Goal: Task Accomplishment & Management: Manage account settings

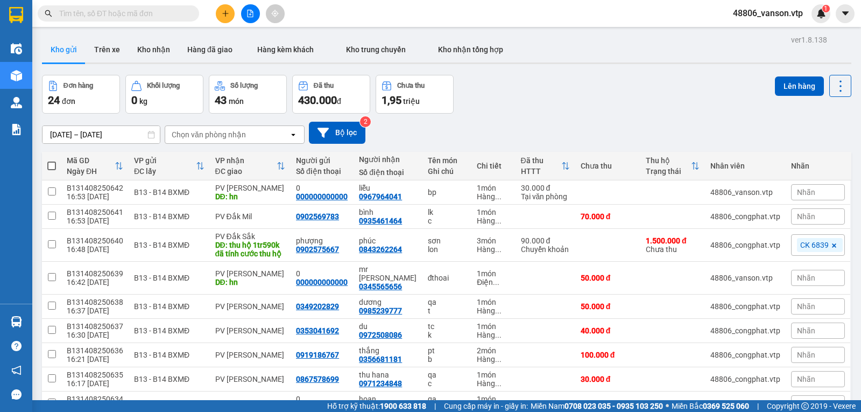
click at [225, 18] on button at bounding box center [225, 13] width 19 height 19
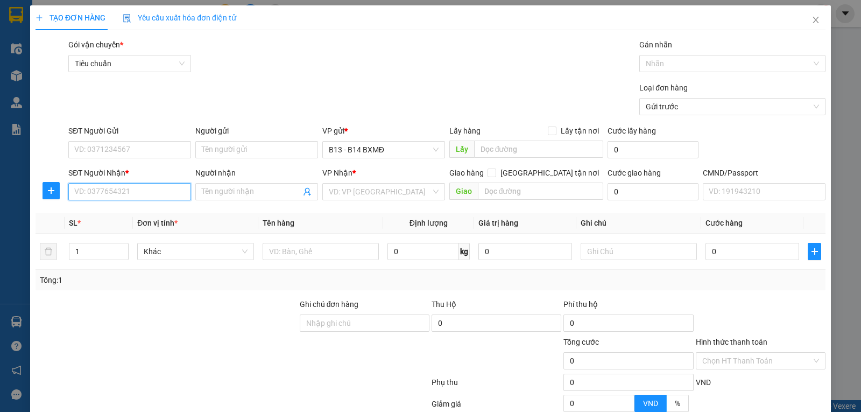
click at [161, 192] on input "SĐT Người Nhận *" at bounding box center [129, 191] width 123 height 17
click at [90, 150] on input "SĐT Người Gửi" at bounding box center [129, 149] width 123 height 17
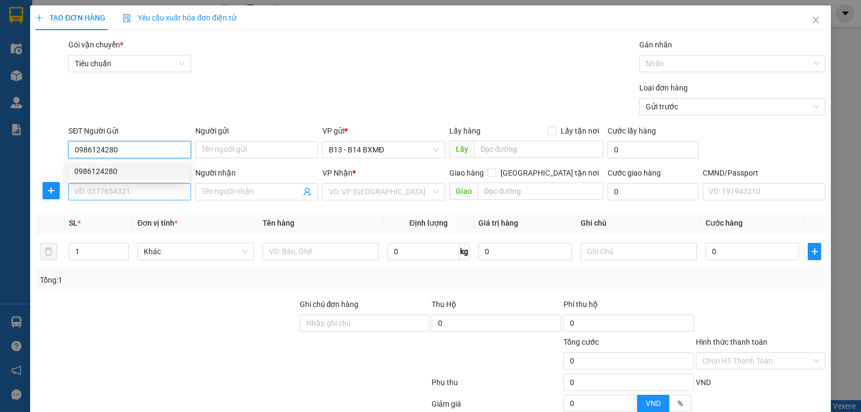
type input "0986124280"
click at [119, 194] on input "SĐT Người Nhận *" at bounding box center [129, 191] width 123 height 17
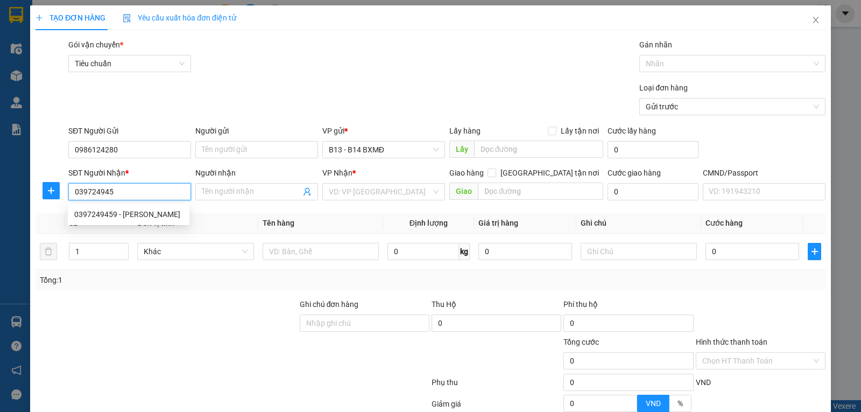
type input "0397249459"
click at [116, 211] on div "0397249459 - [PERSON_NAME]" at bounding box center [128, 214] width 109 height 12
type input "chung"
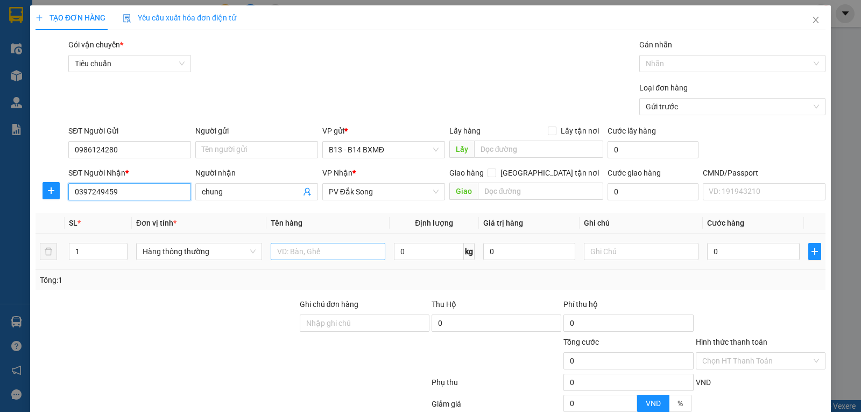
type input "0397249459"
click at [329, 250] on input "text" at bounding box center [328, 251] width 115 height 17
type input "dg"
click at [96, 258] on input "1" at bounding box center [98, 251] width 58 height 16
type input "2"
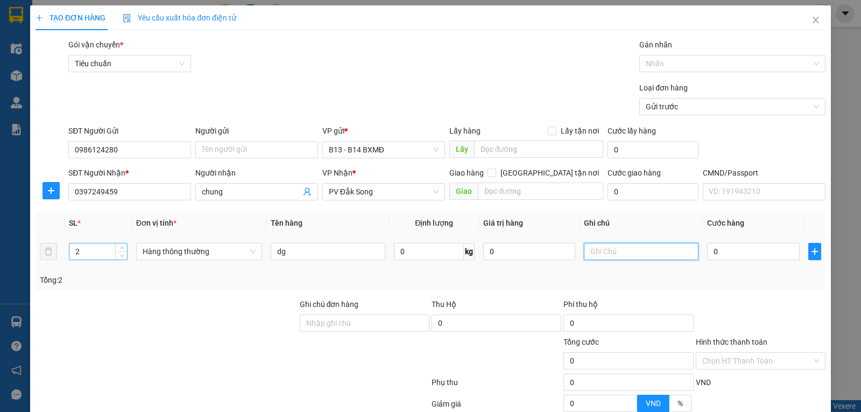
scroll to position [224, 0]
type input "t"
type input "1"
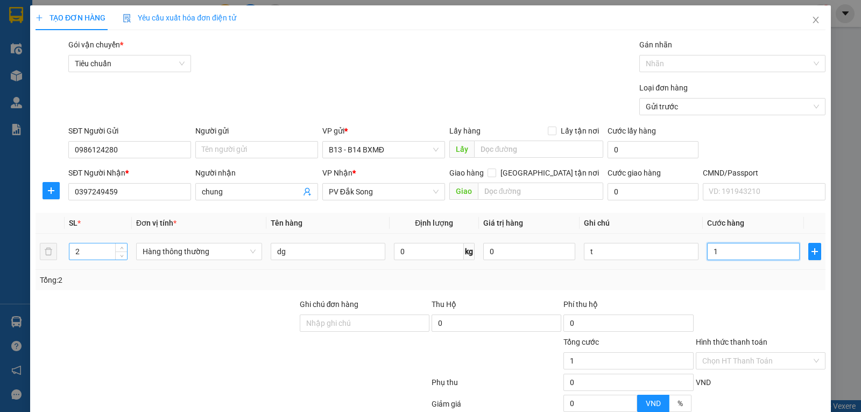
type input "10"
type input "100"
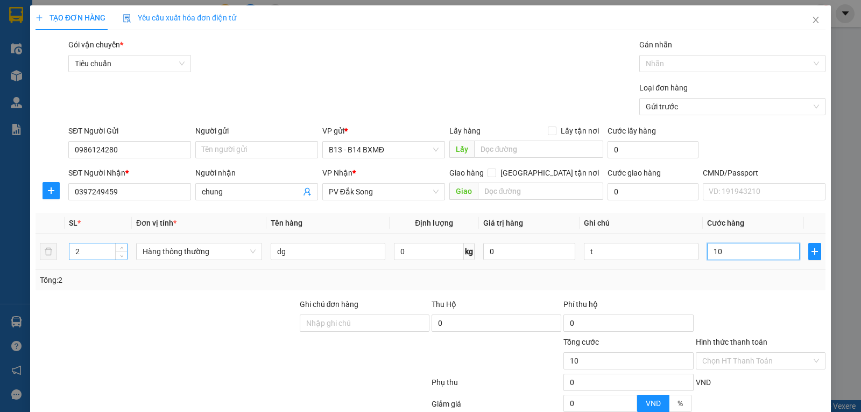
type input "100"
type input "1.000"
type input "10.000"
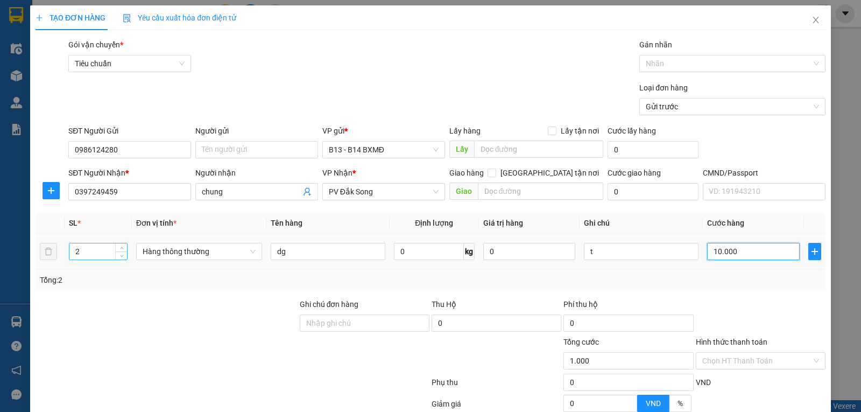
type input "10.000"
type input "100.000"
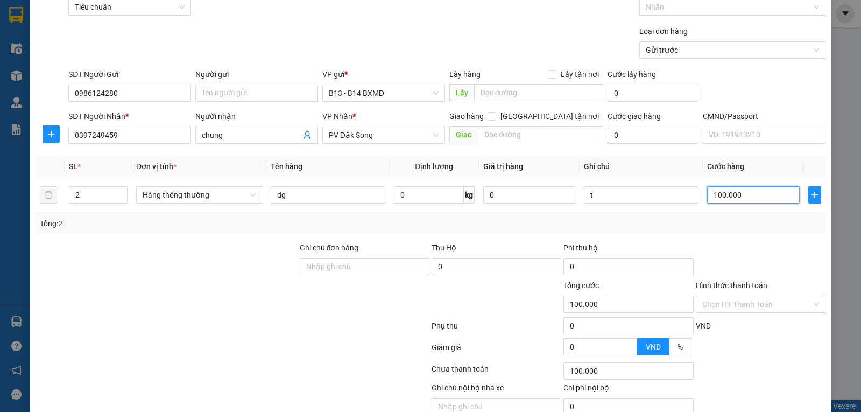
scroll to position [108, 0]
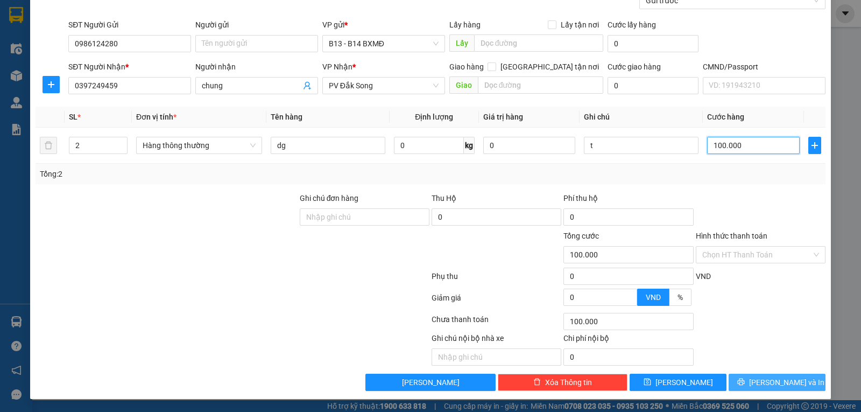
type input "100.000"
click at [764, 382] on span "[PERSON_NAME] và In" at bounding box center [786, 382] width 75 height 12
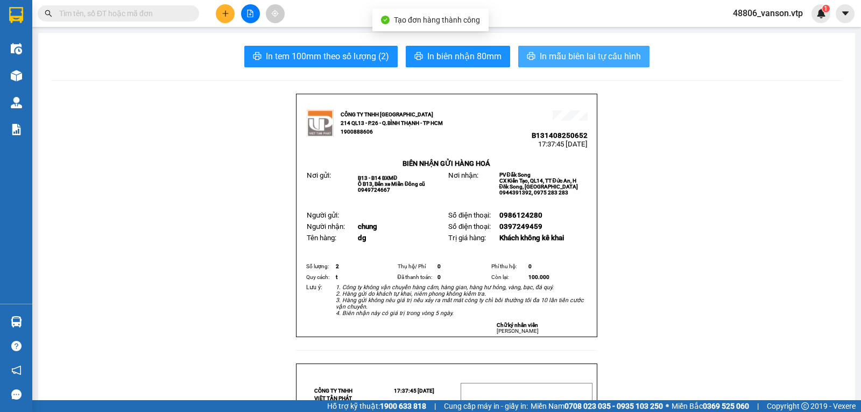
click at [619, 61] on span "In mẫu biên lai tự cấu hình" at bounding box center [590, 55] width 101 height 13
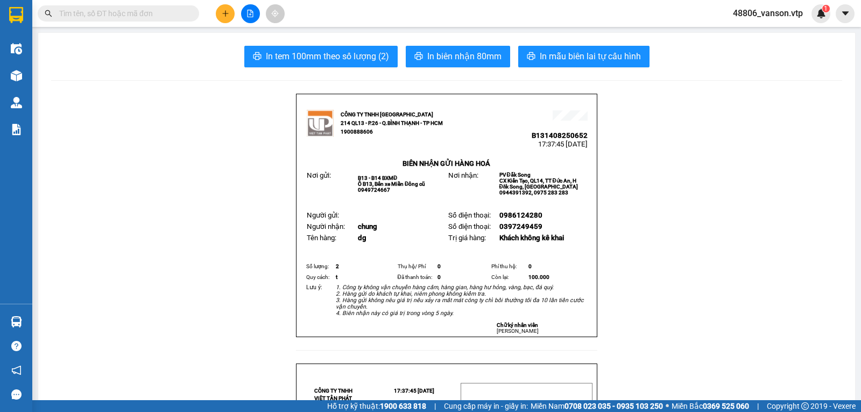
click at [213, 16] on div at bounding box center [250, 13] width 81 height 19
click at [225, 15] on icon "plus" at bounding box center [225, 13] width 1 height 6
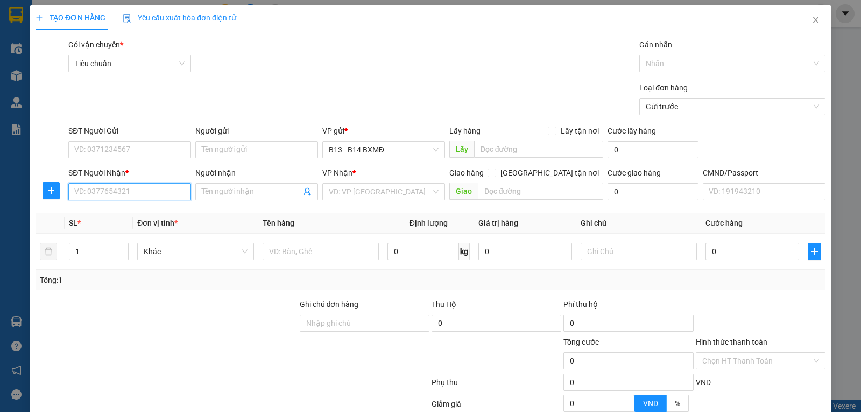
click at [133, 196] on input "SĐT Người Nhận *" at bounding box center [129, 191] width 123 height 17
type input "0905348879"
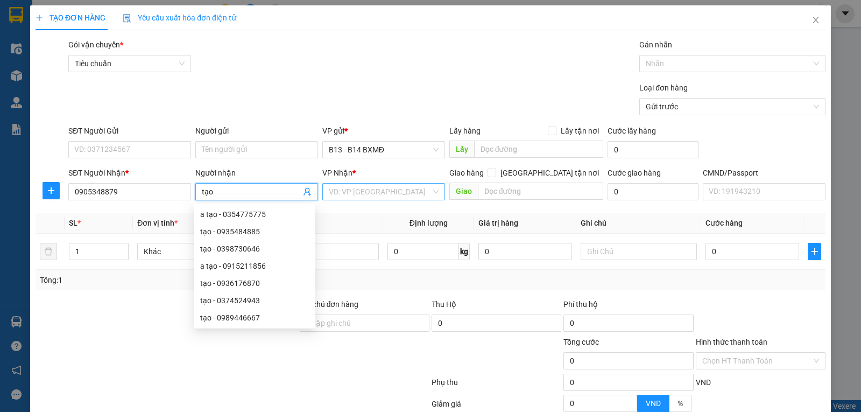
type input "tạo"
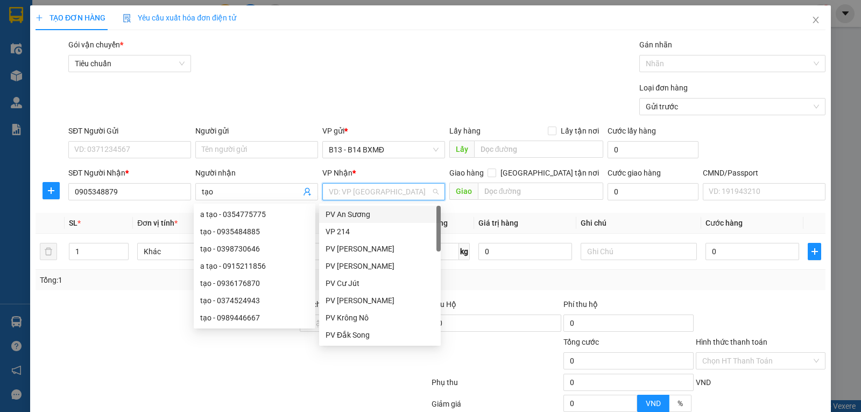
click at [357, 195] on input "search" at bounding box center [380, 191] width 102 height 16
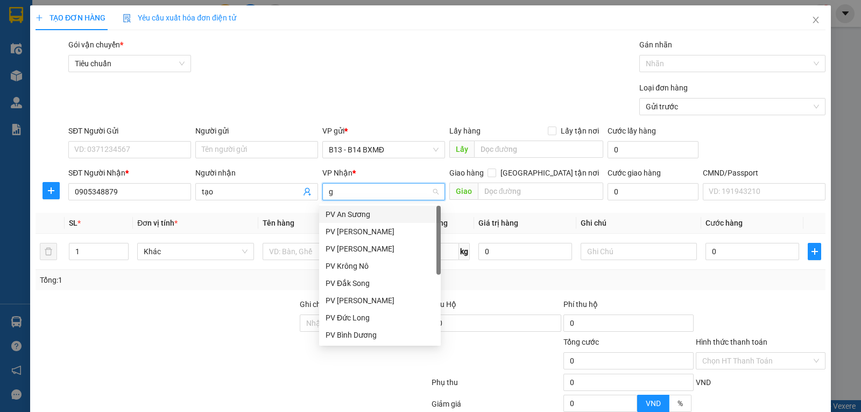
type input "gn"
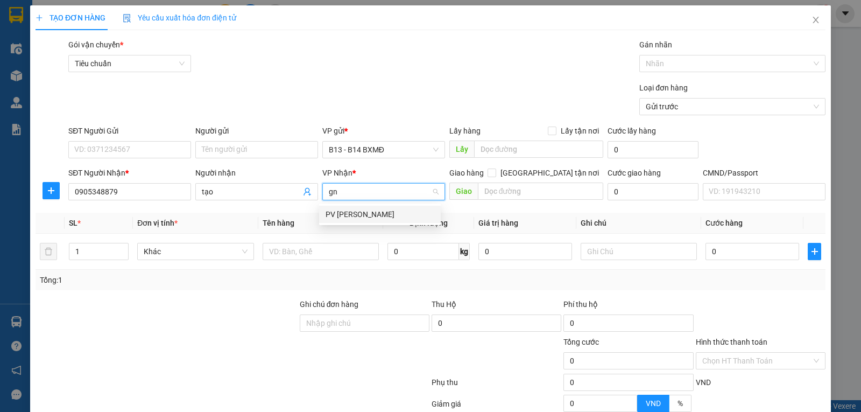
click at [360, 219] on div "PV [PERSON_NAME]" at bounding box center [379, 214] width 109 height 12
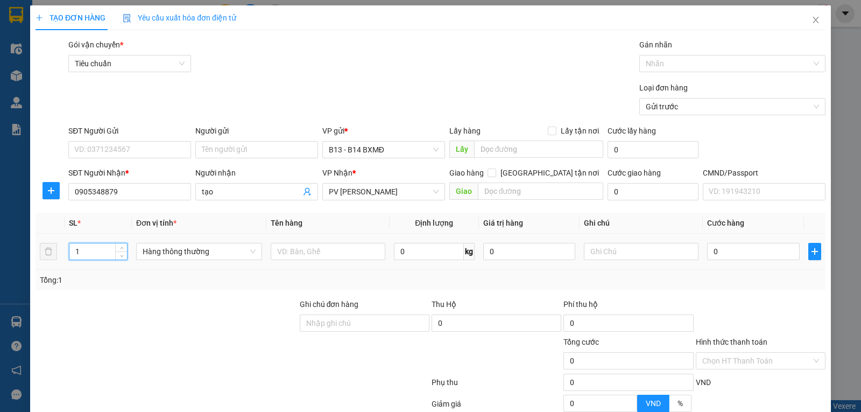
click at [103, 257] on input "1" at bounding box center [98, 251] width 58 height 16
type input "4"
type input "pt"
type input "2t2k"
type input "2"
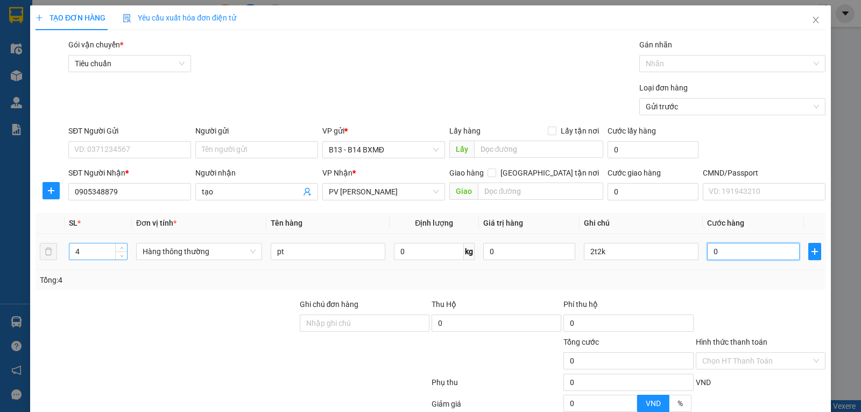
type input "2"
type input "25"
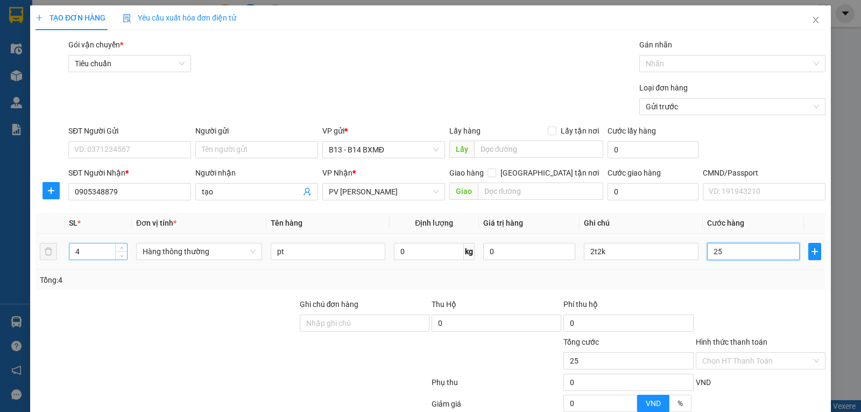
type input "250"
type input "2.500"
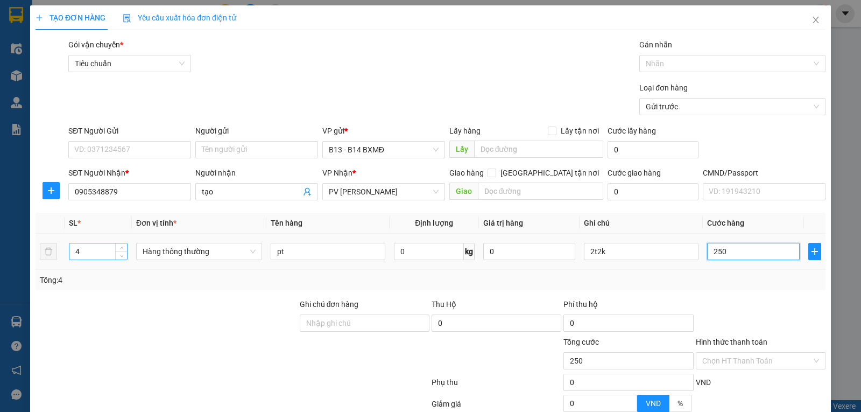
type input "2.500"
type input "25.000"
type input "250.000"
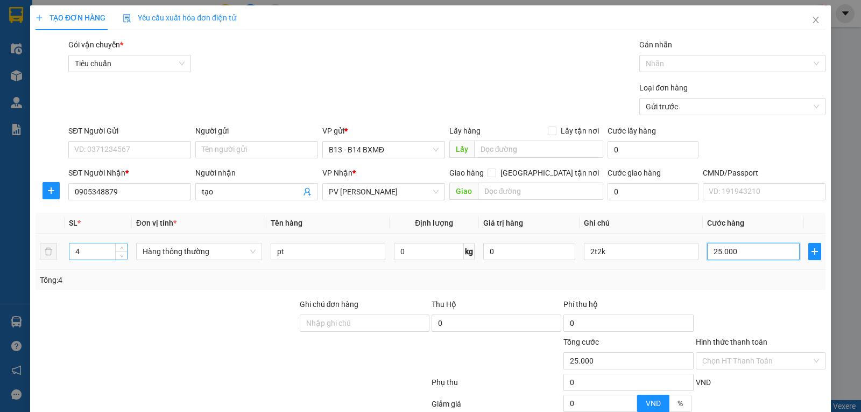
type input "250.000"
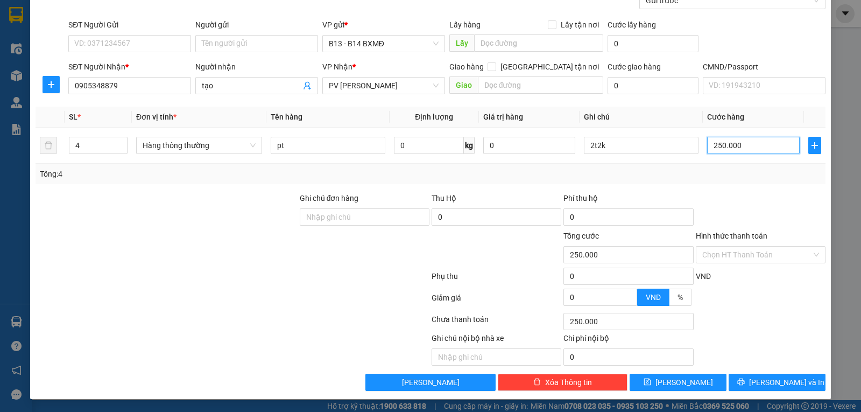
scroll to position [108, 0]
type input "250.000"
click at [745, 250] on input "Hình thức thanh toán" at bounding box center [756, 254] width 109 height 16
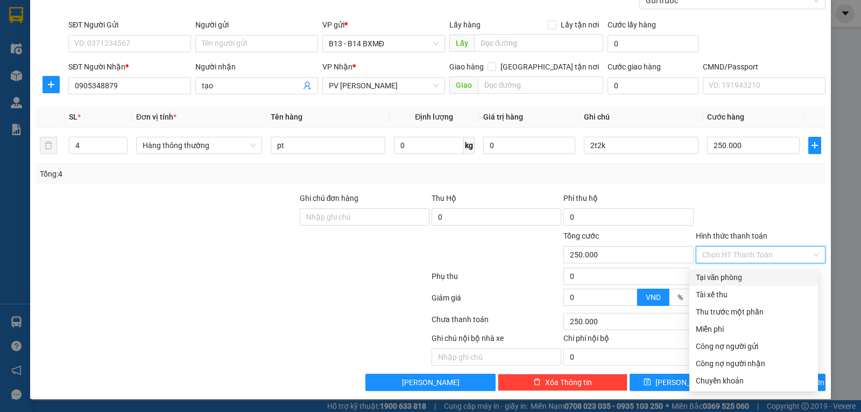
click at [721, 276] on div "Tại văn phòng" at bounding box center [754, 277] width 116 height 12
type input "0"
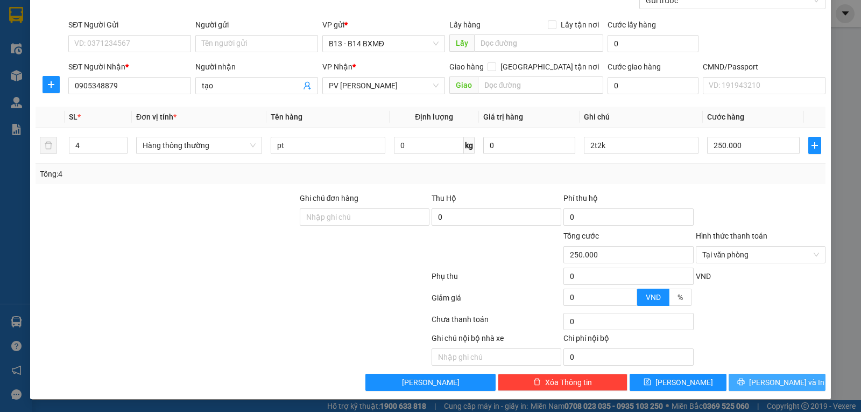
click at [745, 381] on icon "printer" at bounding box center [741, 382] width 8 height 8
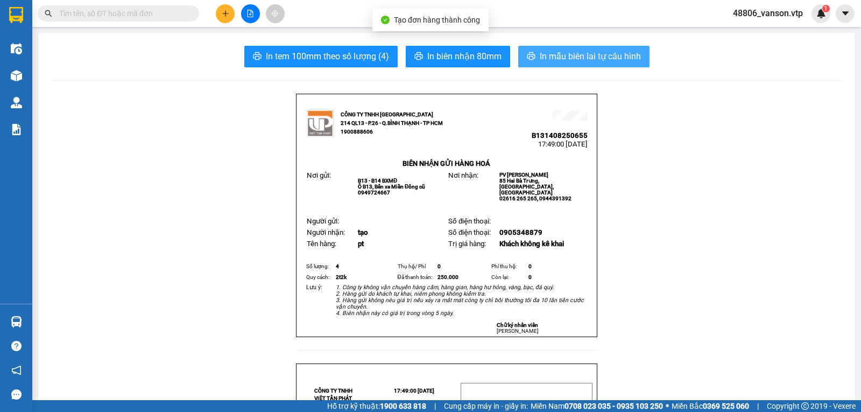
click at [572, 57] on span "In mẫu biên lai tự cấu hình" at bounding box center [590, 55] width 101 height 13
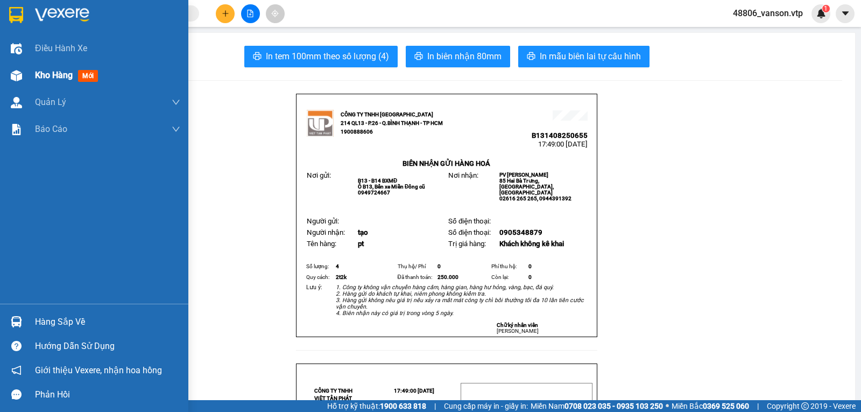
click at [40, 75] on span "Kho hàng" at bounding box center [54, 75] width 38 height 10
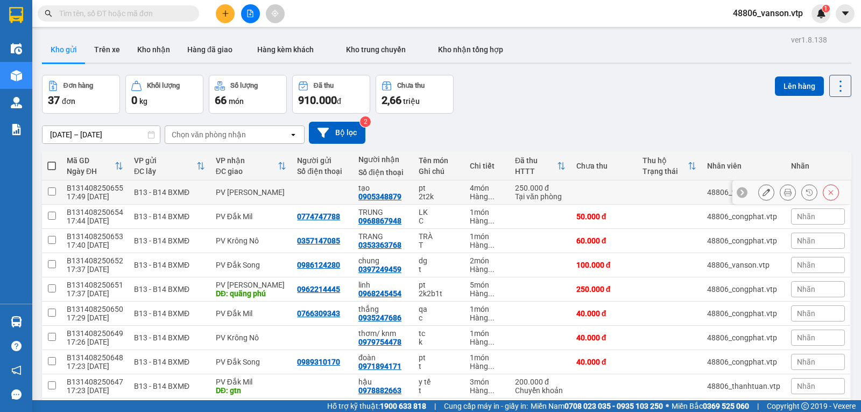
click at [392, 201] on div "0905348879" at bounding box center [379, 196] width 43 height 9
click at [762, 195] on icon at bounding box center [766, 192] width 8 height 8
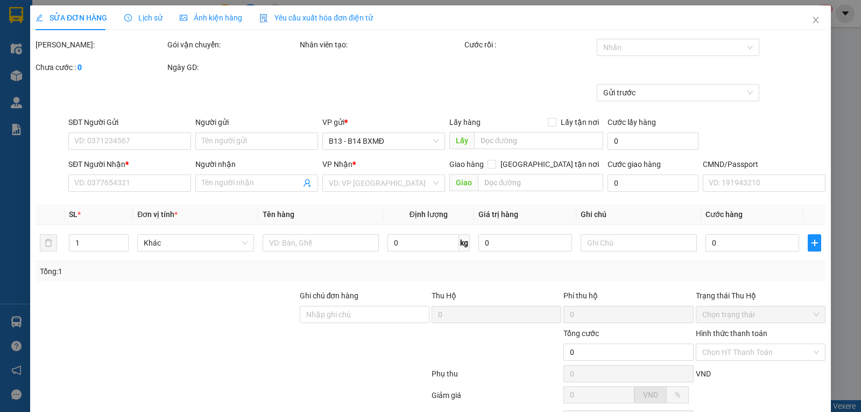
type input "0905348879"
type input "tạo"
type input "250.000"
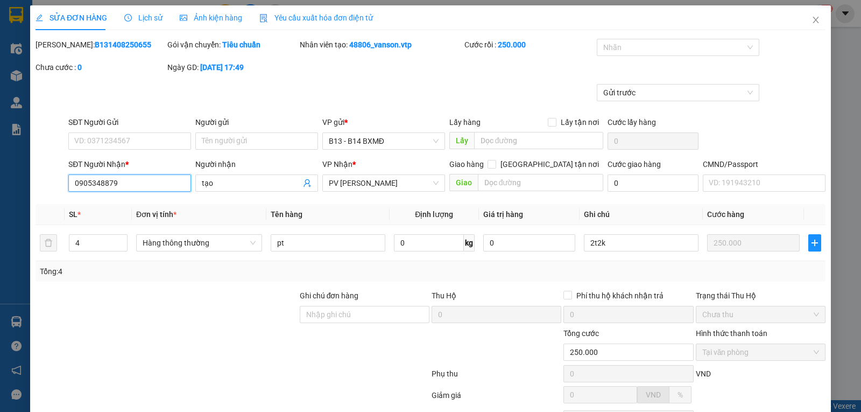
drag, startPoint x: 141, startPoint y: 186, endPoint x: 15, endPoint y: 204, distance: 127.7
click at [15, 204] on div "SỬA ĐƠN HÀNG Lịch sử Ảnh kiện hàng Yêu cầu xuất hóa đơn điện tử Total Paid Fee …" at bounding box center [430, 206] width 861 height 412
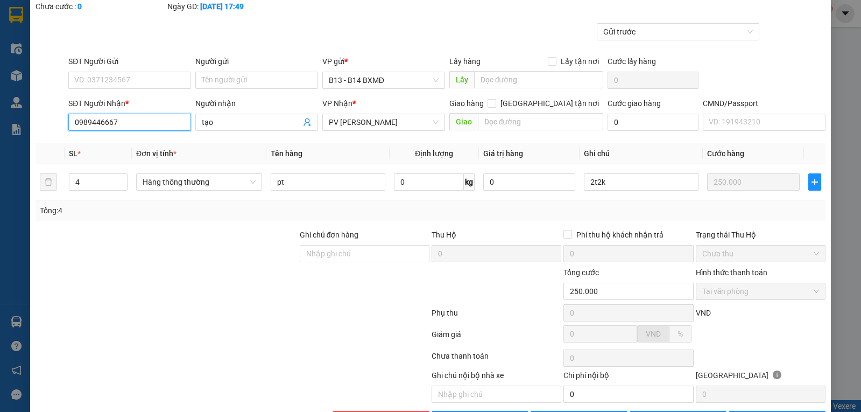
scroll to position [101, 0]
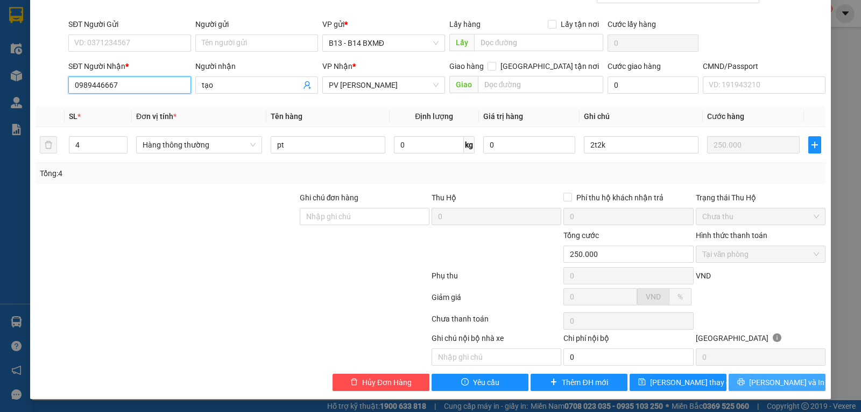
type input "0989446667"
click at [753, 388] on button "[PERSON_NAME] và In" at bounding box center [776, 381] width 97 height 17
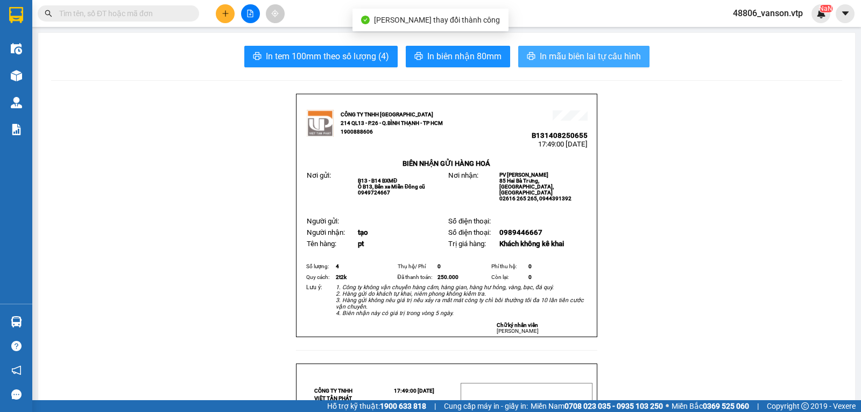
click at [579, 60] on span "In mẫu biên lai tự cấu hình" at bounding box center [590, 55] width 101 height 13
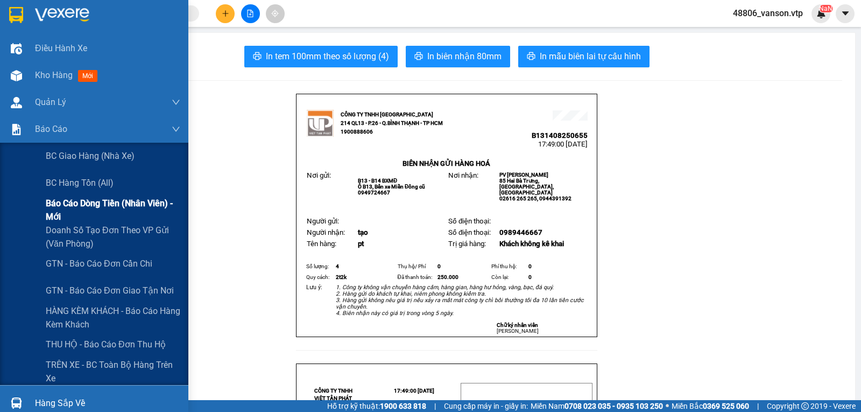
click at [62, 212] on span "Báo cáo dòng tiền (nhân viên) - mới" at bounding box center [113, 209] width 134 height 27
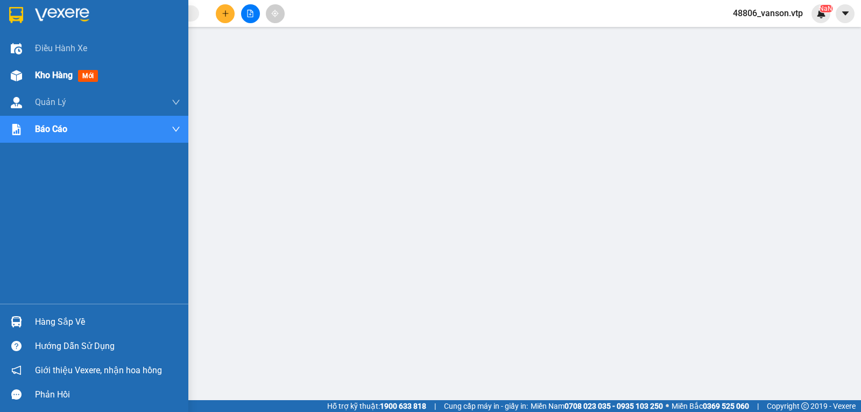
click at [45, 76] on span "Kho hàng" at bounding box center [54, 75] width 38 height 10
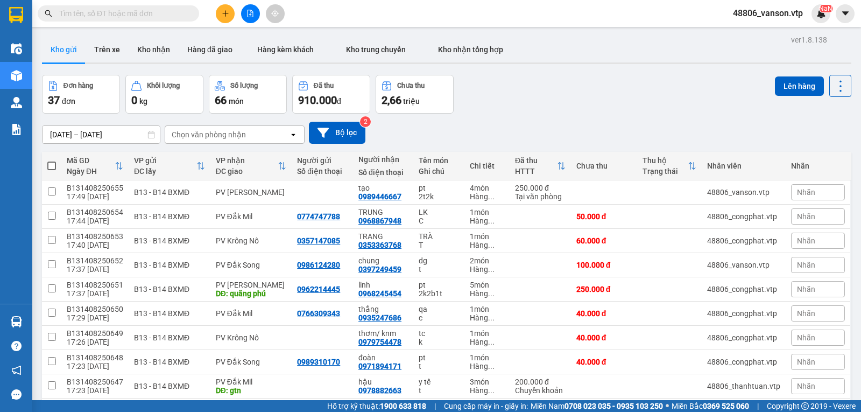
click at [227, 17] on icon "plus" at bounding box center [226, 14] width 8 height 8
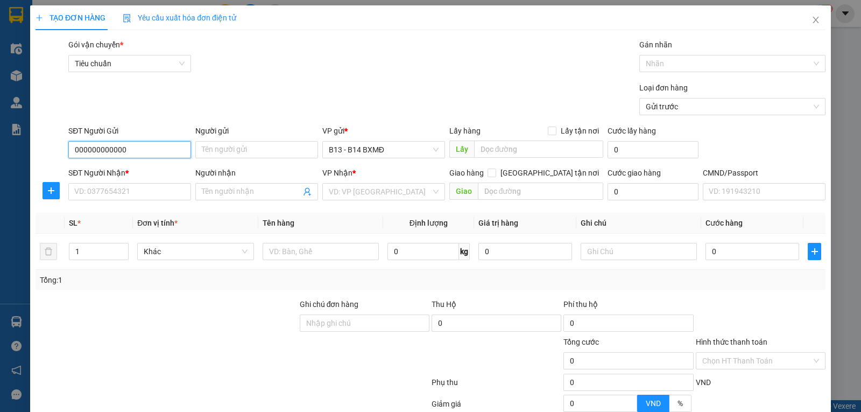
type input "000000000000"
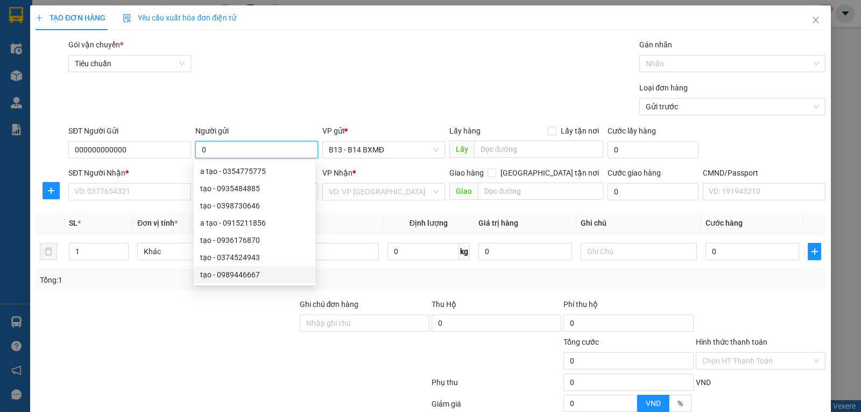
type input "0"
drag, startPoint x: 171, startPoint y: 348, endPoint x: 173, endPoint y: 336, distance: 12.5
click at [171, 347] on div at bounding box center [166, 355] width 264 height 38
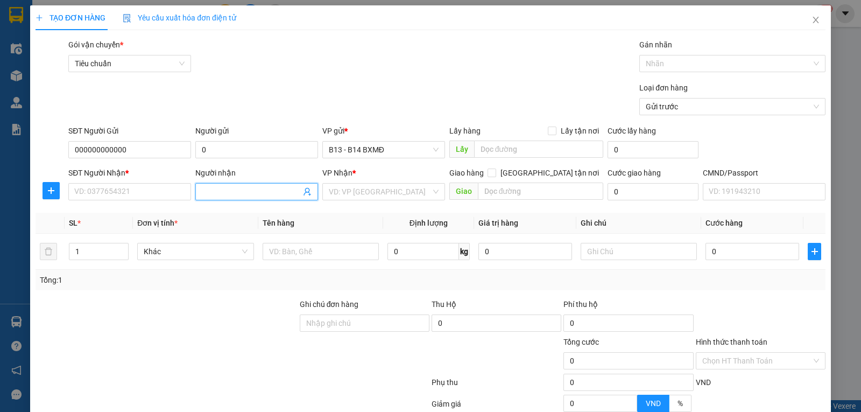
click at [223, 193] on input "Người nhận" at bounding box center [251, 192] width 99 height 12
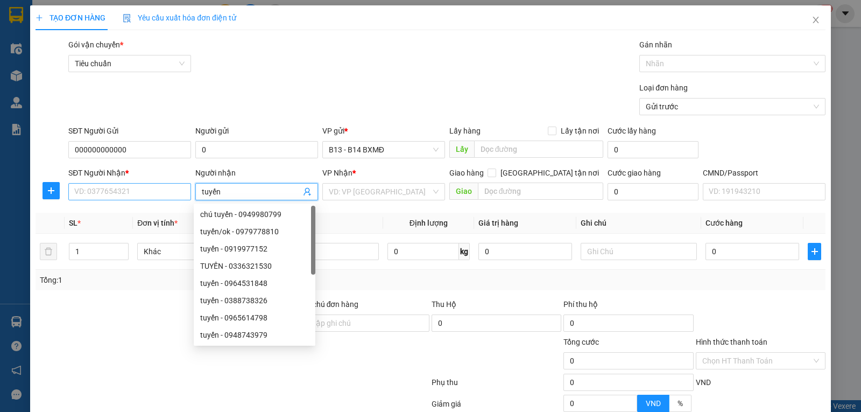
type input "tuyến"
click at [173, 197] on input "SĐT Người Nhận *" at bounding box center [129, 191] width 123 height 17
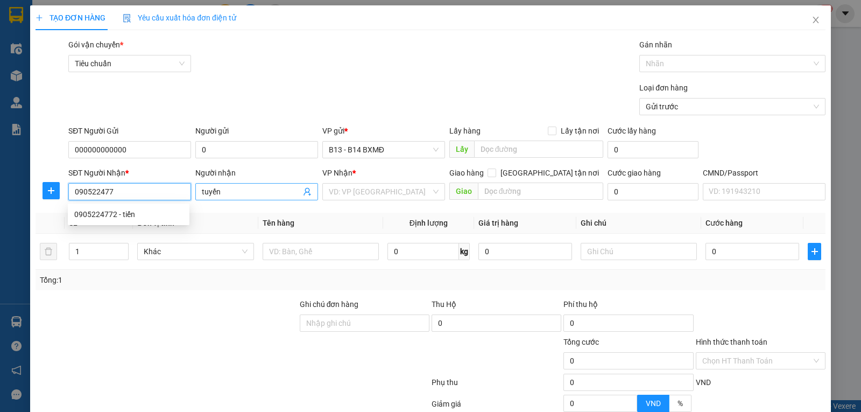
type input "0905224772"
click at [144, 217] on div "0905224772 - tiến" at bounding box center [128, 214] width 109 height 12
type input "tiến"
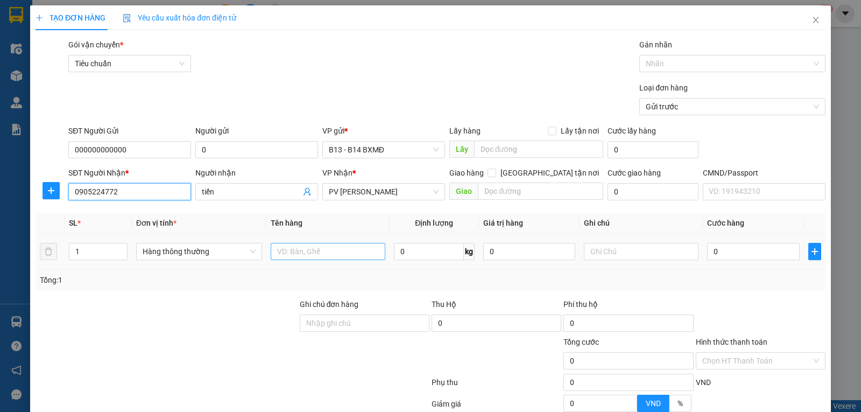
type input "0905224772"
click at [328, 259] on input "text" at bounding box center [328, 251] width 115 height 17
type input "pt"
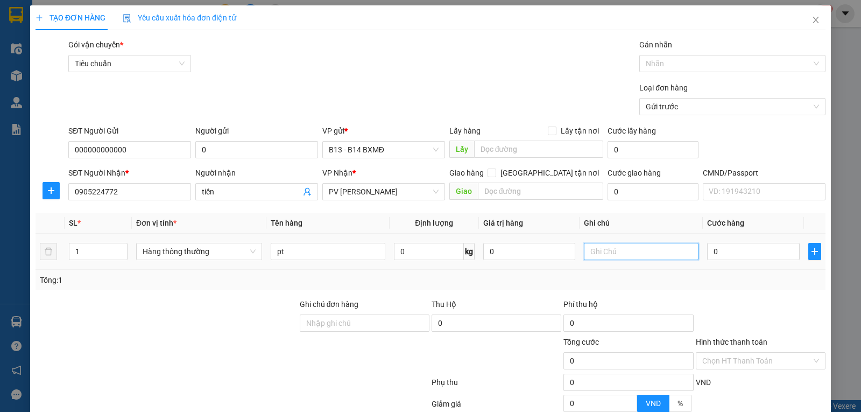
click at [614, 251] on input "text" at bounding box center [641, 251] width 115 height 17
type input "th"
click at [719, 253] on input "0" at bounding box center [753, 251] width 92 height 17
type input "4"
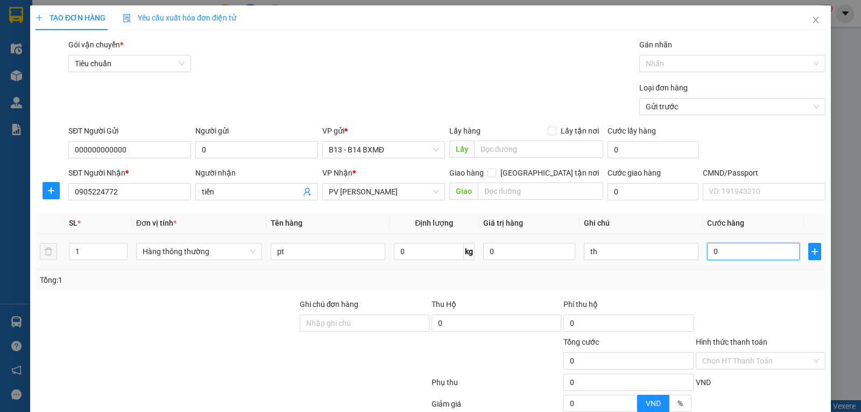
type input "4"
type input "40"
type input "400"
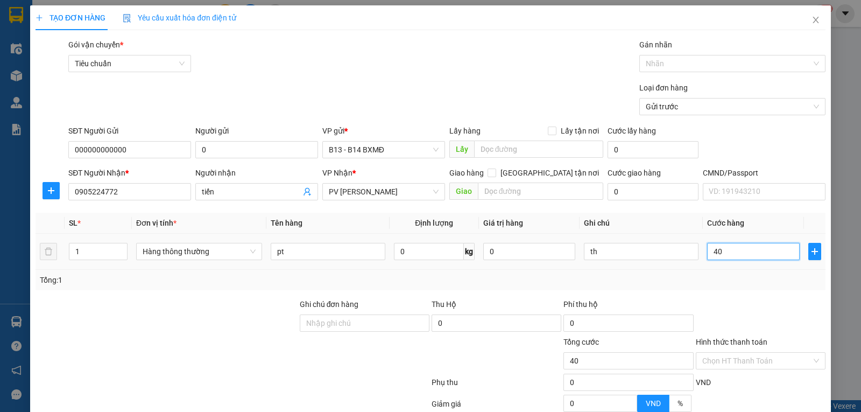
type input "400"
type input "4.000"
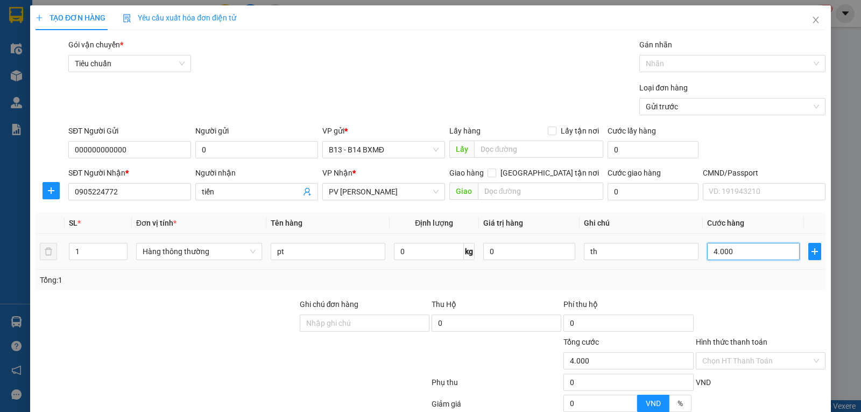
type input "40.000"
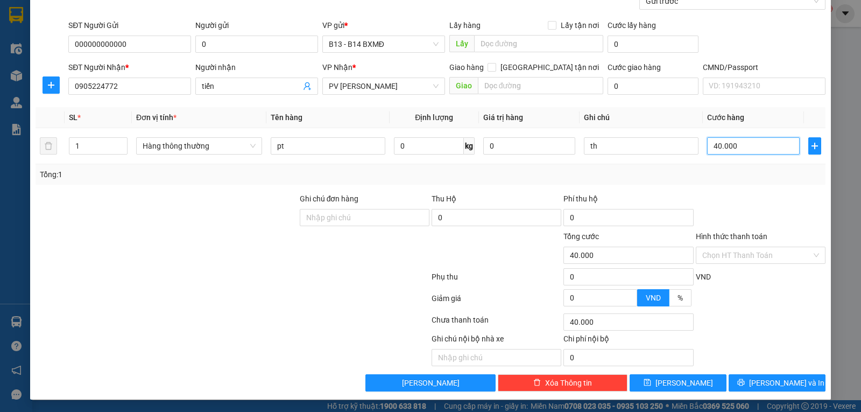
scroll to position [108, 0]
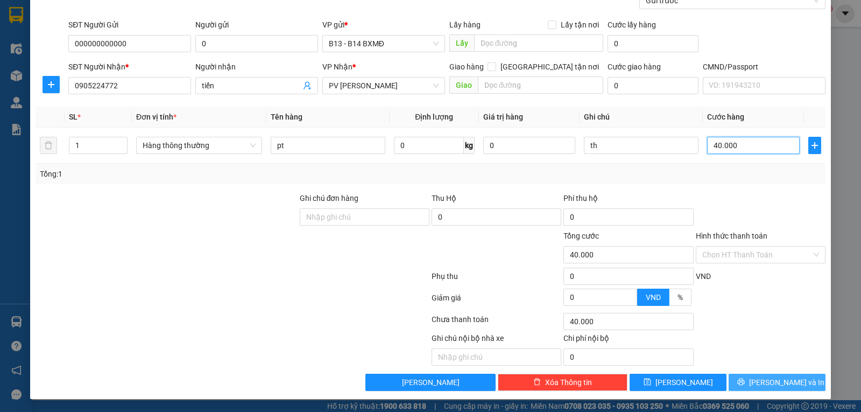
type input "40.000"
click at [787, 380] on span "[PERSON_NAME] và In" at bounding box center [786, 382] width 75 height 12
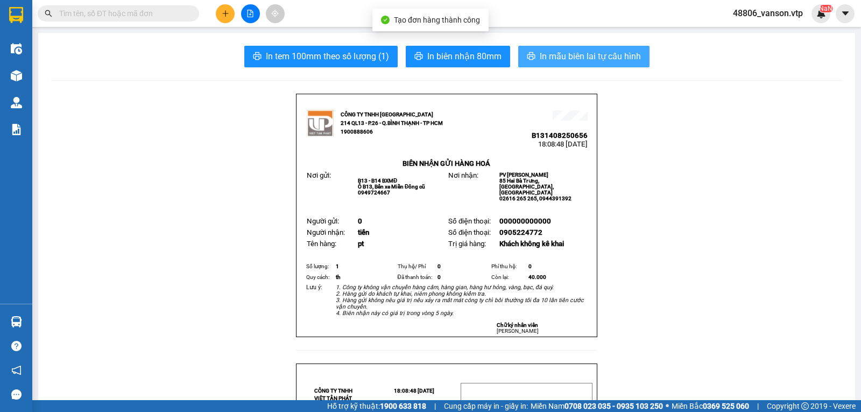
click at [541, 65] on button "In mẫu biên lai tự cấu hình" at bounding box center [583, 57] width 131 height 22
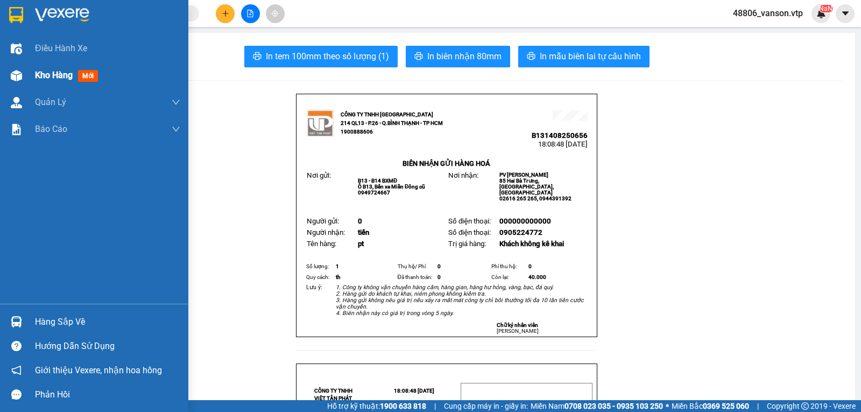
click at [15, 67] on div at bounding box center [16, 75] width 19 height 19
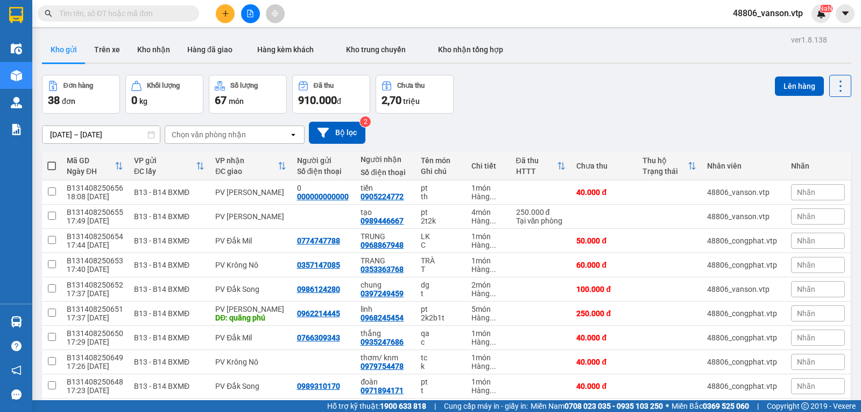
click at [262, 138] on div "Chọn văn phòng nhận" at bounding box center [227, 134] width 124 height 17
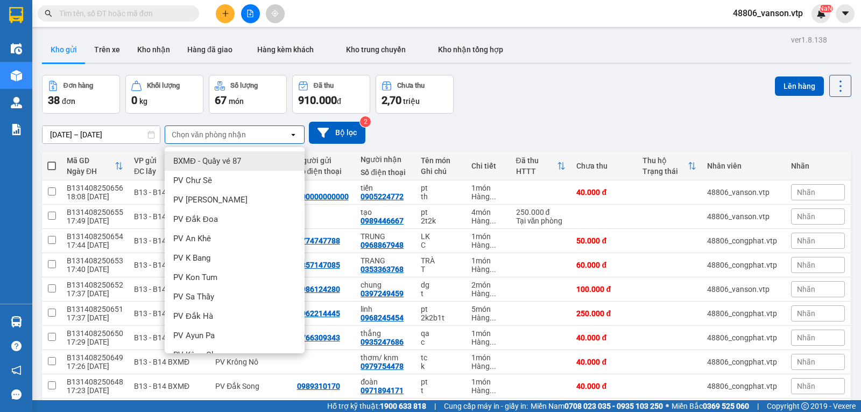
click at [511, 136] on div "[DATE] – [DATE] Press the down arrow key to interact with the calendar and sele…" at bounding box center [446, 133] width 809 height 22
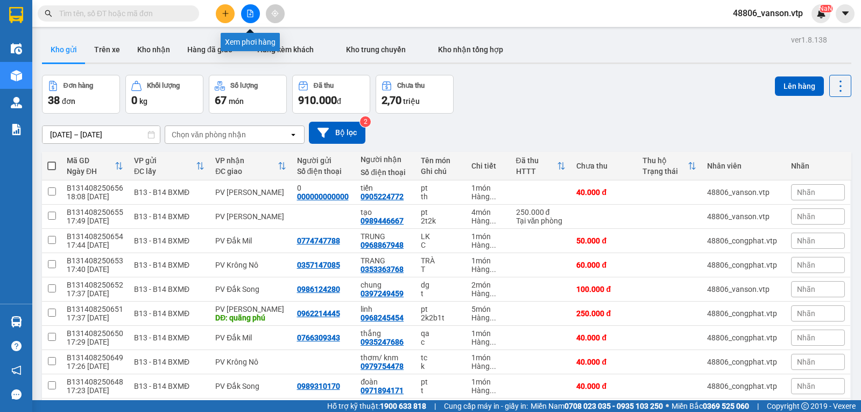
click at [247, 15] on icon "file-add" at bounding box center [250, 14] width 6 height 8
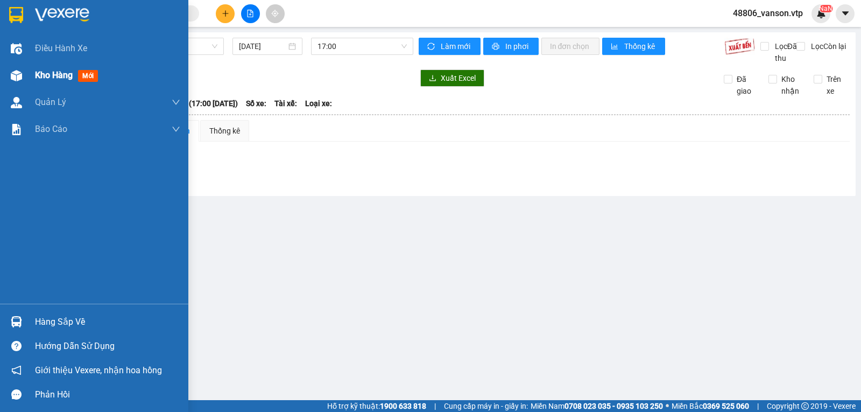
click at [29, 82] on div "Kho hàng mới" at bounding box center [94, 75] width 188 height 27
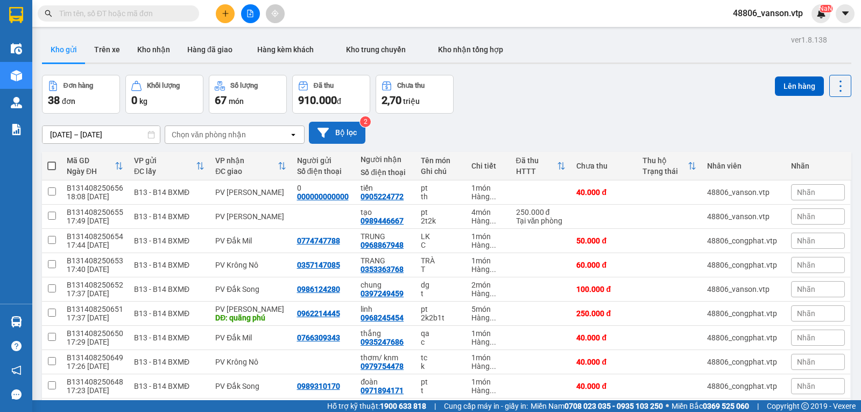
click at [352, 144] on button "Bộ lọc" at bounding box center [337, 133] width 56 height 22
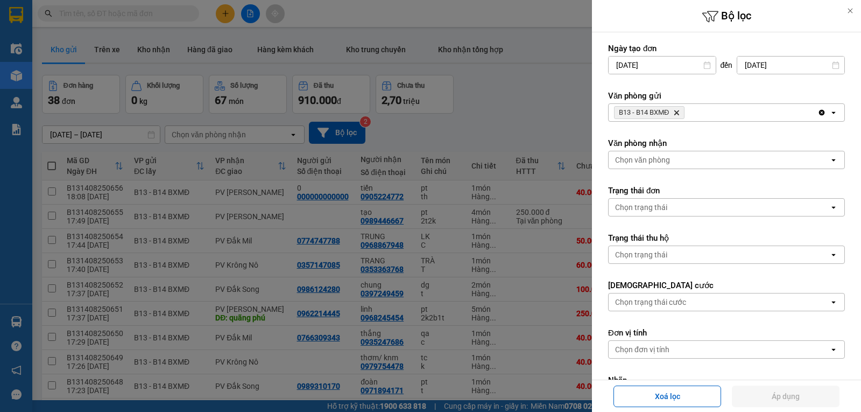
click at [693, 164] on div "Chọn văn phòng" at bounding box center [718, 159] width 221 height 17
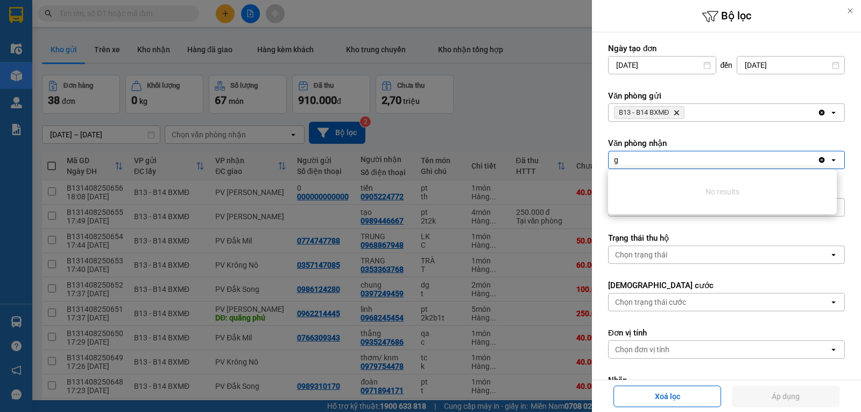
type input "gn"
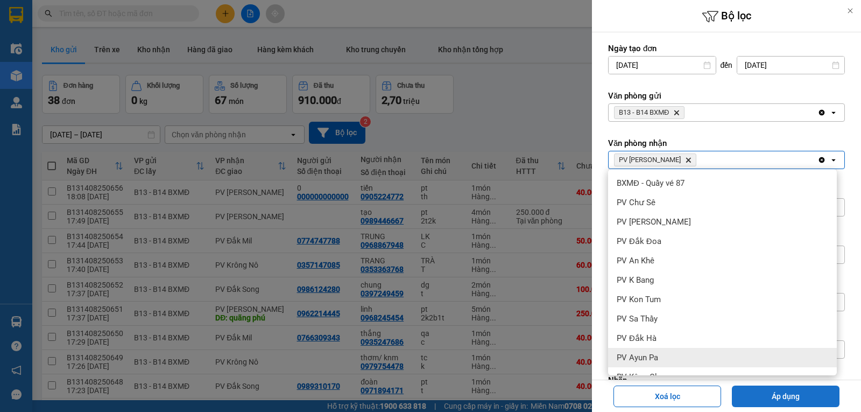
click at [753, 394] on button "Áp dụng" at bounding box center [786, 396] width 108 height 22
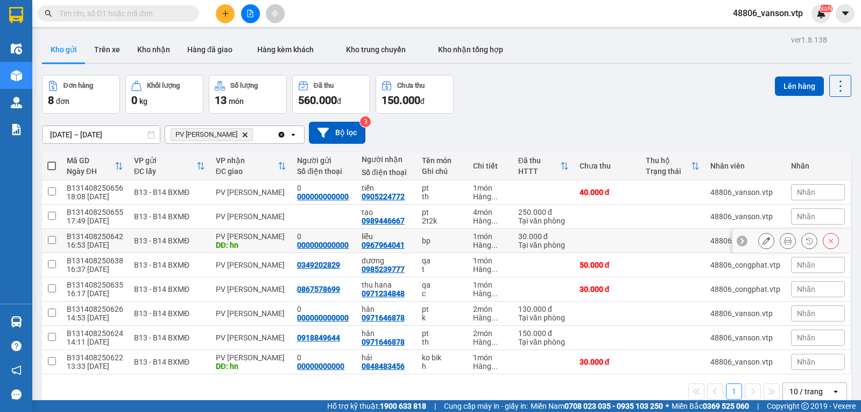
scroll to position [49, 0]
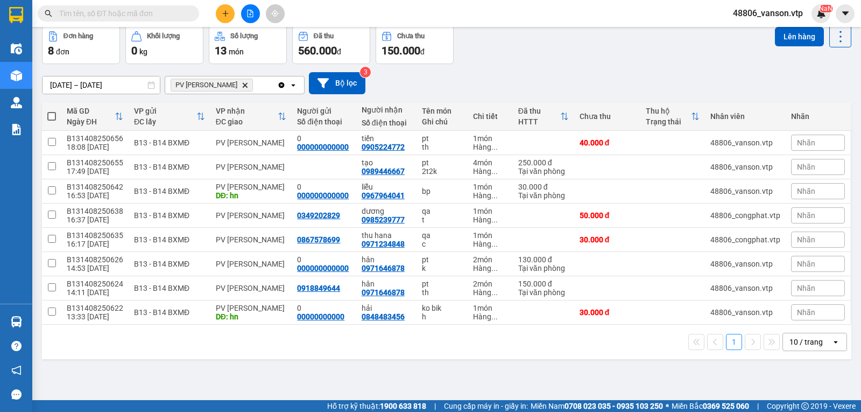
click at [52, 121] on span at bounding box center [51, 116] width 9 height 9
click at [52, 111] on input "checkbox" at bounding box center [52, 111] width 0 height 0
checkbox input "true"
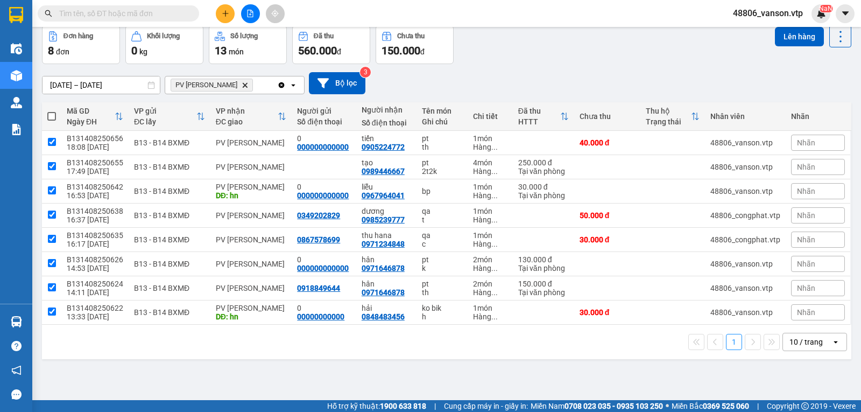
checkbox input "true"
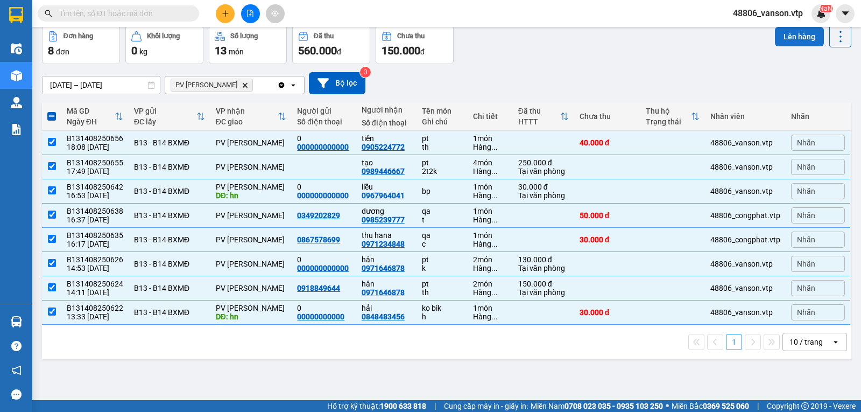
click at [777, 37] on button "Lên hàng" at bounding box center [799, 36] width 49 height 19
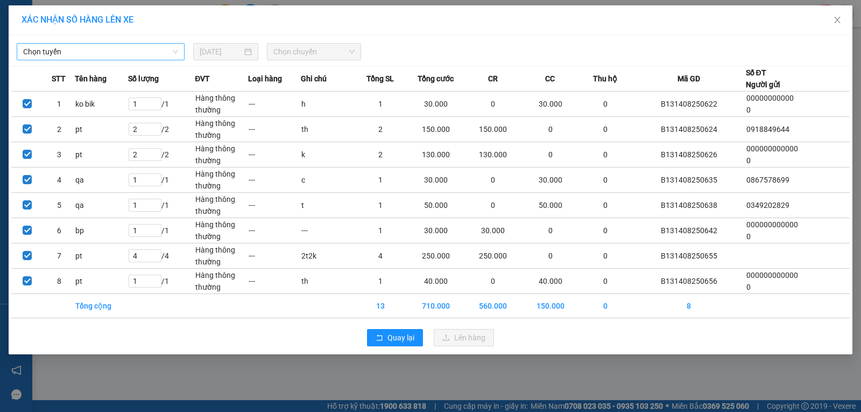
click at [126, 52] on span "Chọn tuyến" at bounding box center [100, 52] width 155 height 16
type input "d"
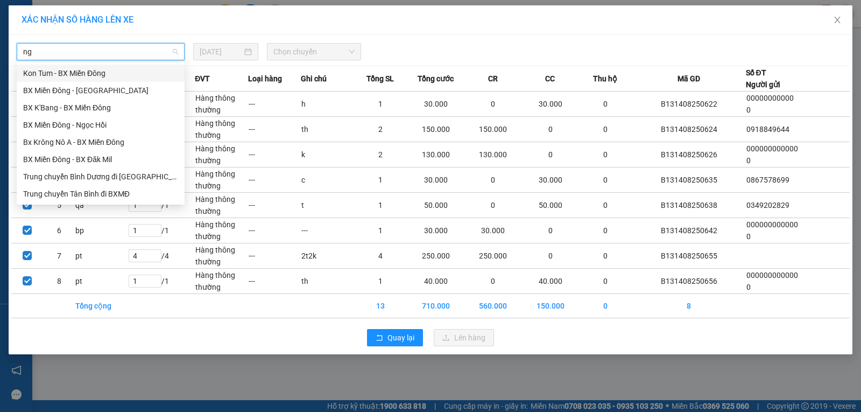
type input "n"
type input "kn"
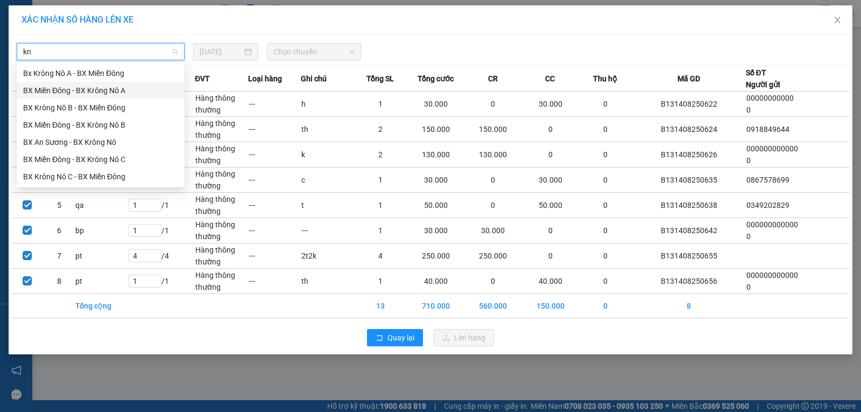
click at [126, 89] on div "BX Miền Đông - BX Krông Nô A" at bounding box center [100, 90] width 155 height 12
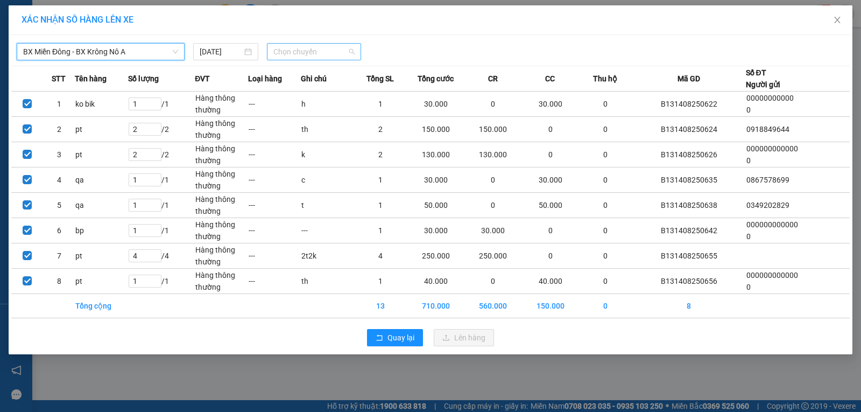
click at [308, 54] on span "Chọn chuyến" at bounding box center [313, 52] width 81 height 16
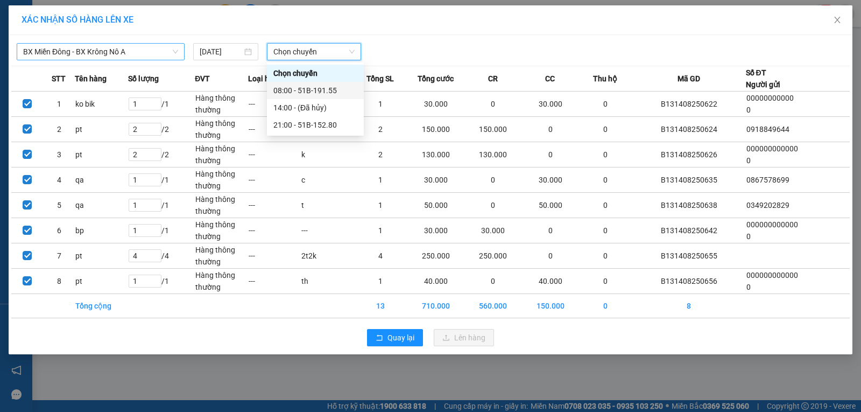
click at [386, 58] on div at bounding box center [537, 51] width 347 height 17
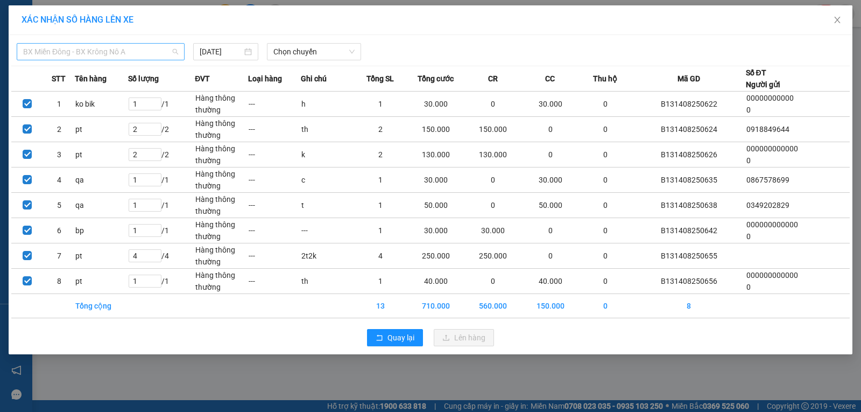
click at [160, 57] on span "BX Miền Đông - BX Krông Nô A" at bounding box center [100, 52] width 155 height 16
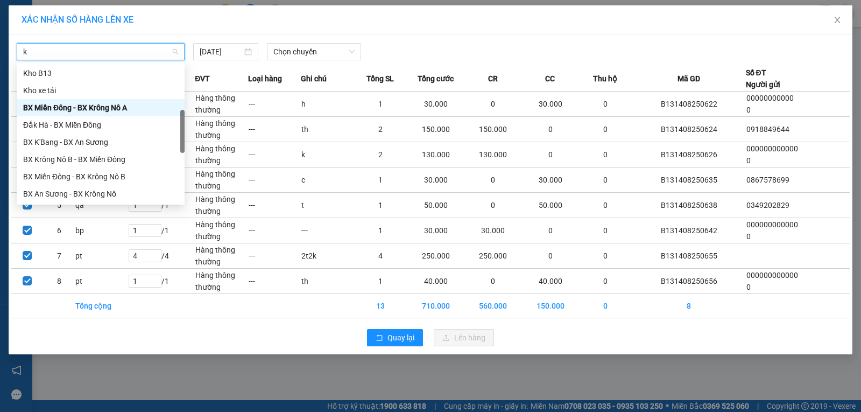
type input "kn"
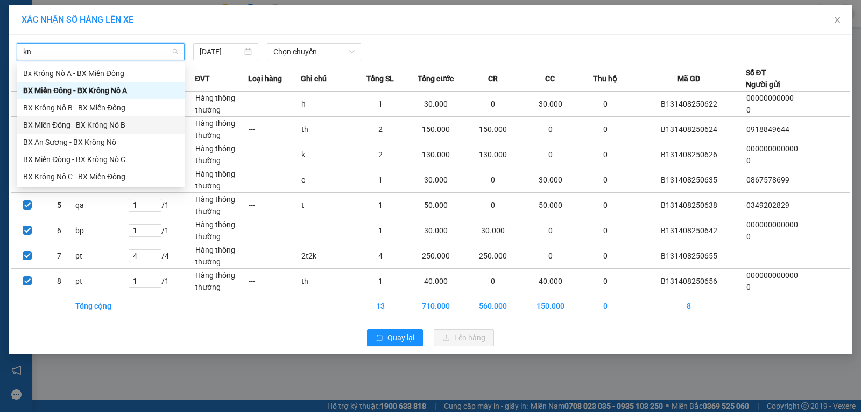
click at [133, 127] on div "BX Miền Đông - BX Krông Nô B" at bounding box center [100, 125] width 155 height 12
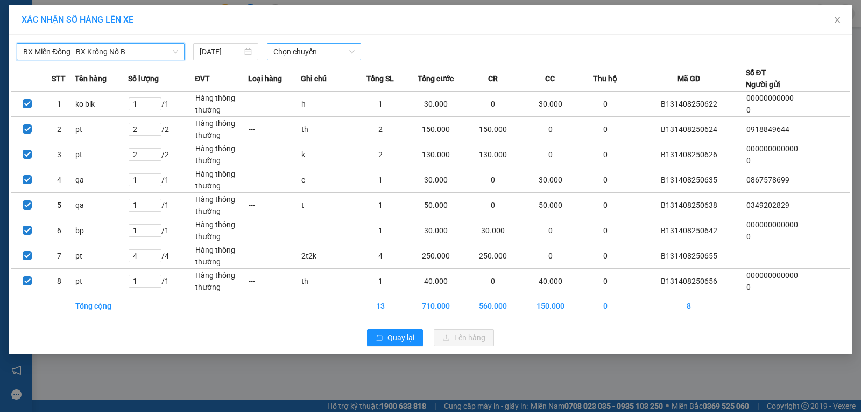
click at [319, 49] on span "Chọn chuyến" at bounding box center [313, 52] width 81 height 16
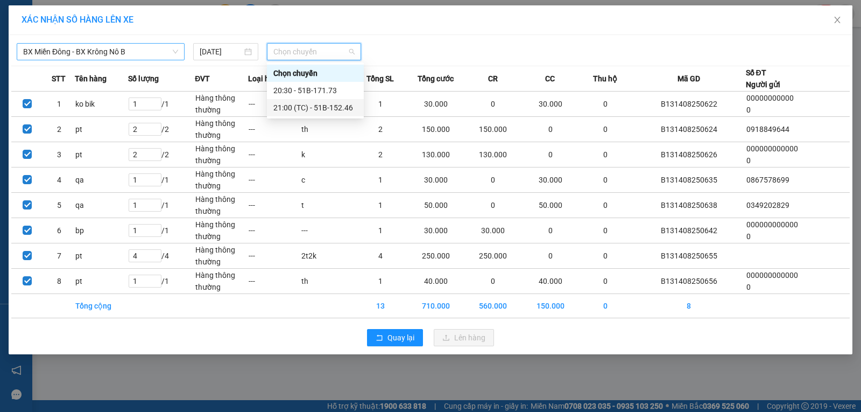
click at [336, 108] on div "21:00 (TC) - 51B-152.46" at bounding box center [315, 108] width 84 height 12
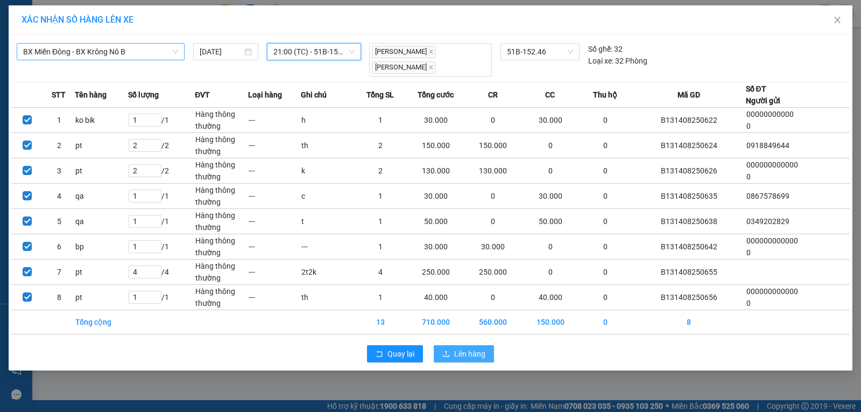
click at [472, 358] on span "Lên hàng" at bounding box center [469, 354] width 31 height 12
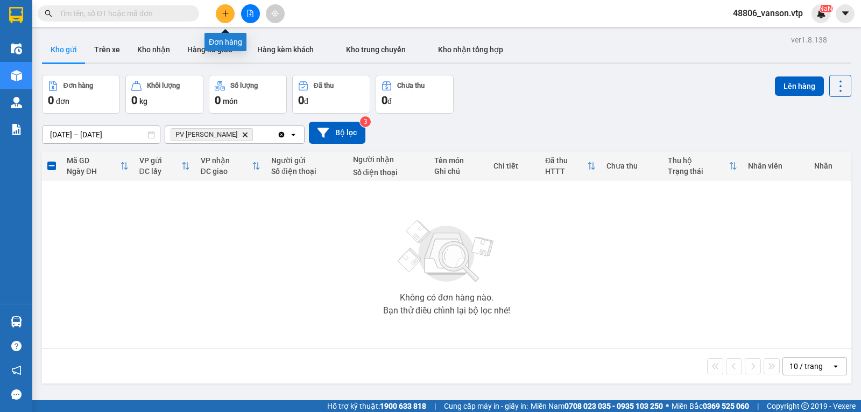
click at [226, 10] on icon "plus" at bounding box center [226, 14] width 8 height 8
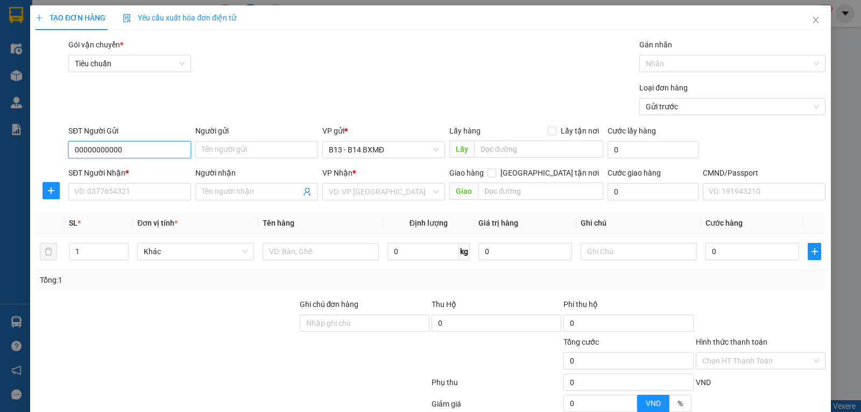
type input "00000000000"
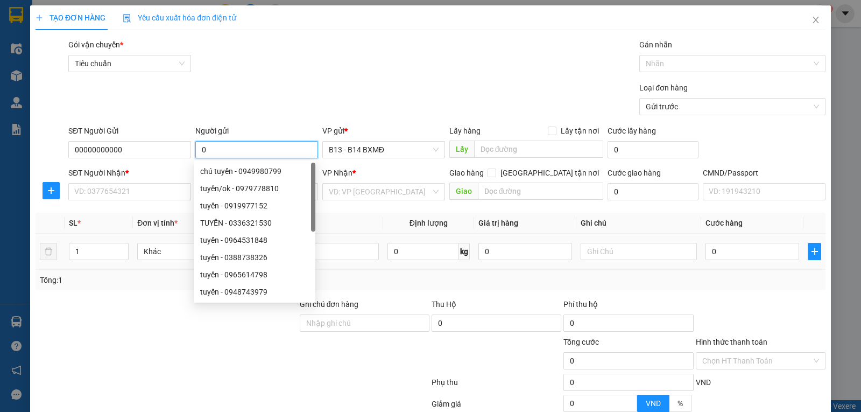
type input "0"
click at [129, 332] on div at bounding box center [166, 317] width 264 height 38
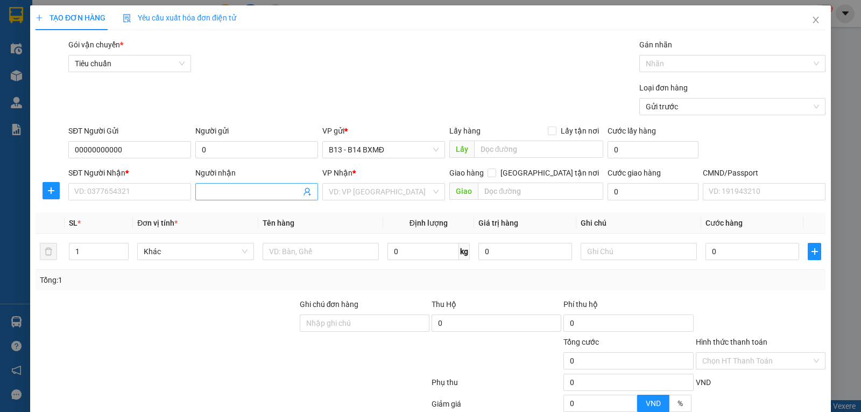
click at [218, 194] on input "Người nhận" at bounding box center [251, 192] width 99 height 12
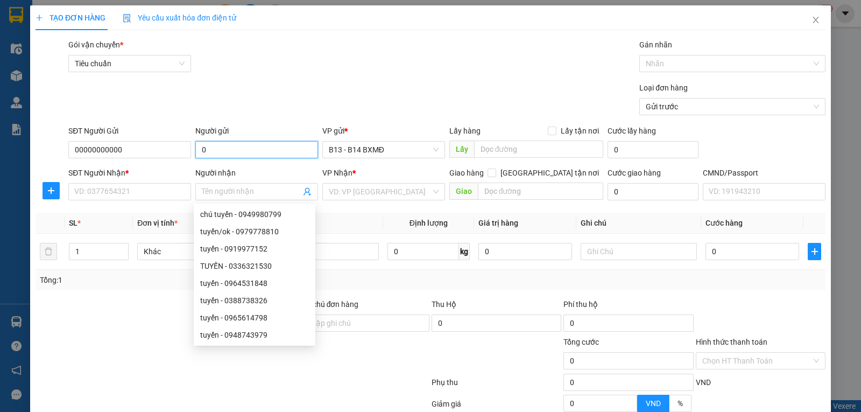
click at [236, 146] on input "0" at bounding box center [256, 149] width 123 height 17
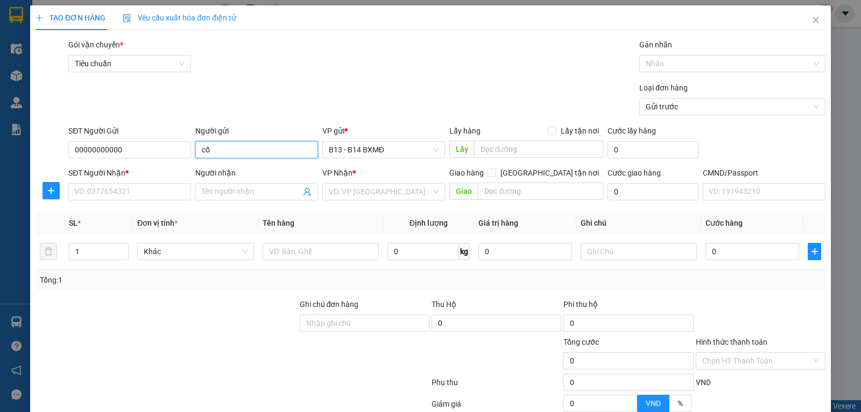
type input "c"
type input "cô bé"
click at [156, 154] on input "00000000000" at bounding box center [129, 149] width 123 height 17
drag, startPoint x: 156, startPoint y: 154, endPoint x: 0, endPoint y: 153, distance: 156.0
click at [0, 153] on div "TẠO ĐƠN HÀNG Yêu cầu xuất hóa đơn điện tử Transit Pickup Surcharge Ids Transit …" at bounding box center [430, 206] width 861 height 412
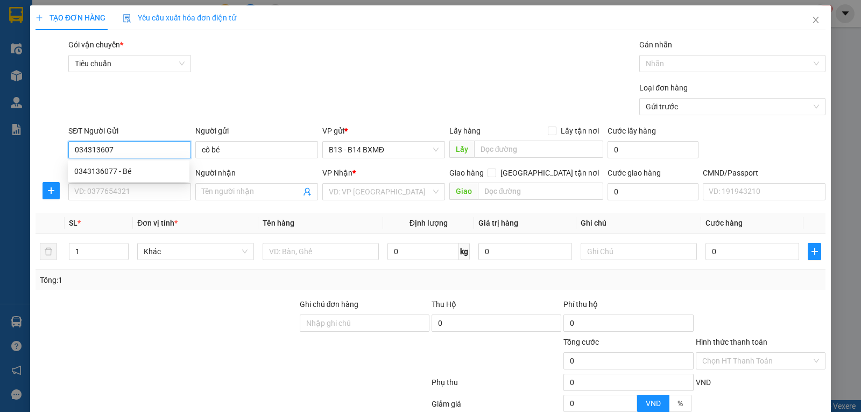
type input "0343136077"
click at [144, 174] on div "0343136077 - Bé" at bounding box center [128, 171] width 109 height 12
type input "Bé"
type input "0399722926"
type input "0"
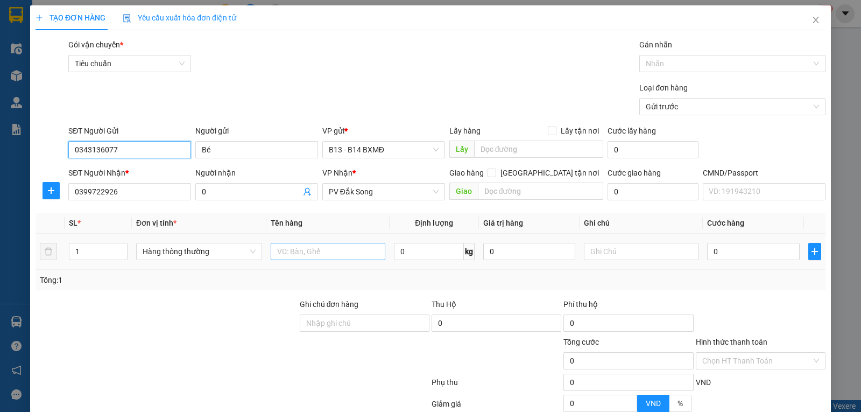
type input "0343136077"
click at [320, 253] on input "text" at bounding box center [328, 251] width 115 height 17
type input "d"
type input "đl"
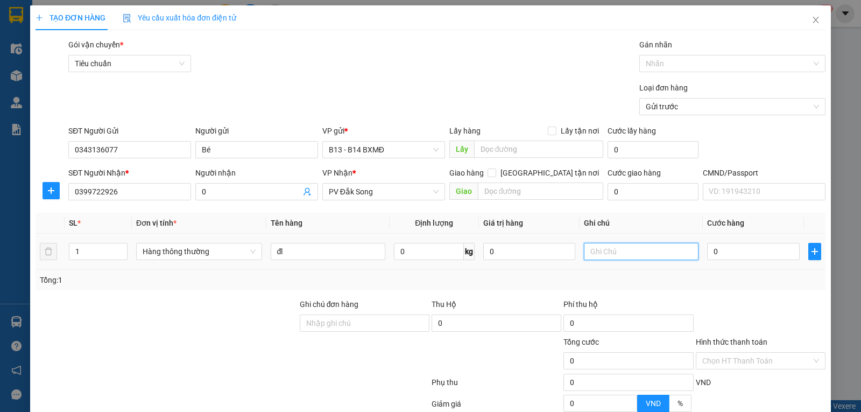
click at [614, 253] on input "text" at bounding box center [641, 251] width 115 height 17
type input "tx"
click at [719, 254] on input "0" at bounding box center [753, 251] width 92 height 17
type input "7"
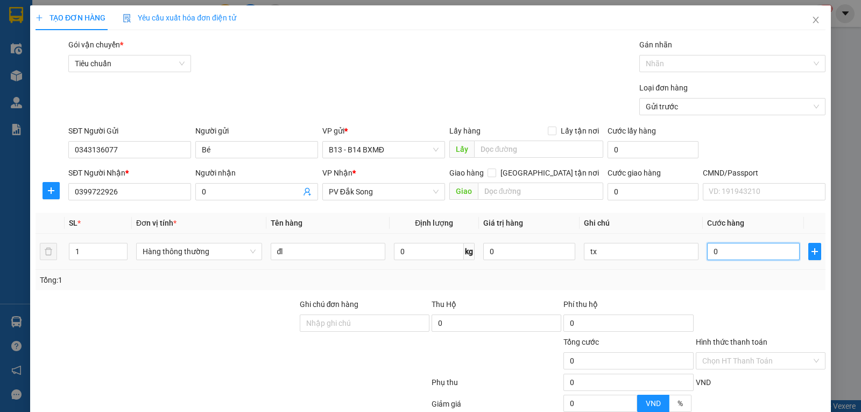
type input "7"
type input "70"
type input "700"
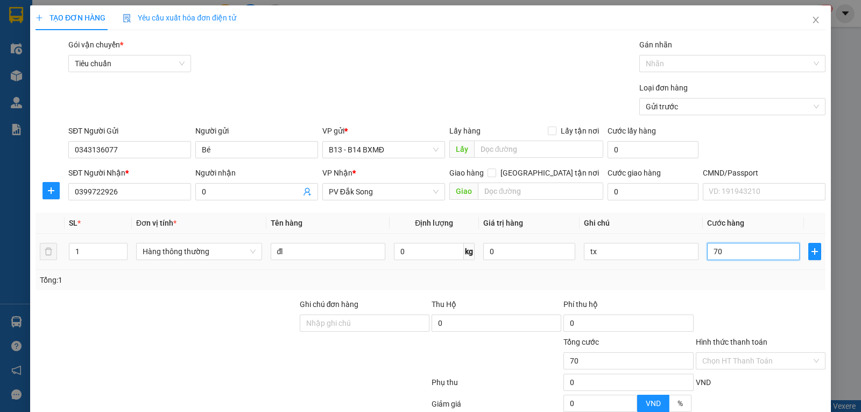
type input "700"
type input "7.000"
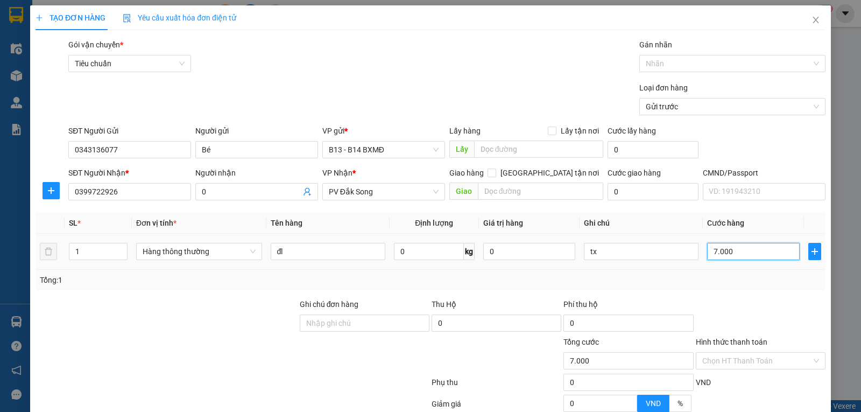
type input "70.000"
type input "700.000"
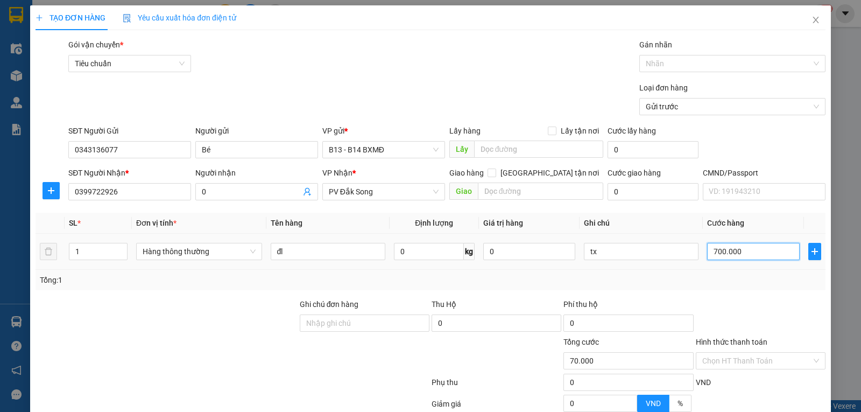
type input "700.000"
type input "70.000"
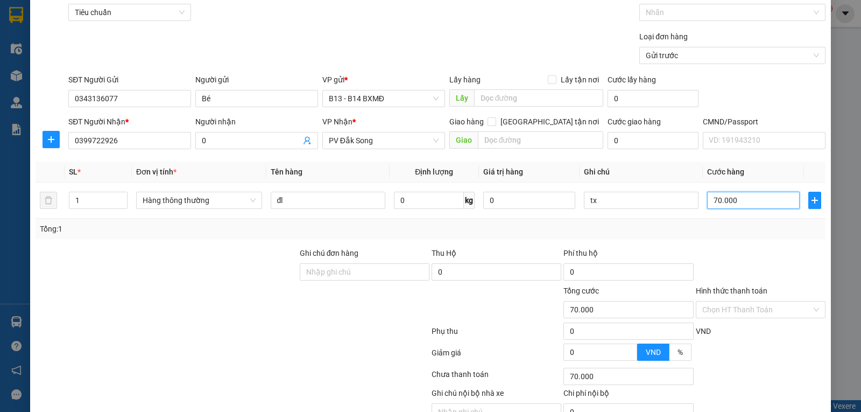
scroll to position [108, 0]
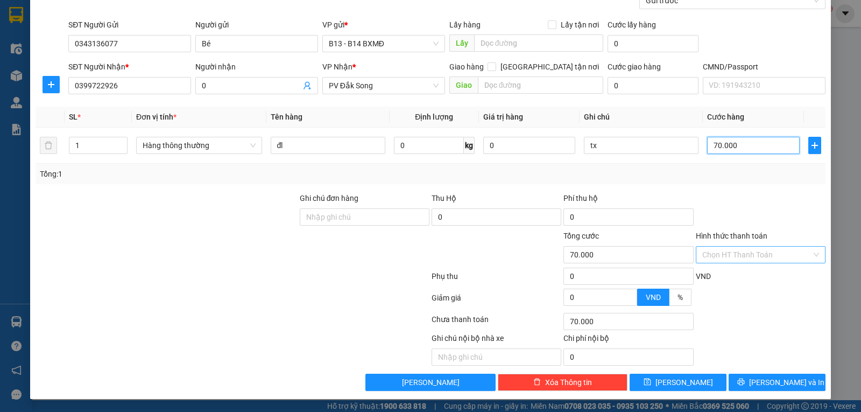
type input "70.000"
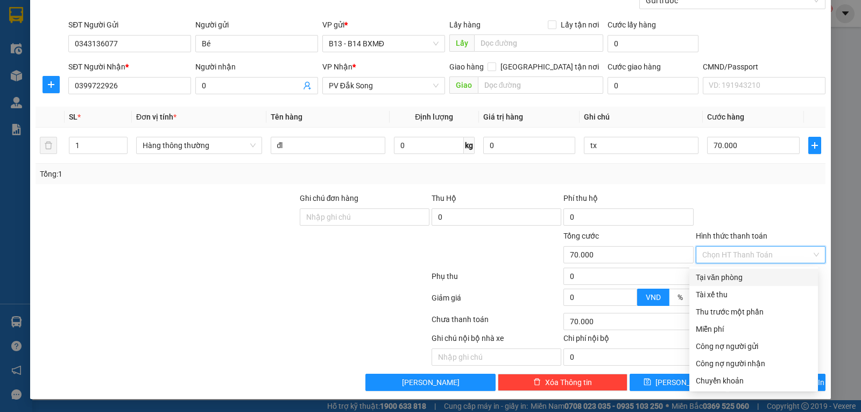
click at [758, 253] on input "Hình thức thanh toán" at bounding box center [756, 254] width 109 height 16
click at [724, 272] on div "Tại văn phòng" at bounding box center [754, 277] width 116 height 12
type input "0"
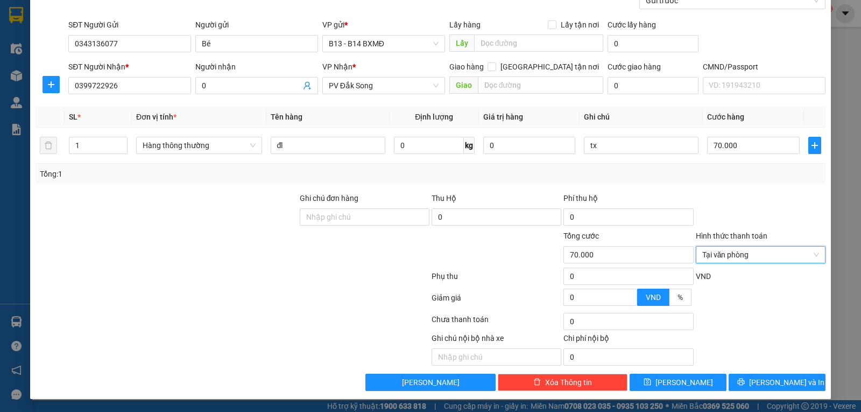
click at [776, 209] on div at bounding box center [761, 211] width 132 height 38
click at [784, 377] on span "[PERSON_NAME] và In" at bounding box center [786, 382] width 75 height 12
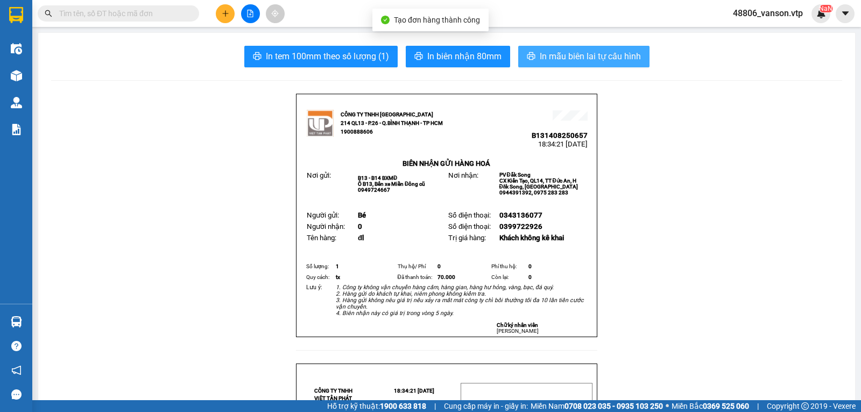
click at [606, 57] on span "In mẫu biên lai tự cấu hình" at bounding box center [590, 55] width 101 height 13
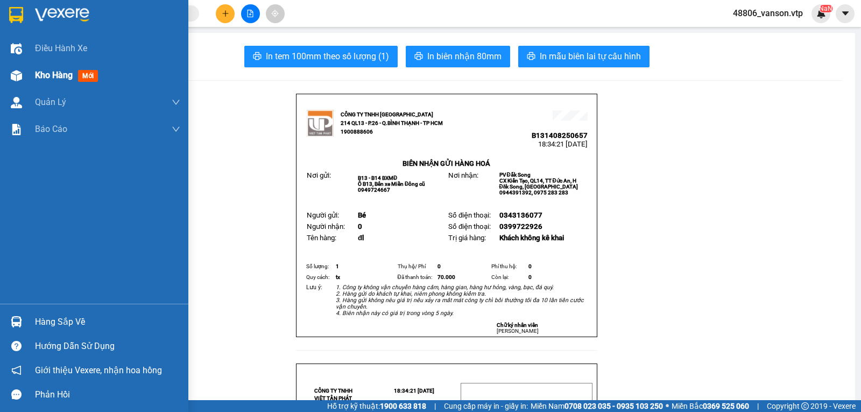
drag, startPoint x: 58, startPoint y: 79, endPoint x: 72, endPoint y: 78, distance: 14.0
click at [59, 78] on span "Kho hàng" at bounding box center [54, 75] width 38 height 10
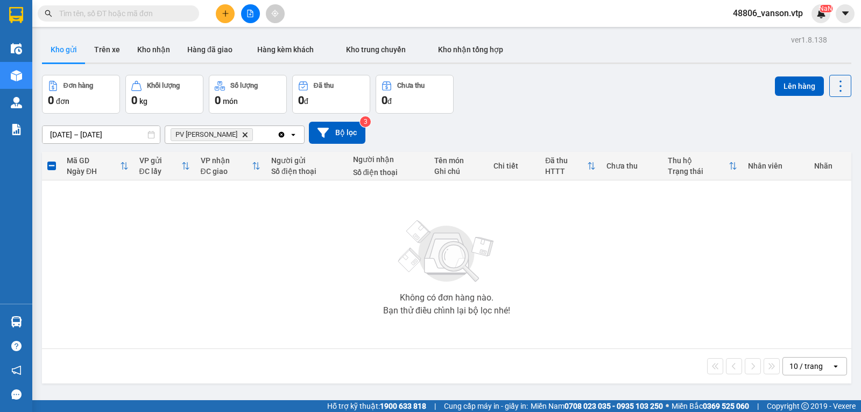
click at [242, 138] on icon "Delete" at bounding box center [245, 134] width 6 height 6
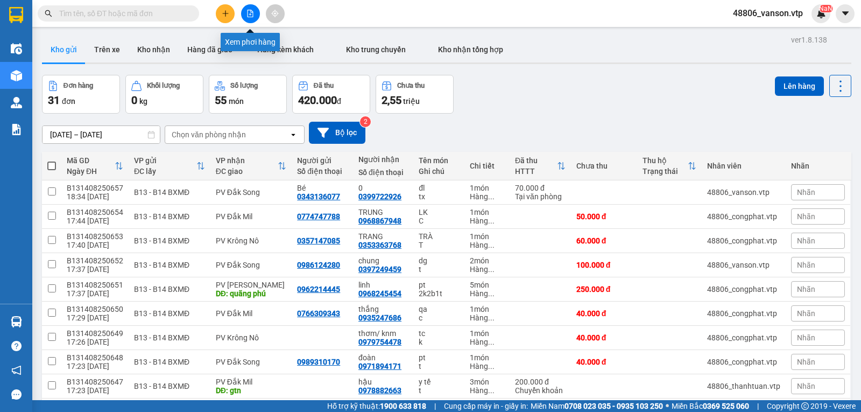
click at [248, 13] on icon "file-add" at bounding box center [250, 14] width 8 height 8
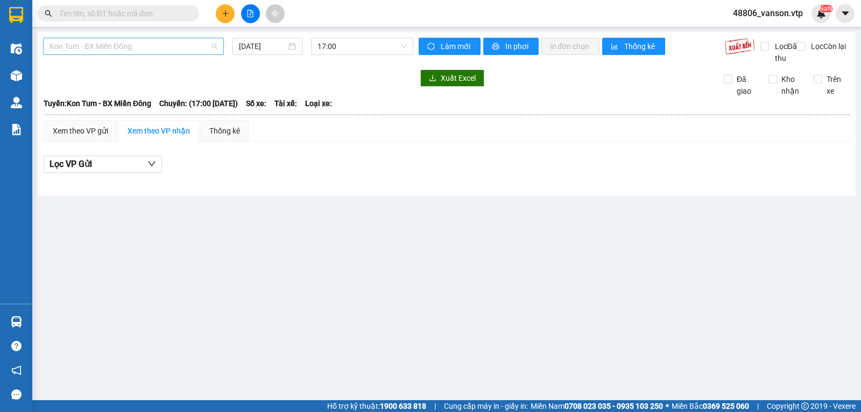
click at [176, 47] on span "Kon Tum - BX Miền Đông" at bounding box center [133, 46] width 168 height 16
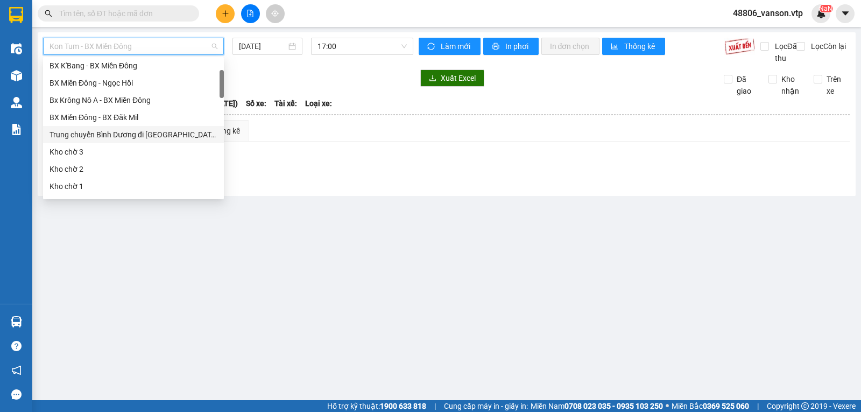
scroll to position [108, 0]
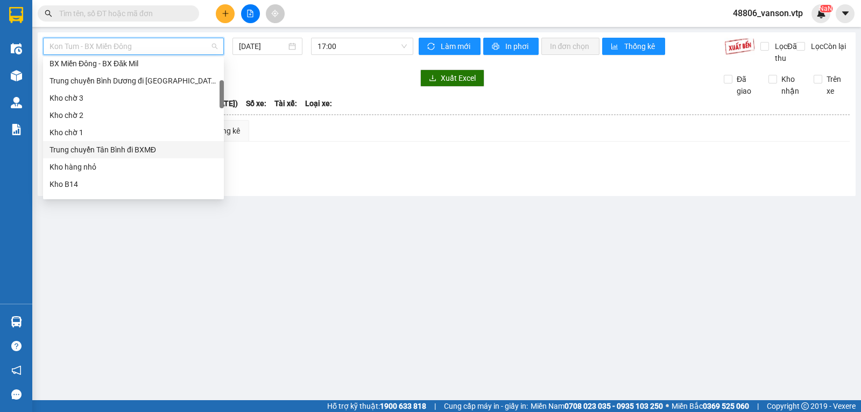
click at [108, 150] on div "Trung chuyển Tân Bình đi BXMĐ" at bounding box center [133, 150] width 168 height 12
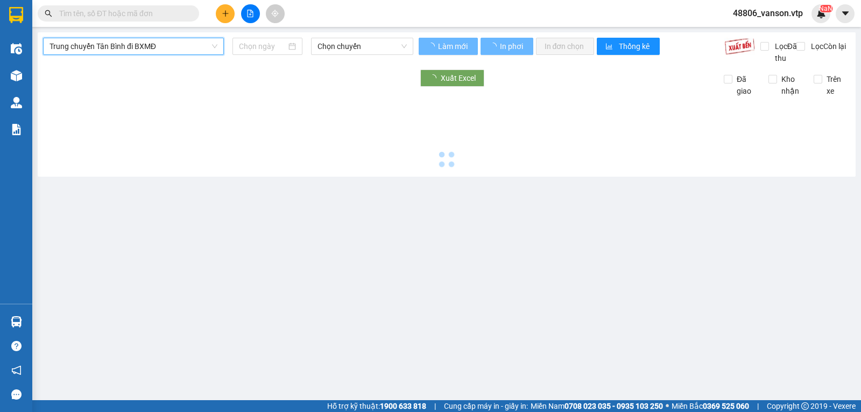
type input "[DATE]"
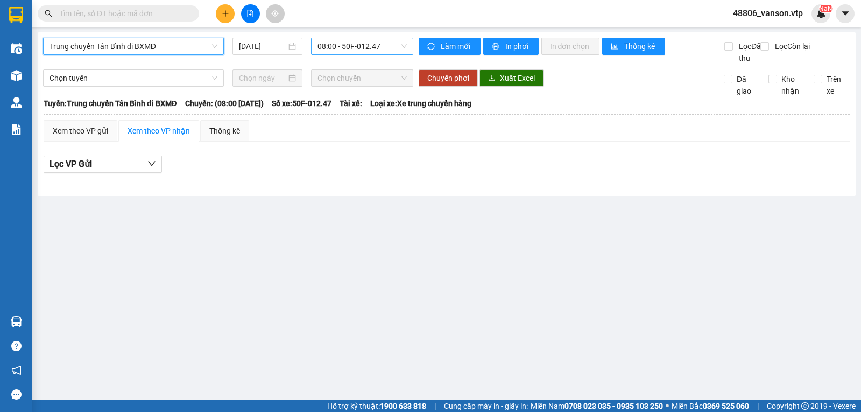
click at [346, 47] on span "08:00 - 50F-012.47" at bounding box center [361, 46] width 89 height 16
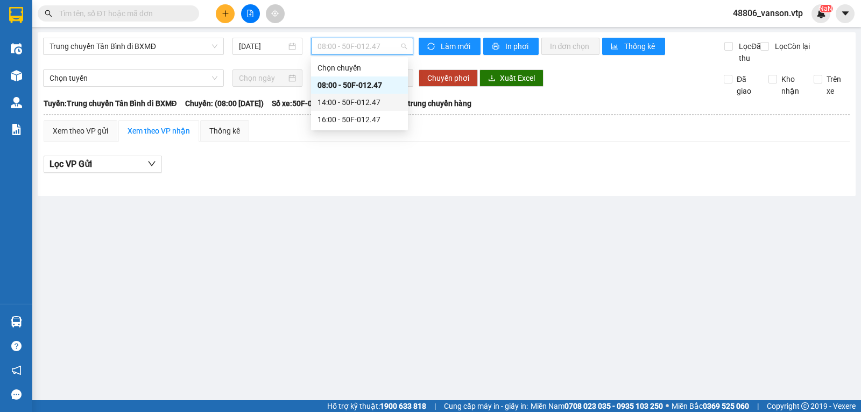
click at [332, 102] on div "14:00 - 50F-012.47" at bounding box center [359, 102] width 84 height 12
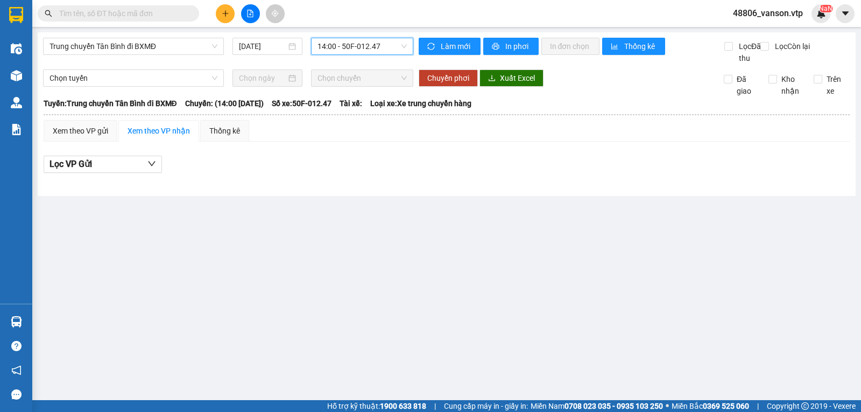
drag, startPoint x: 346, startPoint y: 51, endPoint x: 346, endPoint y: 66, distance: 15.6
click at [346, 50] on span "14:00 - 50F-012.47" at bounding box center [361, 46] width 89 height 16
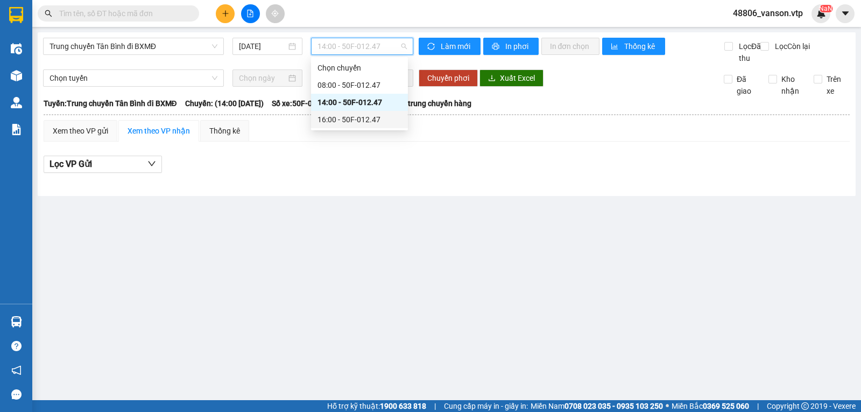
click at [334, 119] on div "16:00 - 50F-012.47" at bounding box center [359, 120] width 84 height 12
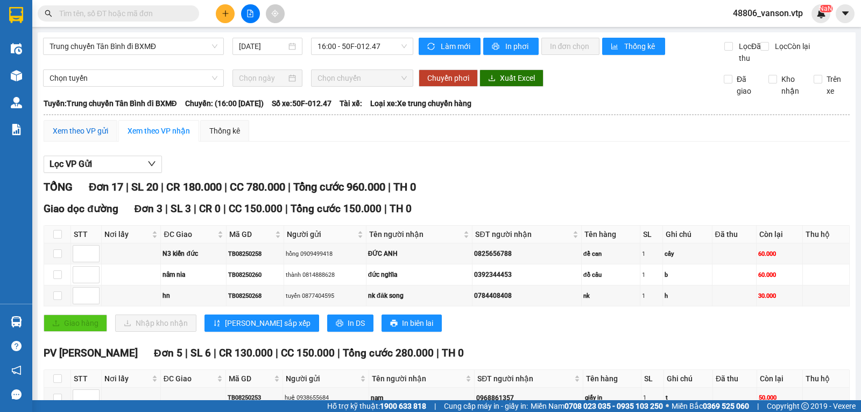
drag, startPoint x: 65, startPoint y: 145, endPoint x: 104, endPoint y: 155, distance: 40.6
click at [65, 137] on div "Xem theo VP gửi" at bounding box center [80, 131] width 55 height 12
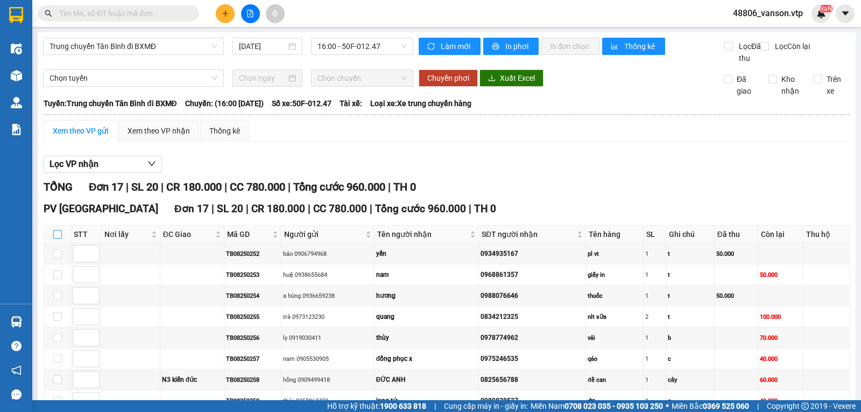
click at [57, 238] on input "checkbox" at bounding box center [57, 234] width 9 height 9
checkbox input "true"
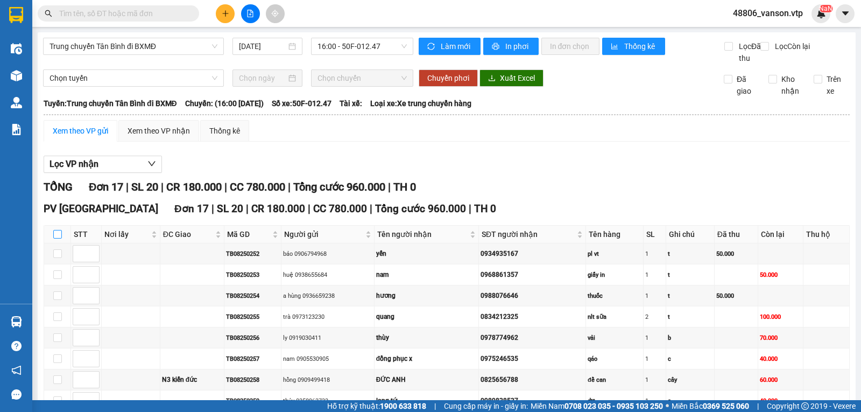
checkbox input "true"
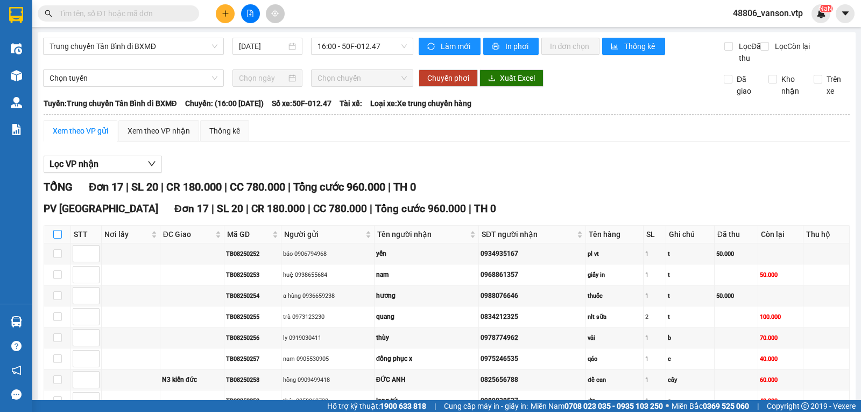
checkbox input "true"
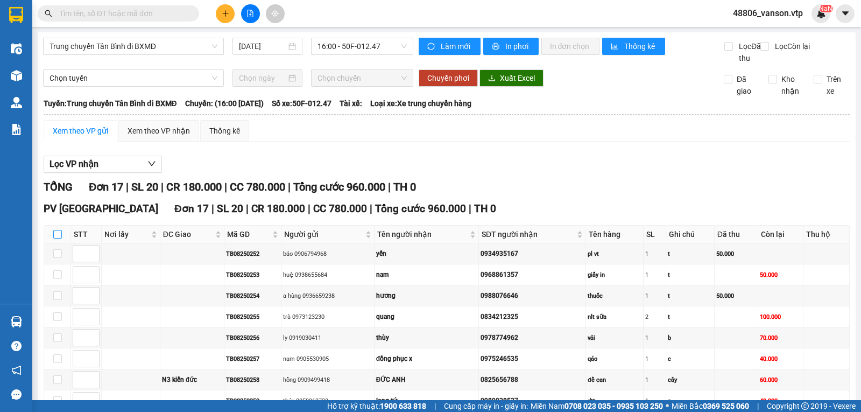
checkbox input "true"
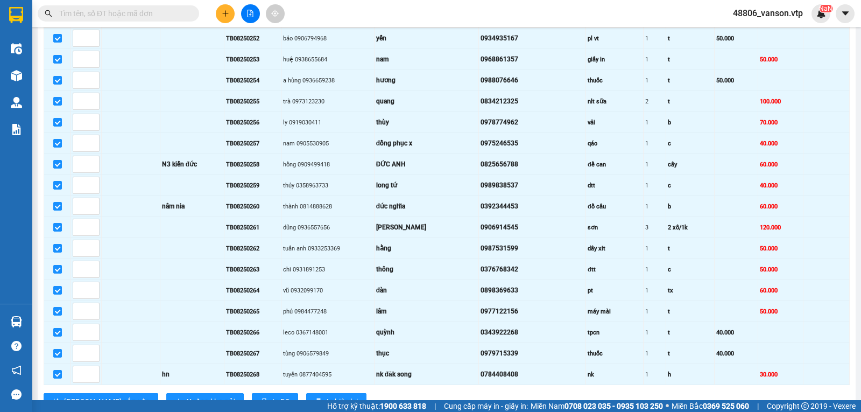
scroll to position [267, 0]
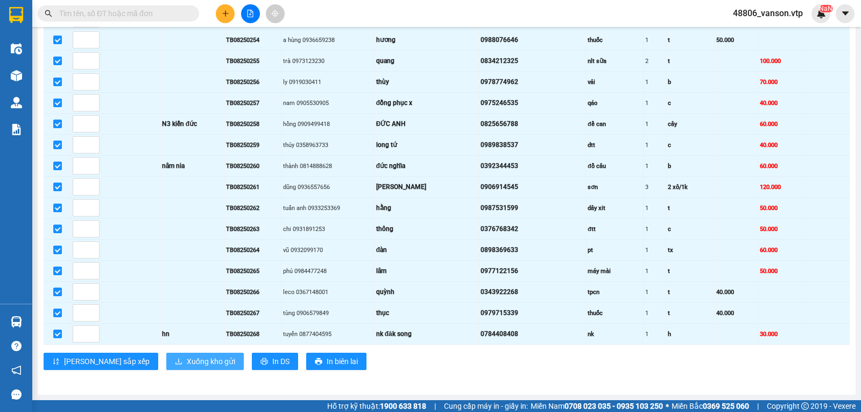
click at [187, 364] on span "Xuống kho gửi" at bounding box center [211, 361] width 48 height 12
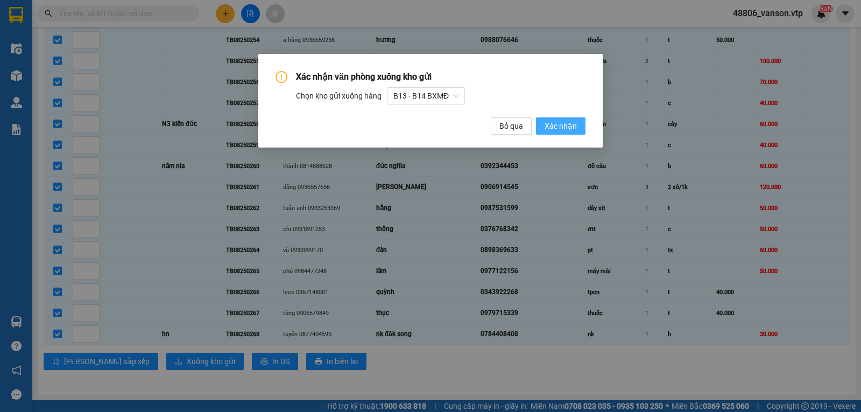
click at [555, 124] on span "Xác nhận" at bounding box center [560, 126] width 32 height 12
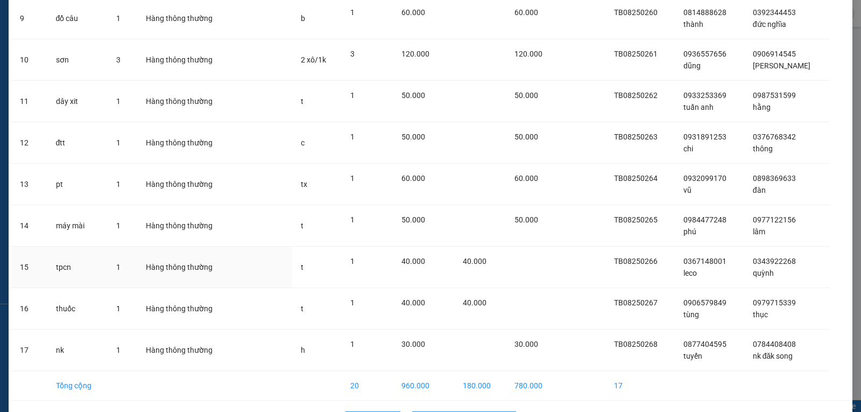
scroll to position [462, 0]
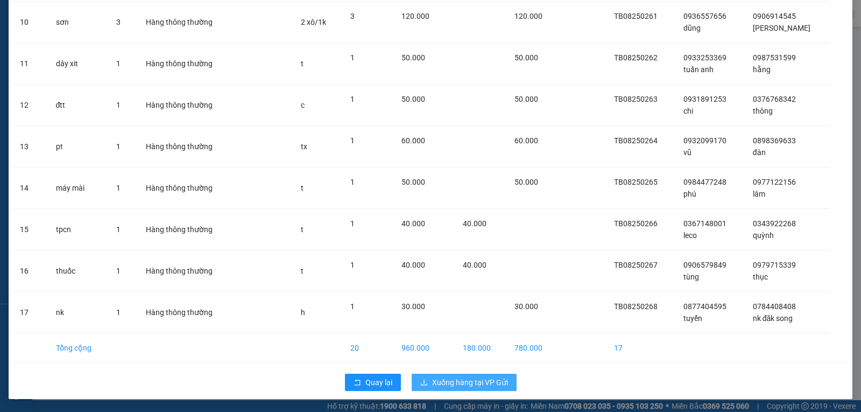
click at [472, 381] on span "Xuống hàng tại VP Gửi" at bounding box center [470, 382] width 76 height 12
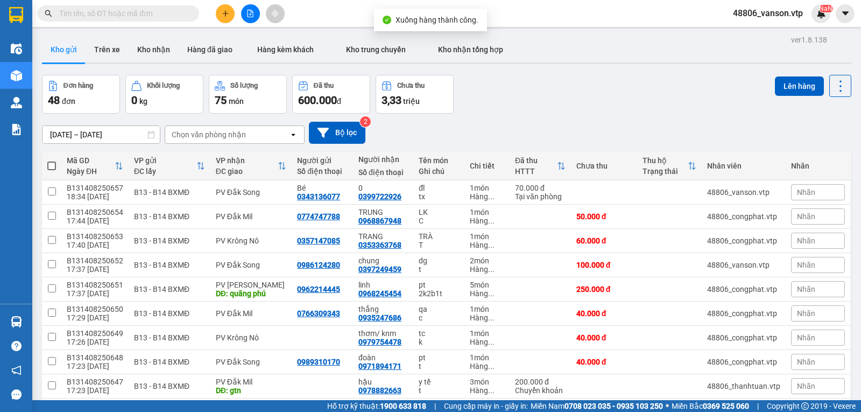
click at [149, 18] on input "text" at bounding box center [122, 14] width 127 height 12
click at [251, 13] on icon "file-add" at bounding box center [250, 14] width 8 height 8
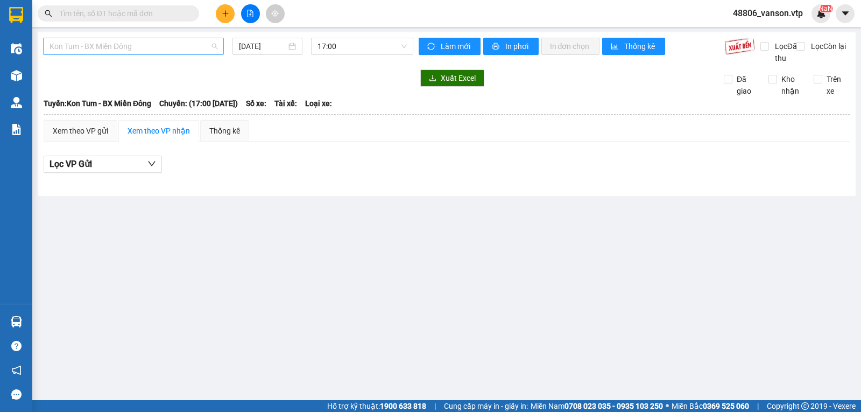
click at [134, 48] on span "Kon Tum - BX Miền Đông" at bounding box center [133, 46] width 168 height 16
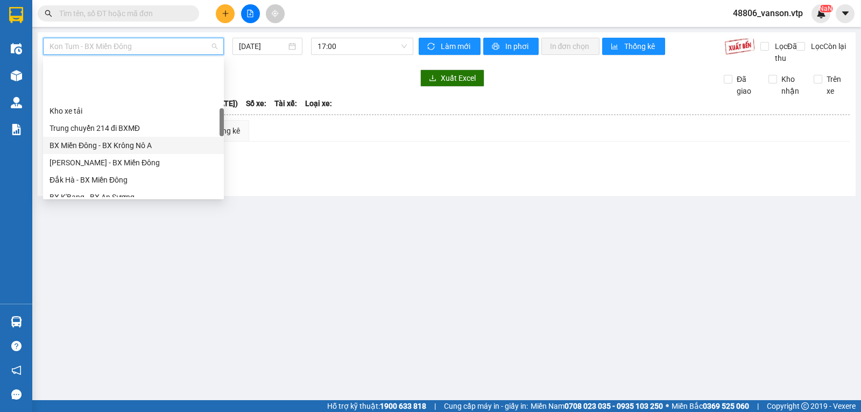
scroll to position [269, 0]
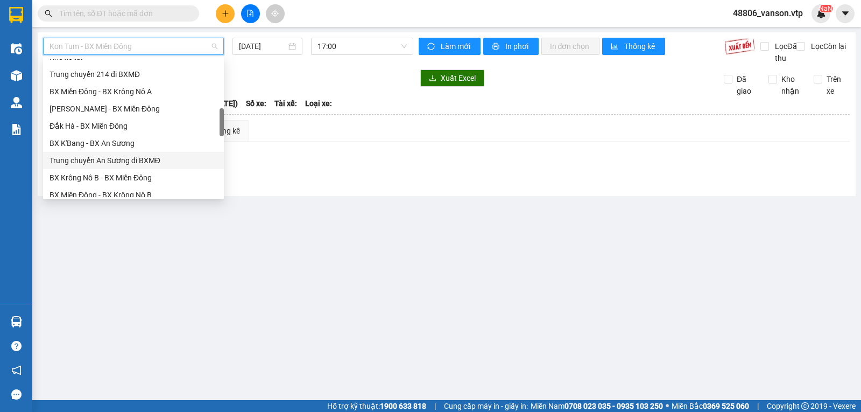
click at [113, 157] on div "Trung chuyển An Sương đi BXMĐ" at bounding box center [133, 160] width 168 height 12
type input "[DATE]"
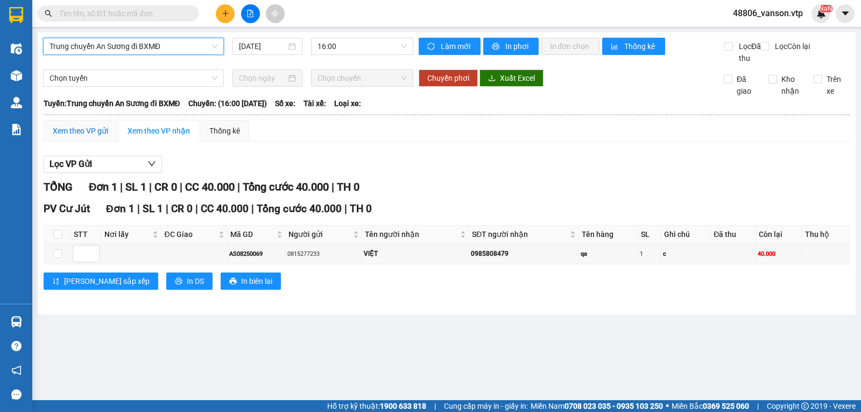
click at [90, 137] on div "Xem theo VP gửi" at bounding box center [80, 131] width 55 height 12
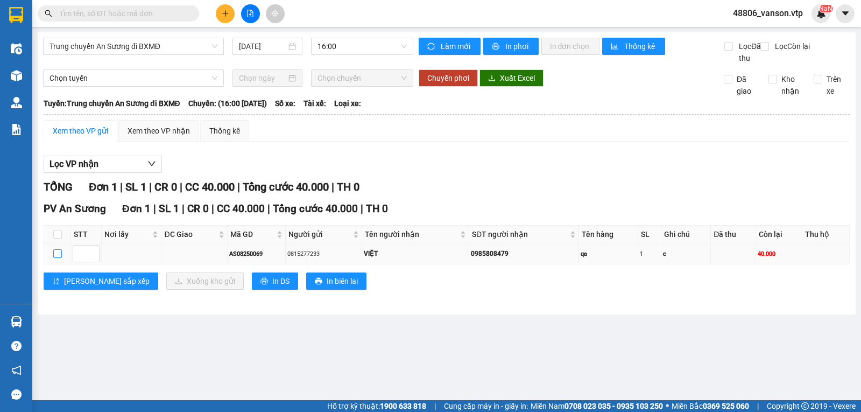
click at [61, 258] on input "checkbox" at bounding box center [57, 253] width 9 height 9
checkbox input "true"
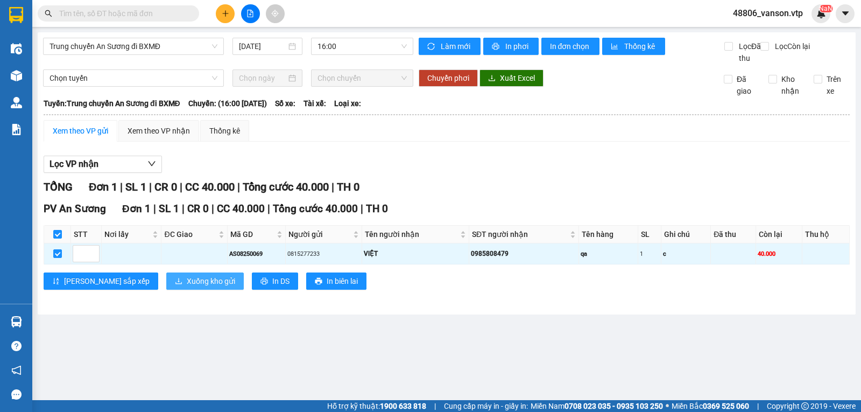
click at [187, 287] on span "Xuống kho gửi" at bounding box center [211, 281] width 48 height 12
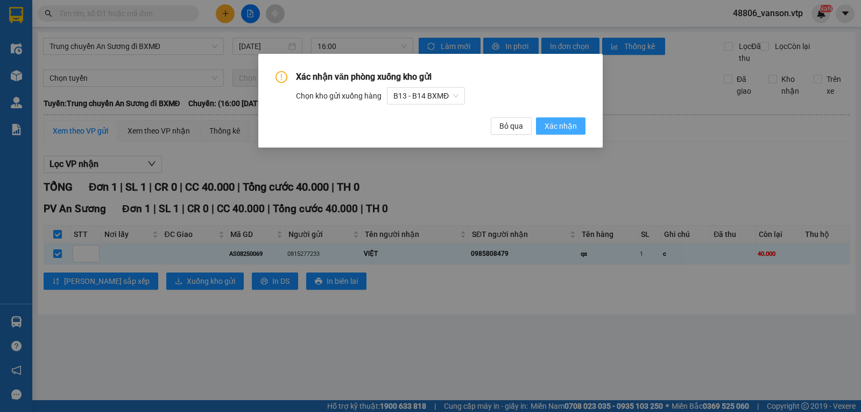
click at [567, 128] on span "Xác nhận" at bounding box center [560, 126] width 32 height 12
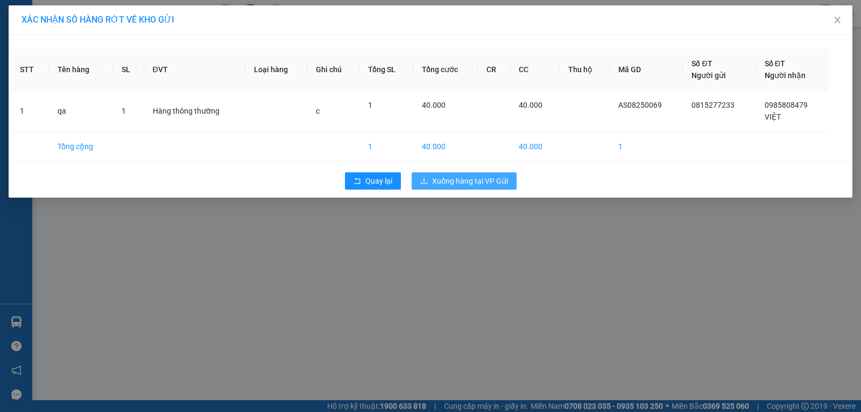
click at [461, 181] on span "Xuống hàng tại VP Gửi" at bounding box center [470, 181] width 76 height 12
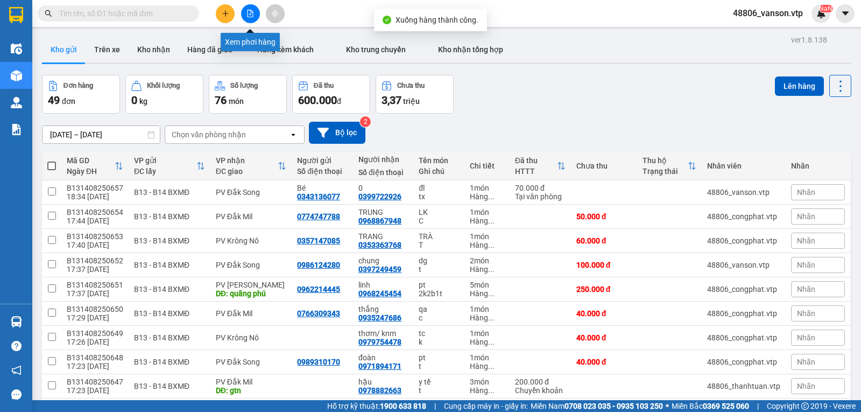
click at [250, 12] on icon "file-add" at bounding box center [250, 14] width 8 height 8
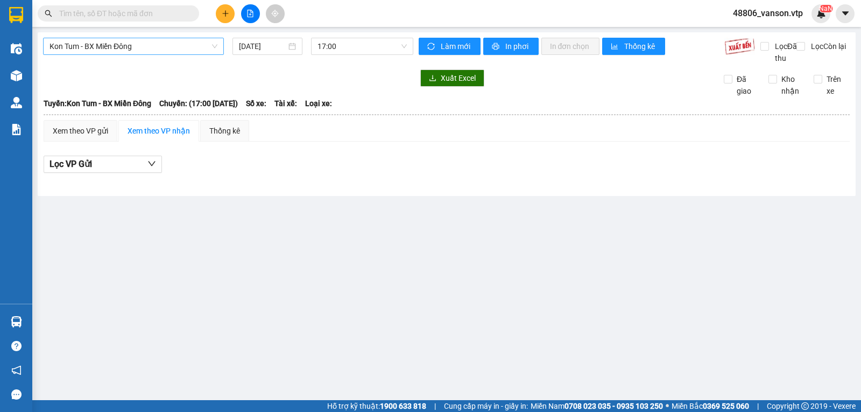
click at [135, 47] on span "Kon Tum - BX Miền Đông" at bounding box center [133, 46] width 168 height 16
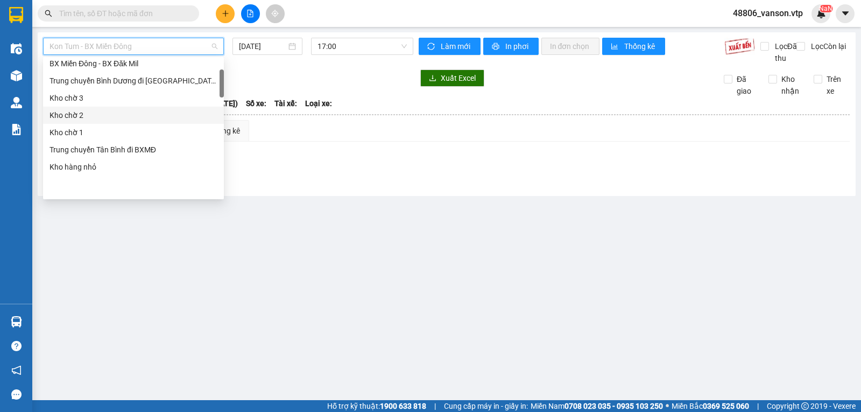
scroll to position [54, 0]
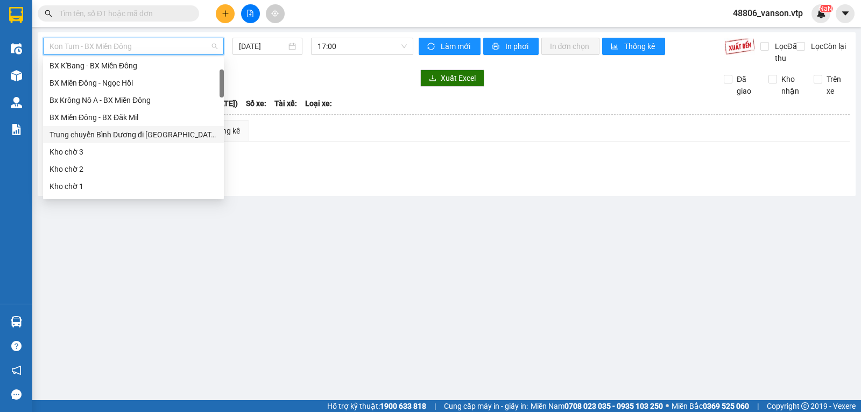
click at [123, 131] on div "Trung chuyển Bình Dương đi [GEOGRAPHIC_DATA]" at bounding box center [133, 135] width 168 height 12
type input "[DATE]"
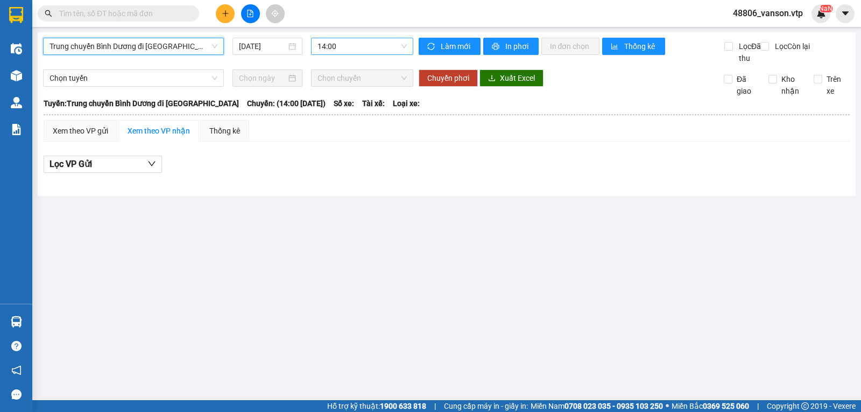
click at [334, 51] on span "14:00" at bounding box center [361, 46] width 89 height 16
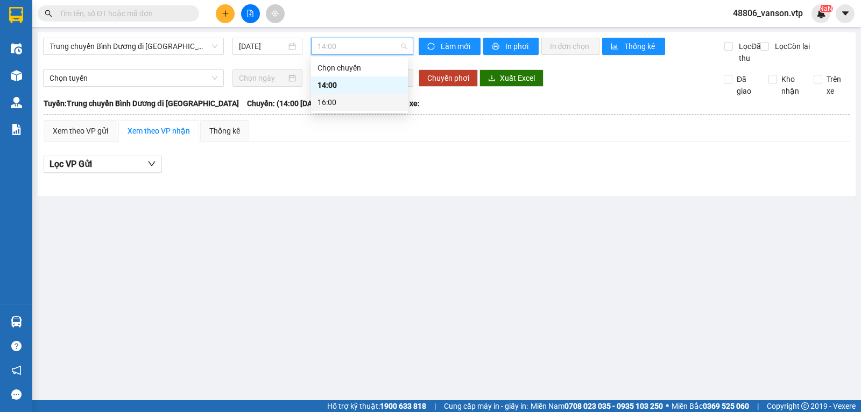
click at [333, 102] on div "16:00" at bounding box center [359, 102] width 84 height 12
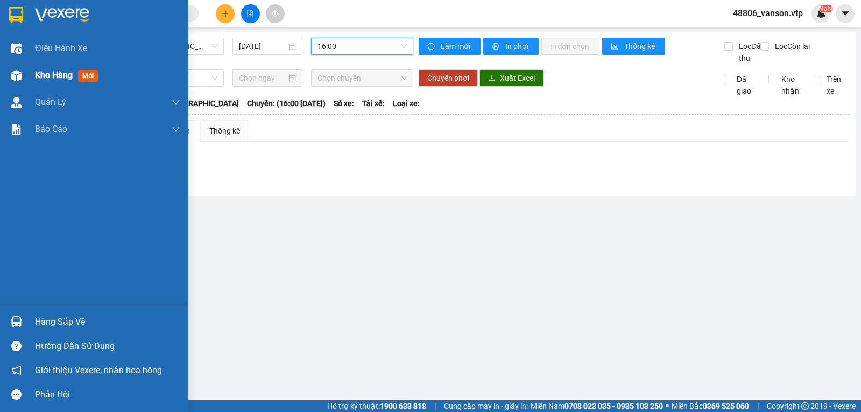
click at [43, 77] on span "Kho hàng" at bounding box center [54, 75] width 38 height 10
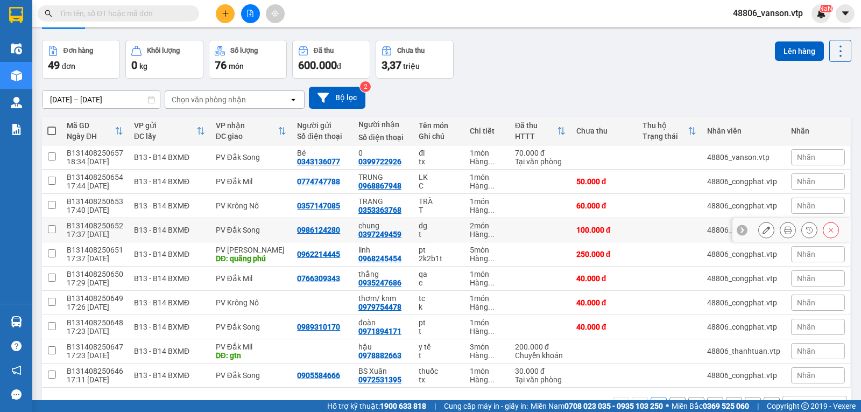
scroll to position [72, 0]
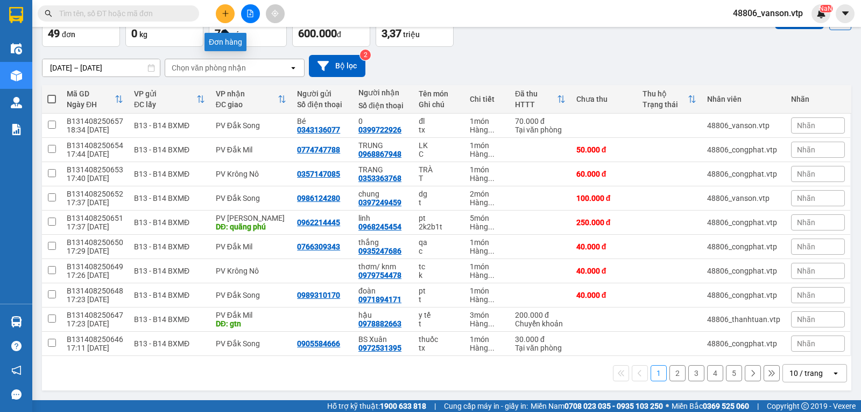
click at [225, 19] on button at bounding box center [225, 13] width 19 height 19
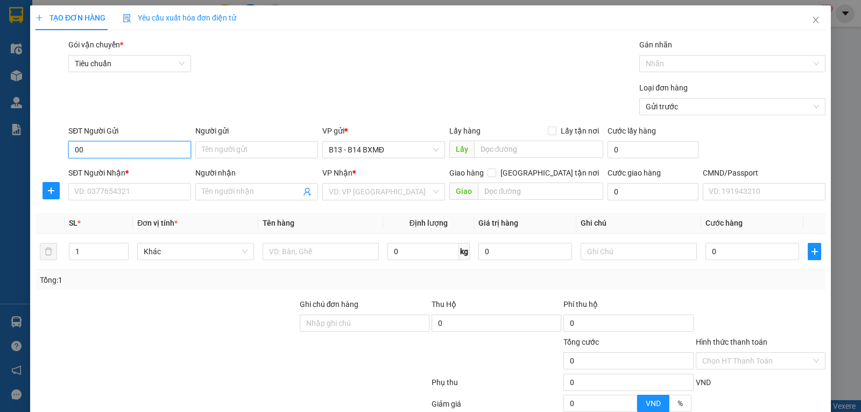
type input "0"
type input "0909584113"
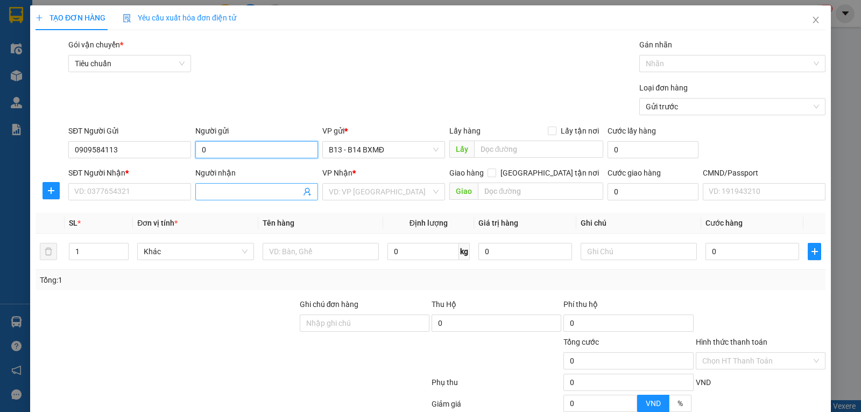
type input "0"
click at [224, 197] on input "Người nhận" at bounding box center [251, 192] width 99 height 12
type input "hiếu"
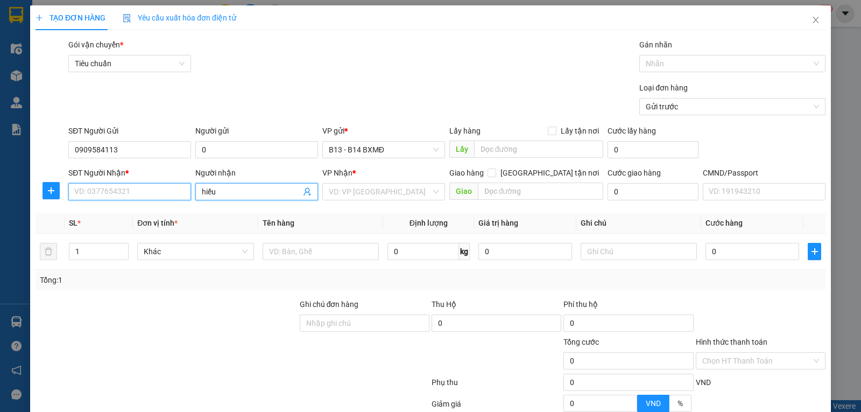
click at [114, 185] on input "SĐT Người Nhận *" at bounding box center [129, 191] width 123 height 17
type input "0971431698"
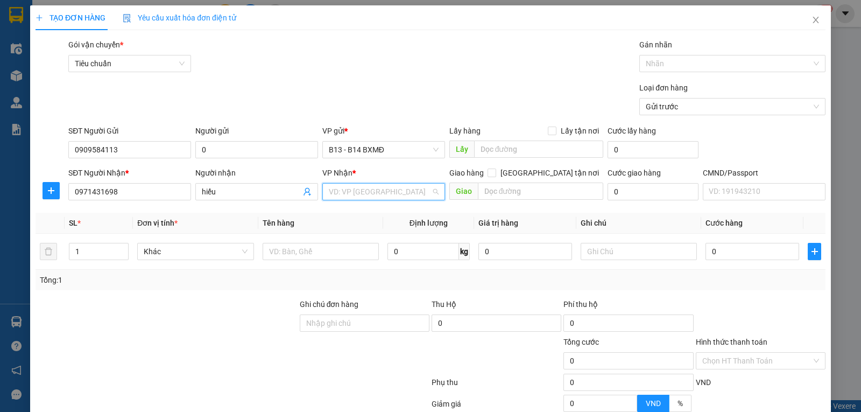
click at [351, 193] on input "search" at bounding box center [380, 191] width 102 height 16
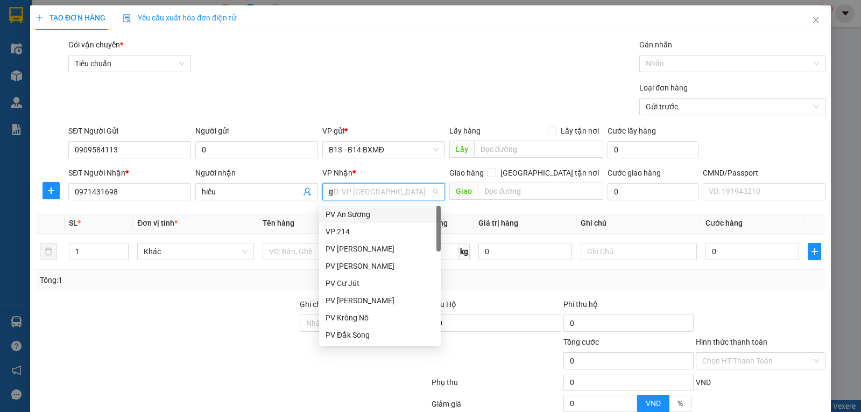
type input "gn"
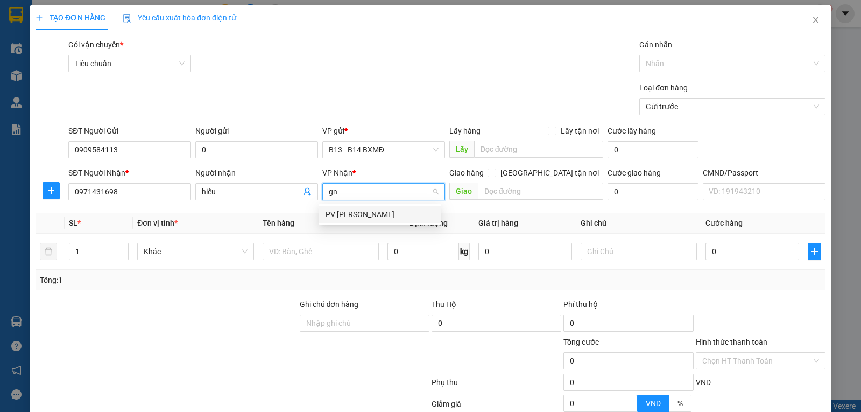
click at [346, 216] on div "PV [PERSON_NAME]" at bounding box center [379, 214] width 109 height 12
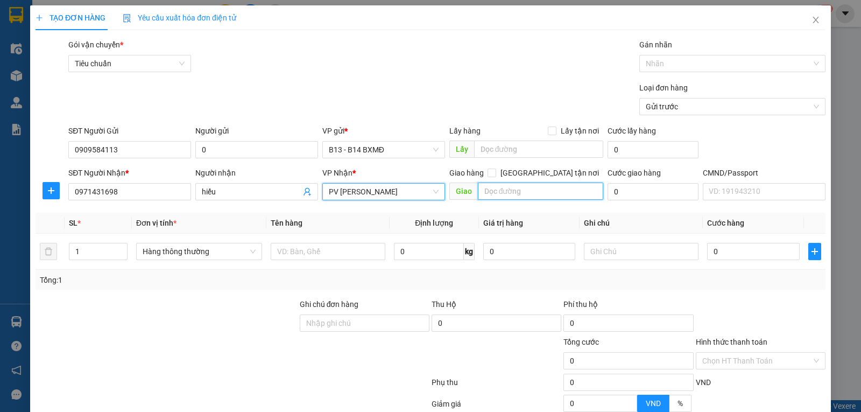
click at [487, 188] on input "text" at bounding box center [541, 190] width 126 height 17
type input "hn quảng tín"
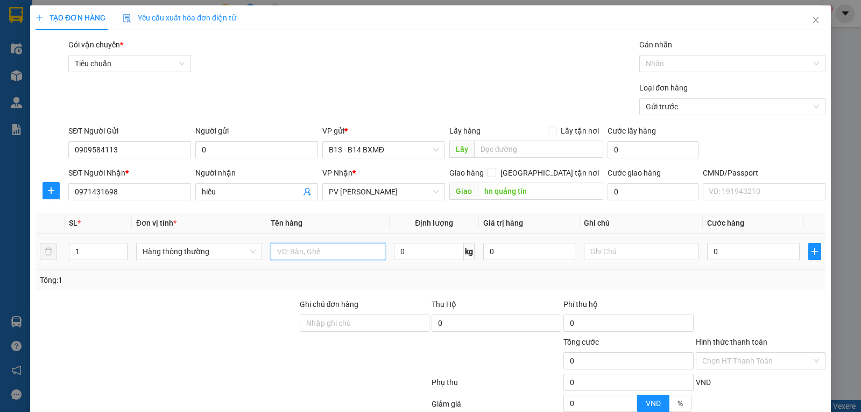
click at [360, 251] on input "text" at bounding box center [328, 251] width 115 height 17
type input "lk"
click at [592, 250] on input "text" at bounding box center [641, 251] width 115 height 17
type input "h"
click at [726, 255] on input "0" at bounding box center [753, 251] width 92 height 17
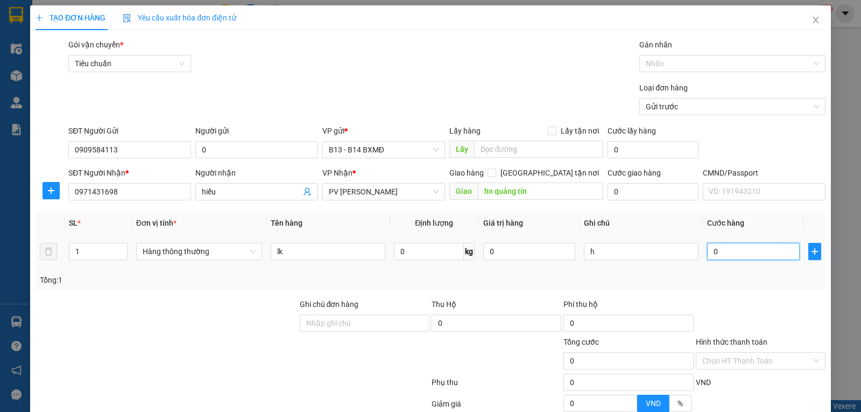
type input "5"
type input "50"
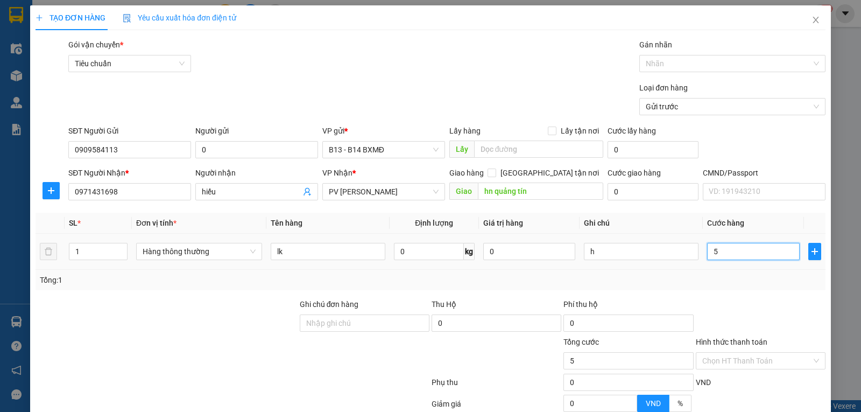
type input "50"
type input "500"
type input "5.000"
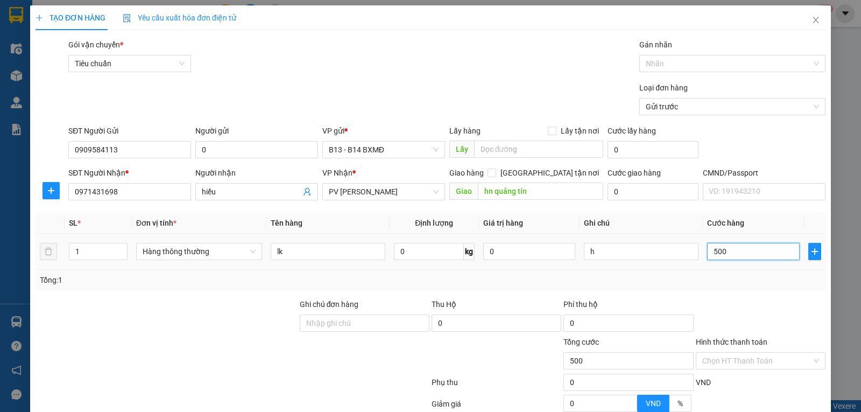
type input "5.000"
type input "50.000"
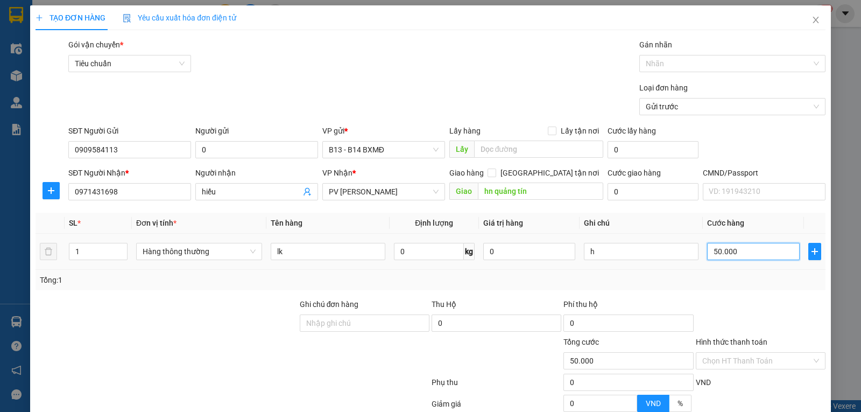
scroll to position [108, 0]
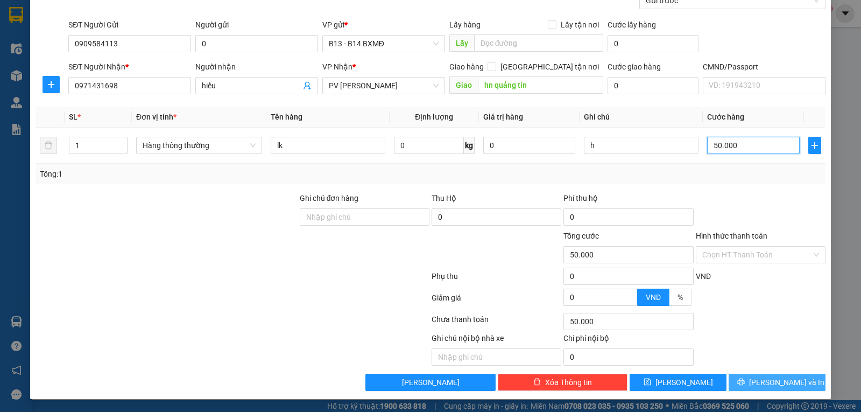
type input "50.000"
click at [745, 384] on icon "printer" at bounding box center [741, 382] width 8 height 8
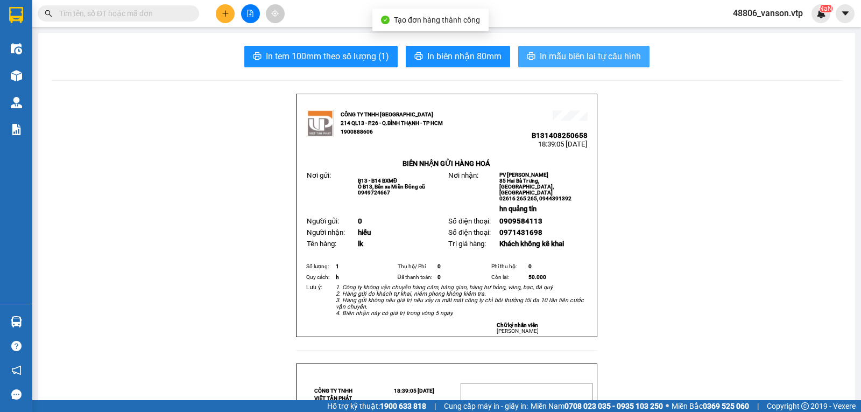
click at [590, 53] on span "In mẫu biên lai tự cấu hình" at bounding box center [590, 55] width 101 height 13
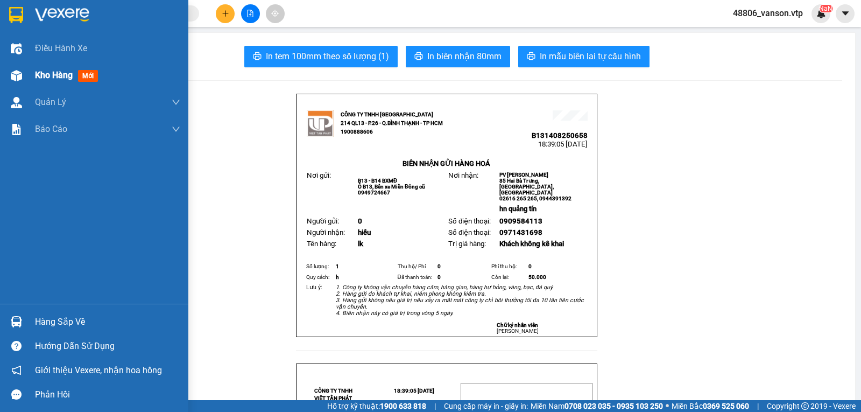
click at [13, 81] on img at bounding box center [16, 75] width 11 height 11
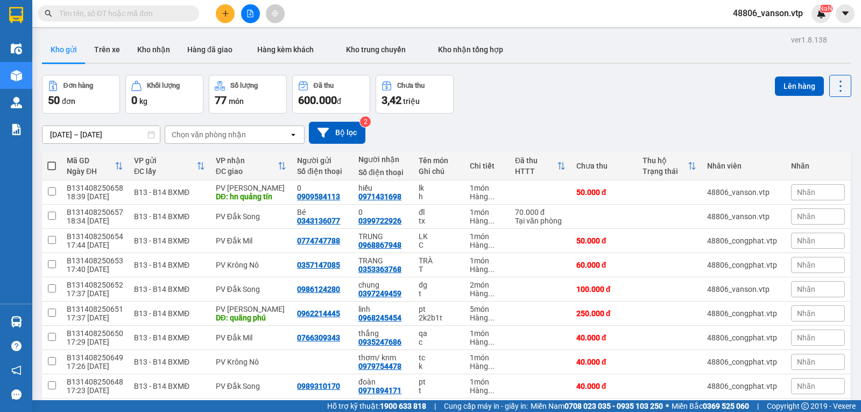
click at [288, 141] on div "Chọn văn phòng nhận" at bounding box center [227, 134] width 124 height 17
type input "dx"
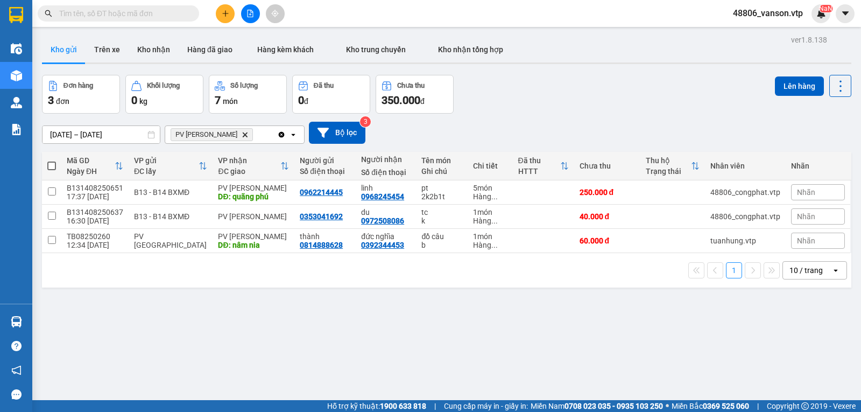
click at [47, 172] on th at bounding box center [51, 166] width 19 height 29
click at [52, 170] on span at bounding box center [51, 165] width 9 height 9
click at [52, 160] on input "checkbox" at bounding box center [52, 160] width 0 height 0
checkbox input "true"
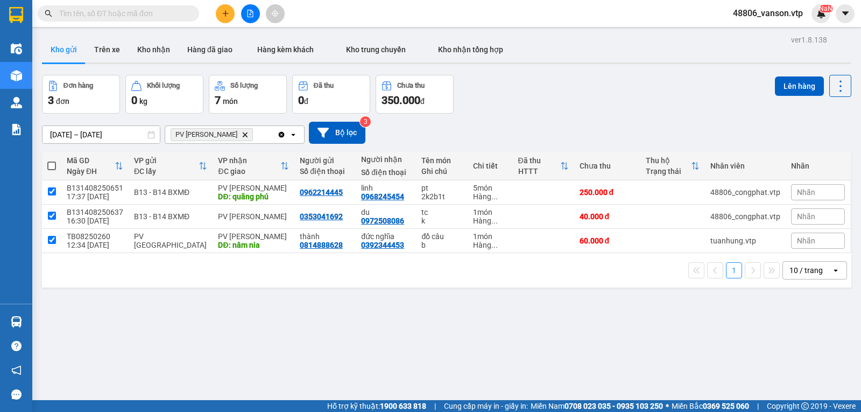
checkbox input "true"
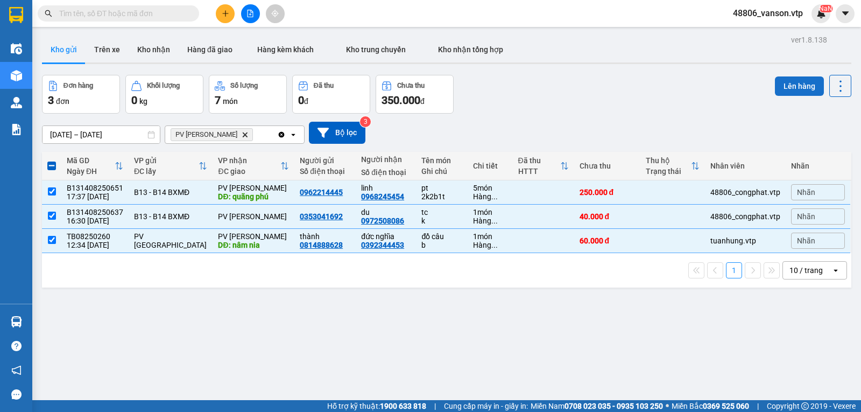
click at [786, 88] on button "Lên hàng" at bounding box center [799, 85] width 49 height 19
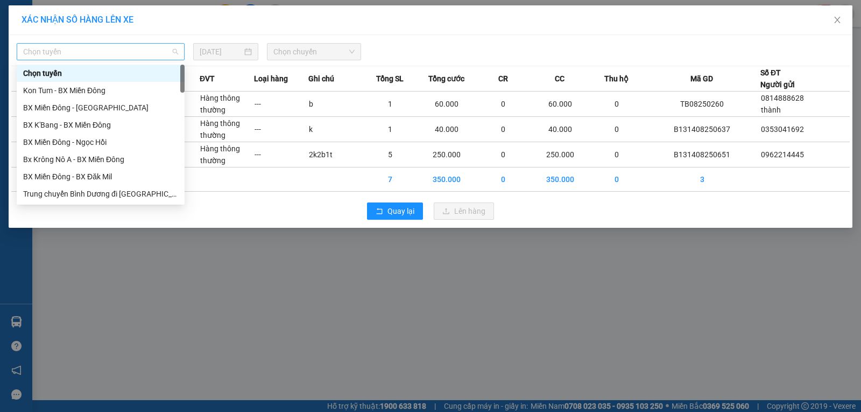
click at [158, 56] on span "Chọn tuyến" at bounding box center [100, 52] width 155 height 16
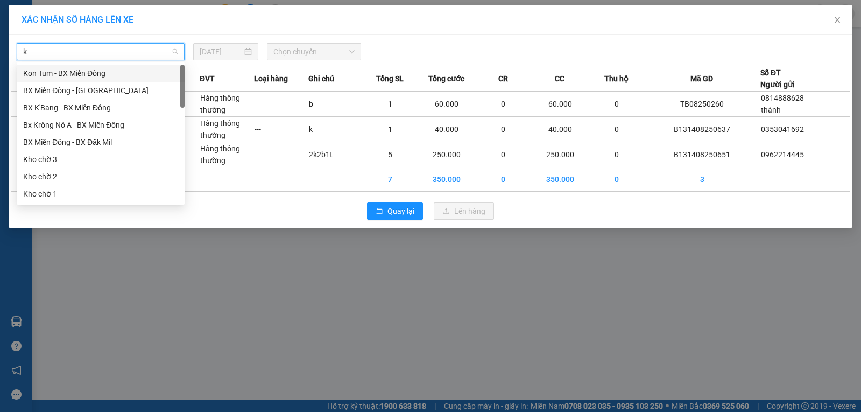
type input "kn"
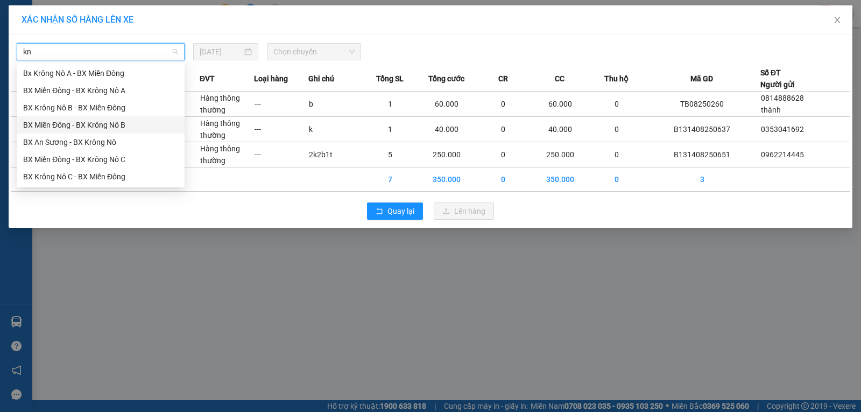
click at [128, 128] on div "BX Miền Đông - BX Krông Nô B" at bounding box center [100, 125] width 155 height 12
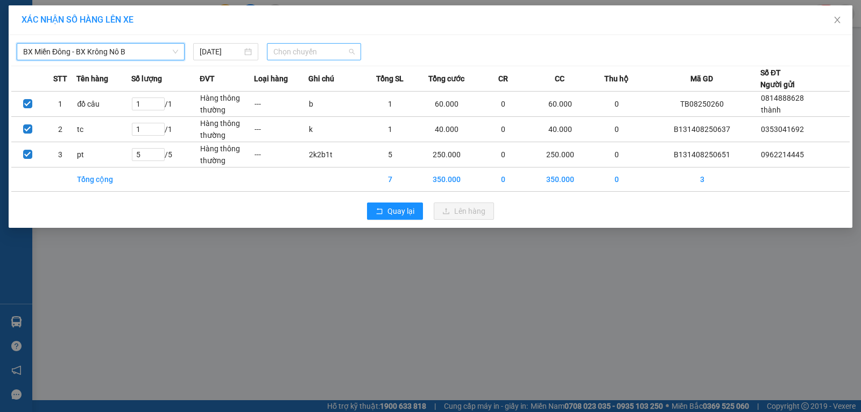
click at [327, 58] on span "Chọn chuyến" at bounding box center [313, 52] width 81 height 16
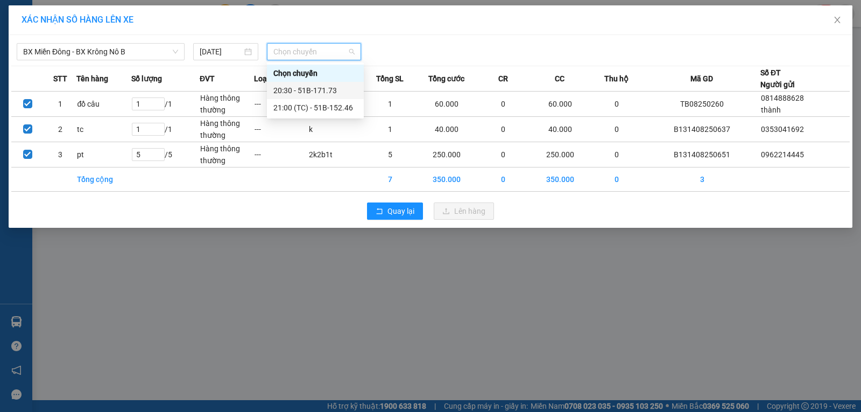
click at [336, 92] on div "20:30 - 51B-171.73" at bounding box center [315, 90] width 84 height 12
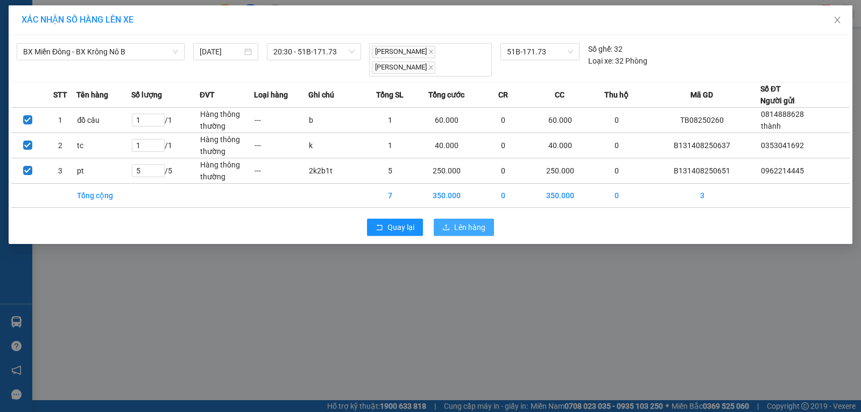
click at [472, 227] on span "Lên hàng" at bounding box center [469, 227] width 31 height 12
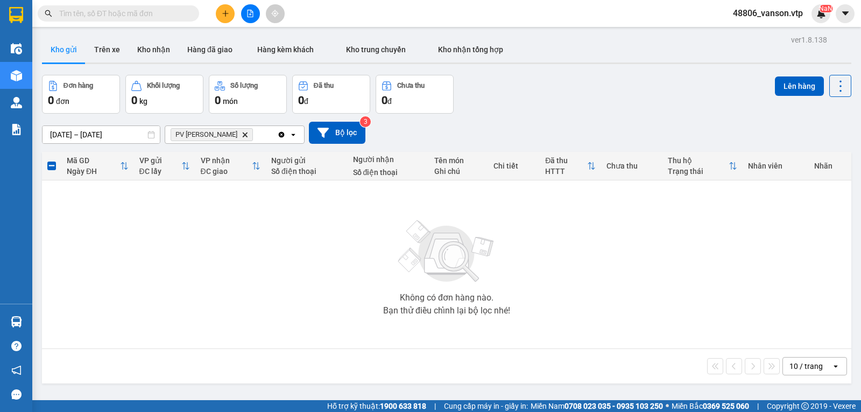
click at [243, 137] on icon "PV Đức Xuyên, close by backspace" at bounding box center [245, 134] width 5 height 5
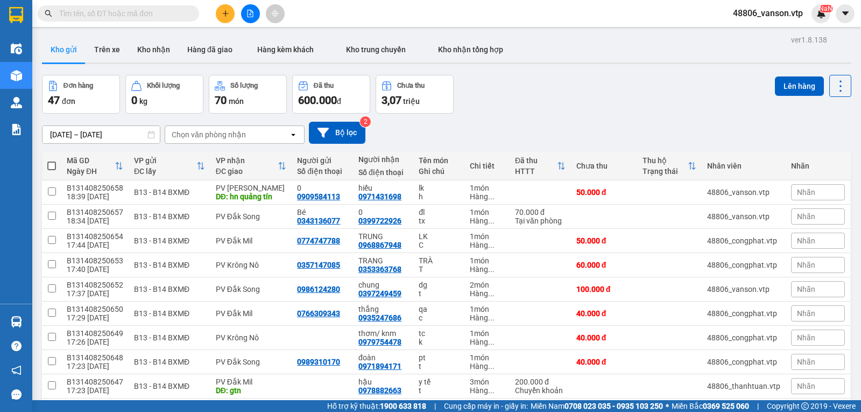
click at [236, 138] on div "Chọn văn phòng nhận" at bounding box center [209, 134] width 74 height 11
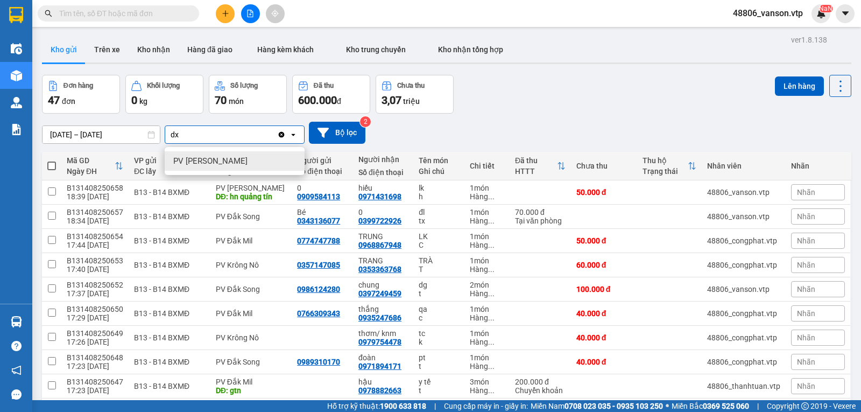
type input "dx"
click at [236, 165] on div "PV [PERSON_NAME]" at bounding box center [235, 160] width 140 height 19
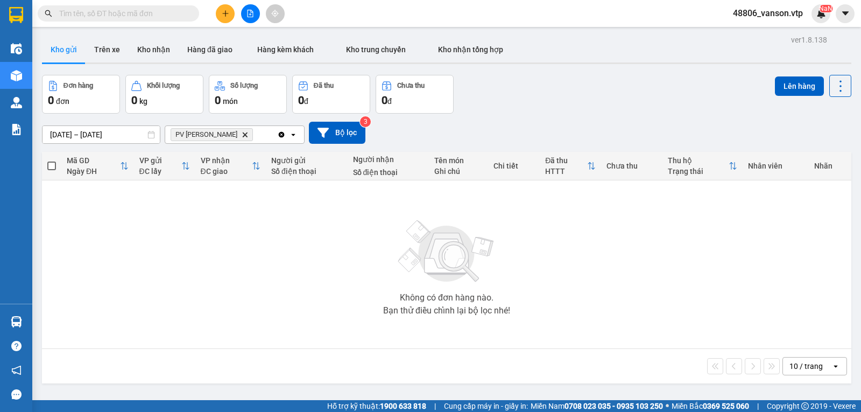
click at [242, 138] on icon "Delete" at bounding box center [245, 134] width 6 height 6
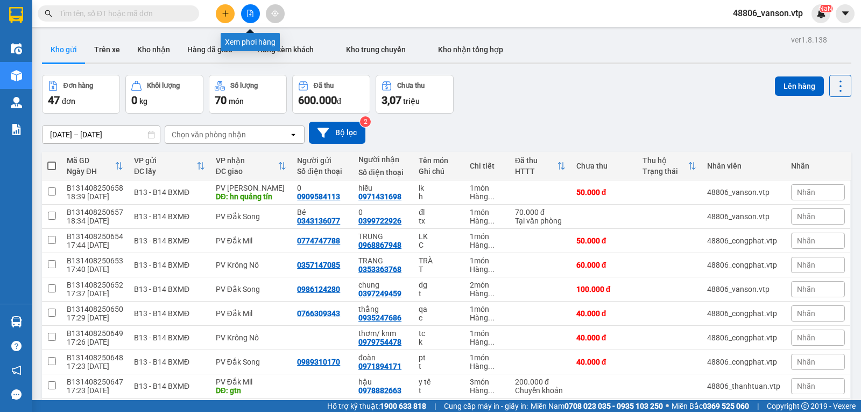
click at [243, 13] on button at bounding box center [250, 13] width 19 height 19
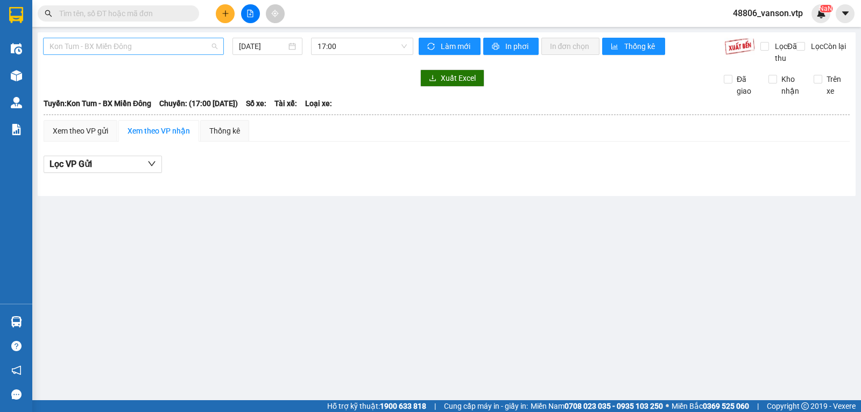
click at [153, 54] on div "Kon Tum - BX Miền Đông" at bounding box center [133, 46] width 181 height 17
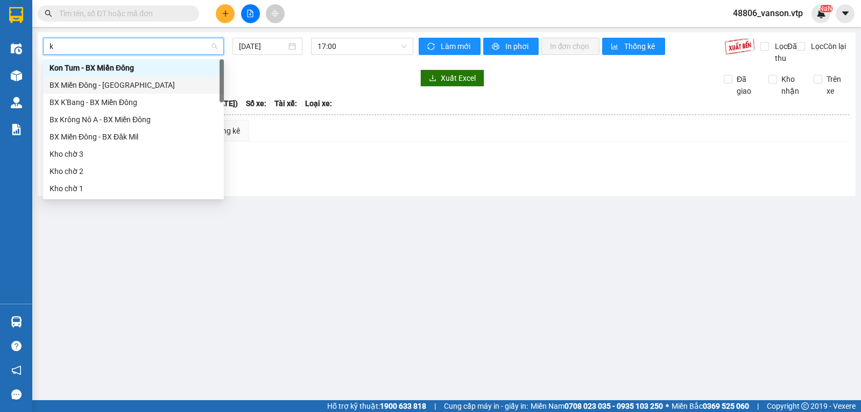
type input "kn"
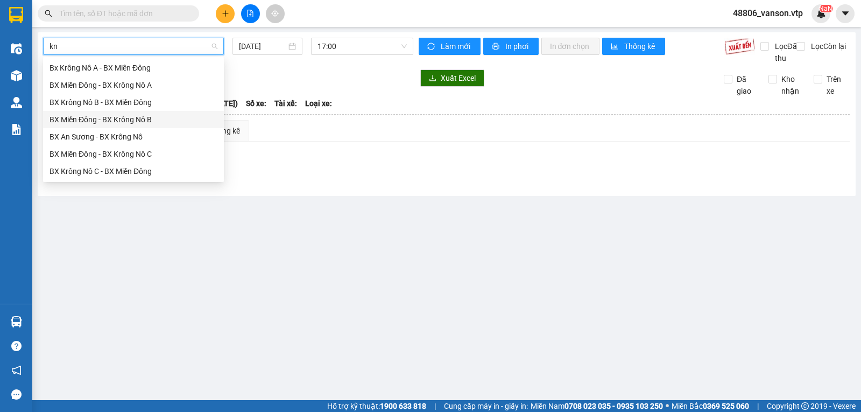
click at [158, 119] on div "BX Miền Đông - BX Krông Nô B" at bounding box center [133, 120] width 168 height 12
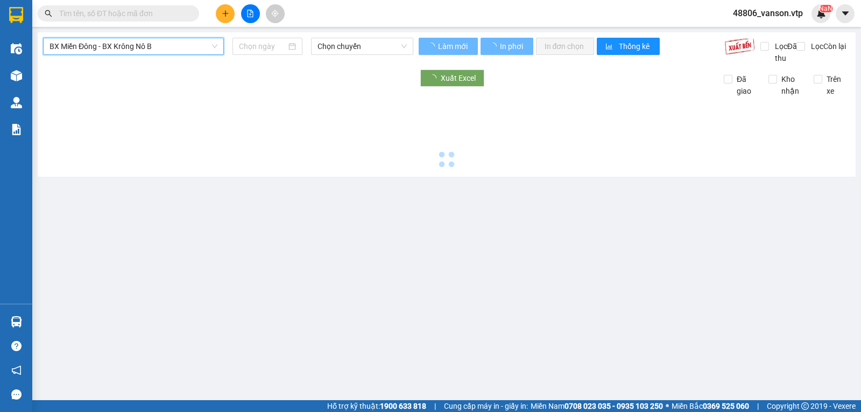
type input "[DATE]"
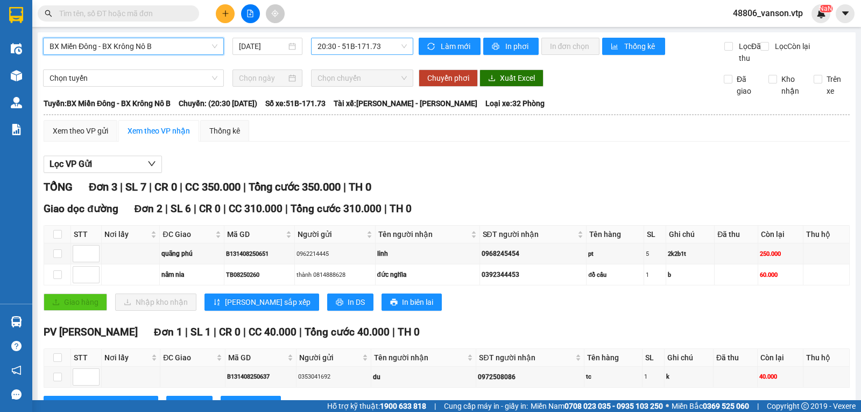
click at [335, 49] on span "20:30 - 51B-171.73" at bounding box center [361, 46] width 89 height 16
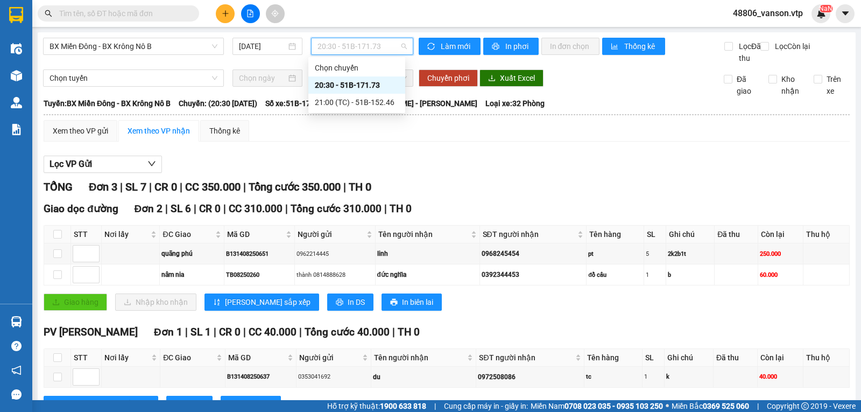
click at [342, 88] on div "20:30 - 51B-171.73" at bounding box center [357, 85] width 84 height 12
click at [80, 137] on div "Xem theo VP gửi" at bounding box center [80, 131] width 55 height 12
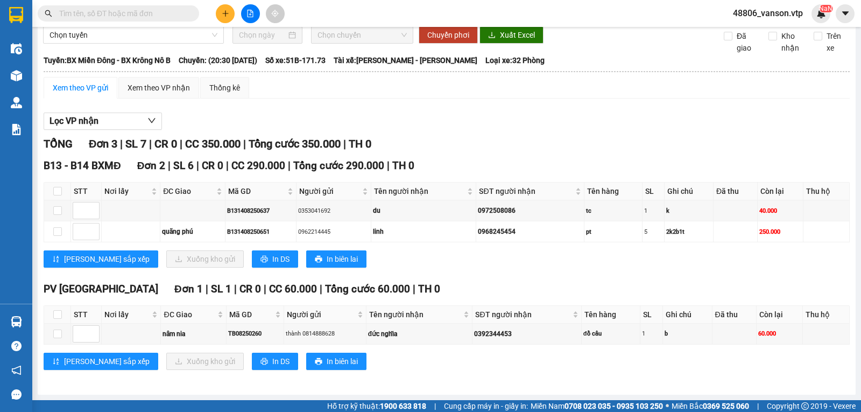
scroll to position [55, 0]
click at [58, 196] on label at bounding box center [57, 191] width 9 height 12
click at [58, 195] on input "checkbox" at bounding box center [57, 191] width 9 height 9
checkbox input "true"
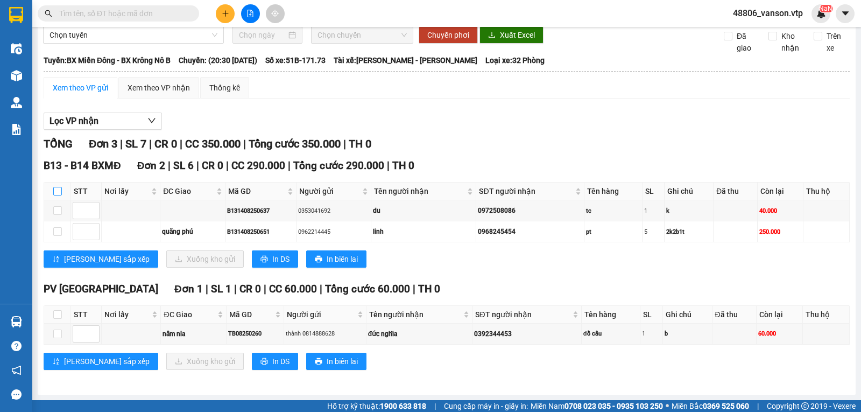
checkbox input "true"
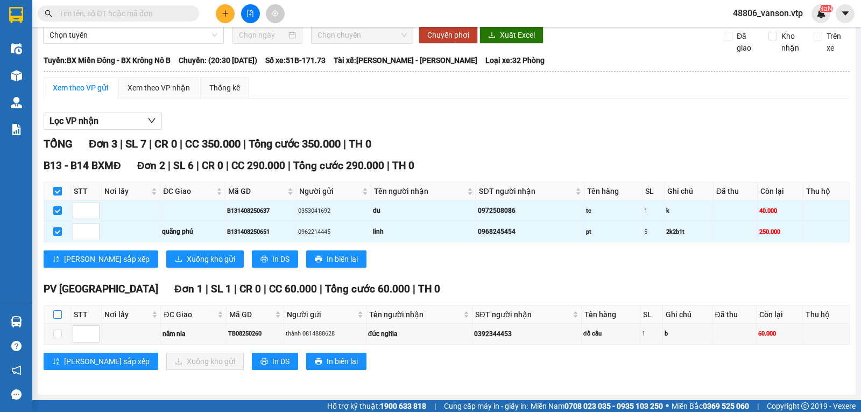
click at [58, 314] on input "checkbox" at bounding box center [57, 314] width 9 height 9
checkbox input "true"
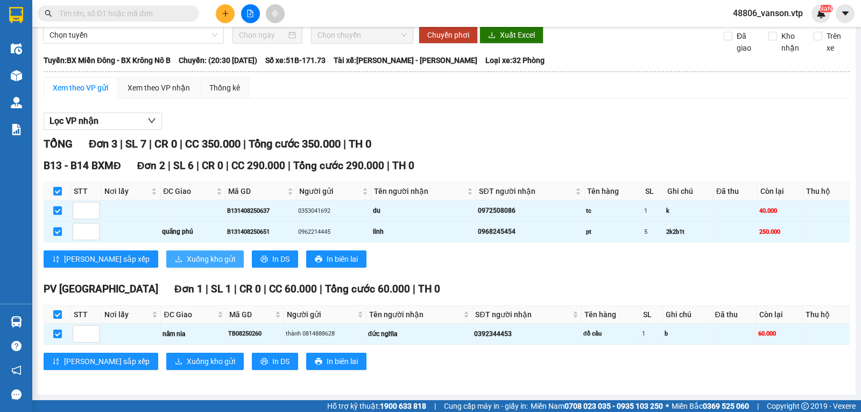
drag, startPoint x: 164, startPoint y: 258, endPoint x: 173, endPoint y: 258, distance: 9.7
click at [187, 258] on span "Xuống kho gửi" at bounding box center [211, 259] width 48 height 12
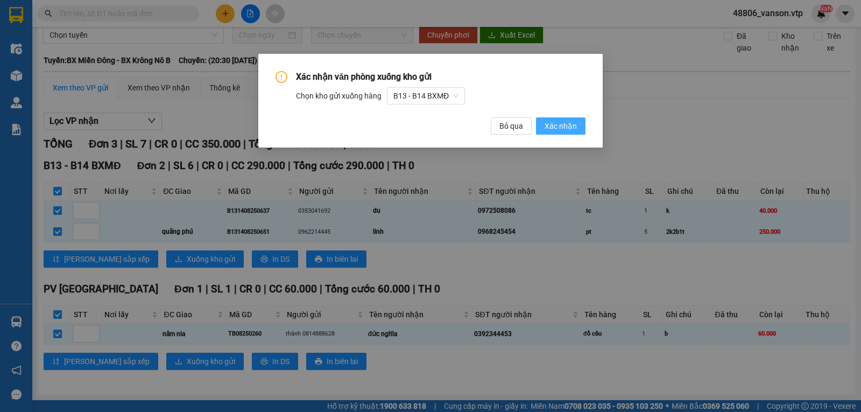
click at [554, 131] on span "Xác nhận" at bounding box center [560, 126] width 32 height 12
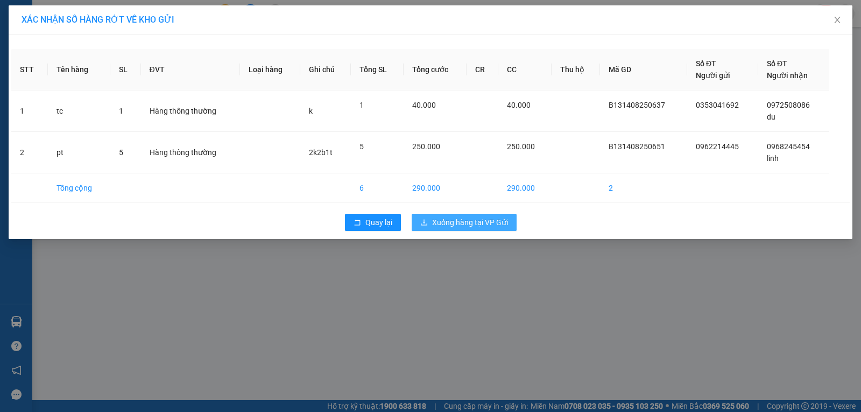
click at [457, 222] on span "Xuống hàng tại VP Gửi" at bounding box center [470, 222] width 76 height 12
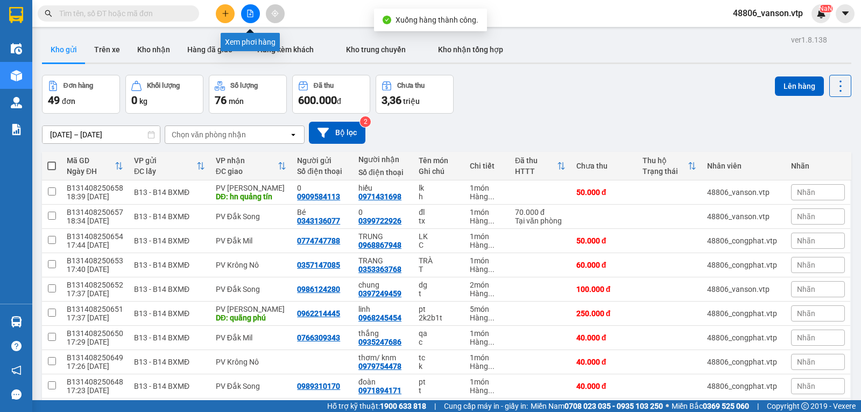
click at [245, 20] on button at bounding box center [250, 13] width 19 height 19
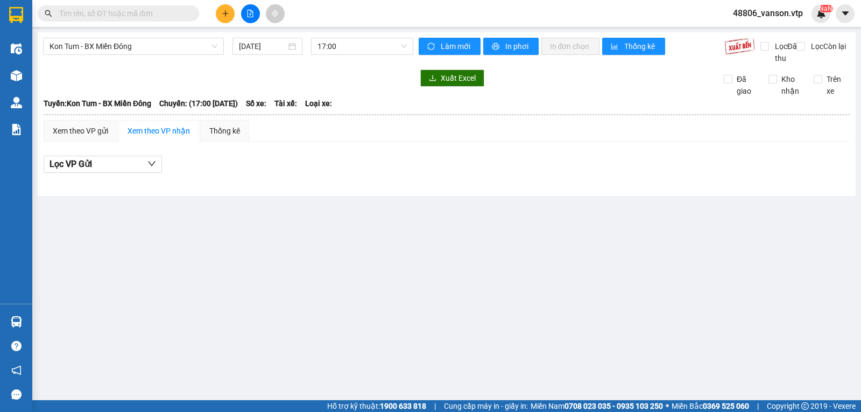
click at [124, 50] on span "Kon Tum - BX Miền Đông" at bounding box center [133, 46] width 168 height 16
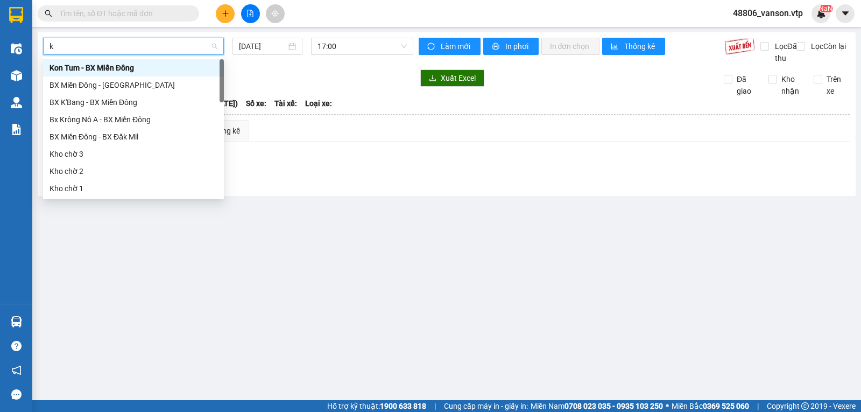
type input "kn"
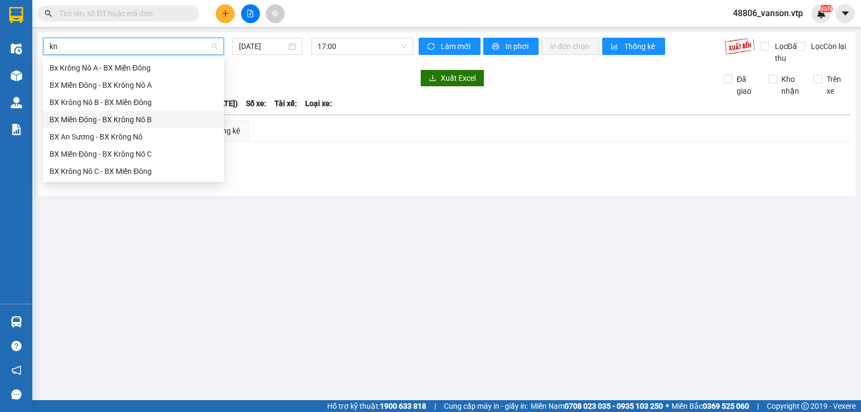
drag, startPoint x: 143, startPoint y: 118, endPoint x: 263, endPoint y: 107, distance: 120.5
click at [145, 118] on div "BX Miền Đông - BX Krông Nô B" at bounding box center [133, 120] width 168 height 12
type input "[DATE]"
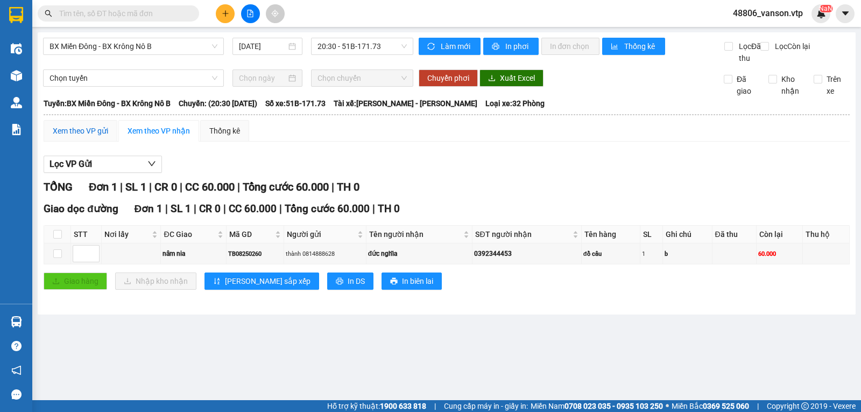
click at [92, 137] on div "Xem theo VP gửi" at bounding box center [80, 131] width 55 height 12
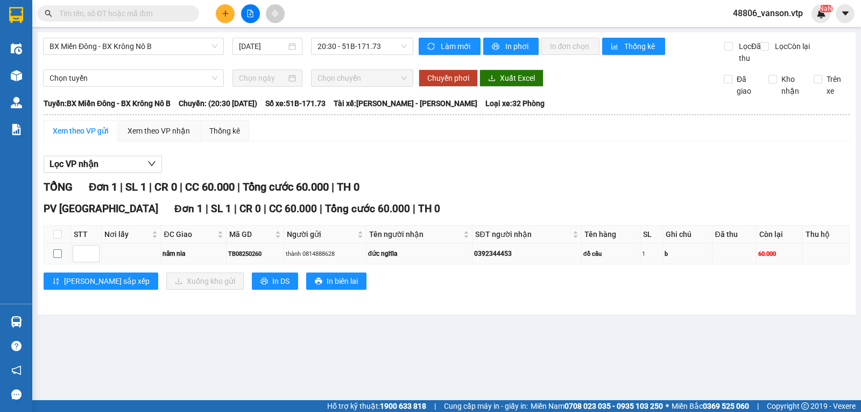
click at [58, 258] on input "checkbox" at bounding box center [57, 253] width 9 height 9
checkbox input "true"
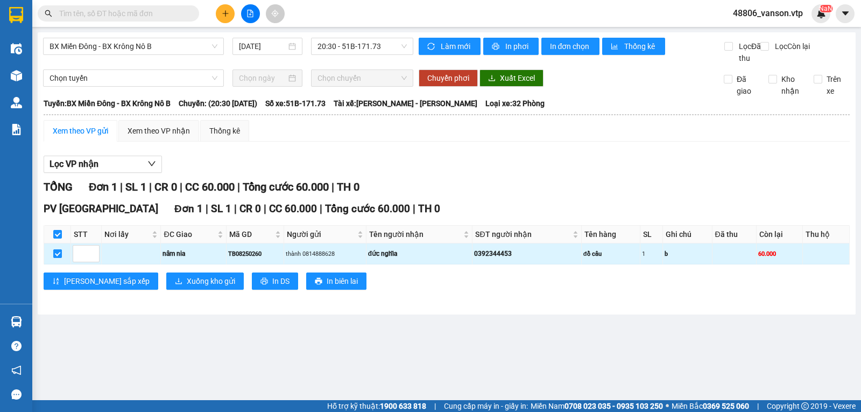
checkbox input "true"
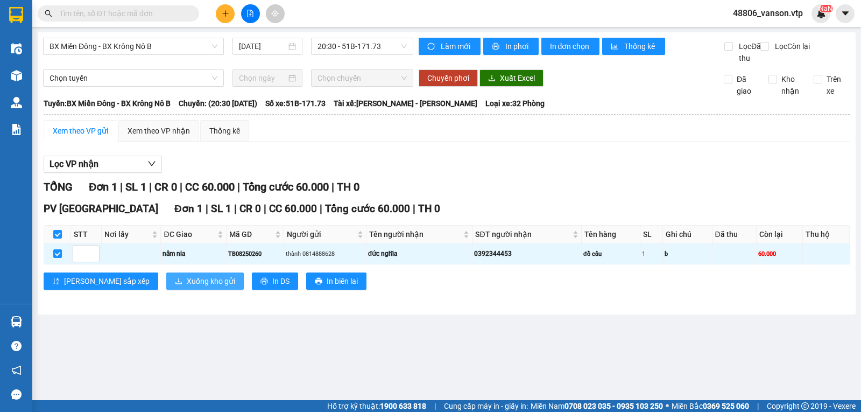
click at [187, 287] on span "Xuống kho gửi" at bounding box center [211, 281] width 48 height 12
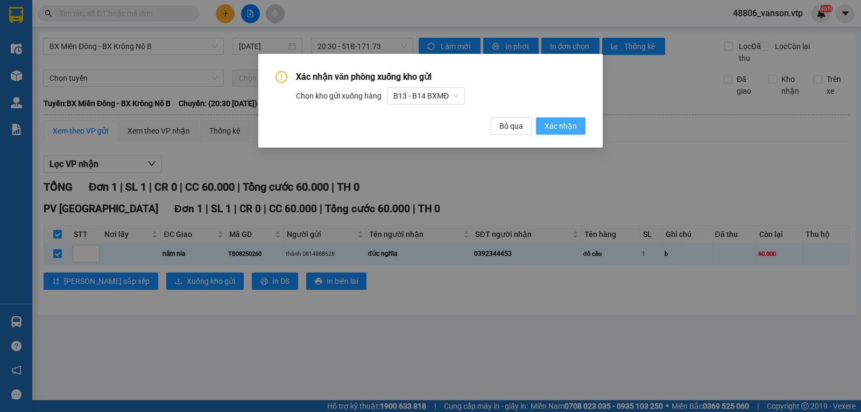
click at [575, 125] on span "Xác nhận" at bounding box center [560, 126] width 32 height 12
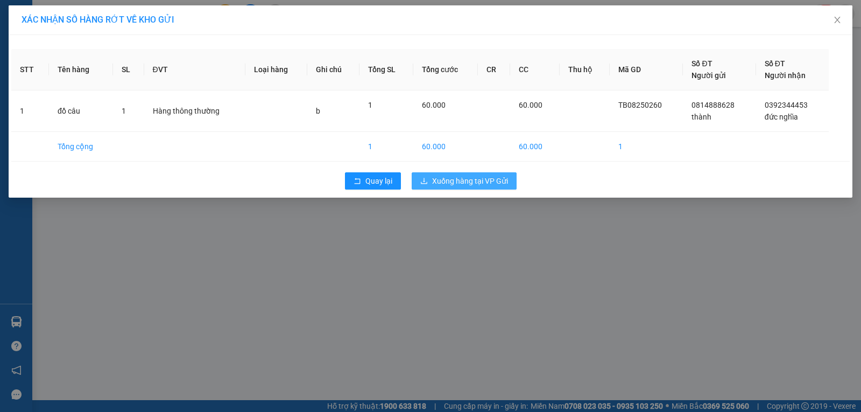
click at [438, 181] on span "Xuống hàng tại VP Gửi" at bounding box center [470, 181] width 76 height 12
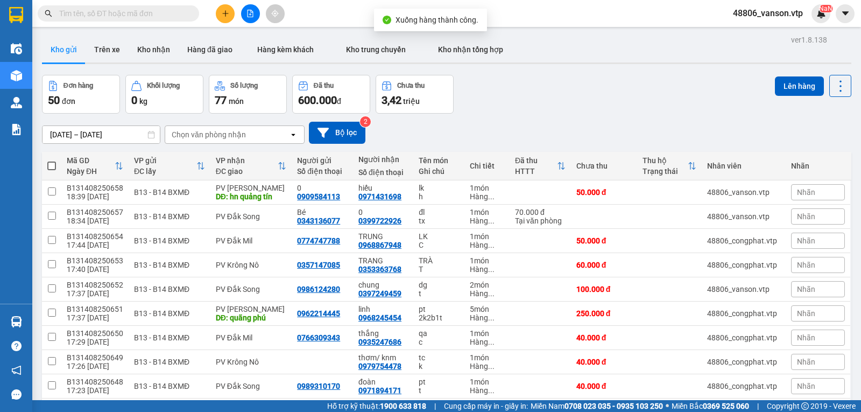
click at [257, 143] on div "Chọn văn phòng nhận" at bounding box center [227, 134] width 124 height 17
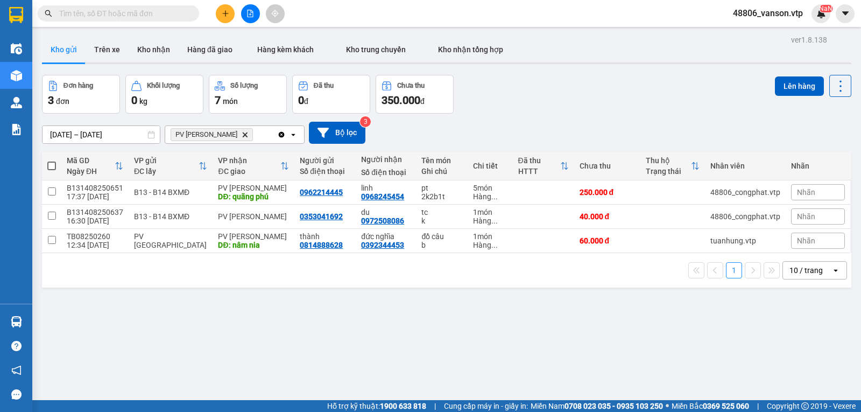
click at [48, 165] on label at bounding box center [51, 165] width 9 height 11
click at [52, 160] on input "checkbox" at bounding box center [52, 160] width 0 height 0
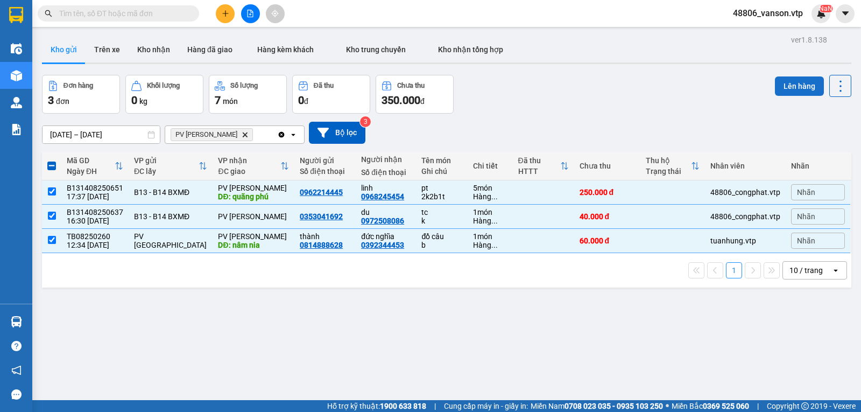
click at [783, 90] on button "Lên hàng" at bounding box center [799, 85] width 49 height 19
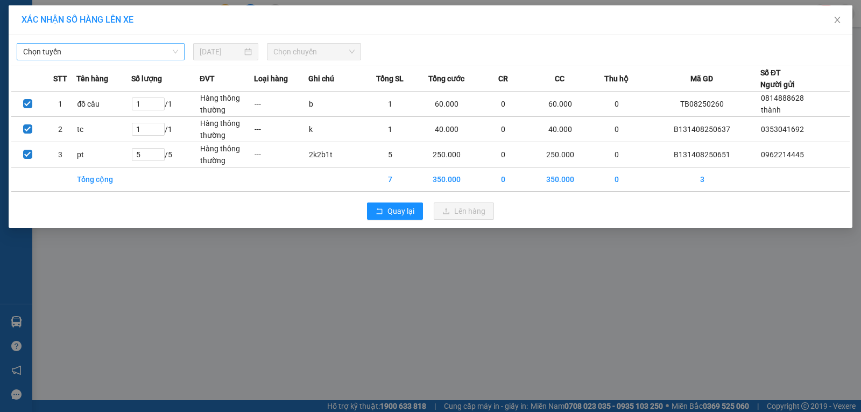
click at [136, 52] on span "Chọn tuyến" at bounding box center [100, 52] width 155 height 16
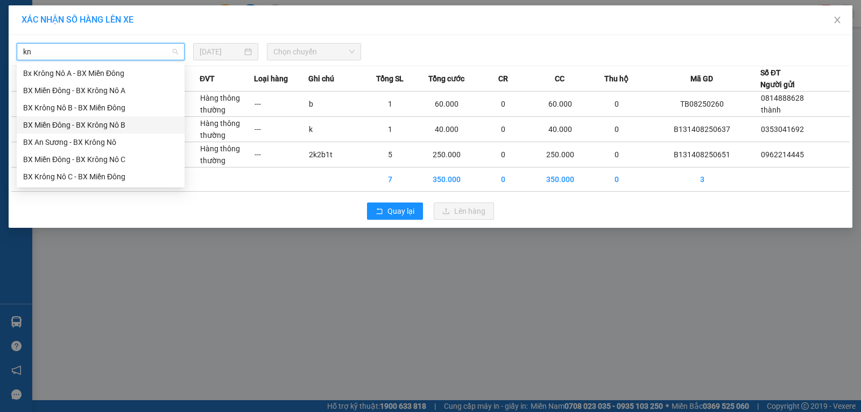
drag, startPoint x: 129, startPoint y: 124, endPoint x: 338, endPoint y: 55, distance: 220.1
click at [129, 124] on div "BX Miền Đông - BX Krông Nô B" at bounding box center [100, 125] width 155 height 12
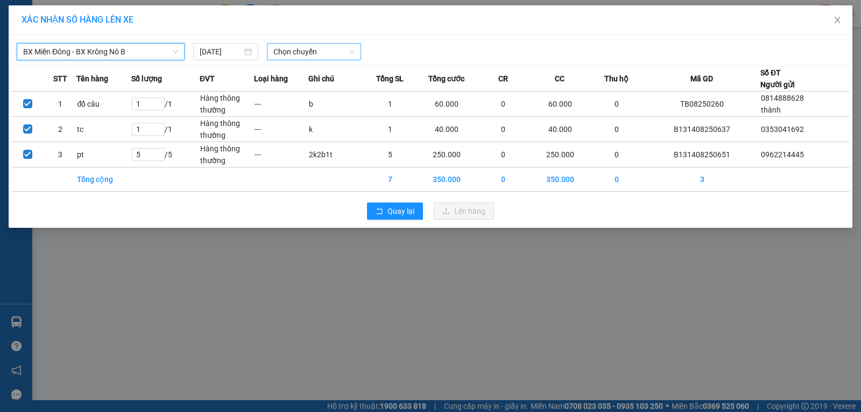
click at [353, 54] on span "Chọn chuyến" at bounding box center [313, 52] width 81 height 16
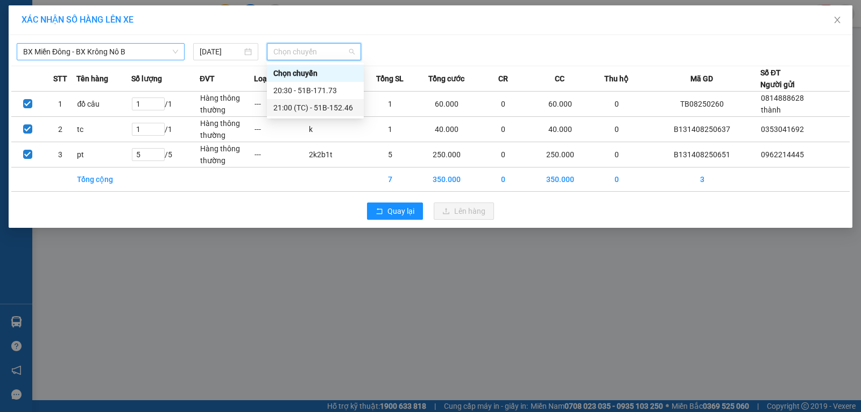
click at [330, 106] on div "21:00 (TC) - 51B-152.46" at bounding box center [315, 108] width 84 height 12
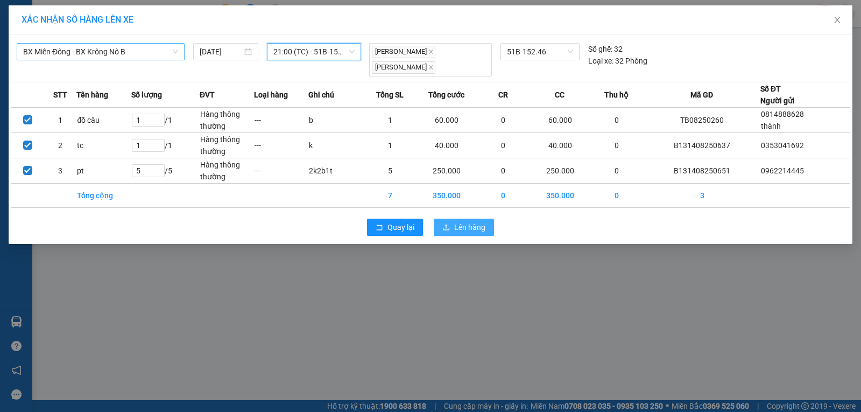
click at [450, 225] on icon "upload" at bounding box center [446, 227] width 8 height 8
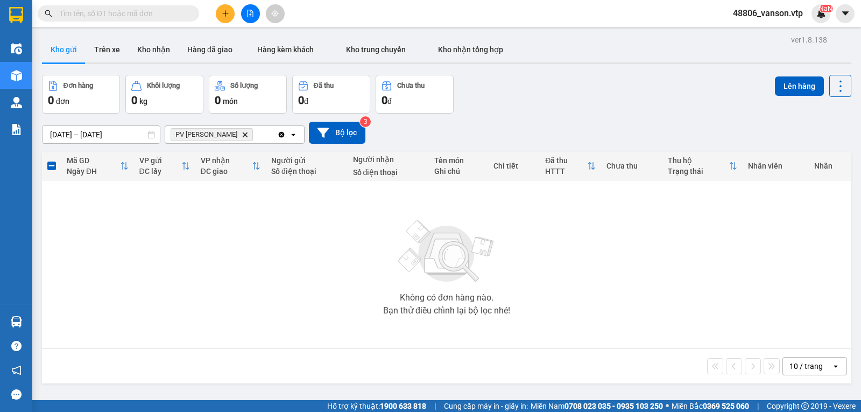
click at [230, 137] on span "PV Đức Xuyên Delete" at bounding box center [212, 134] width 82 height 13
click at [243, 137] on icon "PV Đức Xuyên, close by backspace" at bounding box center [245, 134] width 5 height 5
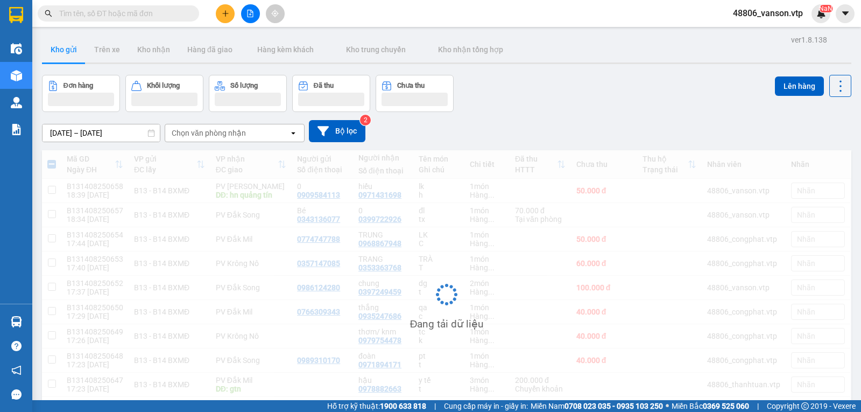
click at [226, 139] on div "Chọn văn phòng nhận" at bounding box center [227, 132] width 124 height 17
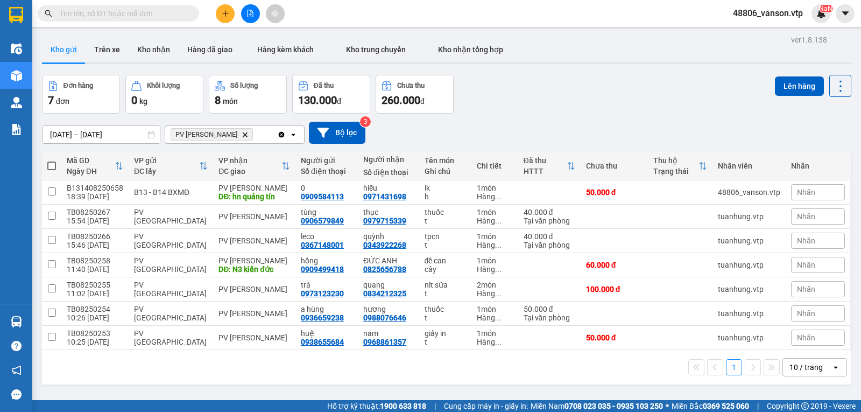
click at [52, 170] on span at bounding box center [51, 165] width 9 height 9
click at [52, 160] on input "checkbox" at bounding box center [52, 160] width 0 height 0
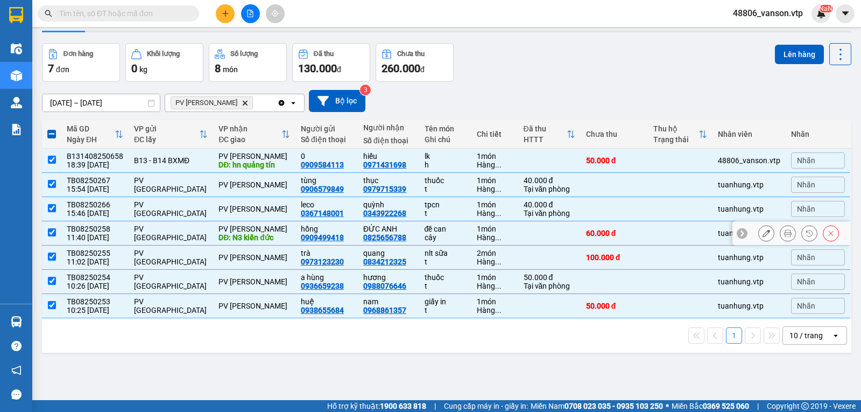
scroll to position [49, 0]
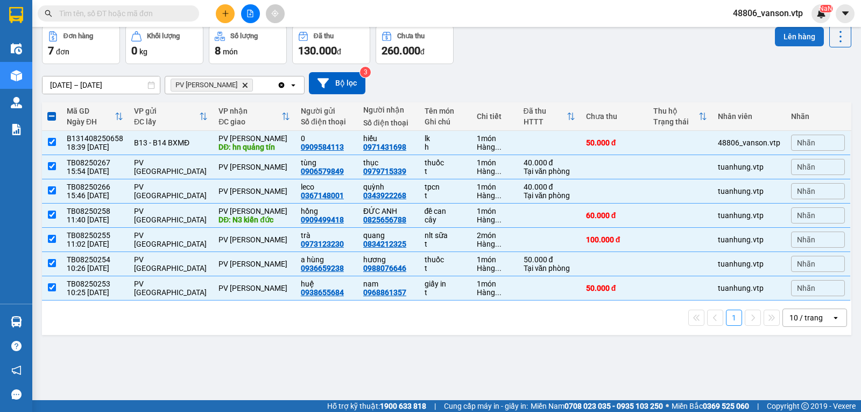
click at [781, 43] on button "Lên hàng" at bounding box center [799, 36] width 49 height 19
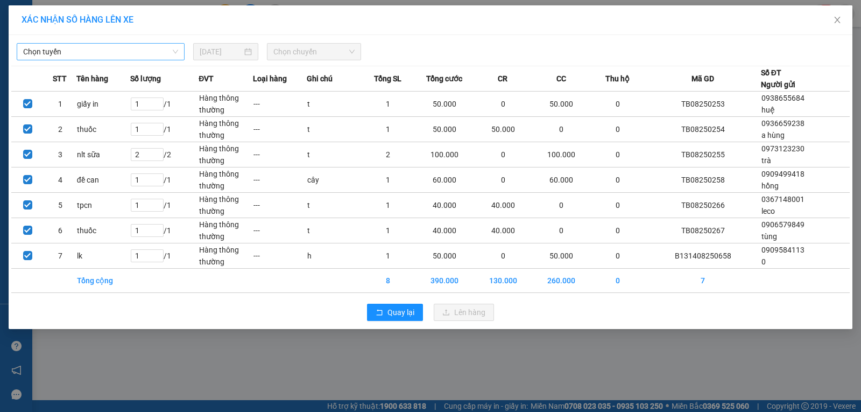
click at [141, 52] on span "Chọn tuyến" at bounding box center [100, 52] width 155 height 16
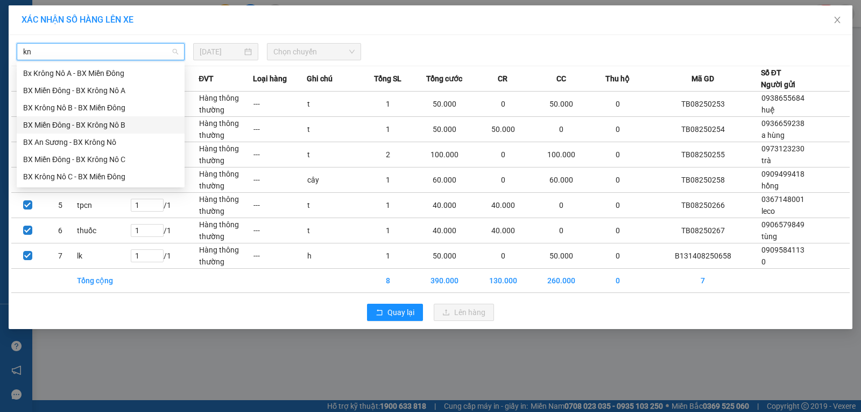
click at [125, 123] on div "BX Miền Đông - BX Krông Nô B" at bounding box center [100, 125] width 155 height 12
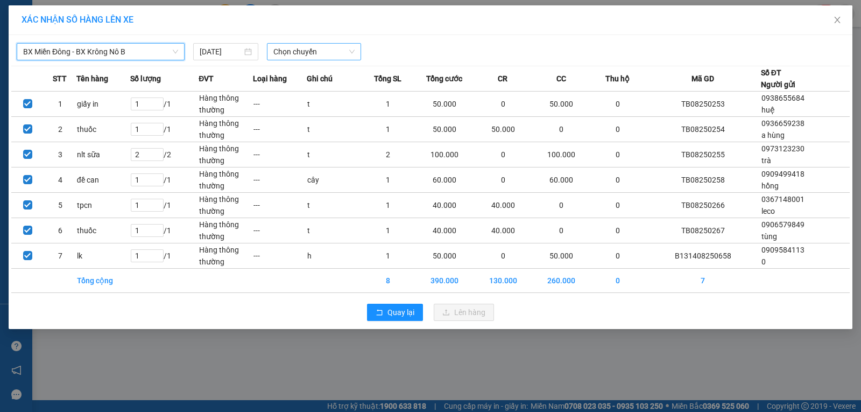
click at [311, 56] on span "Chọn chuyến" at bounding box center [313, 52] width 81 height 16
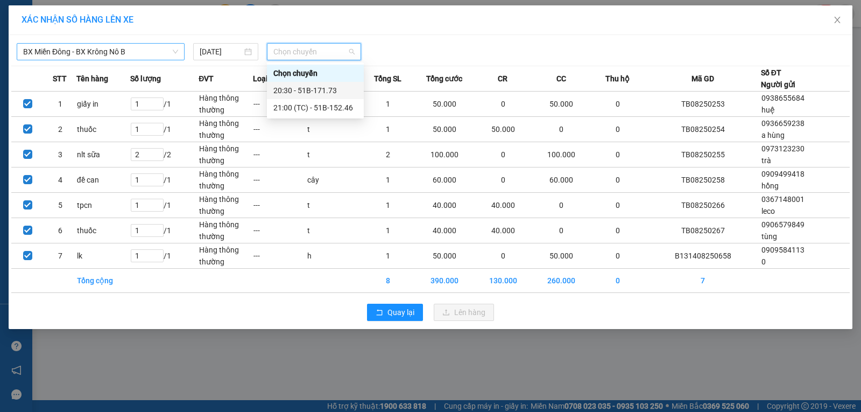
click at [306, 90] on div "20:30 - 51B-171.73" at bounding box center [315, 90] width 84 height 12
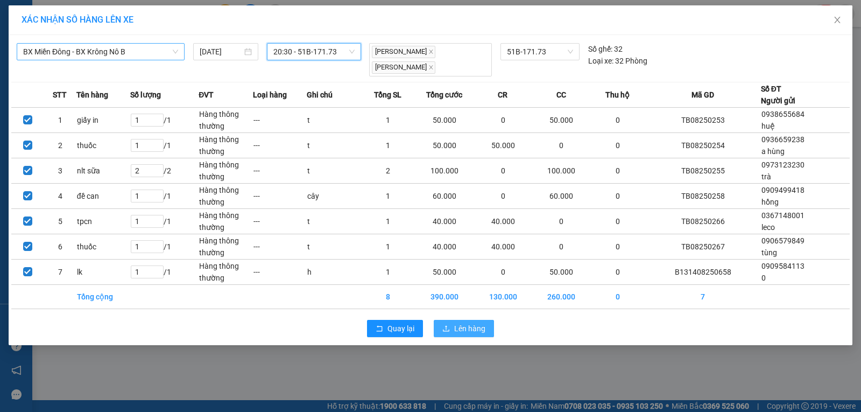
click at [483, 327] on span "Lên hàng" at bounding box center [469, 328] width 31 height 12
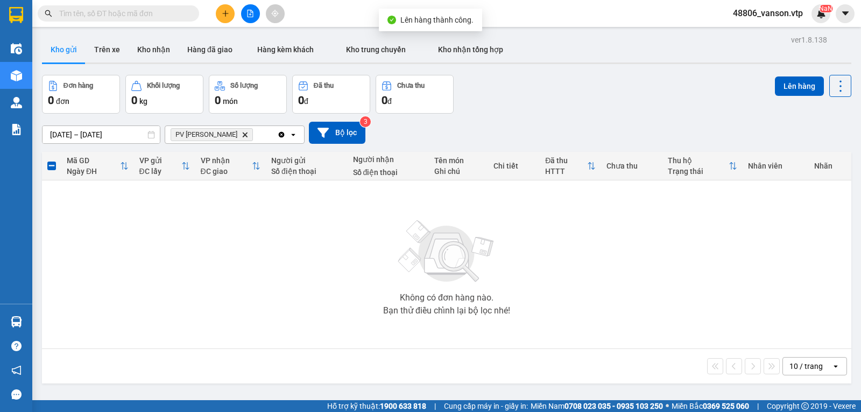
click at [242, 138] on icon "Delete" at bounding box center [245, 134] width 6 height 6
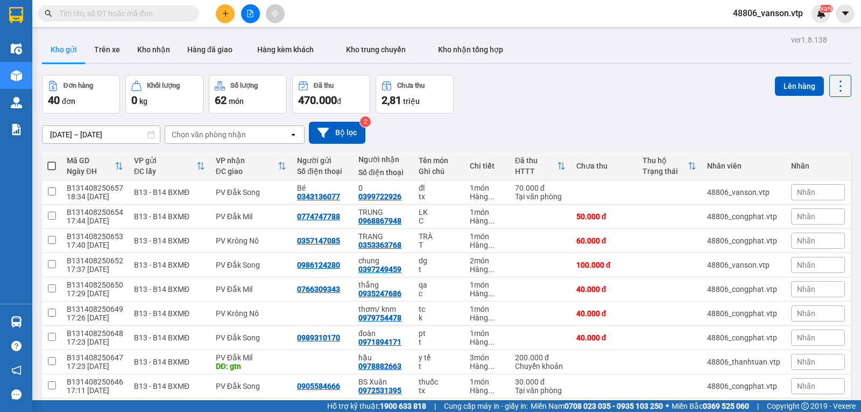
click at [228, 138] on div "Chọn văn phòng nhận" at bounding box center [209, 134] width 74 height 11
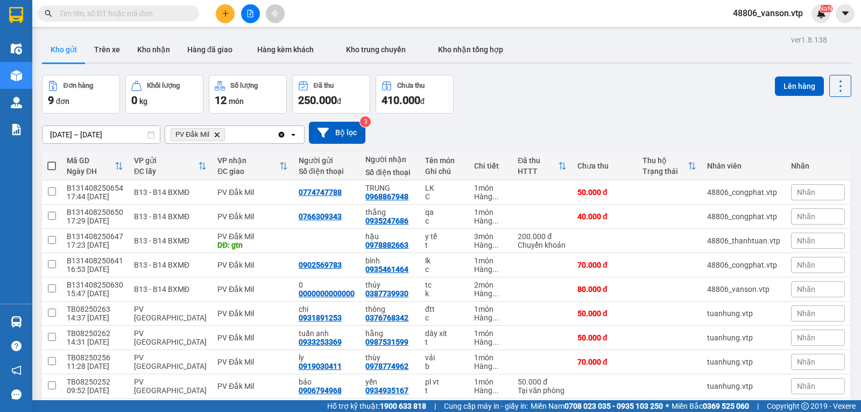
click at [235, 141] on div "PV Đắk Mil Delete" at bounding box center [221, 134] width 112 height 17
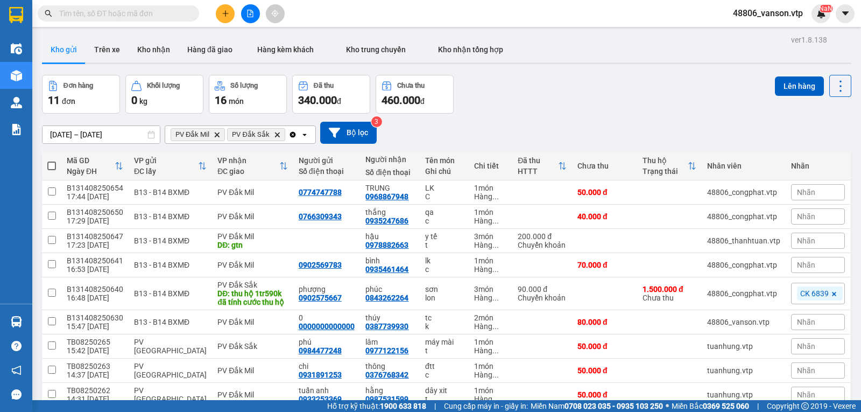
click at [54, 170] on span at bounding box center [51, 165] width 9 height 9
click at [52, 160] on input "checkbox" at bounding box center [52, 160] width 0 height 0
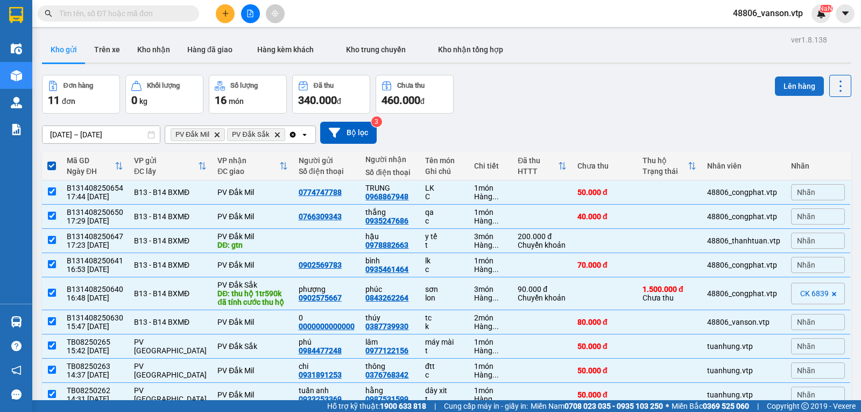
click at [786, 81] on button "Lên hàng" at bounding box center [799, 85] width 49 height 19
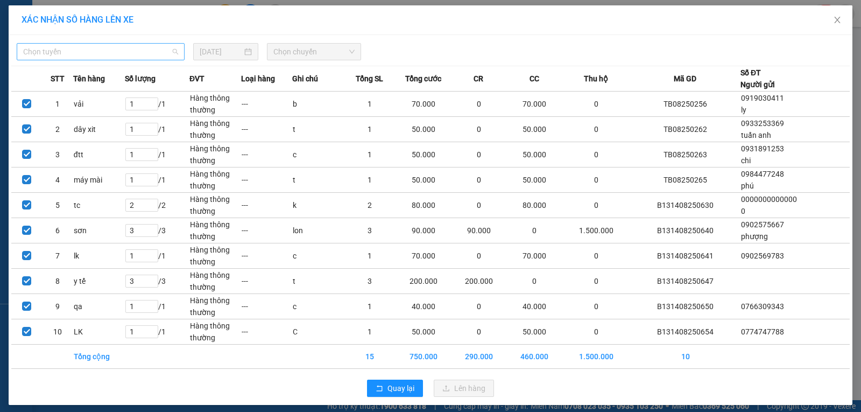
click at [146, 53] on span "Chọn tuyến" at bounding box center [100, 52] width 155 height 16
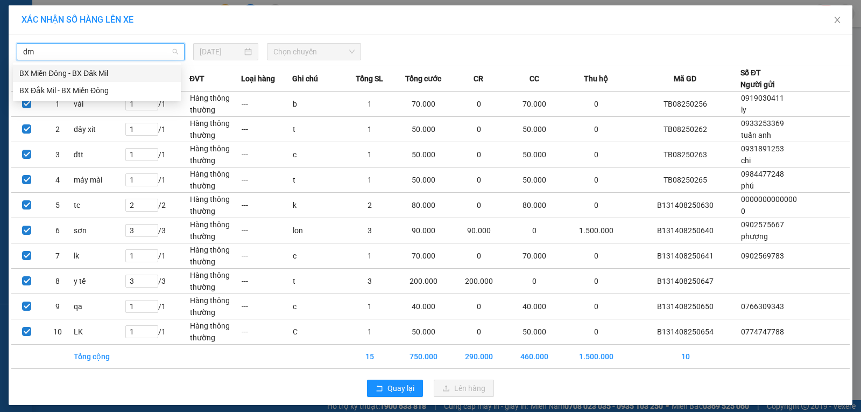
click at [122, 76] on div "BX Miền Đông - BX Đăk Mil" at bounding box center [96, 73] width 155 height 12
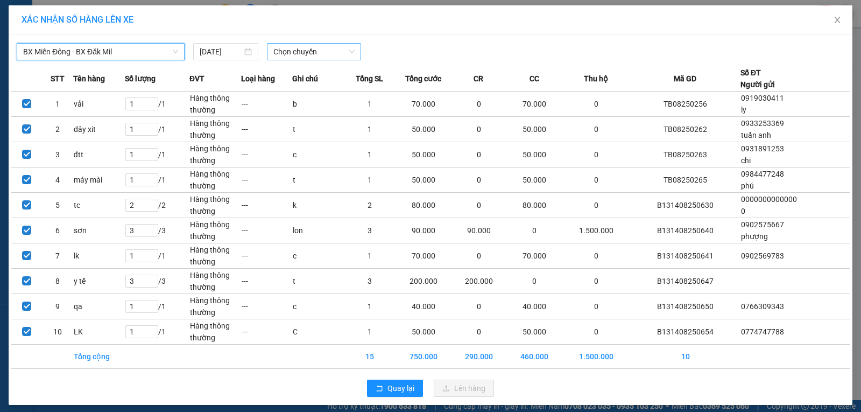
click at [321, 53] on span "Chọn chuyến" at bounding box center [313, 52] width 81 height 16
click at [158, 53] on span "BX Miền Đông - BX Đăk Mil" at bounding box center [100, 52] width 155 height 16
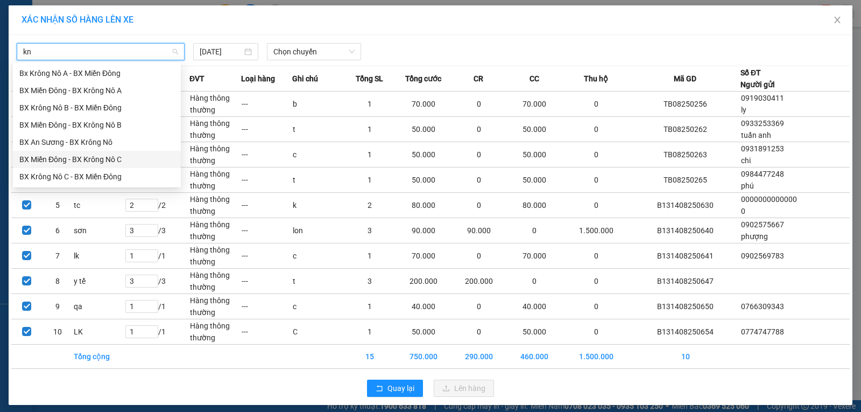
click at [119, 162] on div "BX Miền Đông - BX Krông Nô C" at bounding box center [96, 159] width 155 height 12
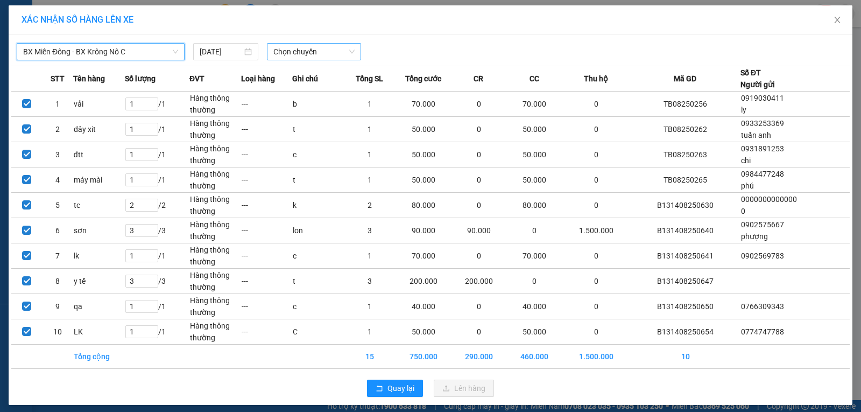
click at [331, 48] on span "Chọn chuyến" at bounding box center [313, 52] width 81 height 16
click at [327, 87] on div "21:00 (TC) - 50H-251.23" at bounding box center [311, 90] width 84 height 12
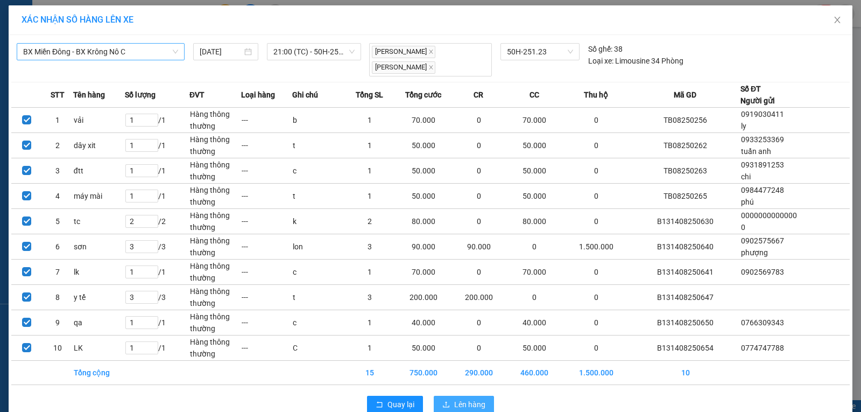
click at [459, 398] on span "Lên hàng" at bounding box center [469, 404] width 31 height 12
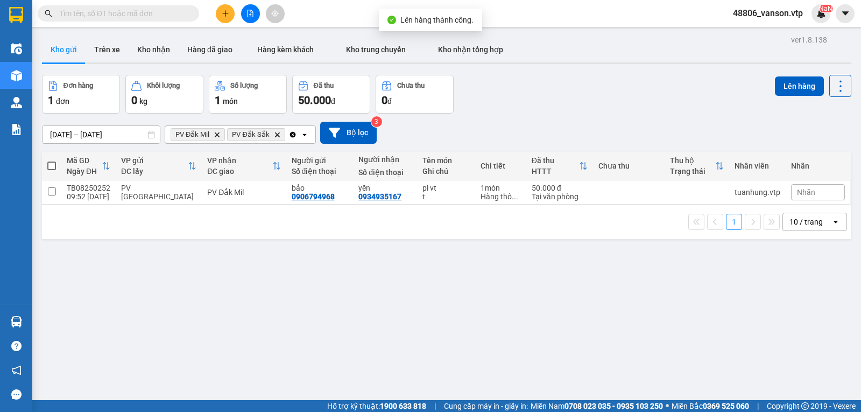
click at [289, 137] on icon "Clear all" at bounding box center [292, 134] width 6 height 6
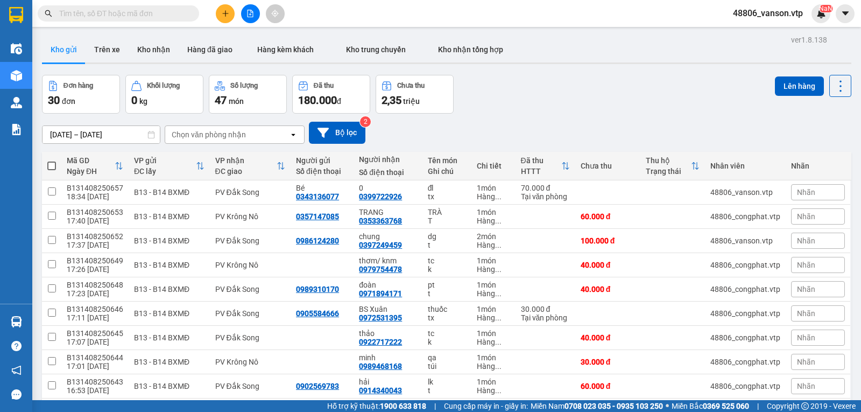
click at [232, 140] on div "Chọn văn phòng nhận" at bounding box center [209, 134] width 74 height 11
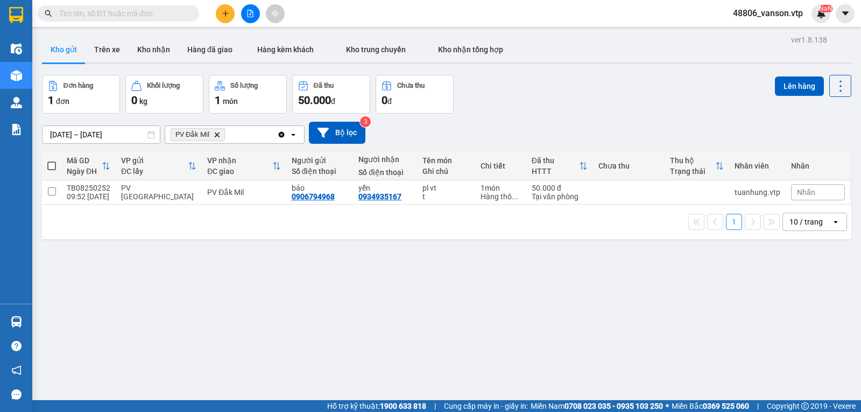
click at [238, 141] on div "PV Đắk Mil Delete" at bounding box center [221, 134] width 112 height 17
click at [51, 170] on span at bounding box center [51, 165] width 9 height 9
click at [52, 160] on input "checkbox" at bounding box center [52, 160] width 0 height 0
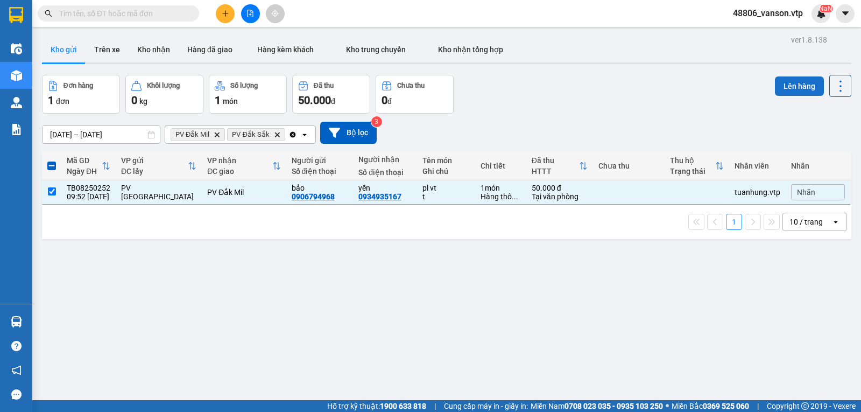
click at [791, 87] on button "Lên hàng" at bounding box center [799, 85] width 49 height 19
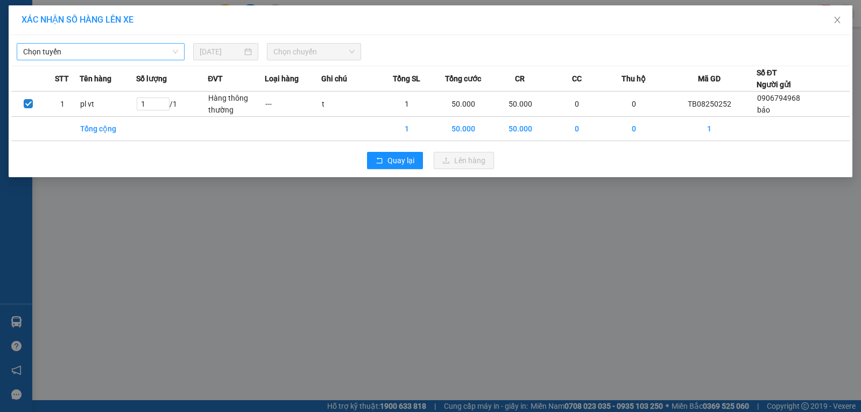
click at [130, 54] on span "Chọn tuyến" at bounding box center [100, 52] width 155 height 16
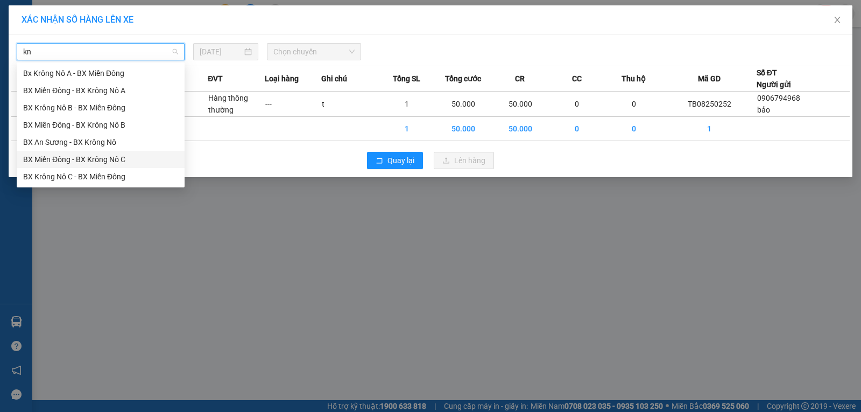
click at [115, 157] on div "BX Miền Đông - BX Krông Nô C" at bounding box center [100, 159] width 155 height 12
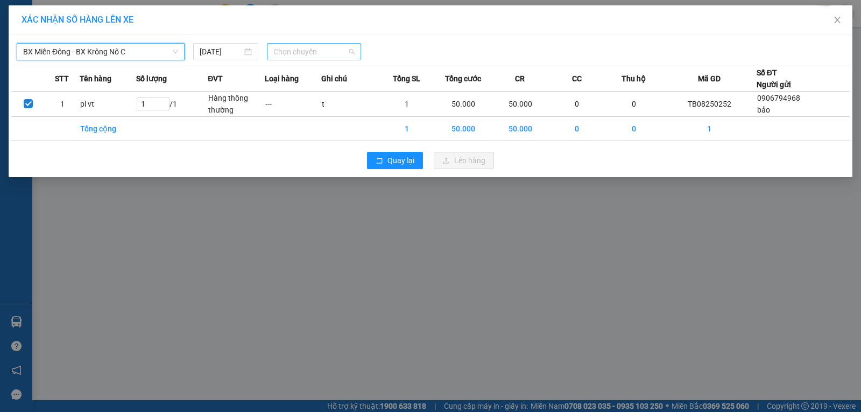
click at [342, 55] on span "Chọn chuyến" at bounding box center [313, 52] width 81 height 16
click at [340, 93] on div "21:00 (TC) - 50H-251.23" at bounding box center [315, 90] width 84 height 12
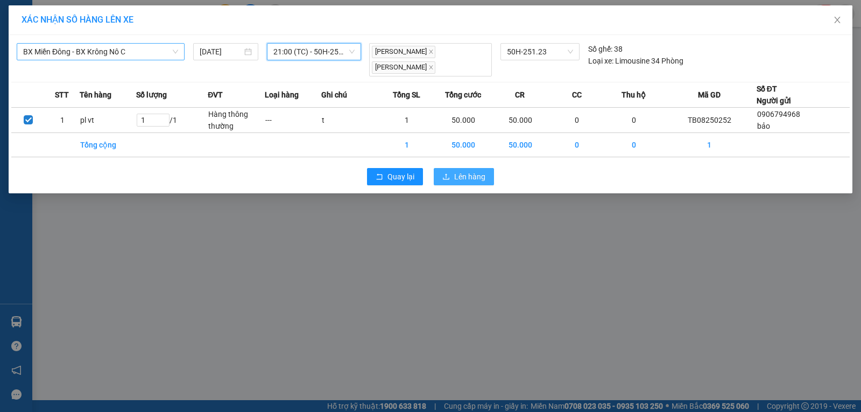
click at [451, 168] on button "Lên hàng" at bounding box center [464, 176] width 60 height 17
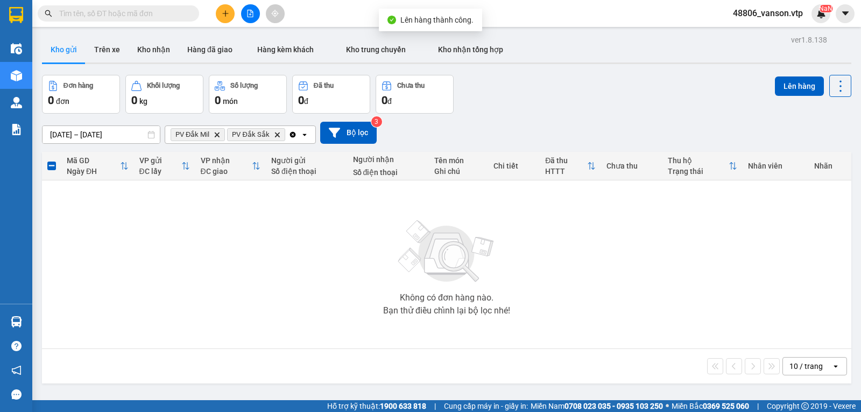
click at [291, 138] on icon "Clear all" at bounding box center [292, 134] width 9 height 9
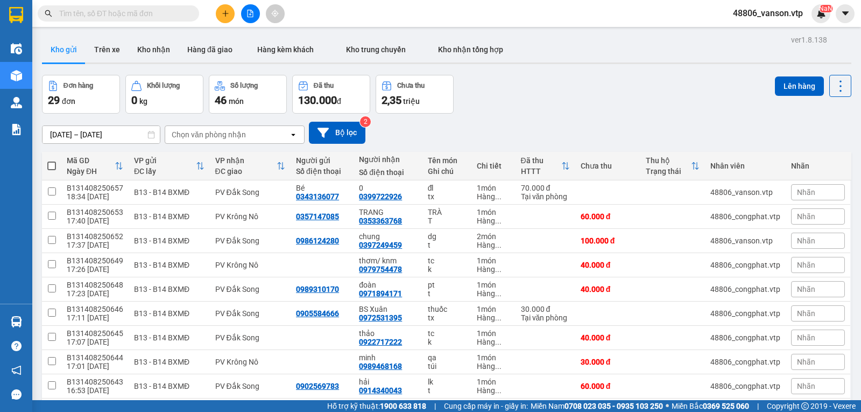
click at [256, 143] on div "Chọn văn phòng nhận" at bounding box center [227, 134] width 124 height 17
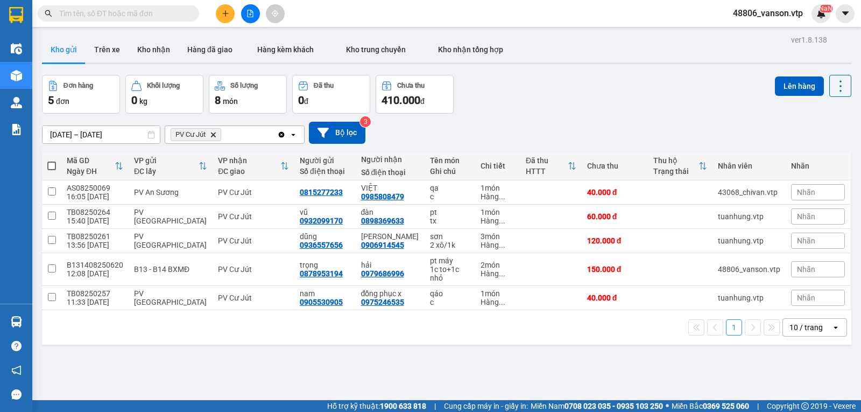
click at [259, 143] on div "PV Cư Jút Delete" at bounding box center [221, 134] width 112 height 17
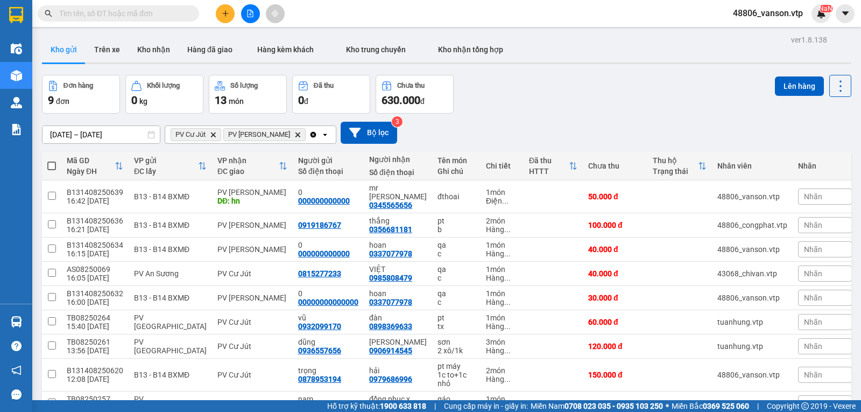
click at [53, 170] on span at bounding box center [51, 165] width 9 height 9
click at [52, 160] on input "checkbox" at bounding box center [52, 160] width 0 height 0
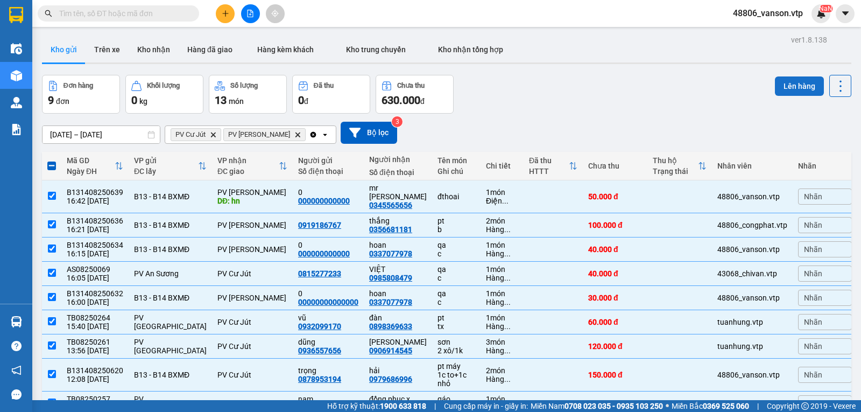
click at [794, 94] on button "Lên hàng" at bounding box center [799, 85] width 49 height 19
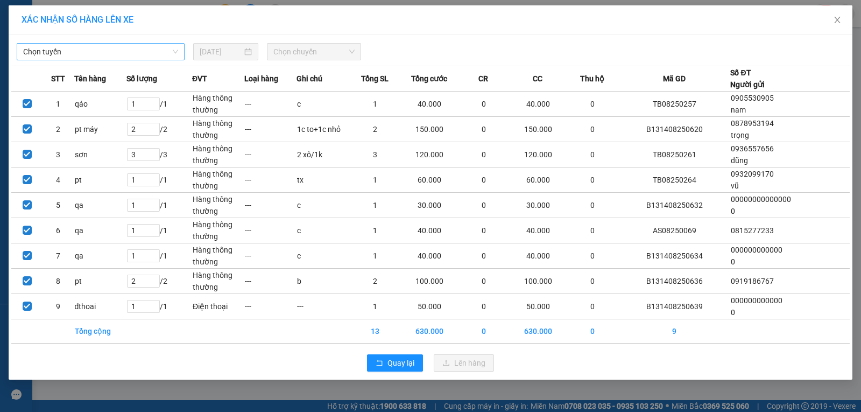
click at [153, 53] on span "Chọn tuyến" at bounding box center [100, 52] width 155 height 16
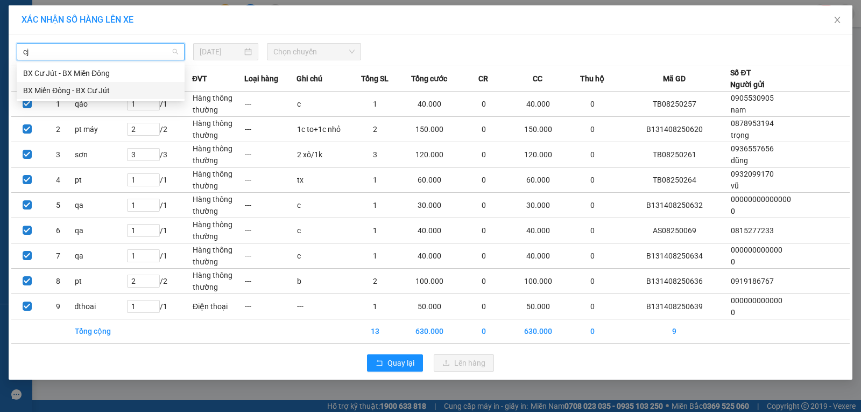
click at [96, 90] on div "BX Miền Đông - BX Cư Jút" at bounding box center [100, 90] width 155 height 12
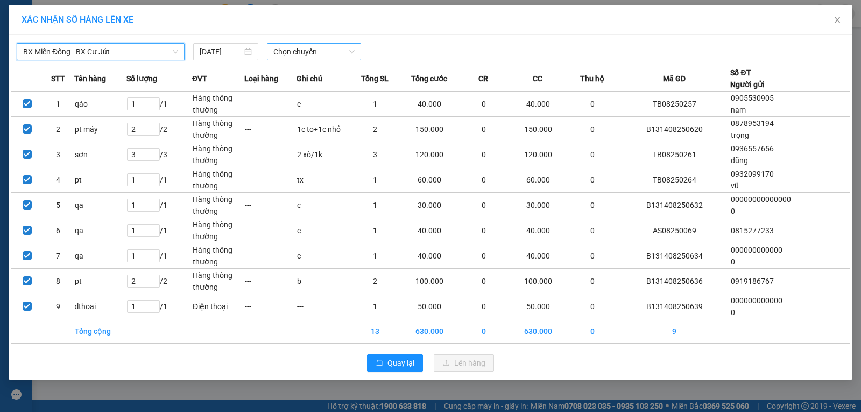
click at [321, 56] on span "Chọn chuyến" at bounding box center [313, 52] width 81 height 16
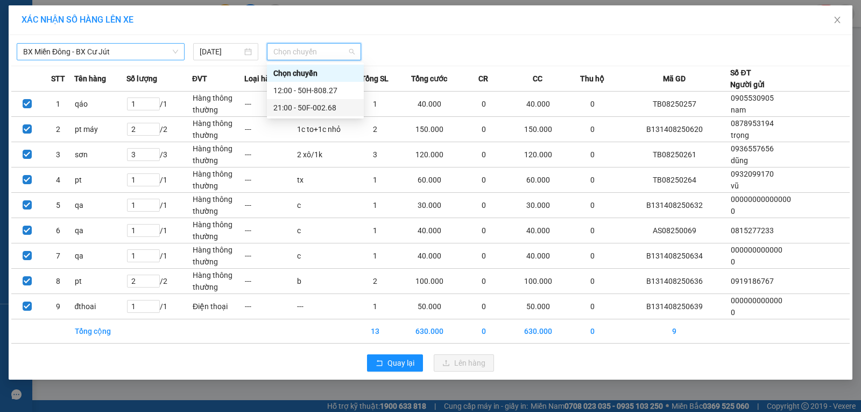
click at [338, 109] on div "21:00 - 50F-002.68" at bounding box center [315, 108] width 84 height 12
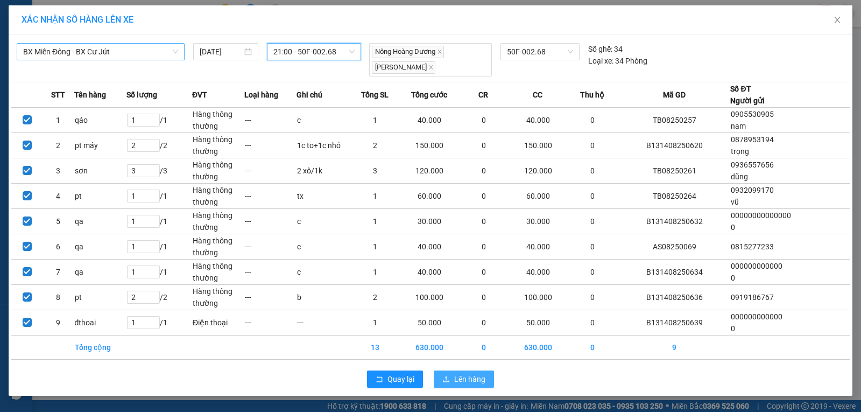
click at [459, 379] on span "Lên hàng" at bounding box center [469, 379] width 31 height 12
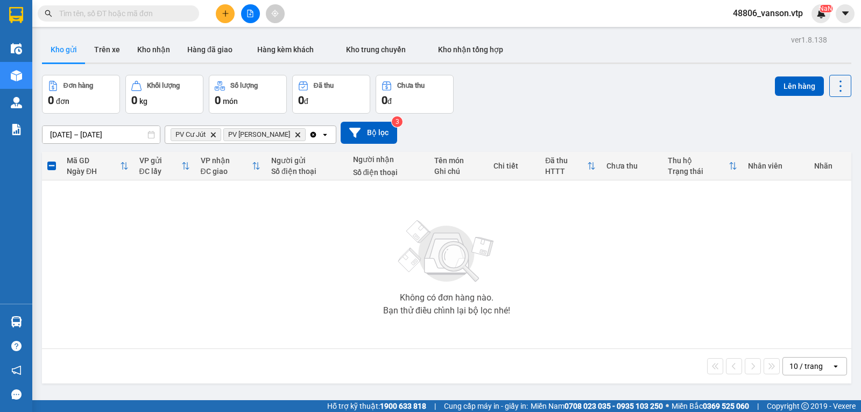
click at [310, 137] on icon "Clear all" at bounding box center [313, 134] width 6 height 6
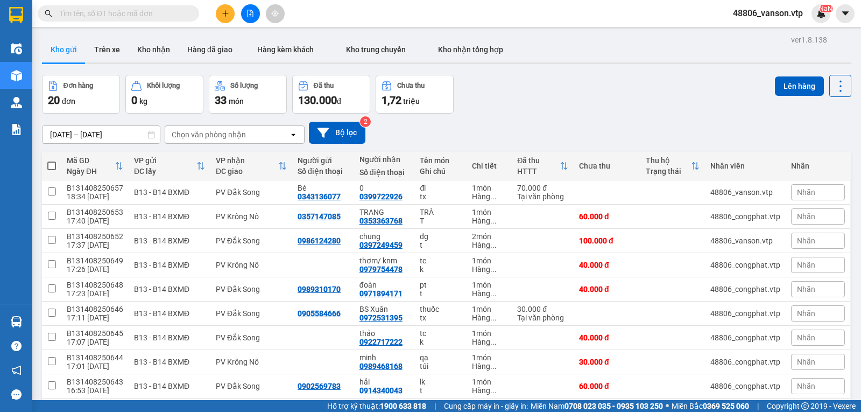
click at [217, 137] on div "Chọn văn phòng nhận" at bounding box center [209, 134] width 74 height 11
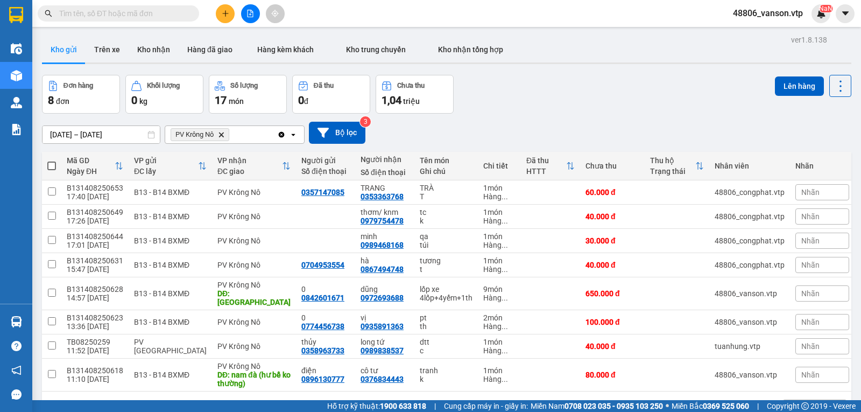
click at [242, 138] on div "PV Krông Nô Delete" at bounding box center [221, 134] width 112 height 17
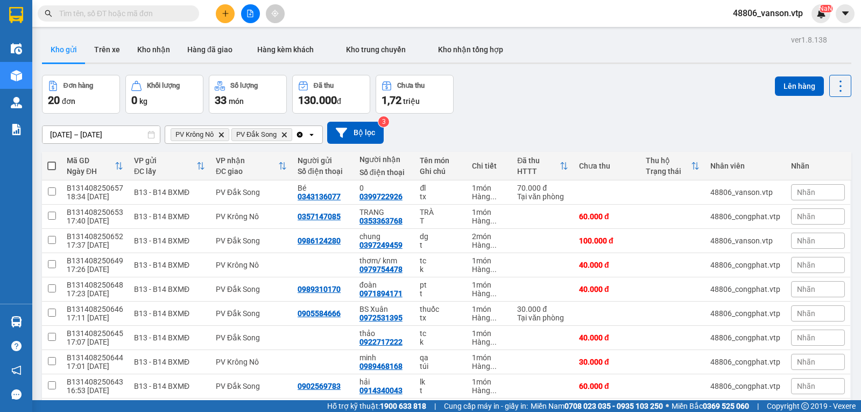
click at [52, 170] on span at bounding box center [51, 165] width 9 height 9
click at [52, 160] on input "checkbox" at bounding box center [52, 160] width 0 height 0
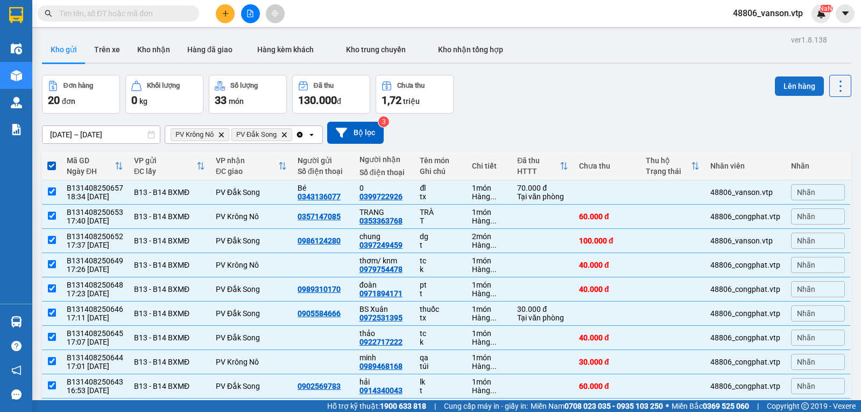
click at [775, 91] on button "Lên hàng" at bounding box center [799, 85] width 49 height 19
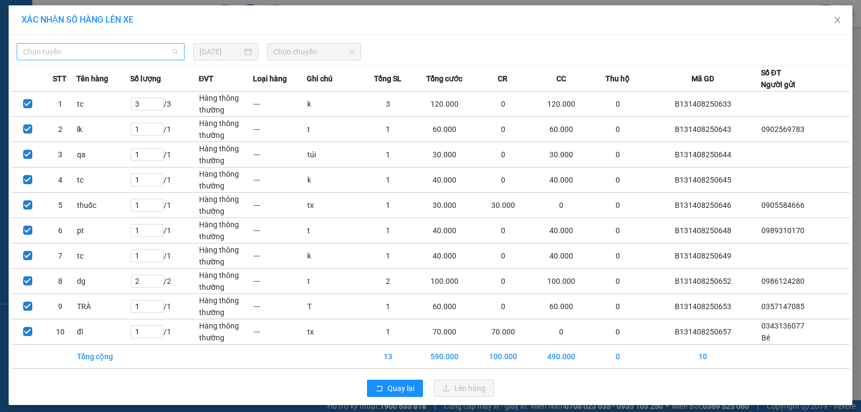
click at [139, 54] on span "Chọn tuyến" at bounding box center [100, 52] width 155 height 16
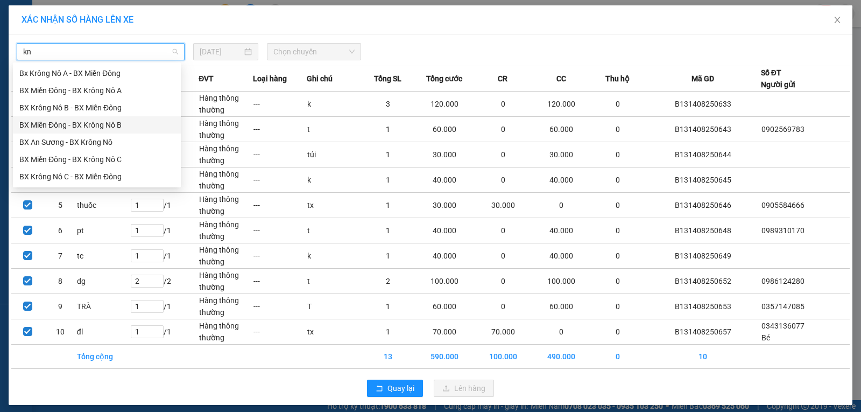
click at [125, 129] on div "BX Miền Đông - BX Krông Nô B" at bounding box center [96, 125] width 155 height 12
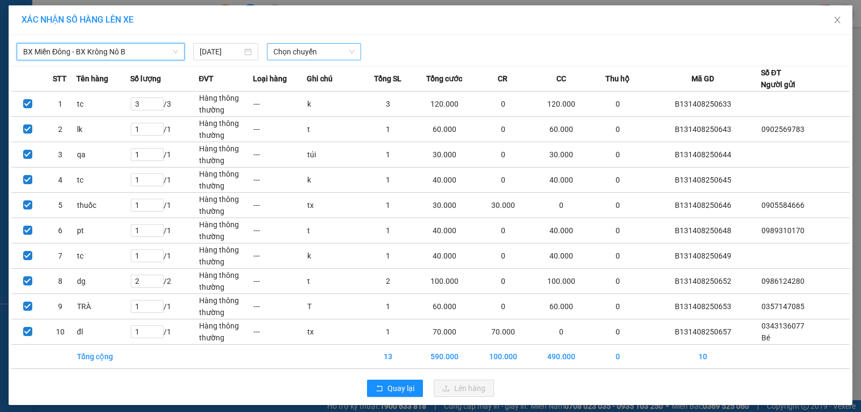
click at [345, 54] on span "Chọn chuyến" at bounding box center [313, 52] width 81 height 16
click at [148, 51] on span "BX Miền Đông - BX Krông Nô B" at bounding box center [100, 52] width 155 height 16
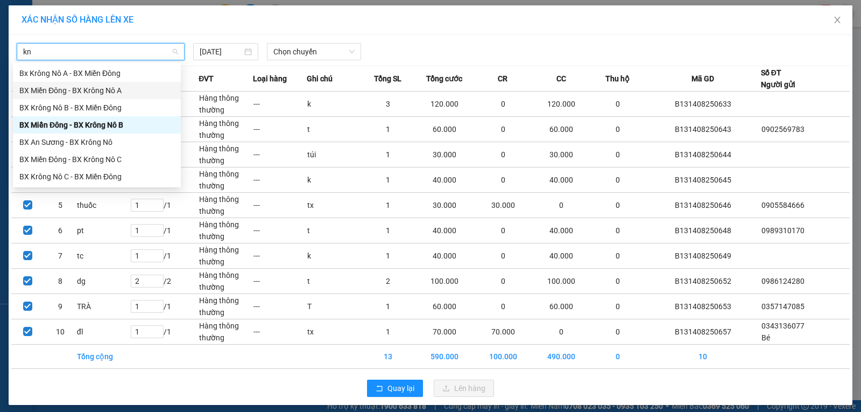
click at [130, 95] on div "BX Miền Đông - BX Krông Nô A" at bounding box center [96, 90] width 155 height 12
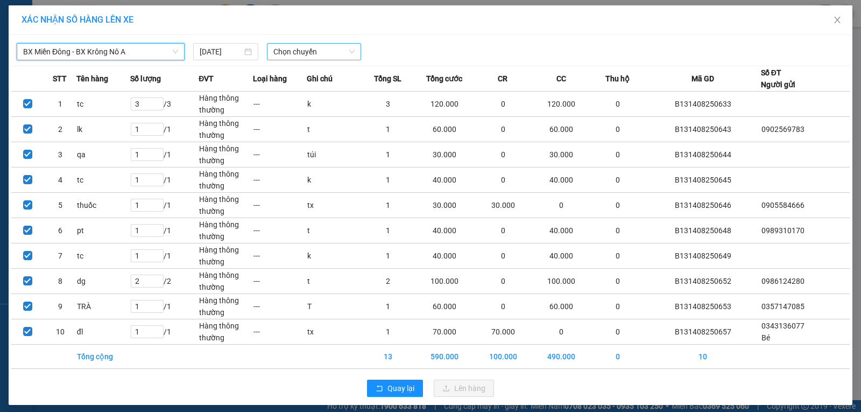
click at [287, 47] on span "Chọn chuyến" at bounding box center [313, 52] width 81 height 16
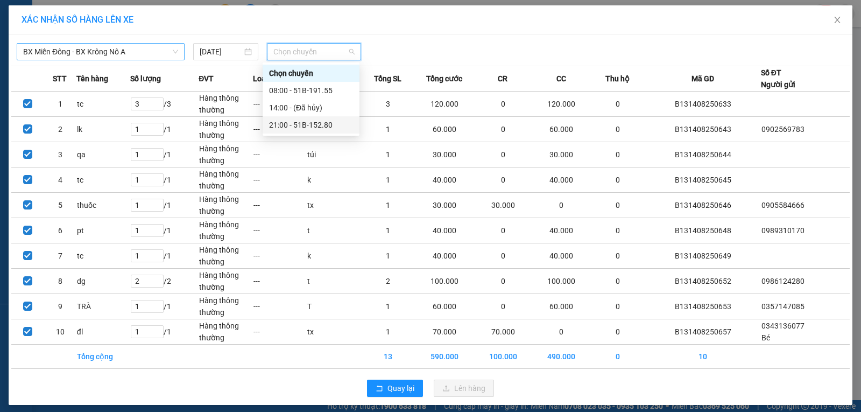
click at [321, 124] on div "21:00 - 51B-152.80" at bounding box center [311, 125] width 84 height 12
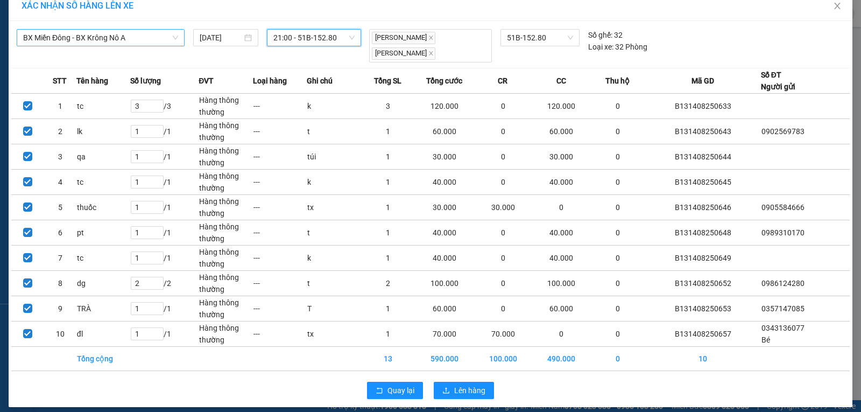
scroll to position [22, 0]
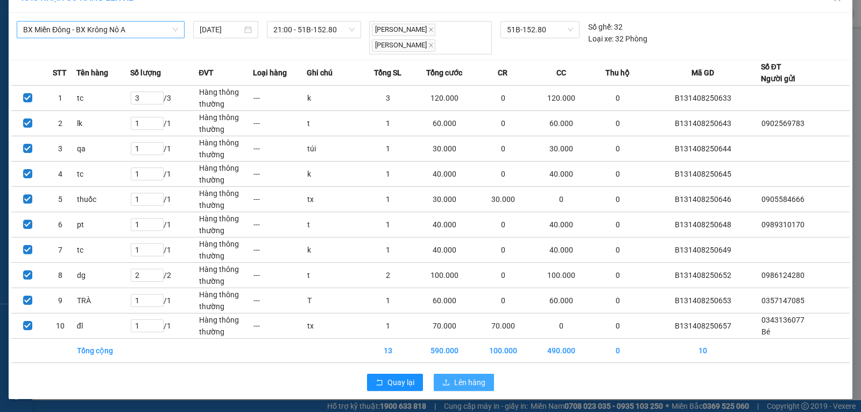
click at [457, 383] on span "Lên hàng" at bounding box center [469, 382] width 31 height 12
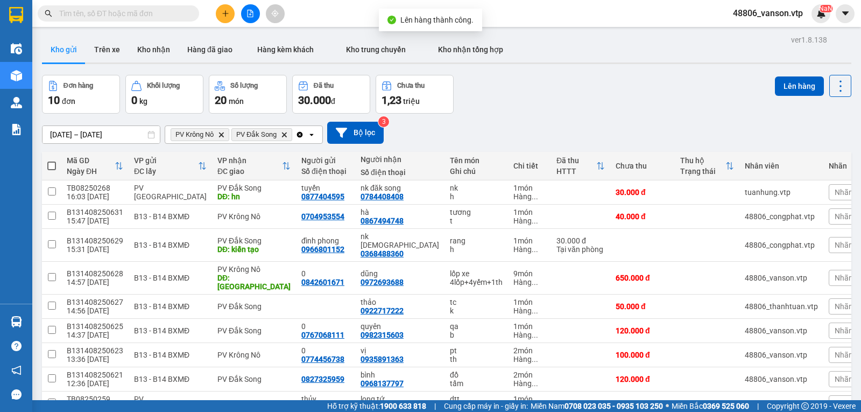
click at [51, 170] on span at bounding box center [51, 165] width 9 height 9
click at [52, 160] on input "checkbox" at bounding box center [52, 160] width 0 height 0
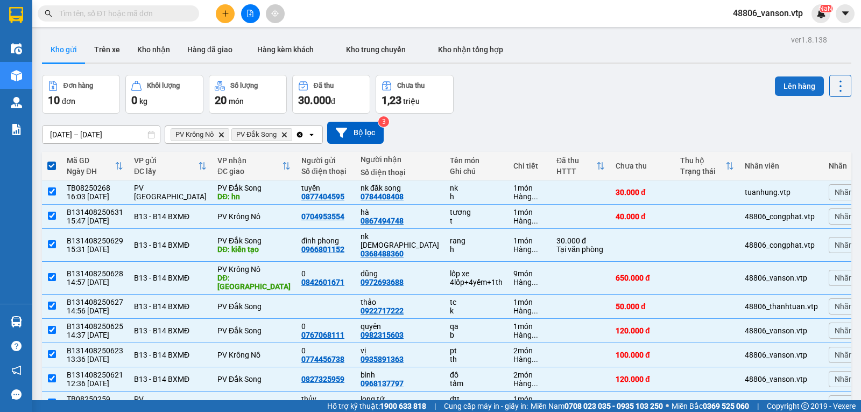
click at [778, 87] on button "Lên hàng" at bounding box center [799, 85] width 49 height 19
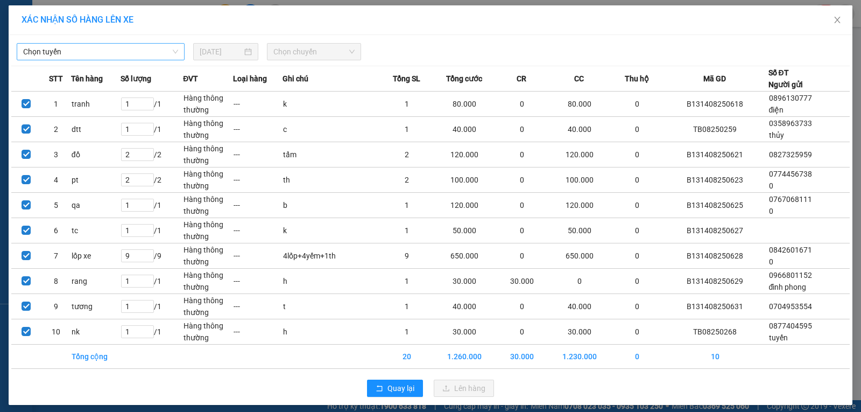
click at [114, 47] on span "Chọn tuyến" at bounding box center [100, 52] width 155 height 16
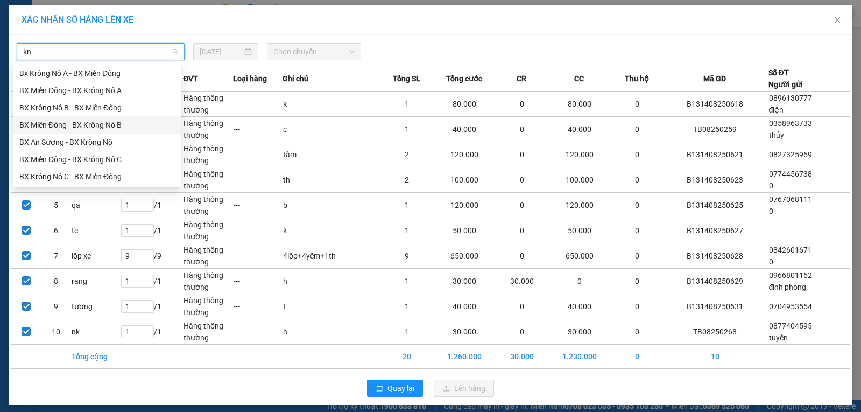
click at [119, 124] on div "BX Miền Đông - BX Krông Nô B" at bounding box center [96, 125] width 155 height 12
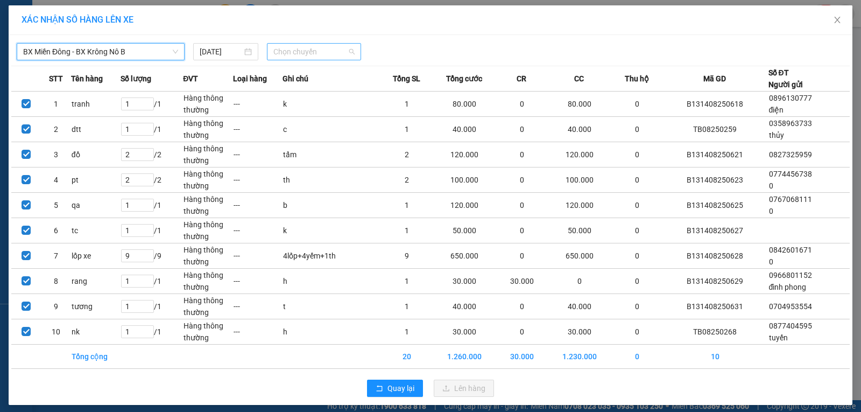
click at [338, 59] on span "Chọn chuyến" at bounding box center [313, 52] width 81 height 16
click at [148, 55] on span "BX Miền Đông - BX Krông Nô B" at bounding box center [100, 52] width 155 height 16
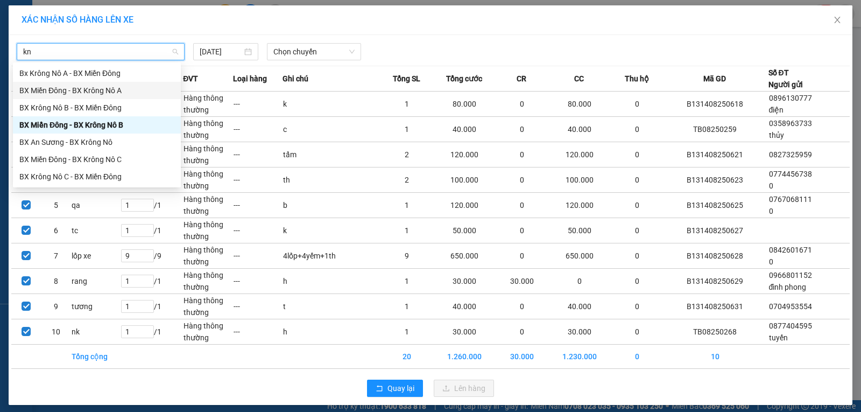
click at [135, 90] on div "BX Miền Đông - BX Krông Nô A" at bounding box center [96, 90] width 155 height 12
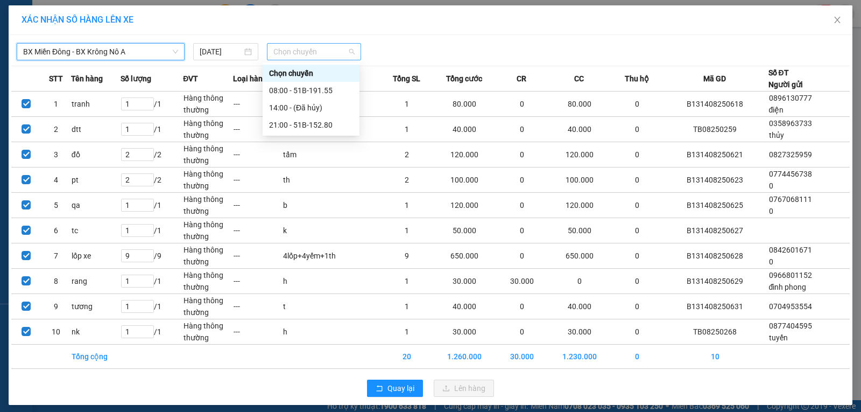
click at [325, 54] on span "Chọn chuyến" at bounding box center [313, 52] width 81 height 16
click at [332, 124] on div "21:00 - 51B-152.80" at bounding box center [311, 125] width 84 height 12
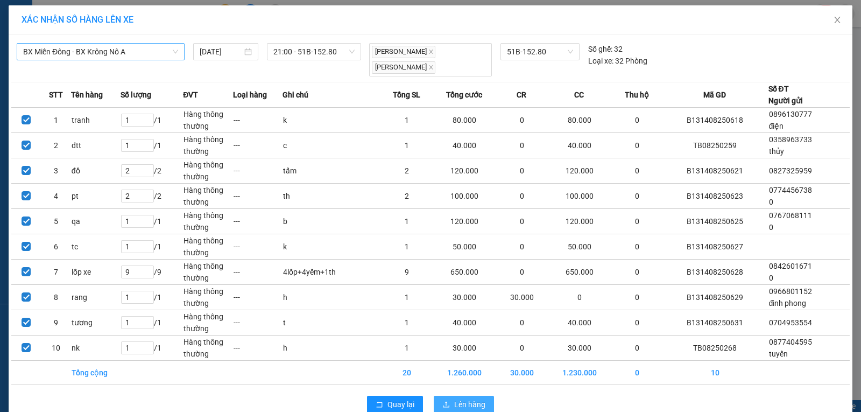
click at [466, 401] on span "Lên hàng" at bounding box center [469, 404] width 31 height 12
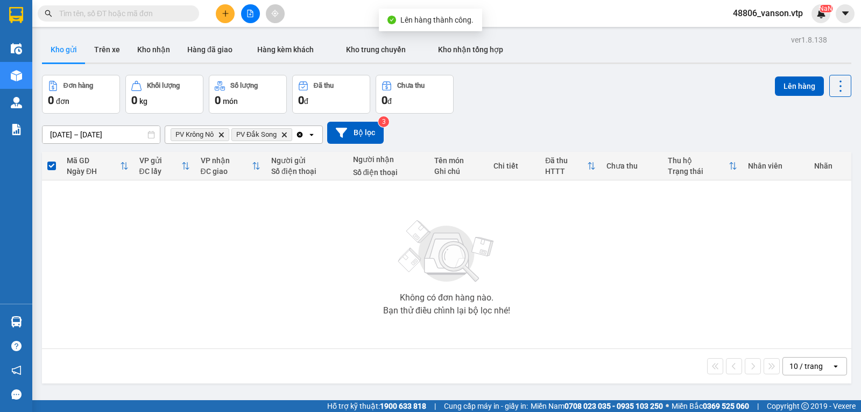
click at [300, 137] on icon "Clear all" at bounding box center [300, 134] width 6 height 6
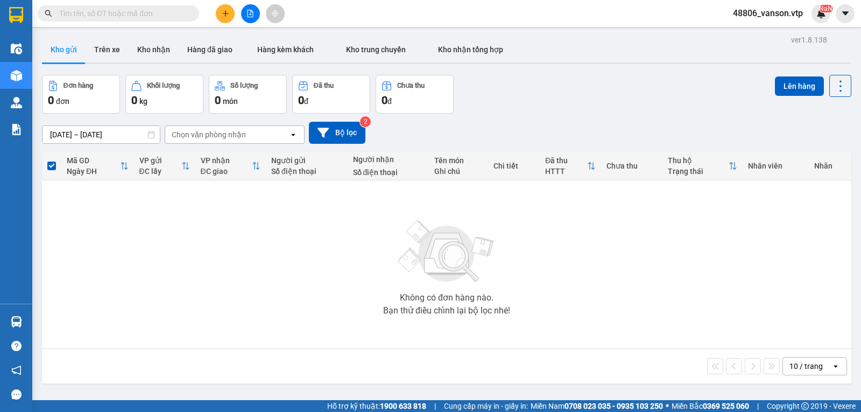
click at [142, 14] on input "text" at bounding box center [122, 14] width 127 height 12
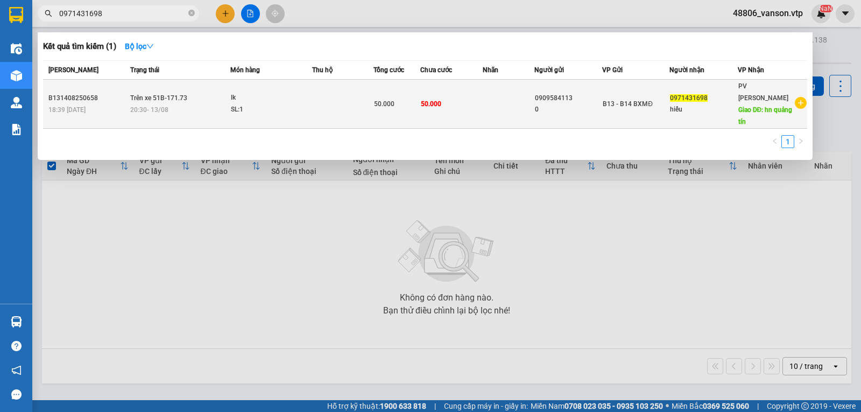
click at [412, 101] on div "50.000" at bounding box center [397, 104] width 46 height 12
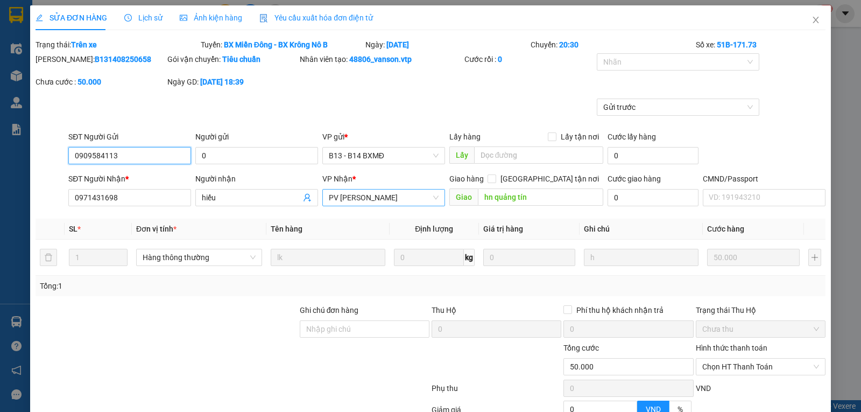
click at [389, 202] on span "PV [PERSON_NAME]" at bounding box center [384, 197] width 110 height 16
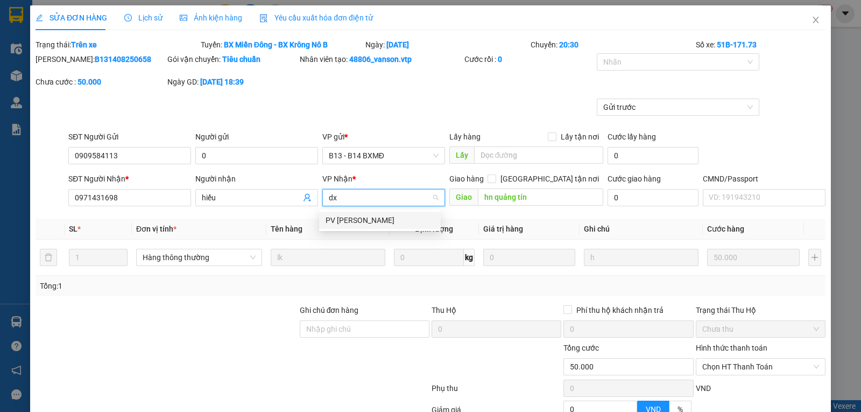
click at [377, 215] on div "PV [PERSON_NAME]" at bounding box center [379, 220] width 109 height 12
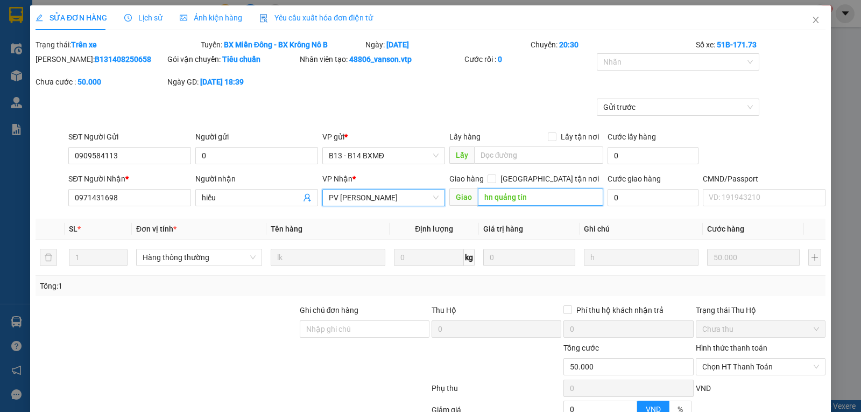
click at [535, 199] on input "hn quảng tín" at bounding box center [541, 196] width 126 height 17
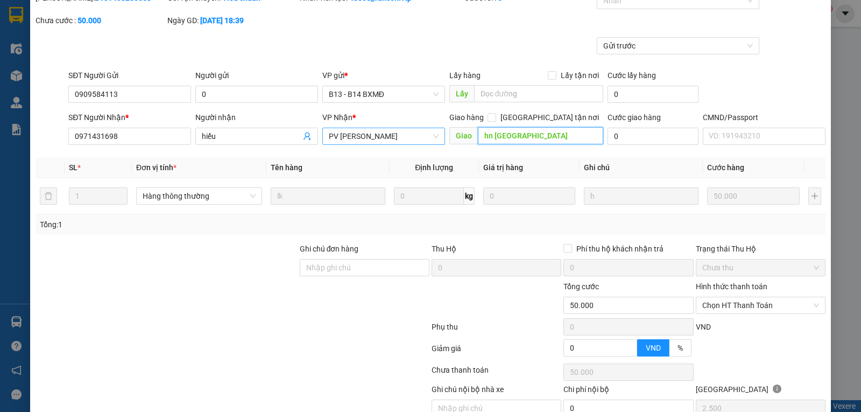
scroll to position [116, 0]
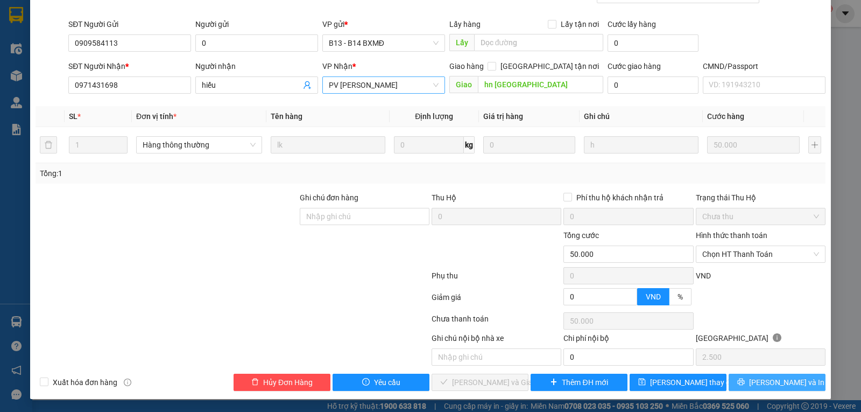
click at [748, 380] on button "[PERSON_NAME] và In" at bounding box center [776, 381] width 97 height 17
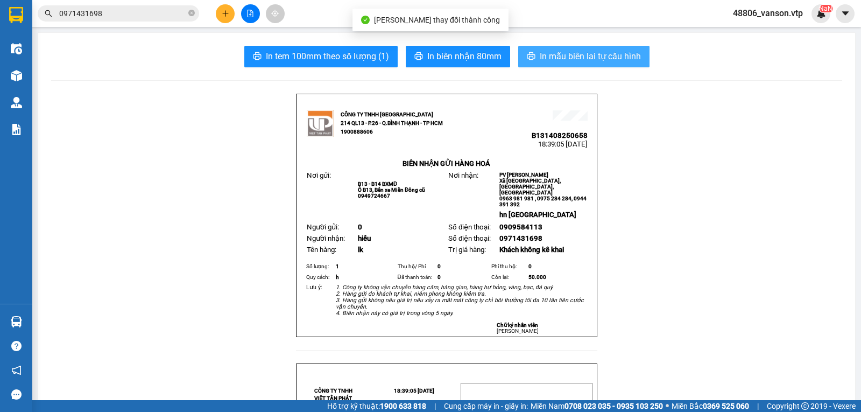
click at [587, 60] on span "In mẫu biên lai tự cấu hình" at bounding box center [590, 55] width 101 height 13
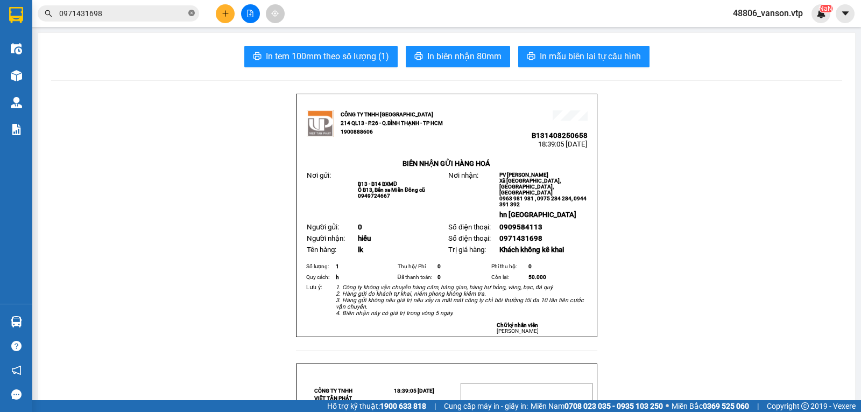
click at [192, 15] on icon "close-circle" at bounding box center [191, 13] width 6 height 6
click at [227, 16] on icon "plus" at bounding box center [226, 14] width 8 height 8
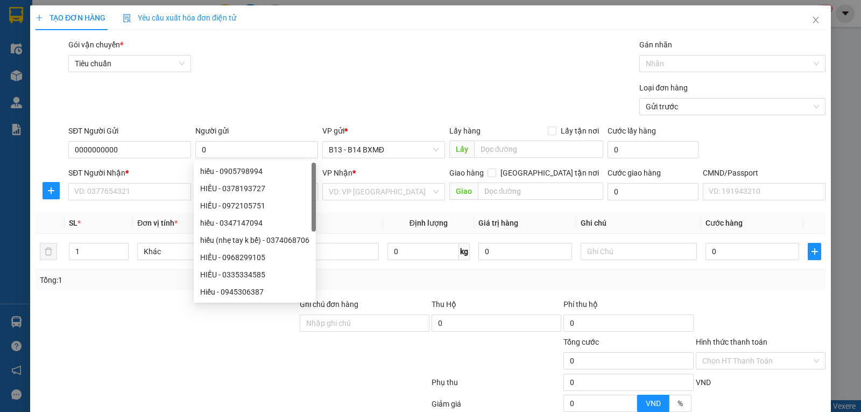
click at [134, 318] on div at bounding box center [166, 317] width 264 height 38
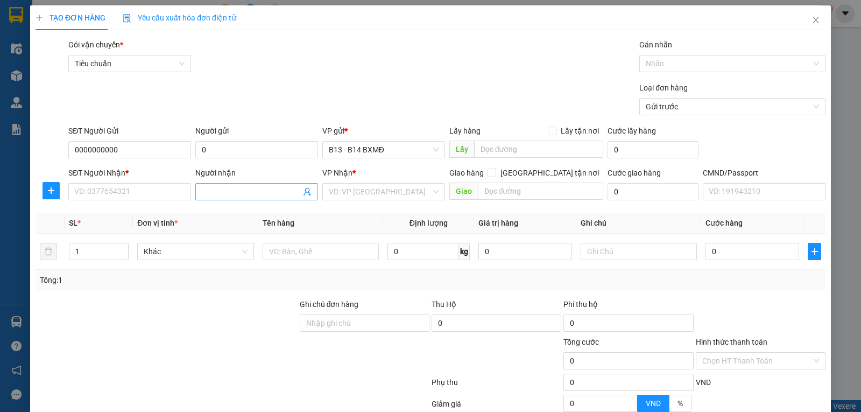
click at [215, 197] on input "Người nhận" at bounding box center [251, 192] width 99 height 12
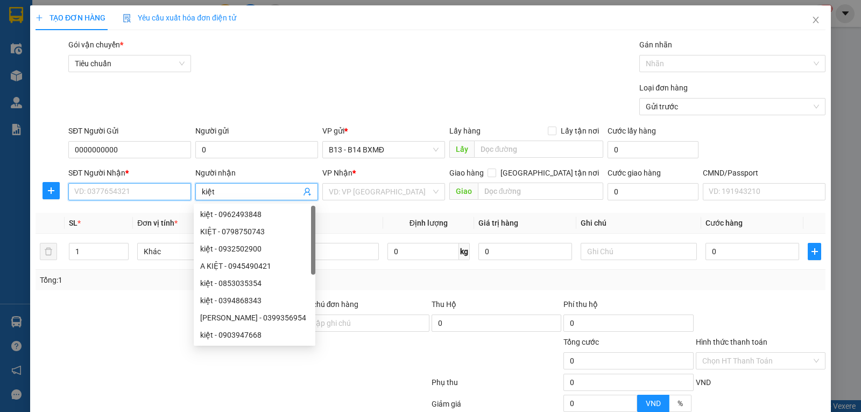
click at [160, 191] on input "SĐT Người Nhận *" at bounding box center [129, 191] width 123 height 17
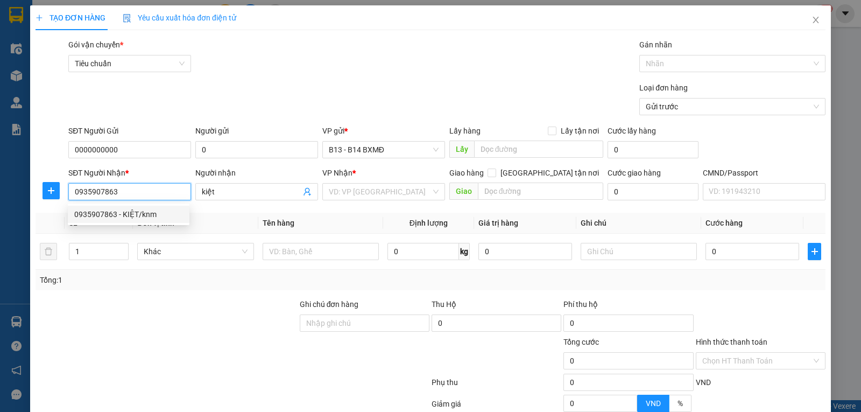
click at [156, 215] on div "0935907863 - KIỆT/knm" at bounding box center [128, 214] width 109 height 12
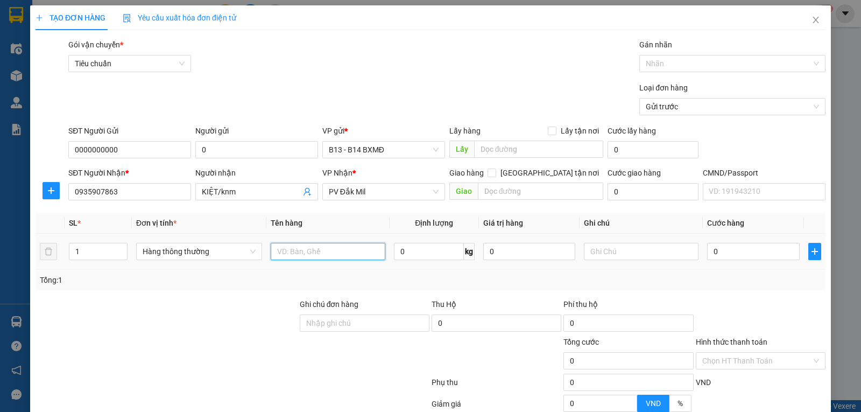
click at [349, 257] on input "text" at bounding box center [328, 251] width 115 height 17
click at [635, 253] on input "text" at bounding box center [641, 251] width 115 height 17
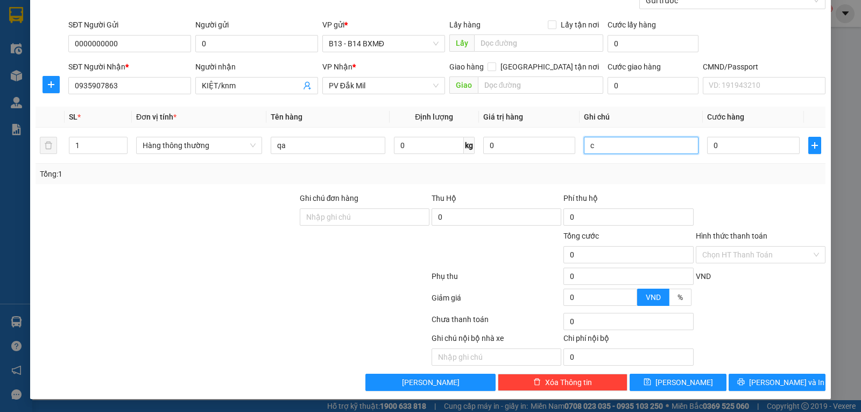
scroll to position [108, 0]
click at [721, 144] on input "0" at bounding box center [753, 145] width 92 height 17
click at [781, 381] on span "[PERSON_NAME] và In" at bounding box center [786, 382] width 75 height 12
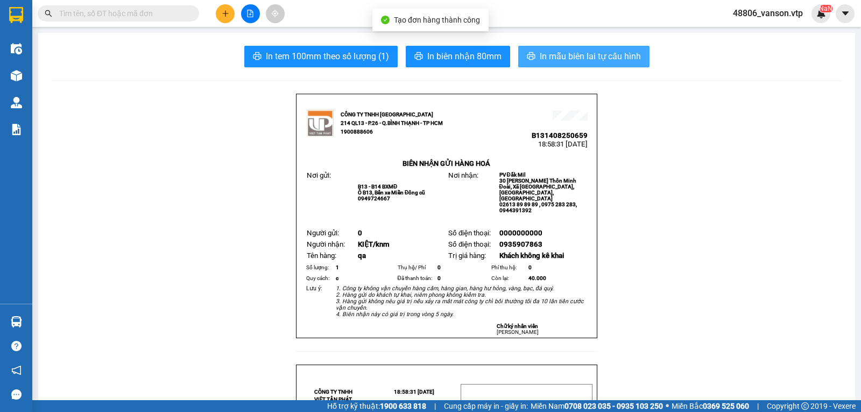
click at [558, 56] on span "In mẫu biên lai tự cấu hình" at bounding box center [590, 55] width 101 height 13
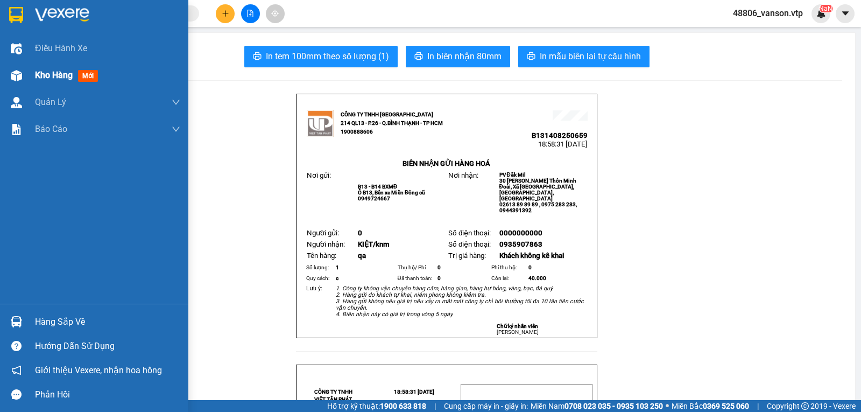
click at [27, 78] on div "Kho hàng mới" at bounding box center [94, 75] width 188 height 27
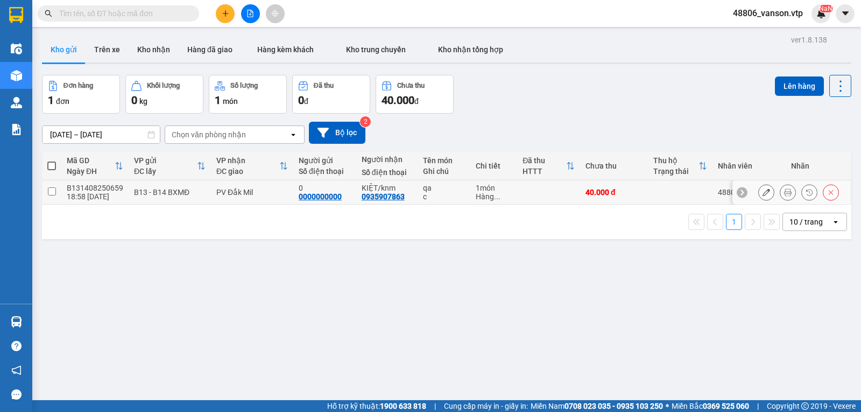
click at [51, 195] on input "checkbox" at bounding box center [52, 191] width 8 height 8
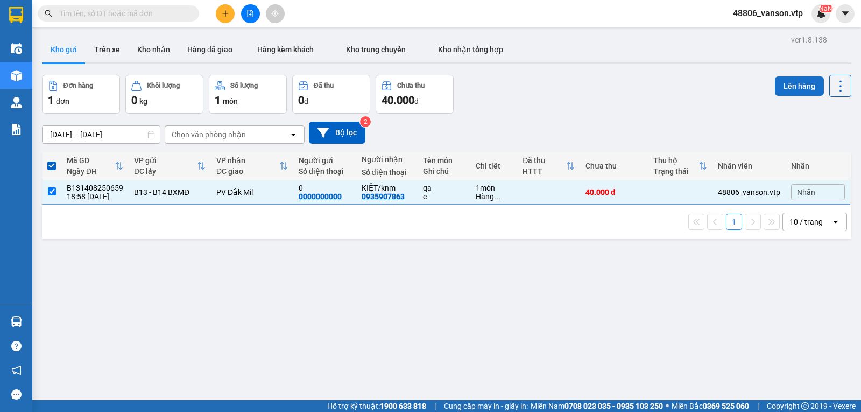
click at [792, 89] on button "Lên hàng" at bounding box center [799, 85] width 49 height 19
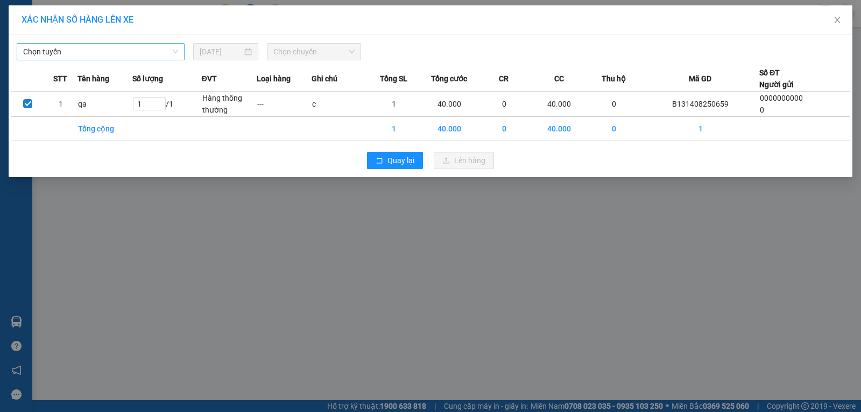
click at [131, 57] on span "Chọn tuyến" at bounding box center [100, 52] width 155 height 16
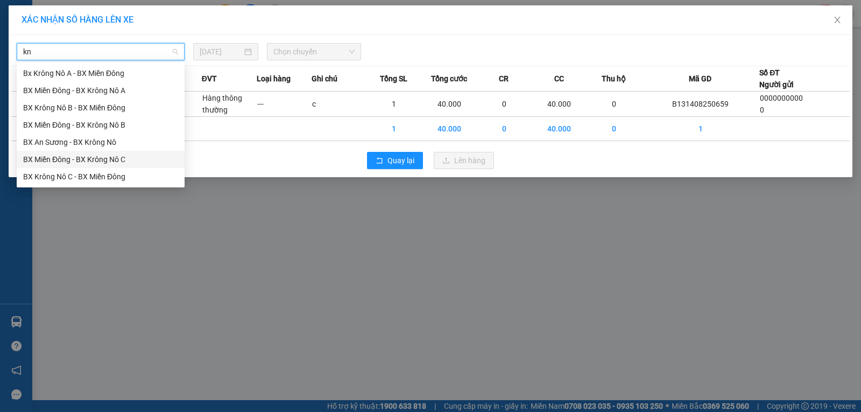
click at [116, 160] on div "BX Miền Đông - BX Krông Nô C" at bounding box center [100, 159] width 155 height 12
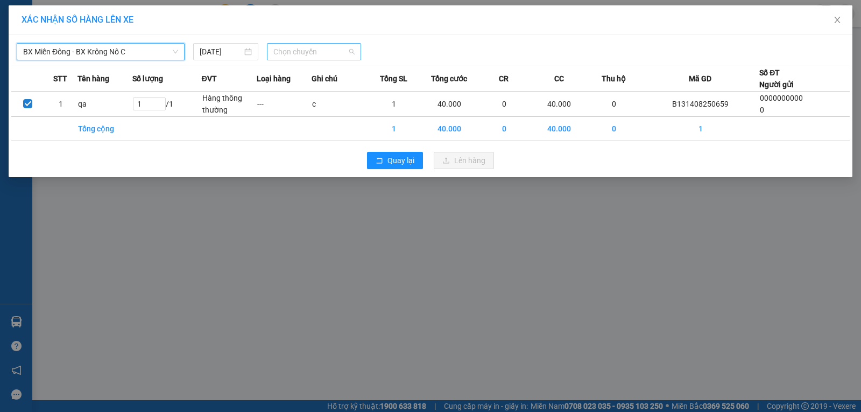
click at [318, 53] on span "Chọn chuyến" at bounding box center [313, 52] width 81 height 16
click at [346, 90] on div "21:00 (TC) - 50H-251.23" at bounding box center [315, 90] width 84 height 12
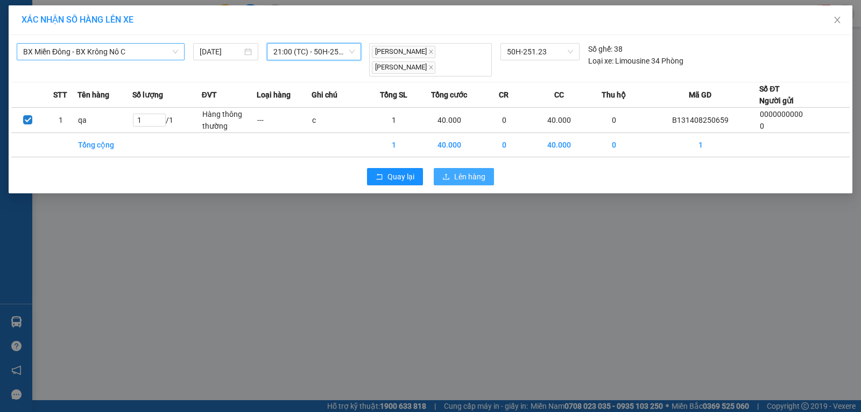
click at [467, 171] on span "Lên hàng" at bounding box center [469, 177] width 31 height 12
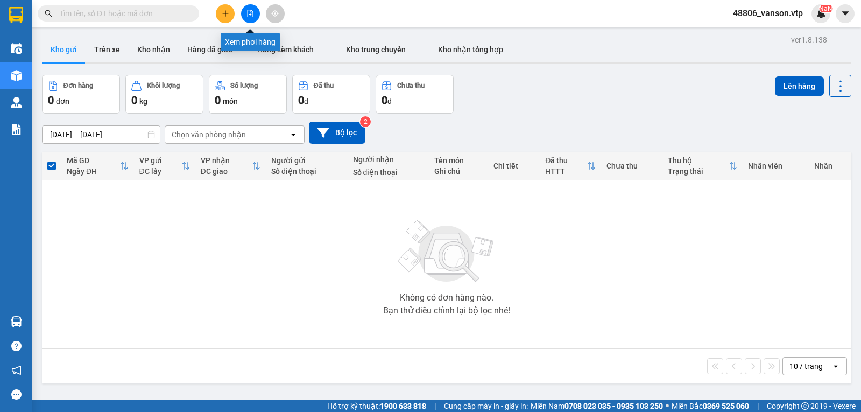
click at [249, 12] on icon "file-add" at bounding box center [250, 14] width 8 height 8
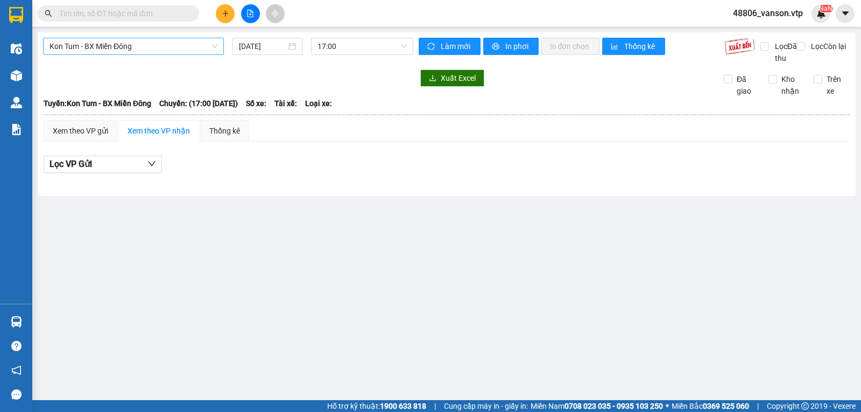
click at [198, 45] on span "Kon Tum - BX Miền Đông" at bounding box center [133, 46] width 168 height 16
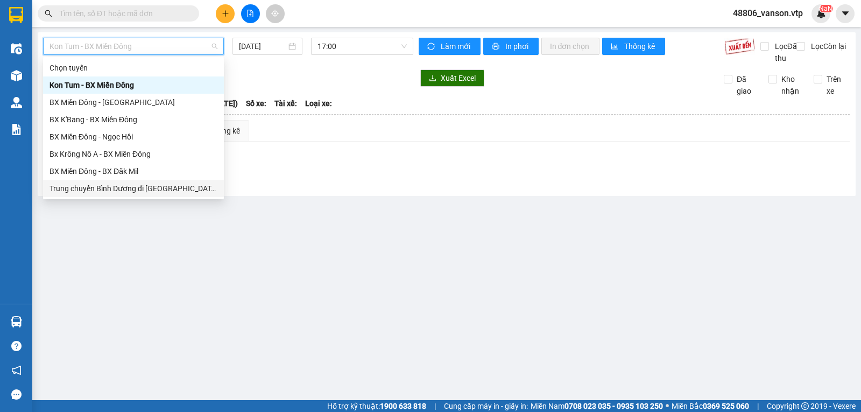
click at [148, 188] on div "Trung chuyển Bình Dương đi [GEOGRAPHIC_DATA]" at bounding box center [133, 188] width 168 height 12
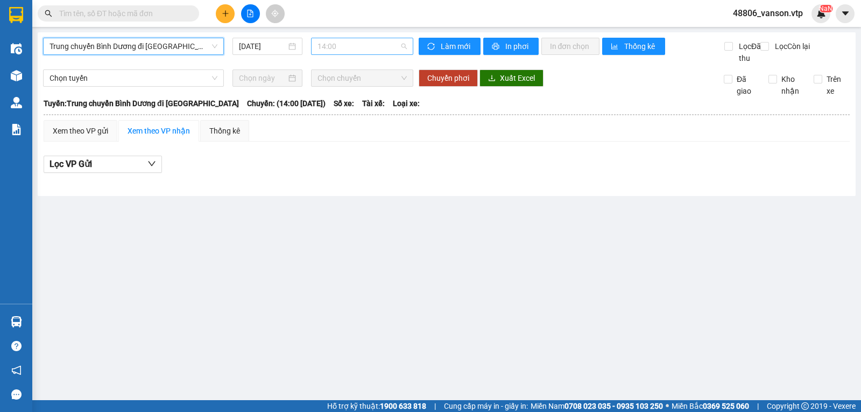
click at [371, 49] on span "14:00" at bounding box center [361, 46] width 89 height 16
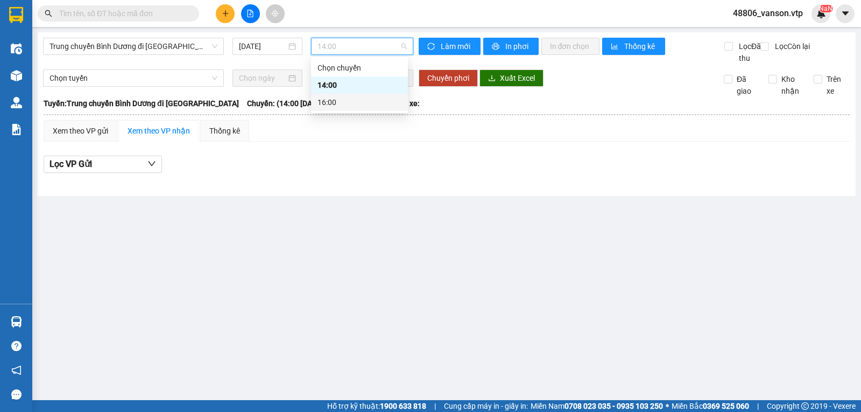
click at [364, 100] on div "16:00" at bounding box center [359, 102] width 84 height 12
click at [400, 48] on span "16:00" at bounding box center [361, 46] width 89 height 16
click at [359, 87] on div "14:00" at bounding box center [359, 85] width 84 height 12
click at [173, 49] on span "Trung chuyển Bình Dương đi [GEOGRAPHIC_DATA]" at bounding box center [133, 46] width 168 height 16
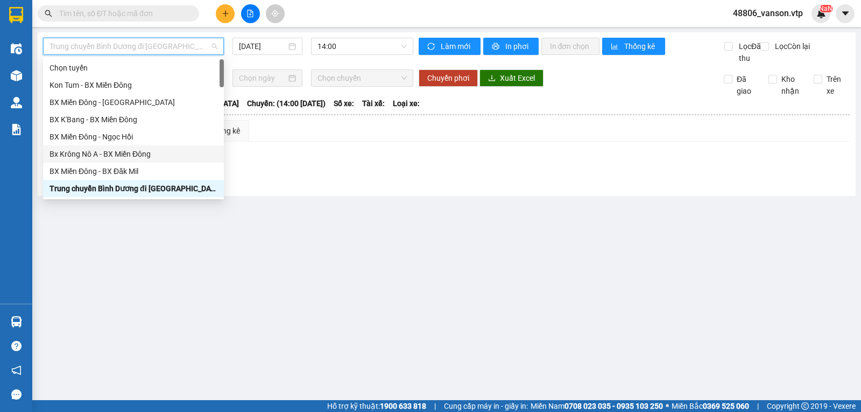
scroll to position [269, 0]
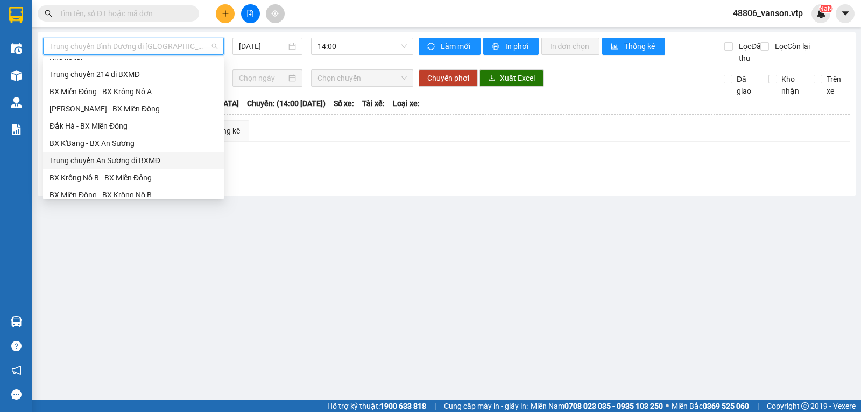
click at [133, 160] on div "Trung chuyển An Sương đi BXMĐ" at bounding box center [133, 160] width 168 height 12
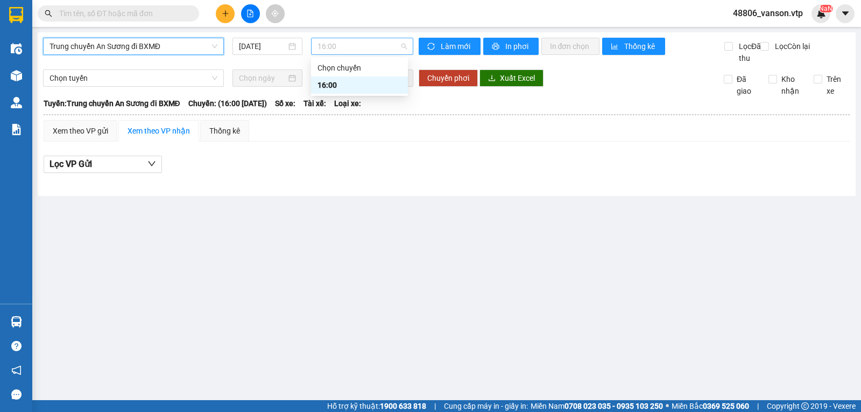
drag, startPoint x: 329, startPoint y: 44, endPoint x: 395, endPoint y: 84, distance: 77.8
click at [328, 44] on span "16:00" at bounding box center [361, 46] width 89 height 16
click at [382, 83] on div "16:00" at bounding box center [359, 85] width 84 height 12
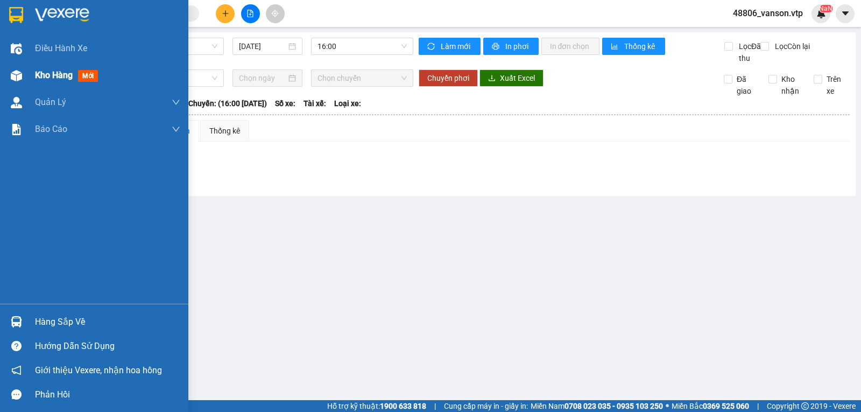
click at [27, 70] on div "Kho hàng mới" at bounding box center [94, 75] width 188 height 27
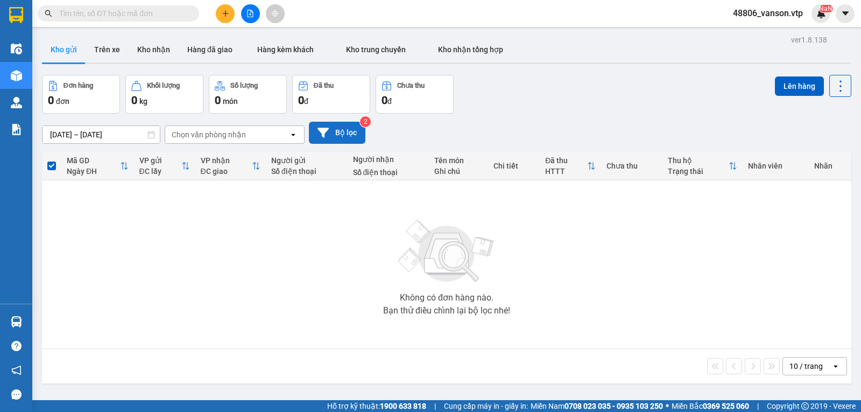
click at [328, 133] on icon at bounding box center [322, 133] width 11 height 10
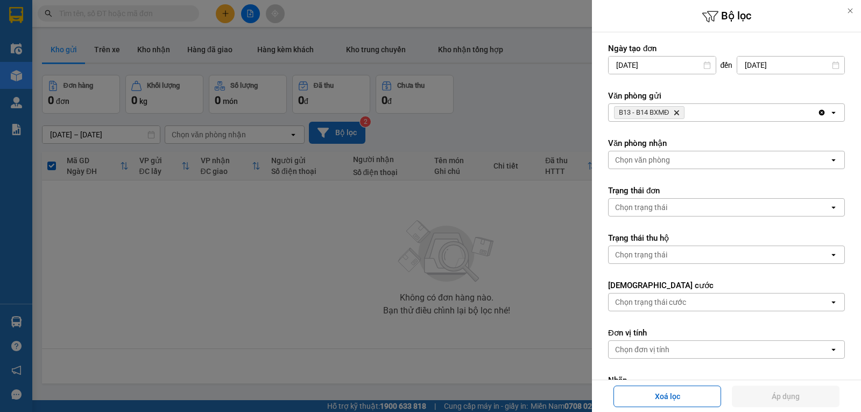
click at [677, 111] on icon "Delete" at bounding box center [676, 112] width 6 height 6
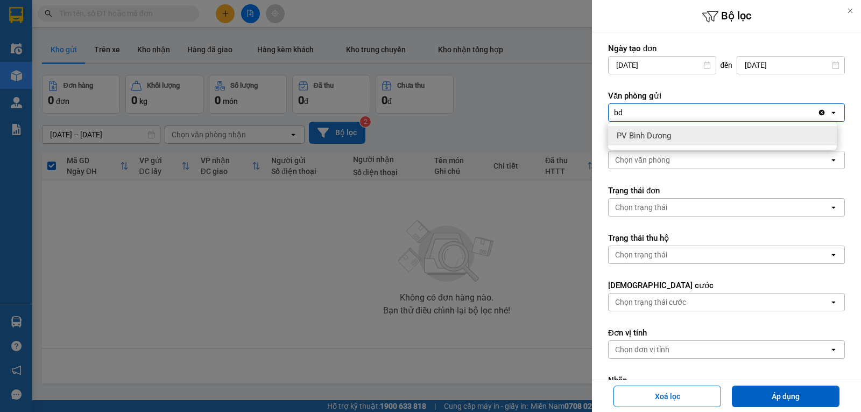
click at [663, 138] on span "PV Bình Dương" at bounding box center [644, 135] width 54 height 11
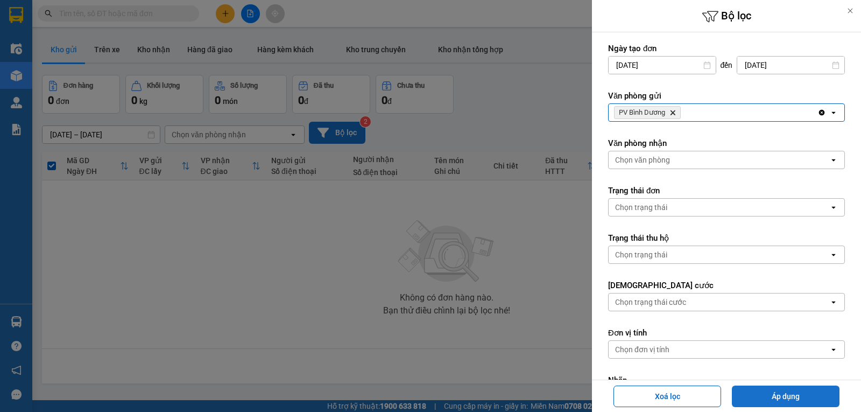
click at [821, 394] on button "Áp dụng" at bounding box center [786, 396] width 108 height 22
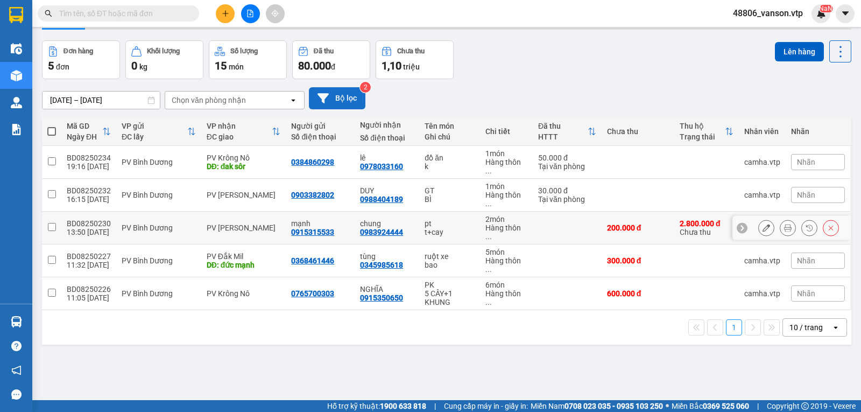
scroll to position [49, 0]
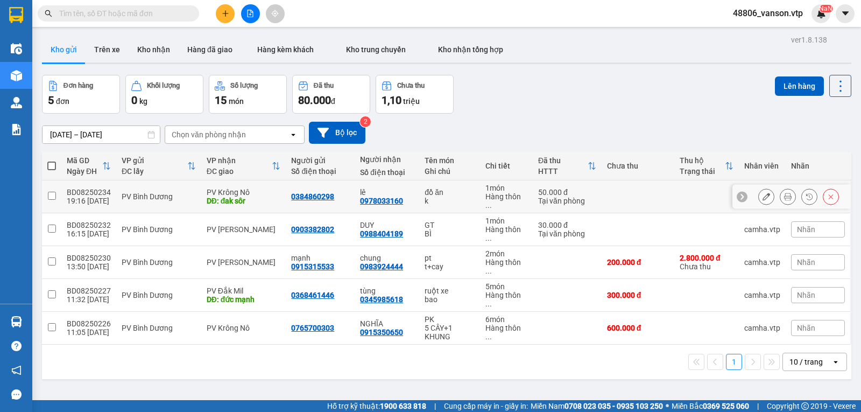
scroll to position [49, 0]
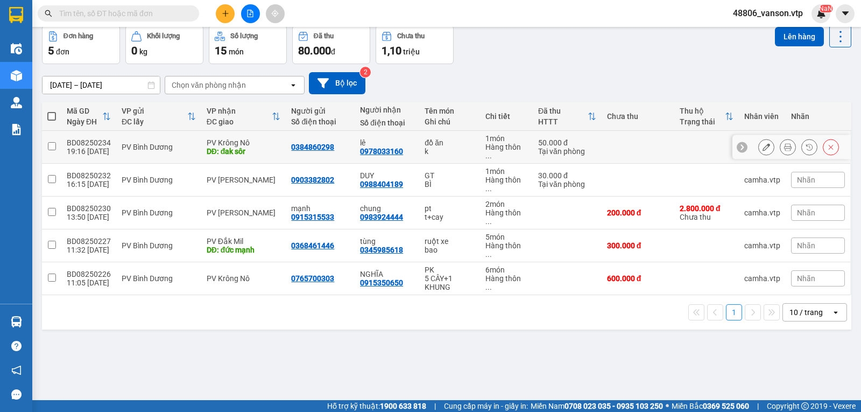
click at [53, 146] on input "checkbox" at bounding box center [52, 146] width 8 height 8
checkbox input "true"
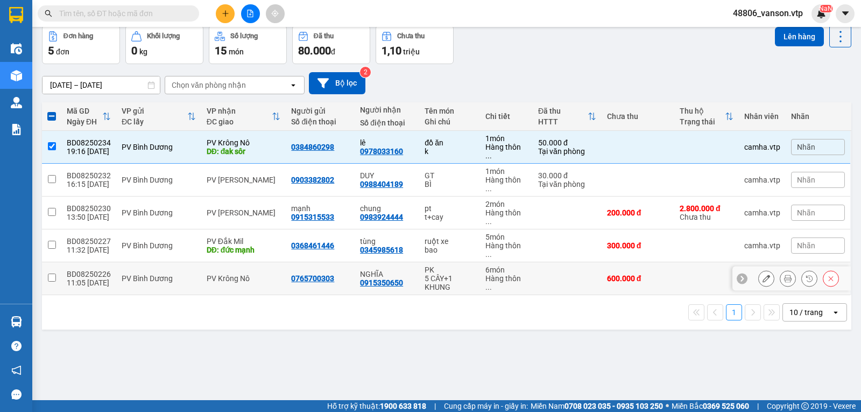
click at [52, 273] on input "checkbox" at bounding box center [52, 277] width 8 height 8
checkbox input "true"
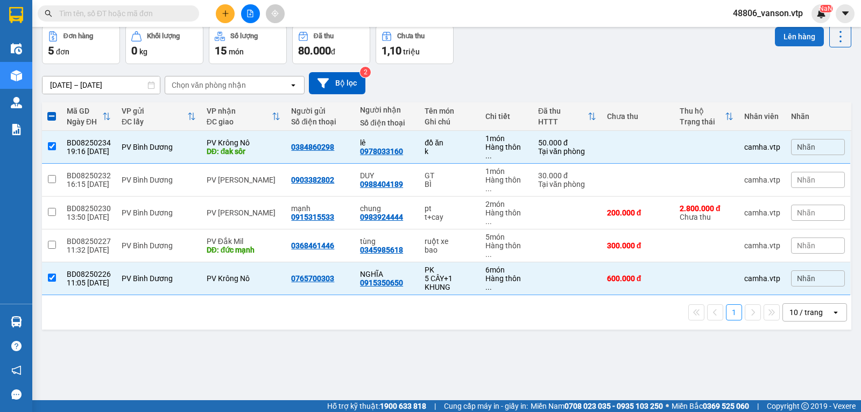
click at [797, 37] on button "Lên hàng" at bounding box center [799, 36] width 49 height 19
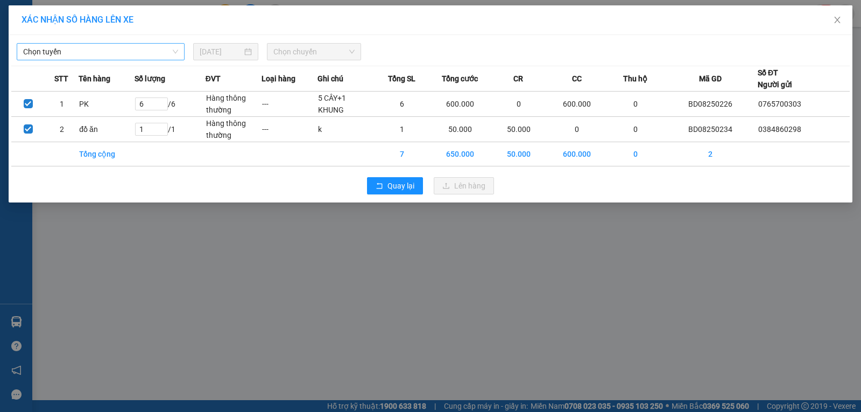
click at [152, 49] on span "Chọn tuyến" at bounding box center [100, 52] width 155 height 16
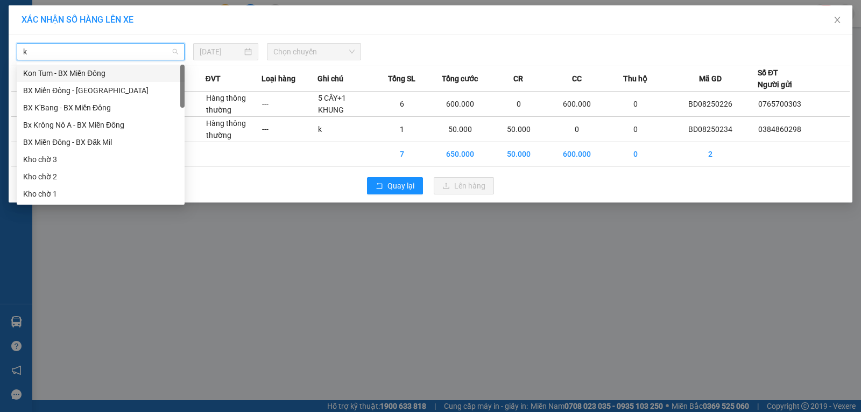
type input "kn"
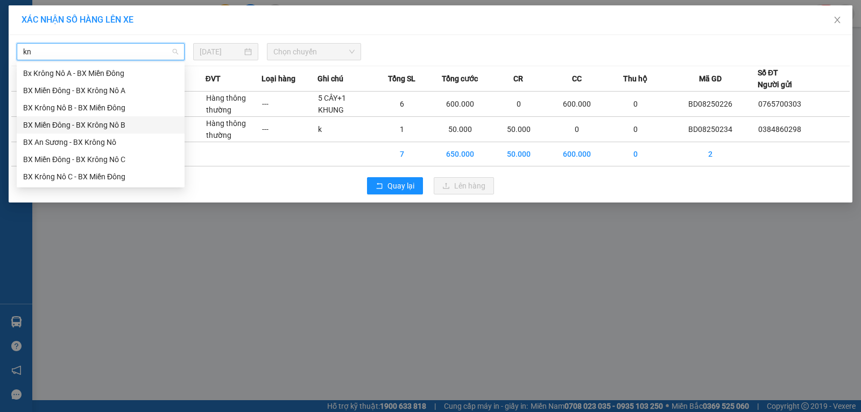
click at [101, 126] on div "BX Miền Đông - BX Krông Nô B" at bounding box center [100, 125] width 155 height 12
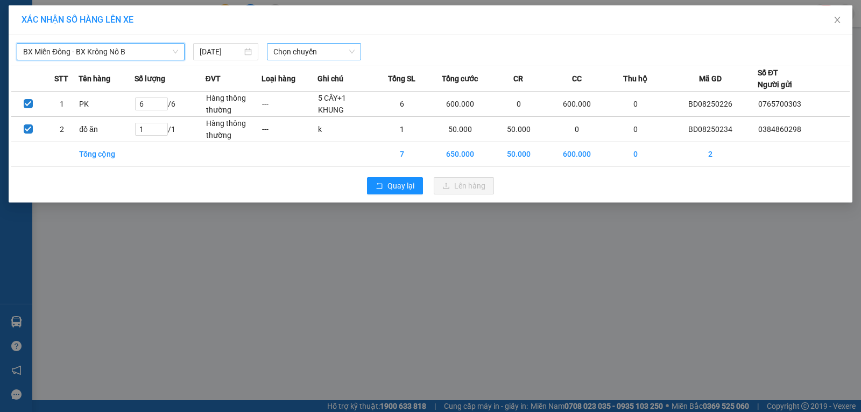
click at [280, 56] on span "Chọn chuyến" at bounding box center [313, 52] width 81 height 16
click at [148, 48] on span "BX Miền Đông - BX Krông Nô B" at bounding box center [100, 52] width 155 height 16
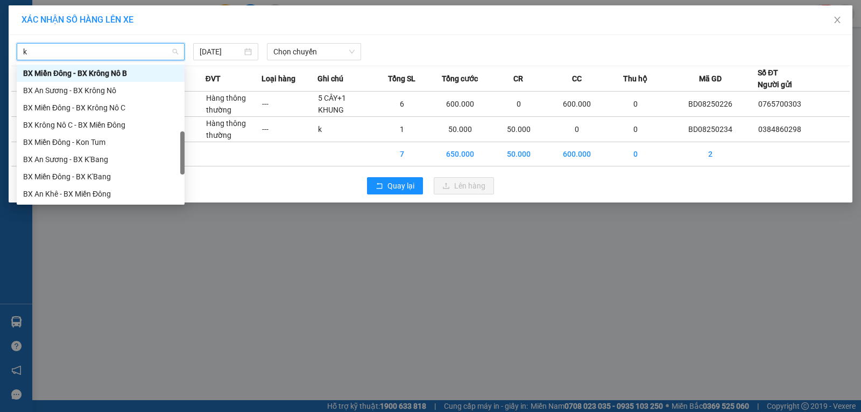
type input "kn"
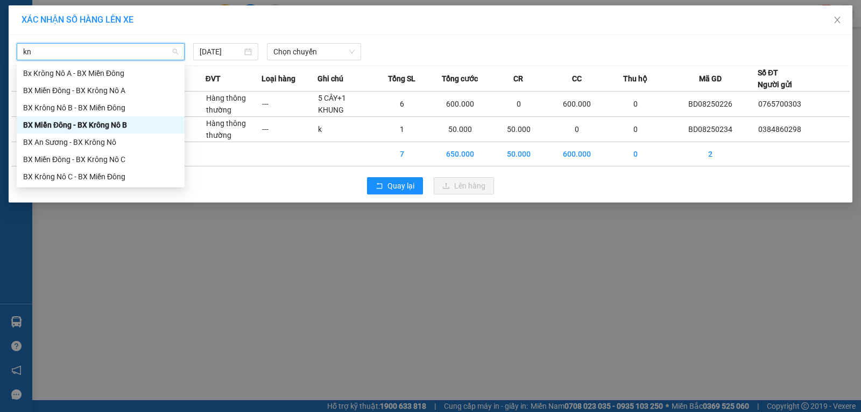
scroll to position [0, 0]
click at [134, 88] on div "BX Miền Đông - BX Krông Nô A" at bounding box center [100, 90] width 155 height 12
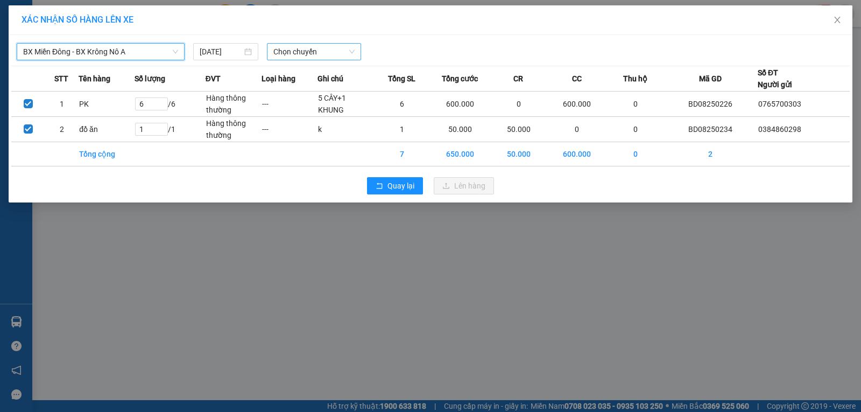
click at [323, 50] on span "Chọn chuyến" at bounding box center [313, 52] width 81 height 16
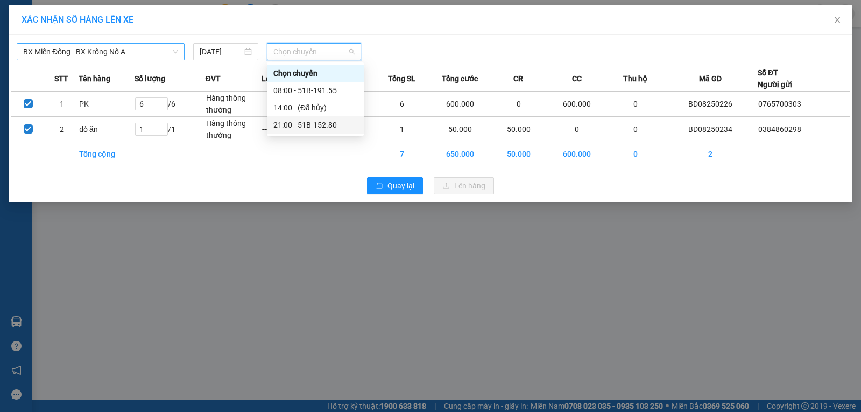
click at [309, 126] on div "21:00 - 51B-152.80" at bounding box center [315, 125] width 84 height 12
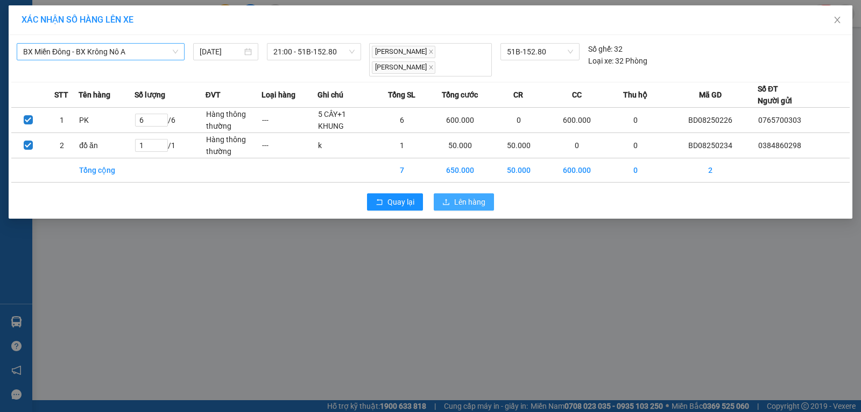
click at [470, 206] on span "Lên hàng" at bounding box center [469, 202] width 31 height 12
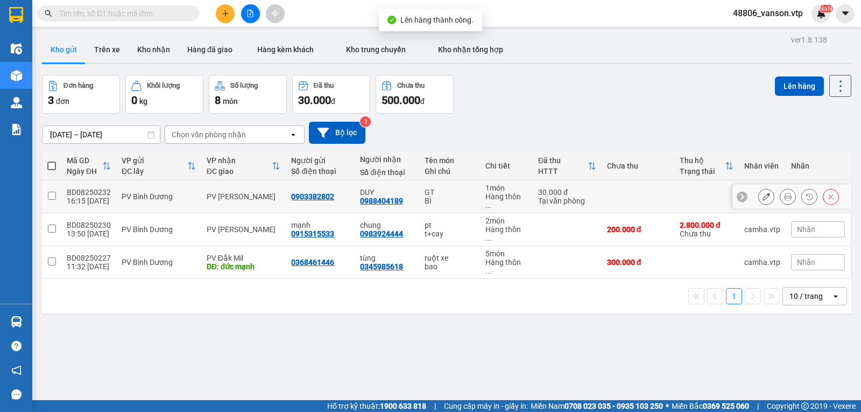
click at [52, 195] on input "checkbox" at bounding box center [52, 196] width 8 height 8
checkbox input "true"
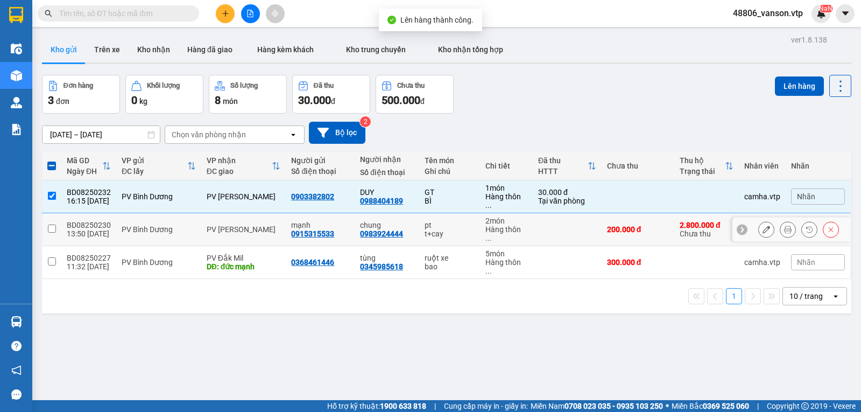
click at [49, 225] on td at bounding box center [51, 229] width 19 height 33
checkbox input "true"
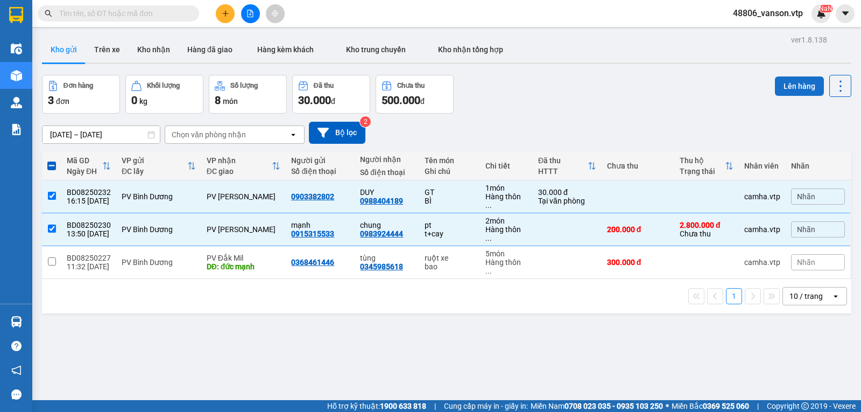
click at [784, 83] on button "Lên hàng" at bounding box center [799, 85] width 49 height 19
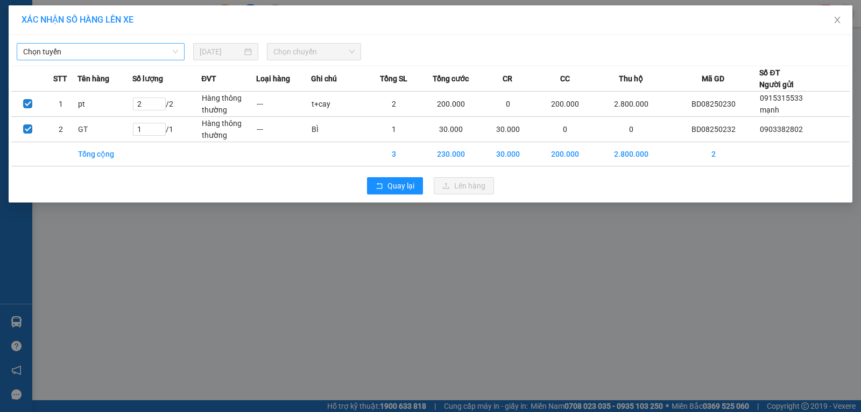
click at [151, 50] on span "Chọn tuyến" at bounding box center [100, 52] width 155 height 16
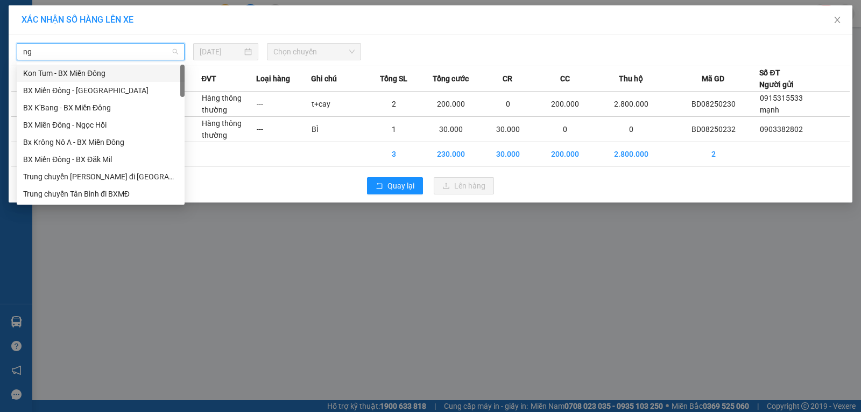
type input "n"
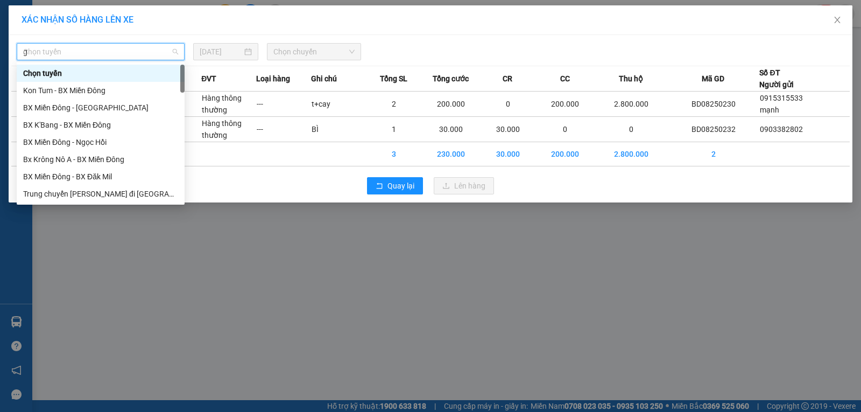
type input "gn"
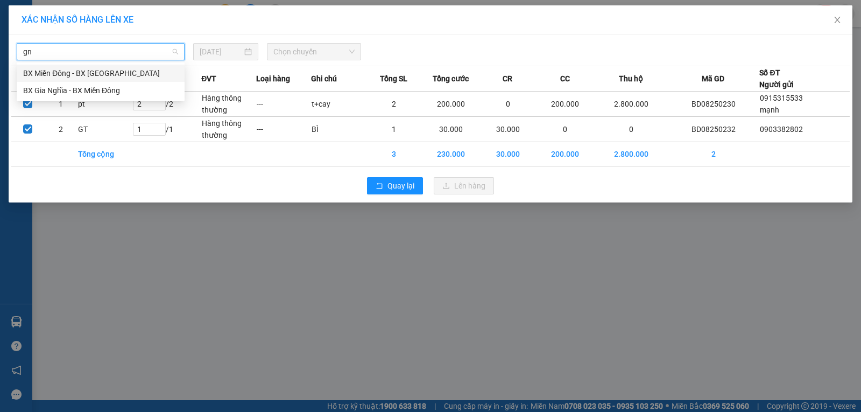
click at [115, 71] on div "BX Miền Đông - BX Gia Nghĩa" at bounding box center [100, 73] width 155 height 12
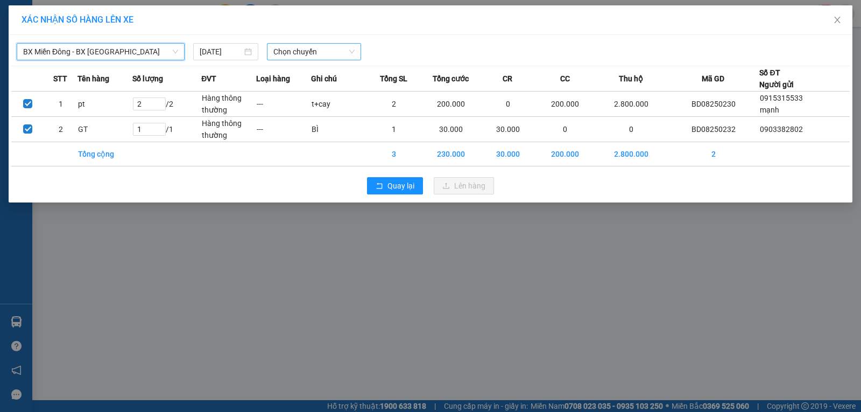
click at [301, 53] on span "Chọn chuyến" at bounding box center [313, 52] width 81 height 16
click at [146, 53] on span "BX Miền Đông - BX Gia Nghĩa" at bounding box center [100, 52] width 155 height 16
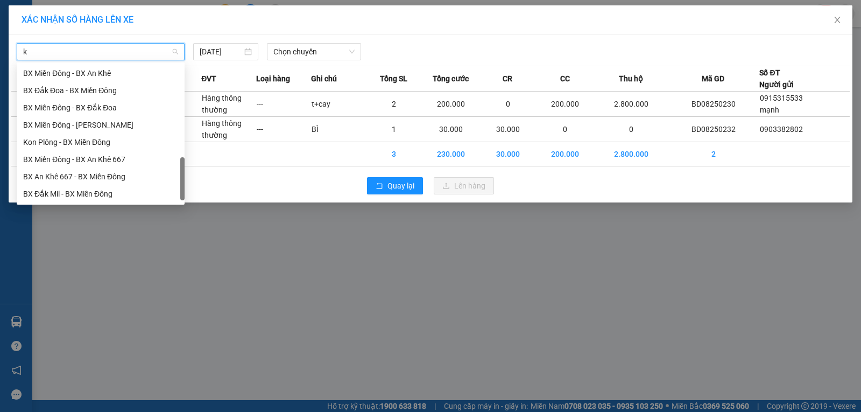
scroll to position [344, 0]
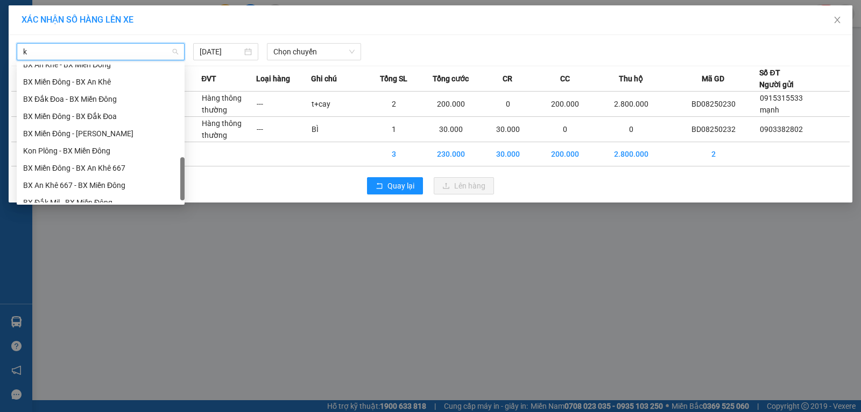
type input "kn"
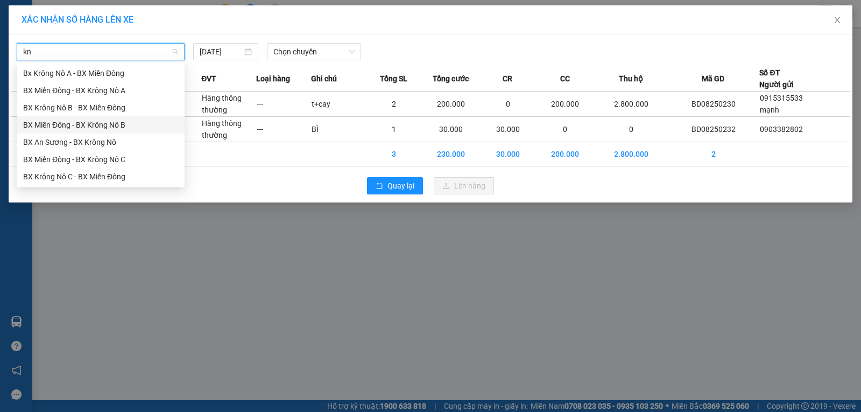
click at [143, 126] on div "BX Miền Đông - BX Krông Nô B" at bounding box center [100, 125] width 155 height 12
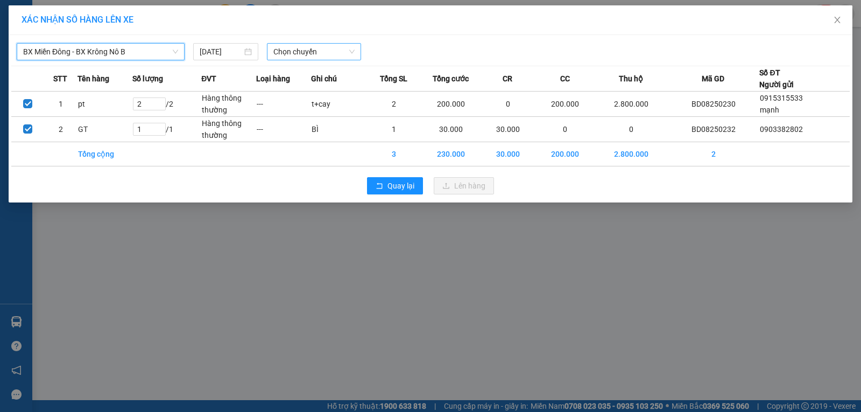
click at [334, 55] on span "Chọn chuyến" at bounding box center [313, 52] width 81 height 16
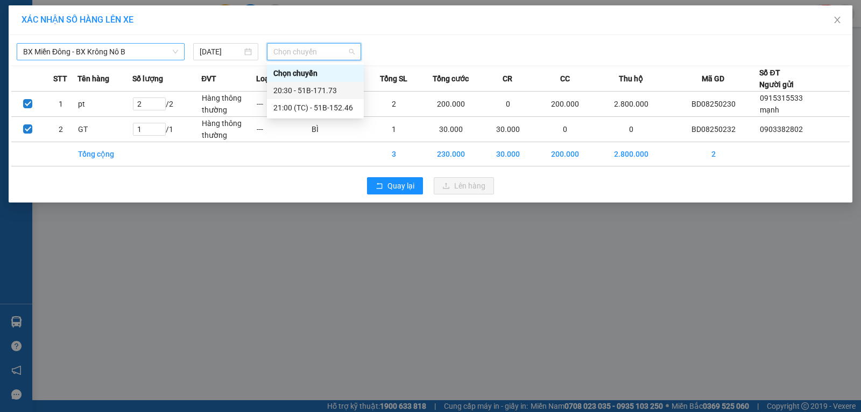
click at [323, 89] on div "20:30 - 51B-171.73" at bounding box center [315, 90] width 84 height 12
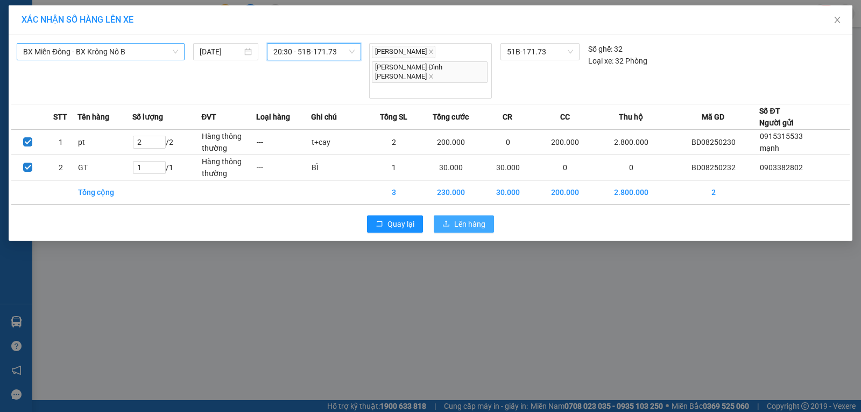
click at [459, 218] on span "Lên hàng" at bounding box center [469, 224] width 31 height 12
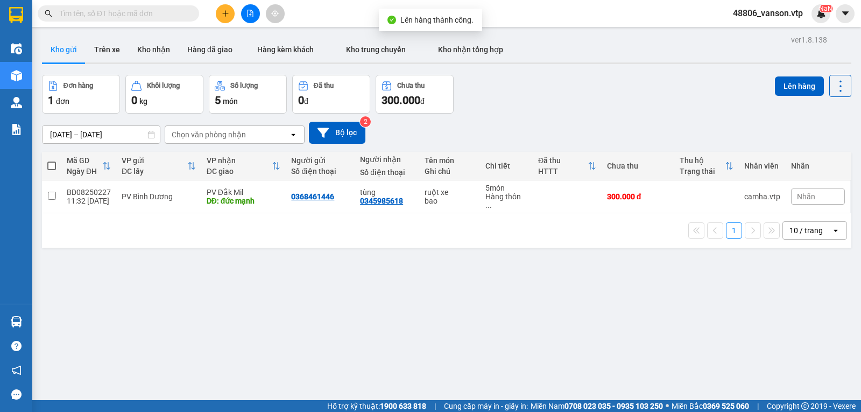
click at [53, 170] on span at bounding box center [51, 165] width 9 height 9
click at [52, 160] on input "checkbox" at bounding box center [52, 160] width 0 height 0
checkbox input "true"
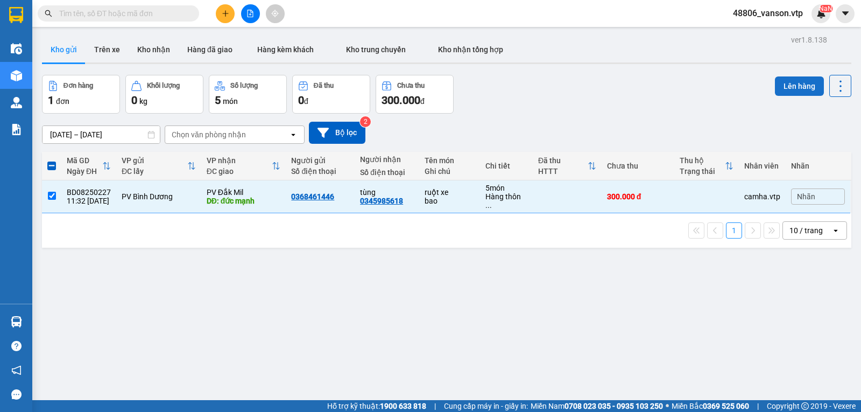
click at [787, 89] on button "Lên hàng" at bounding box center [799, 85] width 49 height 19
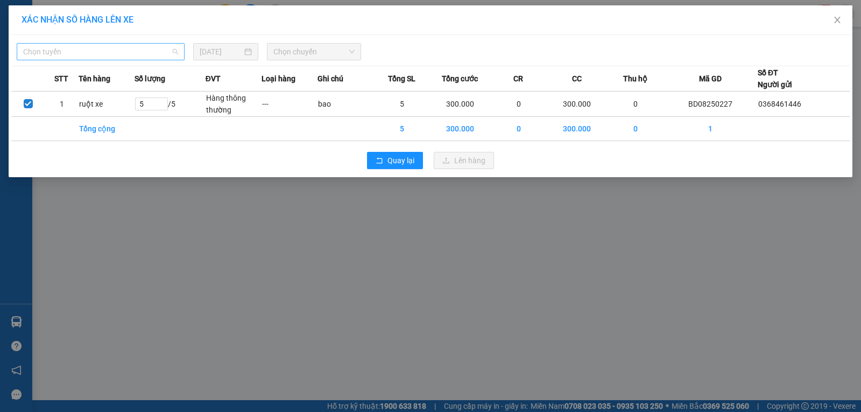
click at [160, 54] on span "Chọn tuyến" at bounding box center [100, 52] width 155 height 16
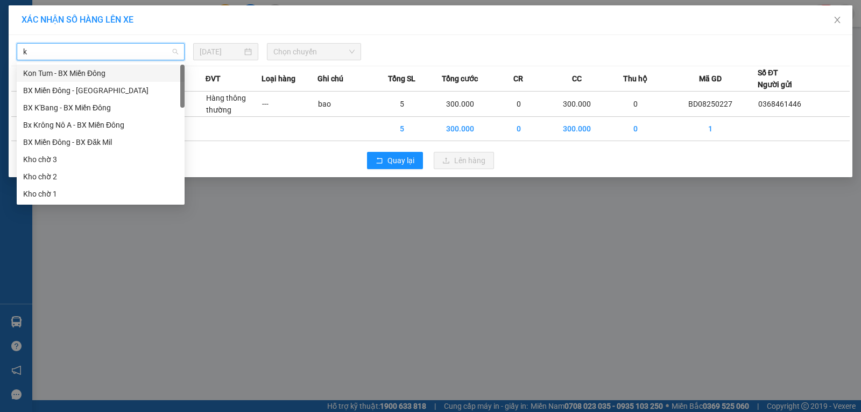
type input "kn"
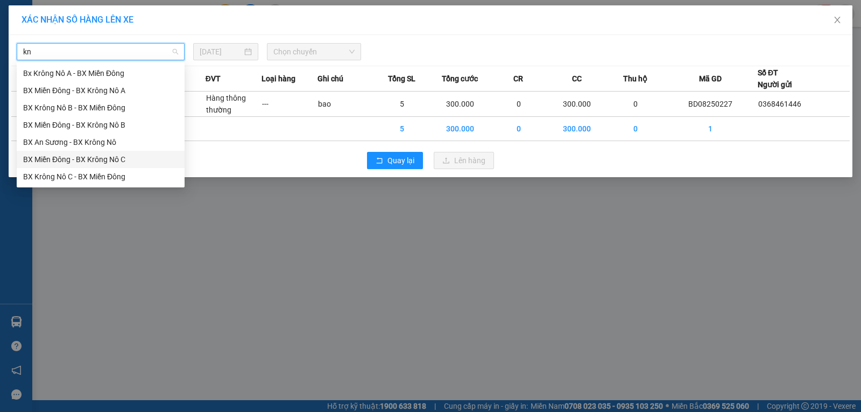
click at [137, 160] on div "BX Miền Đông - BX Krông Nô C" at bounding box center [100, 159] width 155 height 12
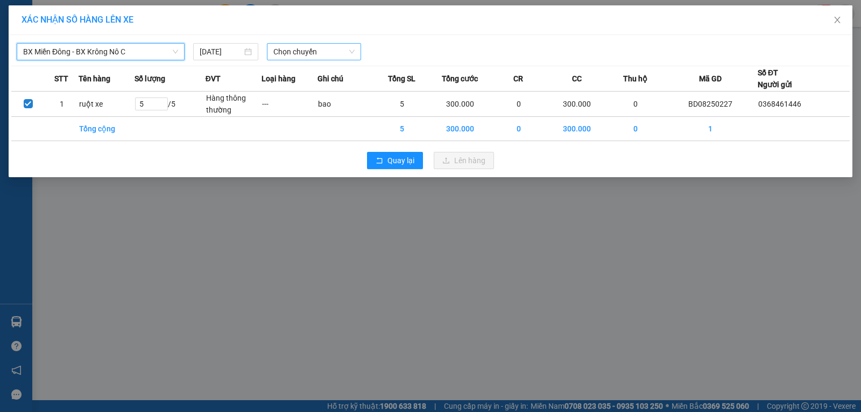
click at [341, 50] on span "Chọn chuyến" at bounding box center [313, 52] width 81 height 16
click at [340, 90] on div "21:00 (TC) - 50H-251.23" at bounding box center [315, 90] width 84 height 12
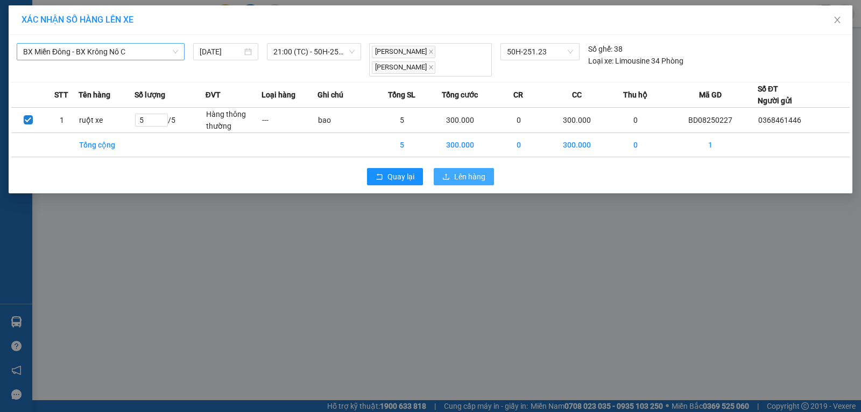
drag, startPoint x: 436, startPoint y: 160, endPoint x: 438, endPoint y: 165, distance: 6.0
click at [438, 168] on button "Lên hàng" at bounding box center [464, 176] width 60 height 17
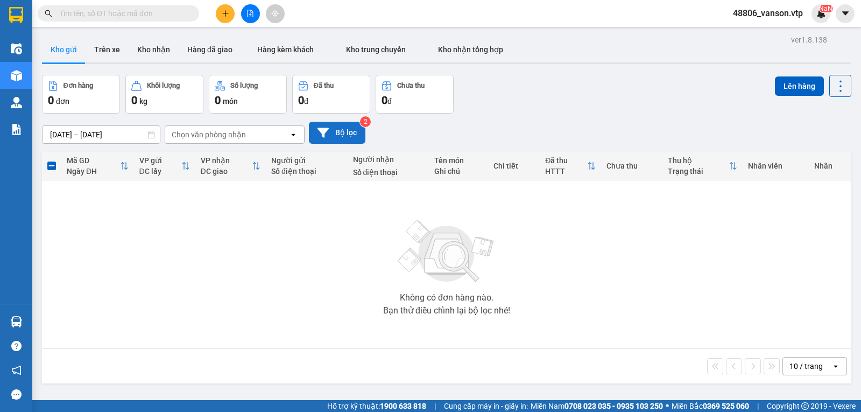
click at [326, 138] on icon at bounding box center [322, 132] width 11 height 11
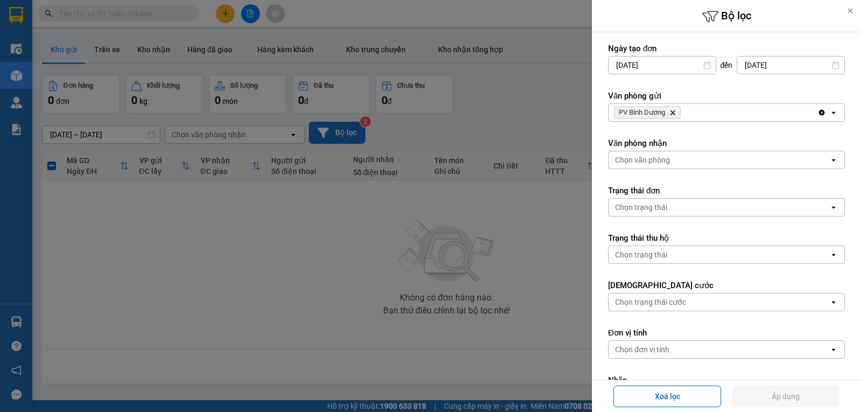
click at [672, 112] on icon "PV Bình Dương, close by backspace" at bounding box center [672, 112] width 5 height 5
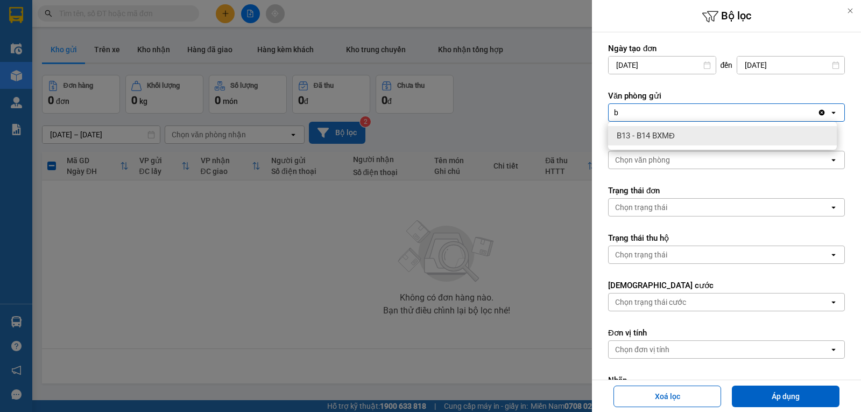
type input "b"
click at [650, 133] on span "B13 - B14 BXMĐ" at bounding box center [646, 135] width 58 height 11
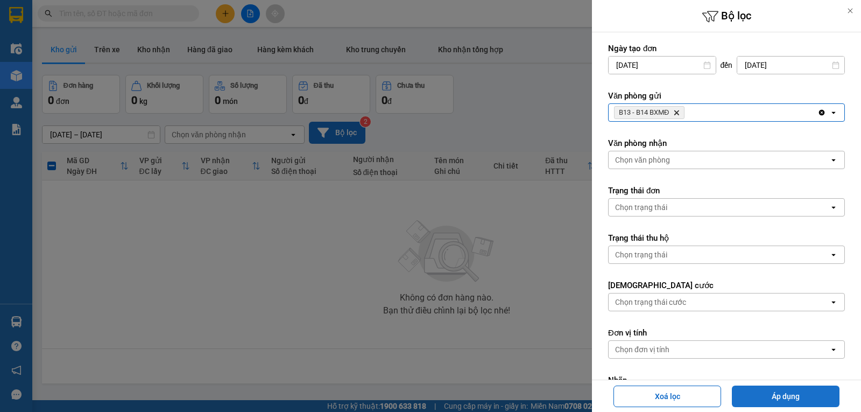
click at [790, 398] on button "Áp dụng" at bounding box center [786, 396] width 108 height 22
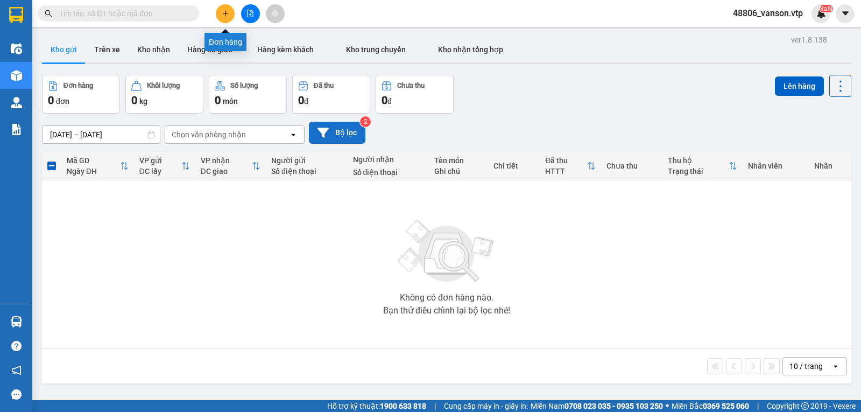
click at [231, 10] on button at bounding box center [225, 13] width 19 height 19
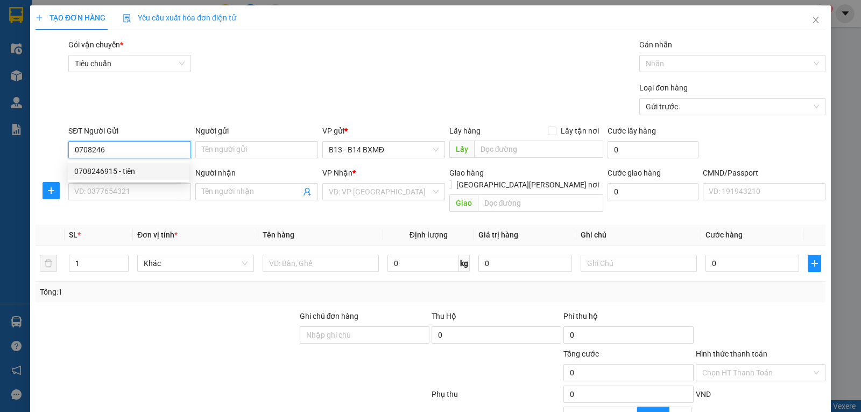
click at [156, 170] on div "0708246915 - tiên" at bounding box center [128, 171] width 109 height 12
type input "0708246915"
type input "tiên"
type input "0886666944"
type input "cường"
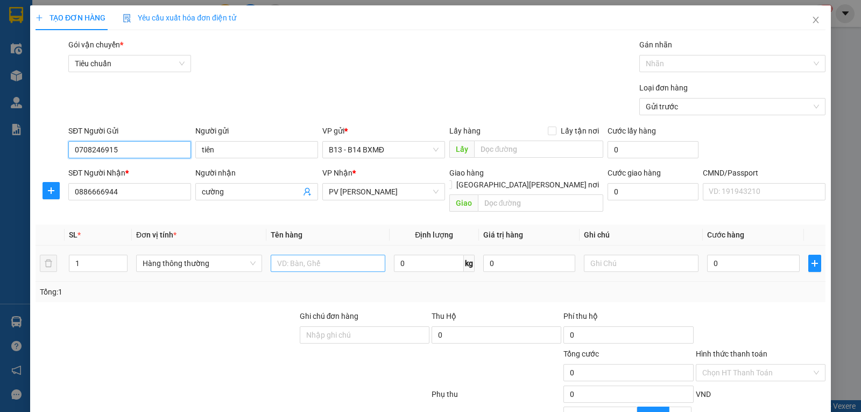
type input "0708246915"
click at [322, 256] on input "text" at bounding box center [328, 262] width 115 height 17
type input "d"
type input "đồ ăn"
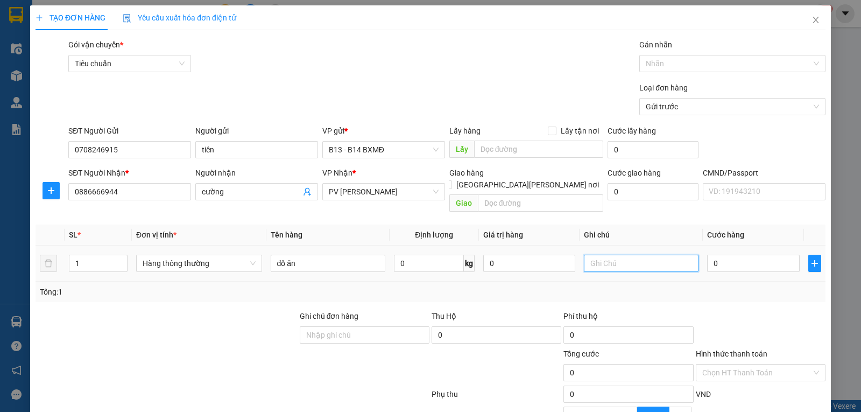
click at [591, 254] on input "text" at bounding box center [641, 262] width 115 height 17
type input "th"
type input "4"
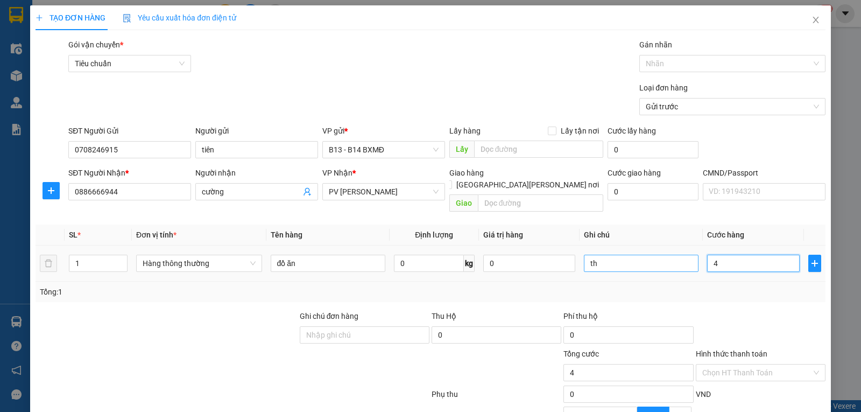
type input "40"
type input "400"
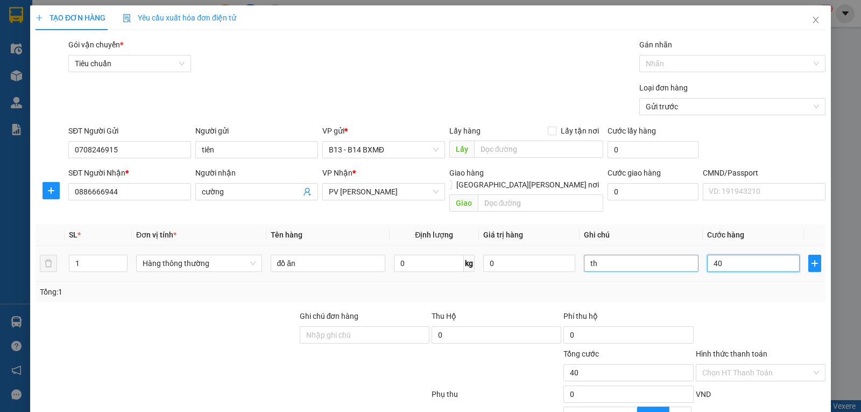
type input "400"
type input "4.000"
type input "40.000"
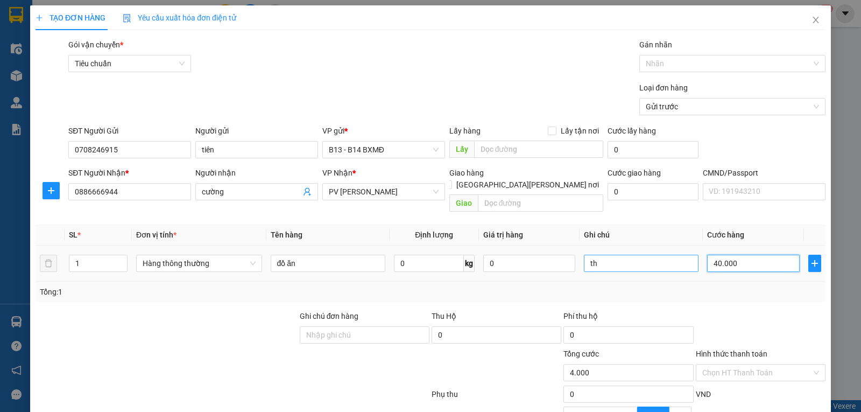
type input "40.000"
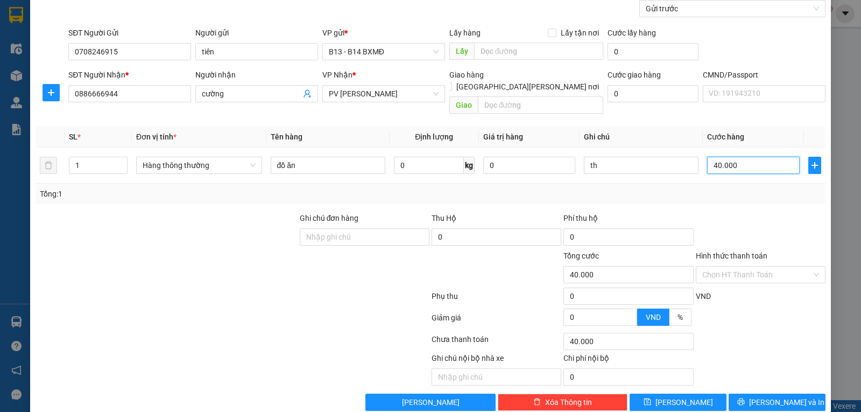
scroll to position [108, 0]
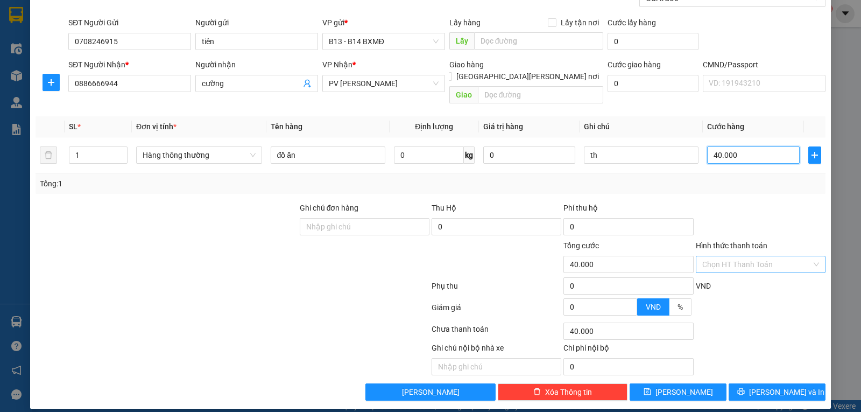
type input "40.000"
click at [764, 256] on input "Hình thức thanh toán" at bounding box center [756, 264] width 109 height 16
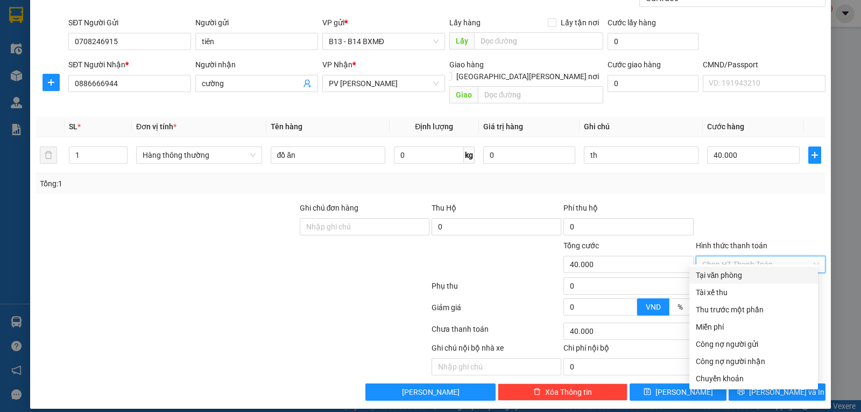
click at [741, 275] on div "Tại văn phòng" at bounding box center [754, 275] width 116 height 12
type input "0"
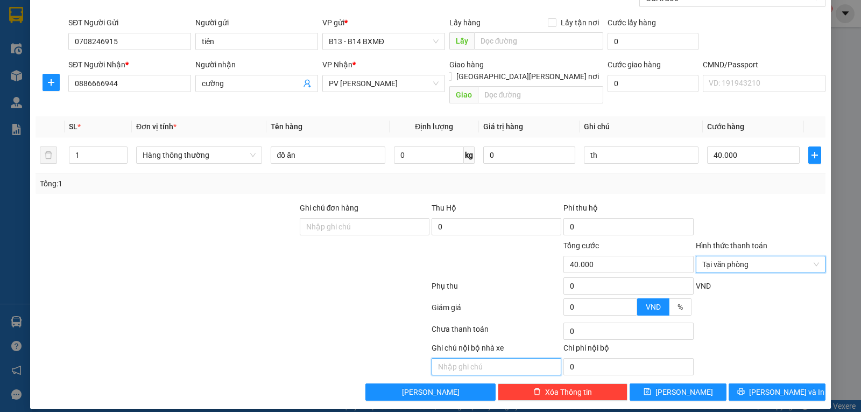
click at [497, 358] on input "text" at bounding box center [496, 366] width 130 height 17
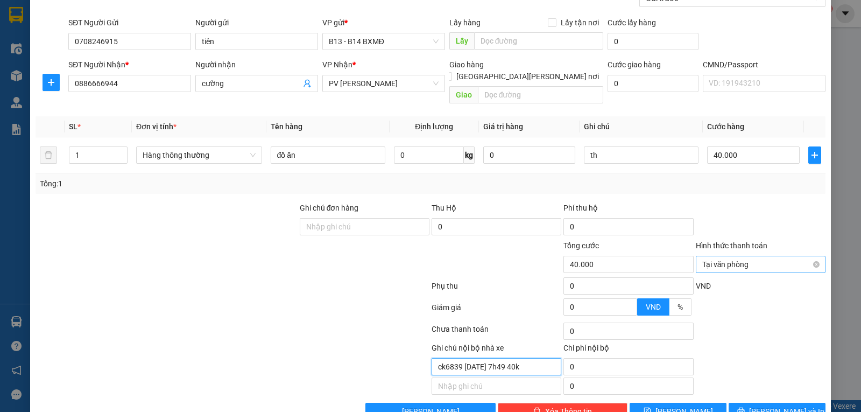
click at [759, 256] on span "Tại văn phòng" at bounding box center [760, 264] width 117 height 16
type input "ck6839 13/8 7h49 40k"
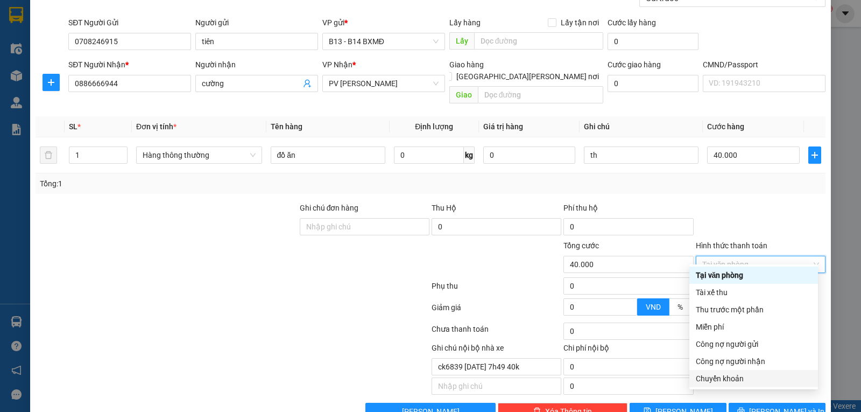
click at [738, 379] on div "Chuyển khoản" at bounding box center [754, 378] width 116 height 12
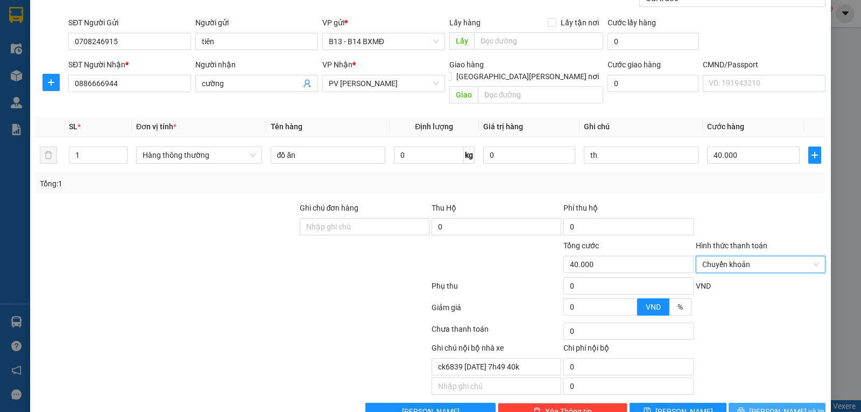
click at [764, 405] on span "[PERSON_NAME] và In" at bounding box center [786, 411] width 75 height 12
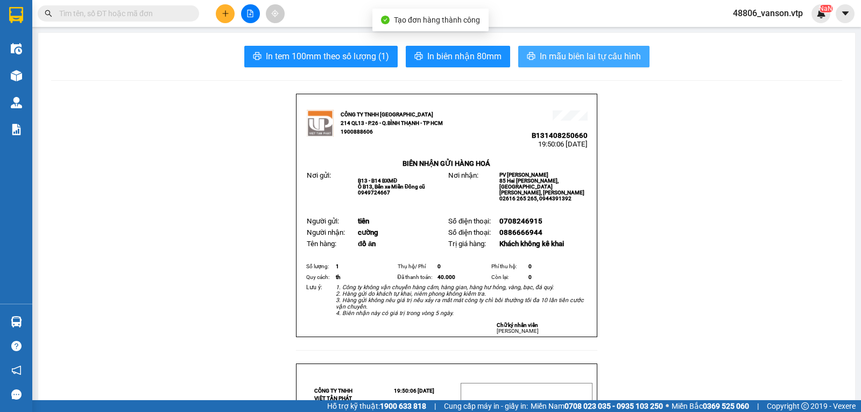
click at [577, 59] on span "In mẫu biên lai tự cấu hình" at bounding box center [590, 55] width 101 height 13
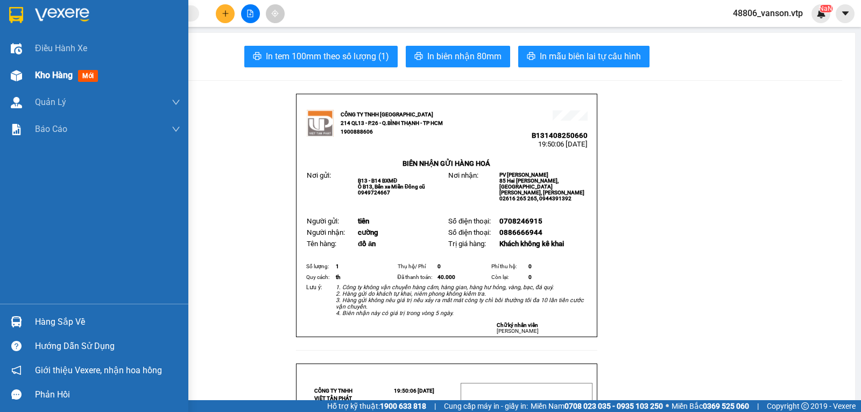
click at [20, 72] on img at bounding box center [16, 75] width 11 height 11
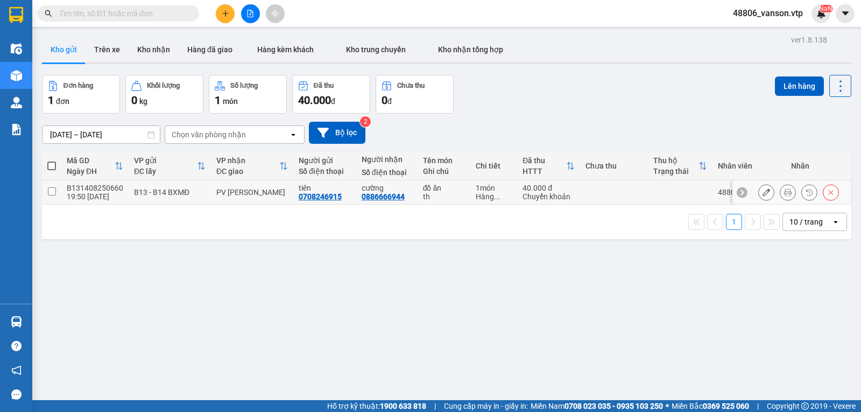
click at [54, 195] on input "checkbox" at bounding box center [52, 191] width 8 height 8
checkbox input "true"
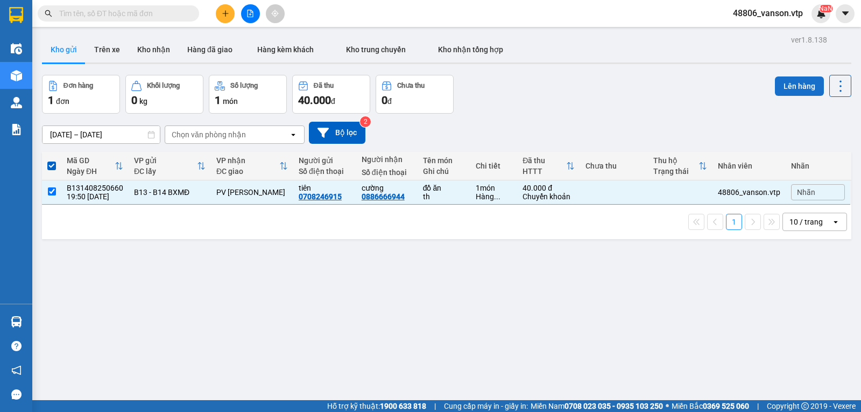
click at [795, 89] on button "Lên hàng" at bounding box center [799, 85] width 49 height 19
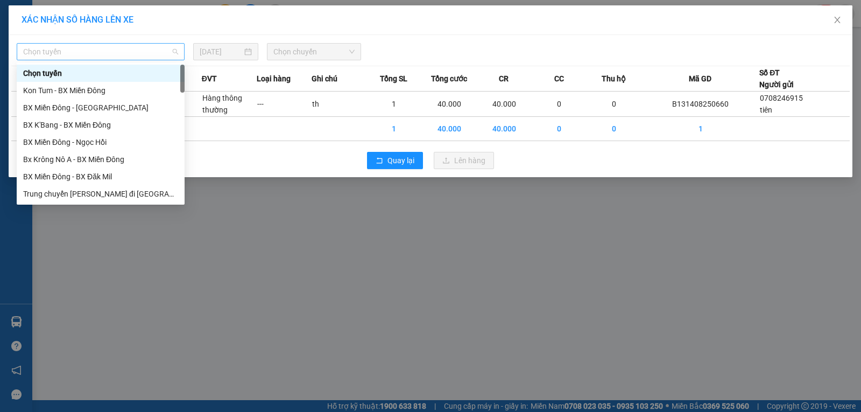
click at [139, 60] on div "Chọn tuyến" at bounding box center [101, 51] width 168 height 17
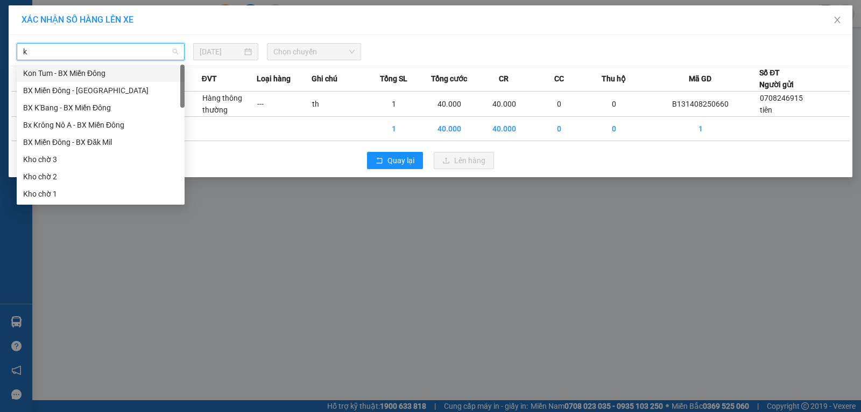
type input "kn"
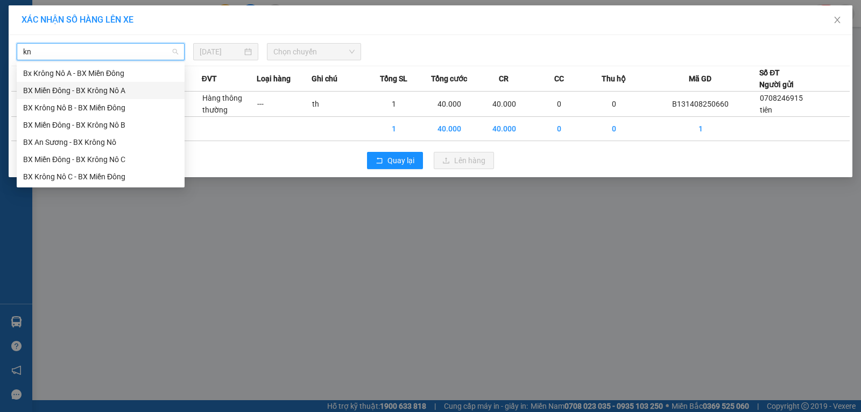
click at [118, 90] on div "BX Miền Đông - BX Krông Nô A" at bounding box center [100, 90] width 155 height 12
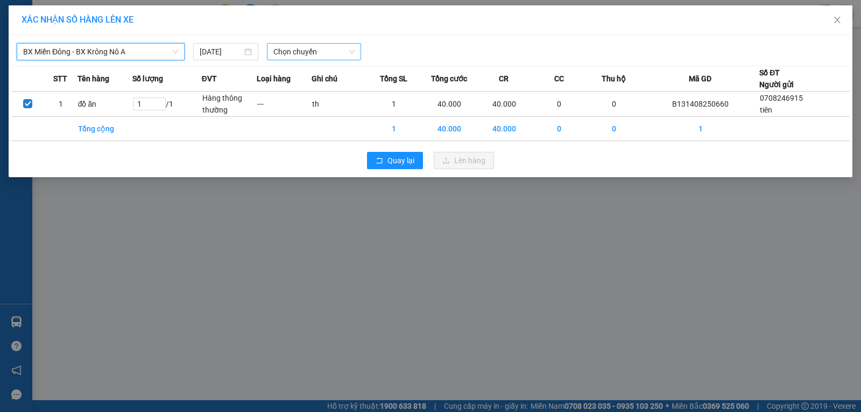
click at [327, 55] on span "Chọn chuyến" at bounding box center [313, 52] width 81 height 16
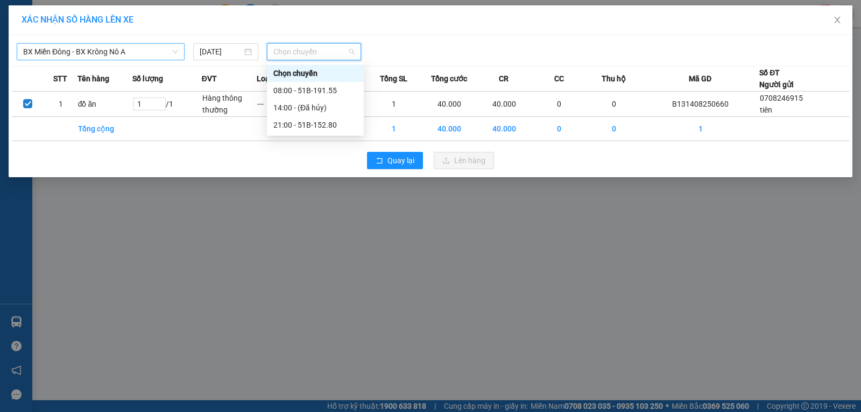
click at [157, 52] on span "BX Miền Đông - BX Krông Nô A" at bounding box center [100, 52] width 155 height 16
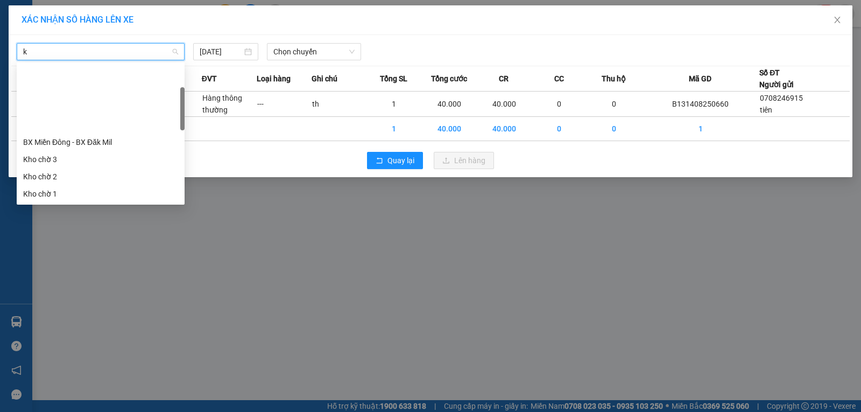
scroll to position [86, 0]
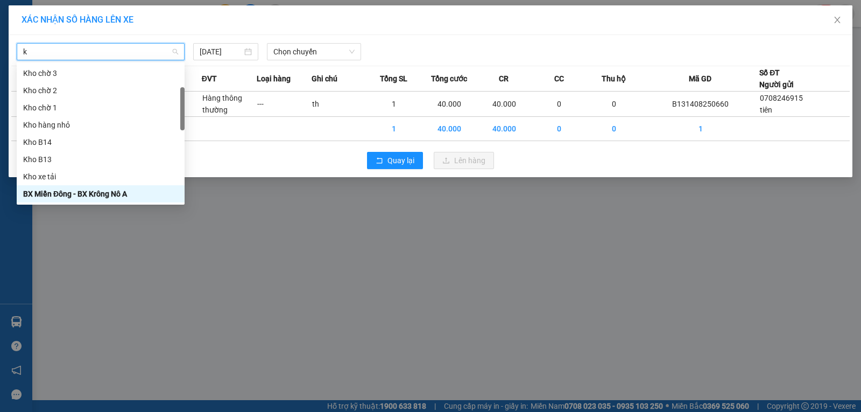
type input "kn"
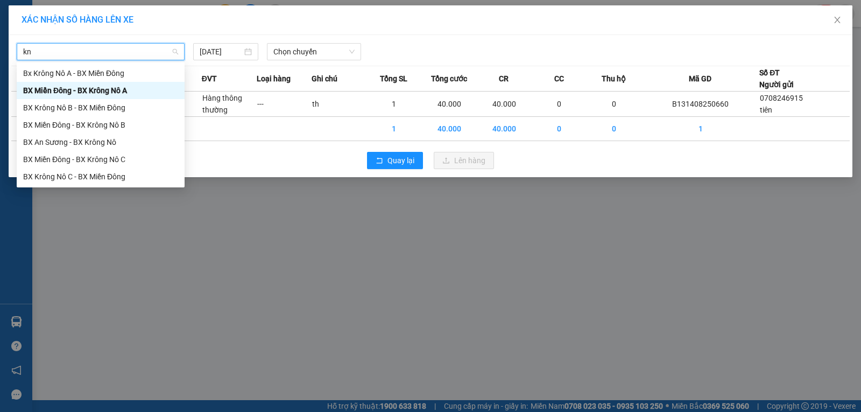
scroll to position [0, 0]
click at [120, 129] on div "BX Miền Đông - BX Krông Nô B" at bounding box center [100, 125] width 155 height 12
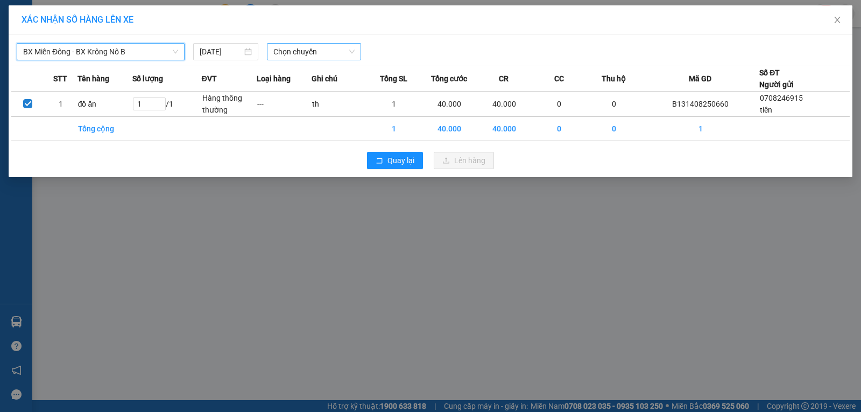
click at [323, 55] on span "Chọn chuyến" at bounding box center [313, 52] width 81 height 16
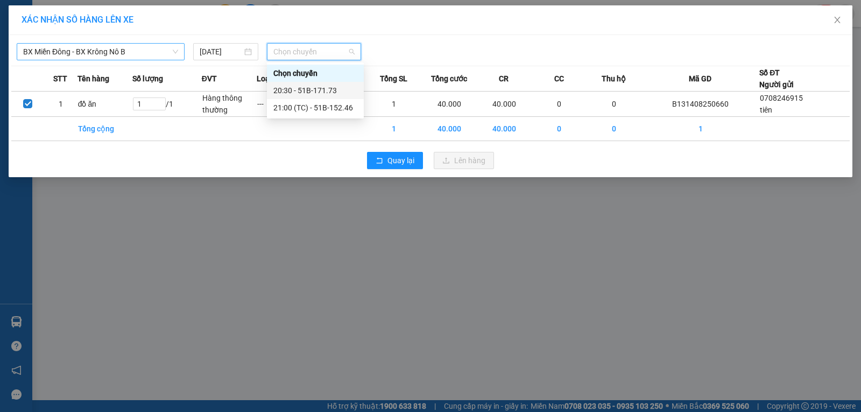
click at [330, 90] on div "20:30 - 51B-171.73" at bounding box center [315, 90] width 84 height 12
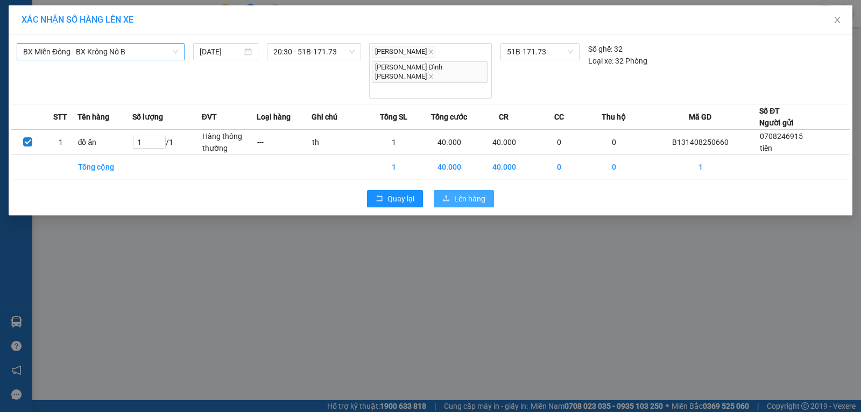
click at [459, 193] on span "Lên hàng" at bounding box center [469, 199] width 31 height 12
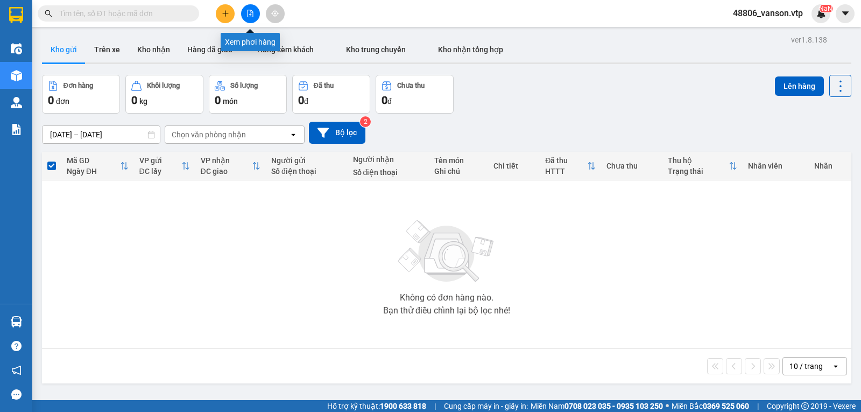
click at [250, 11] on icon "file-add" at bounding box center [250, 14] width 8 height 8
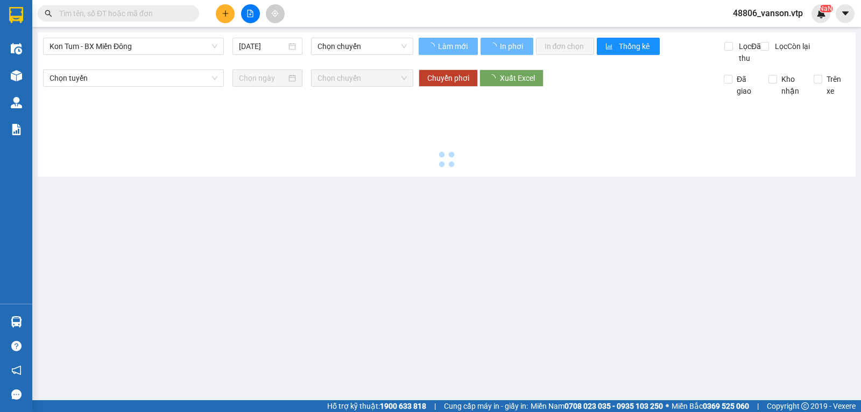
click at [172, 55] on div "Kon Tum - BX Miền Đông 13/08/2025 Chọn chuyến" at bounding box center [228, 51] width 370 height 26
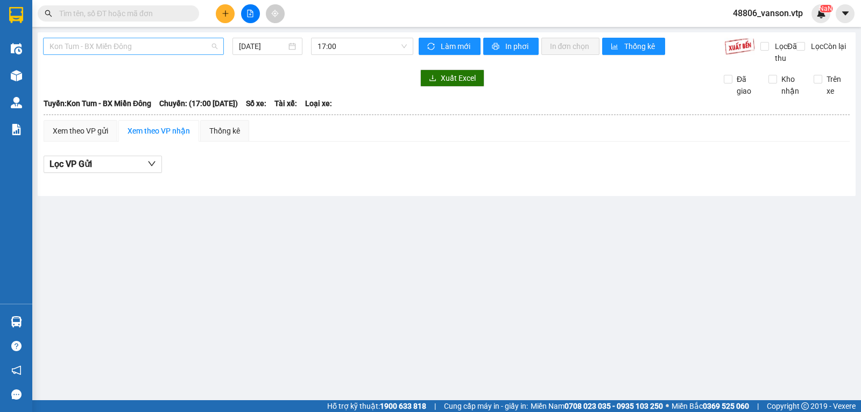
click at [173, 53] on span "Kon Tum - BX Miền Đông" at bounding box center [133, 46] width 168 height 16
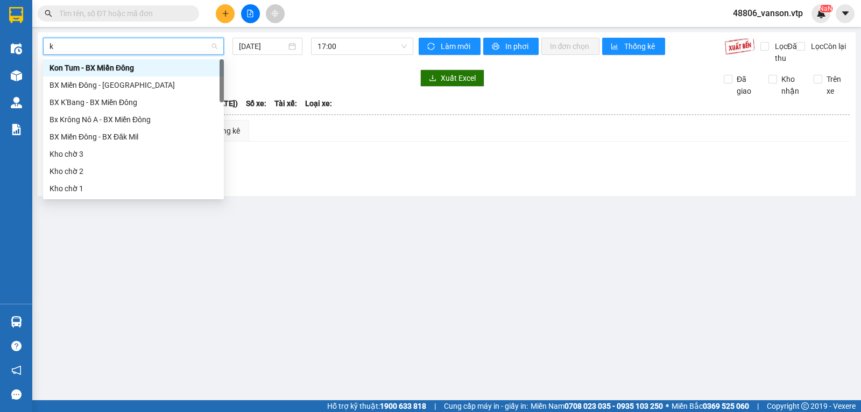
type input "kn"
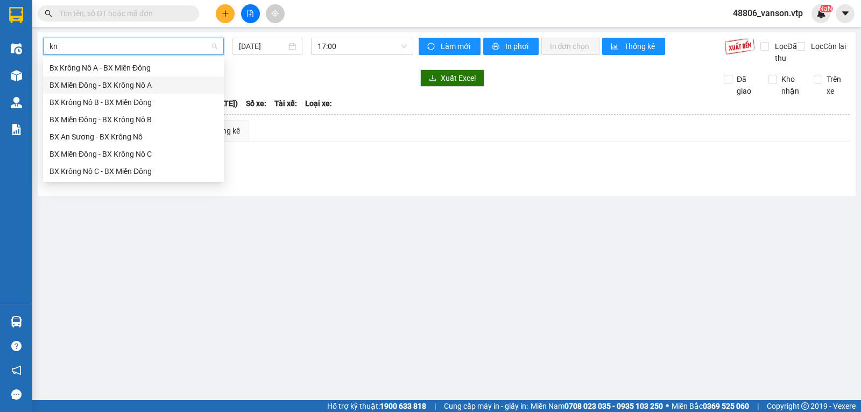
click at [138, 86] on div "BX Miền Đông - BX Krông Nô A" at bounding box center [133, 85] width 168 height 12
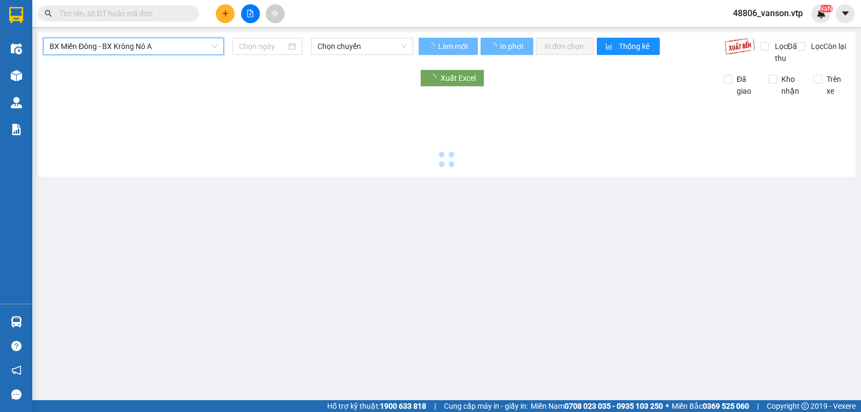
type input "[DATE]"
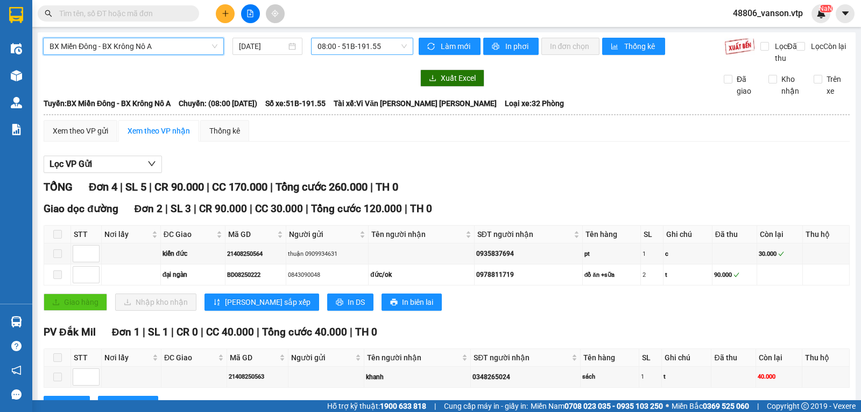
click at [394, 48] on span "08:00 - 51B-191.55" at bounding box center [361, 46] width 89 height 16
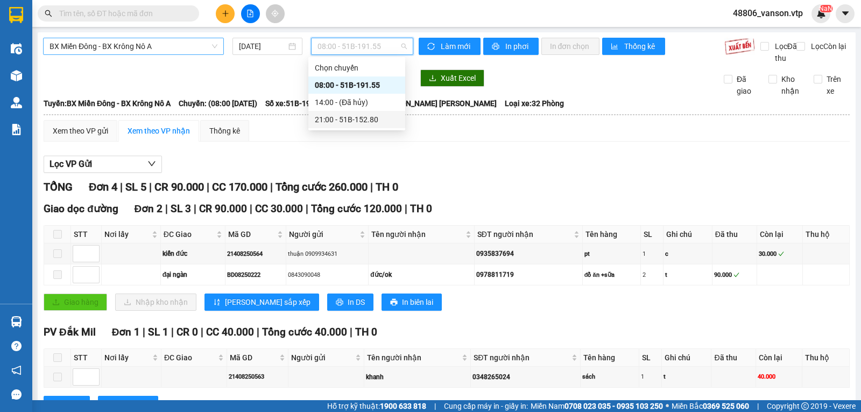
click at [372, 119] on div "21:00 - 51B-152.80" at bounding box center [357, 120] width 84 height 12
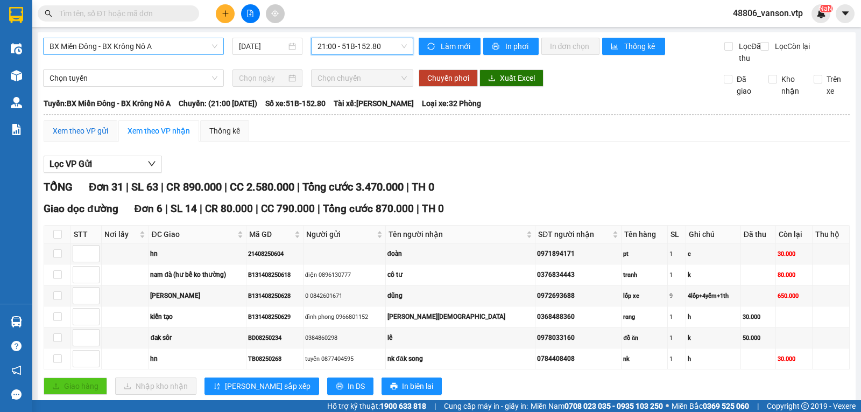
click at [84, 137] on div "Xem theo VP gửi" at bounding box center [80, 131] width 55 height 12
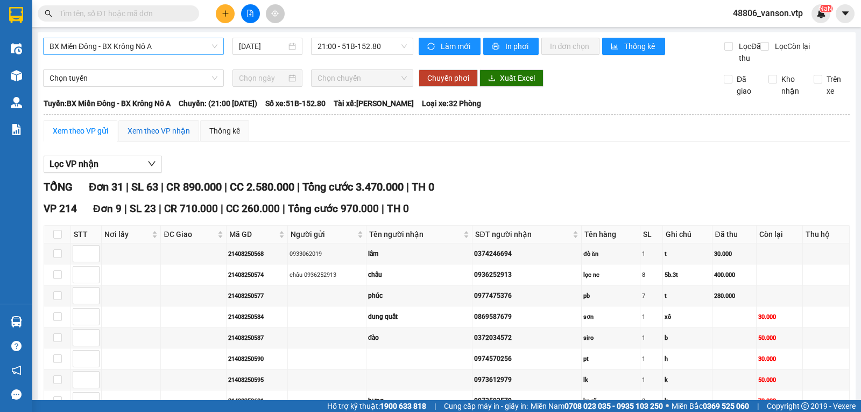
click at [162, 137] on div "Xem theo VP nhận" at bounding box center [159, 131] width 62 height 12
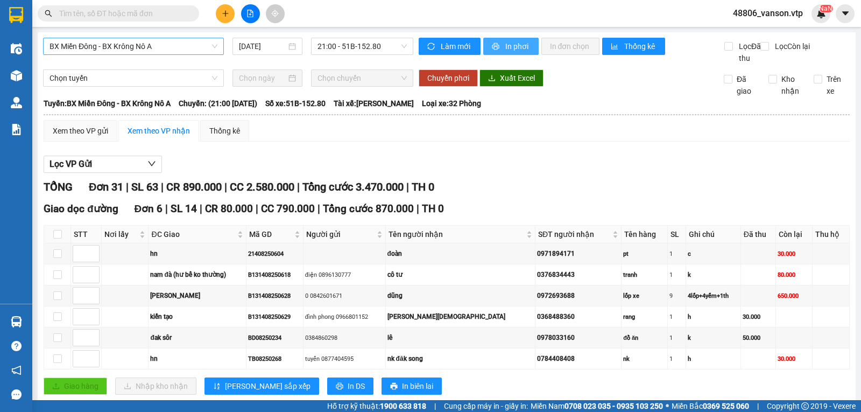
click at [492, 44] on icon "printer" at bounding box center [496, 47] width 8 height 8
click at [506, 48] on span "In phơi" at bounding box center [517, 46] width 25 height 12
click at [194, 51] on span "BX Miền Đông - BX Krông Nô A" at bounding box center [133, 46] width 168 height 16
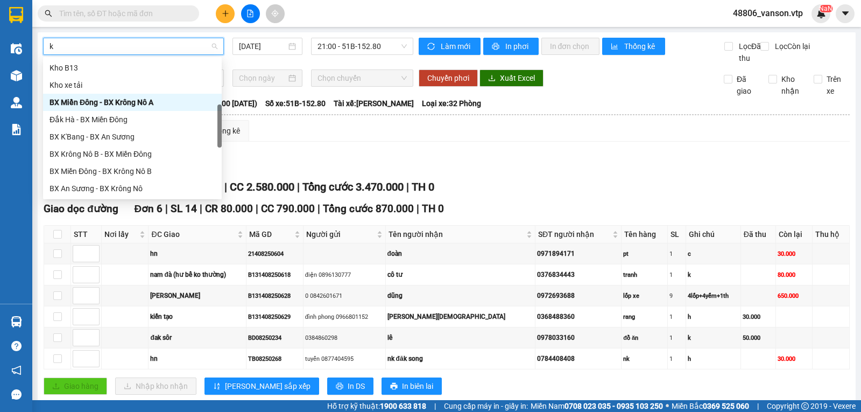
type input "kn"
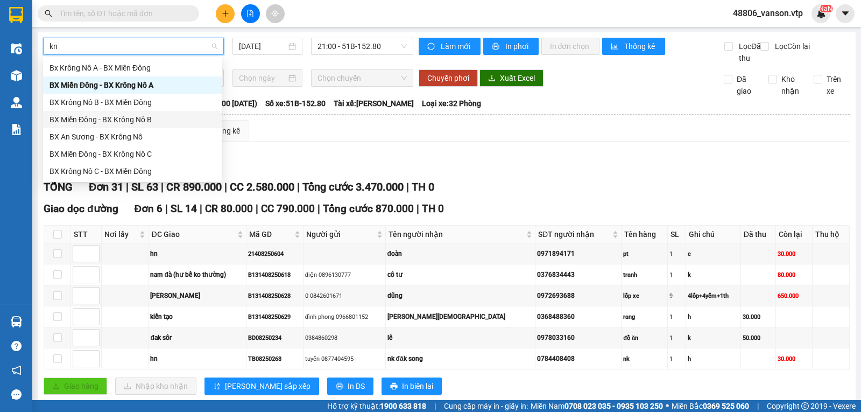
click at [132, 118] on div "BX Miền Đông - BX Krông Nô B" at bounding box center [132, 120] width 166 height 12
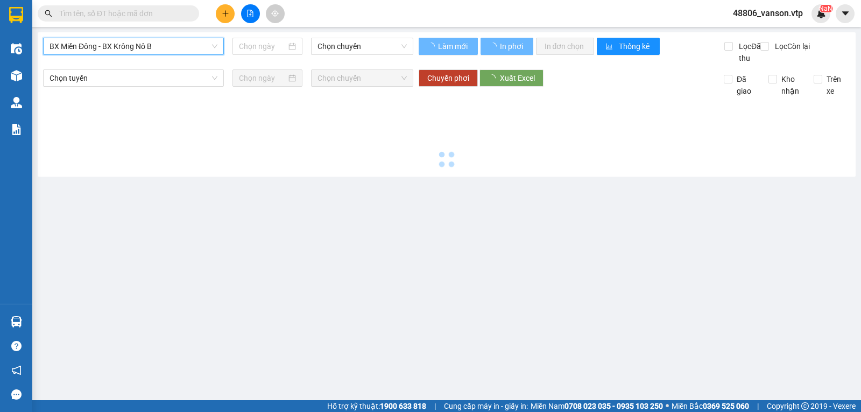
type input "[DATE]"
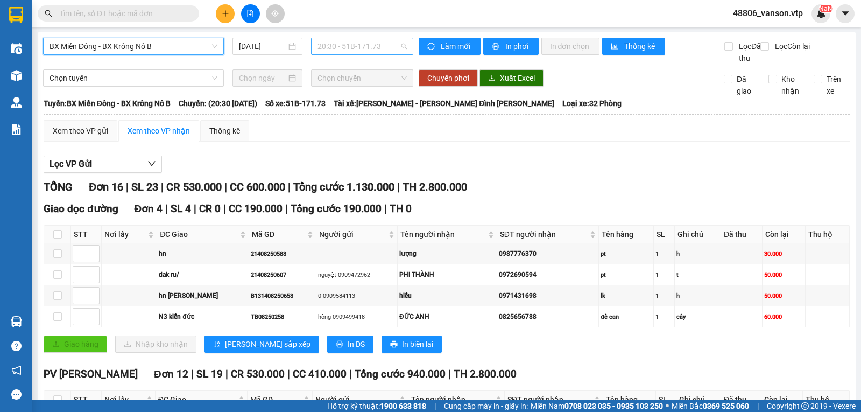
click at [387, 46] on span "20:30 - 51B-171.73" at bounding box center [361, 46] width 89 height 16
click at [378, 101] on div "21:00 (TC) - 51B-152.46" at bounding box center [357, 102] width 84 height 12
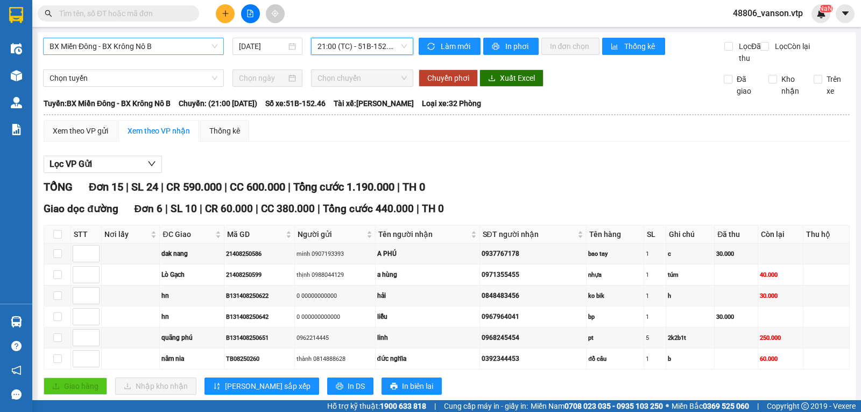
click at [389, 47] on span "21:00 (TC) - 51B-152.46" at bounding box center [361, 46] width 89 height 16
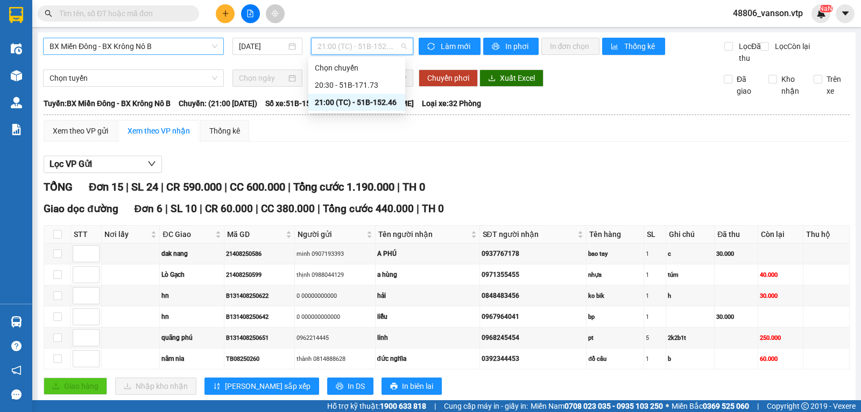
click at [380, 102] on div "21:00 (TC) - 51B-152.46" at bounding box center [357, 102] width 84 height 12
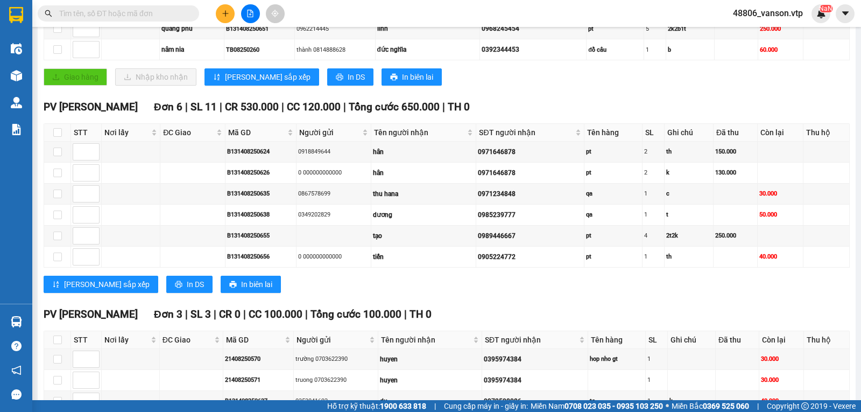
scroll to position [388, 0]
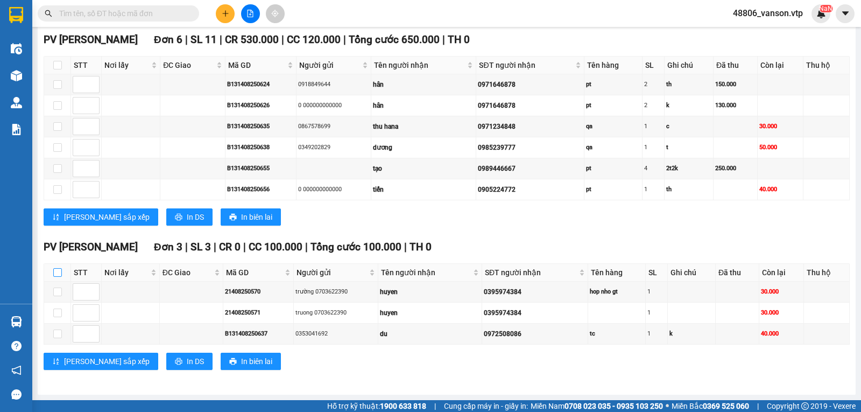
click at [55, 272] on input "checkbox" at bounding box center [57, 272] width 9 height 9
checkbox input "true"
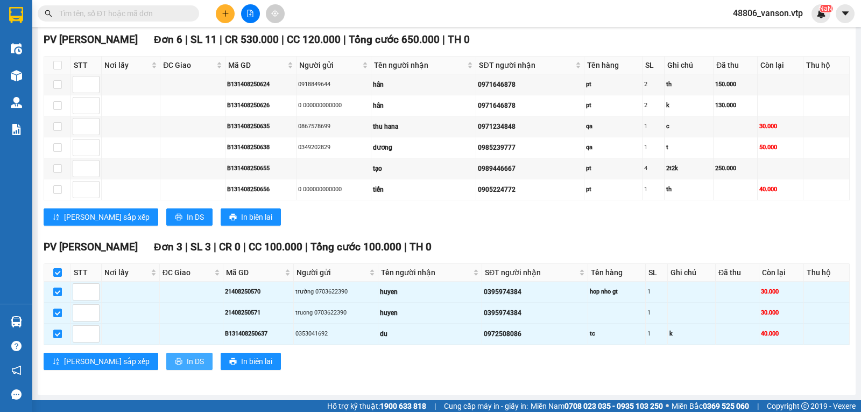
click at [187, 359] on span "In DS" at bounding box center [195, 361] width 17 height 12
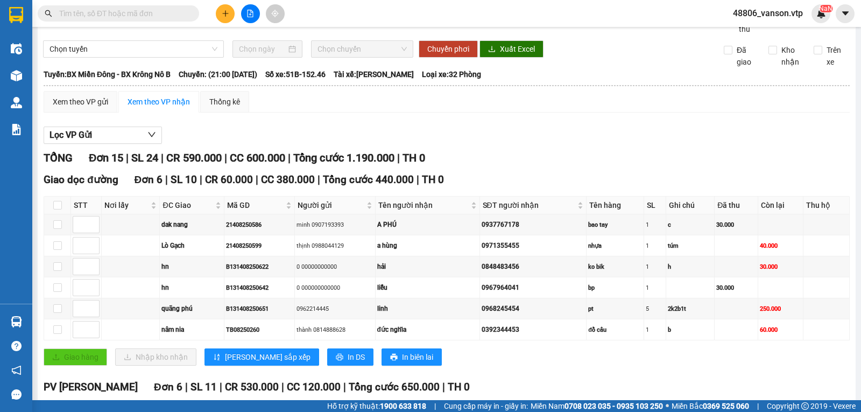
scroll to position [0, 0]
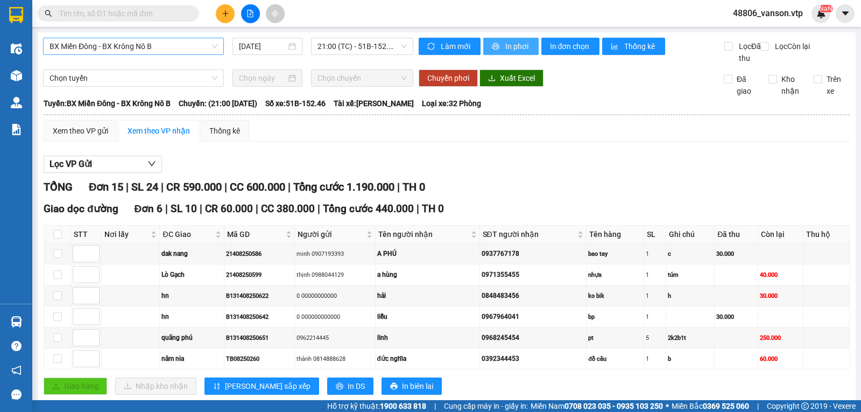
click at [494, 44] on icon "printer" at bounding box center [496, 47] width 8 height 8
click at [509, 48] on span "In phơi" at bounding box center [517, 46] width 25 height 12
click at [204, 51] on span "BX Miền Đông - BX Krông Nô B" at bounding box center [133, 46] width 168 height 16
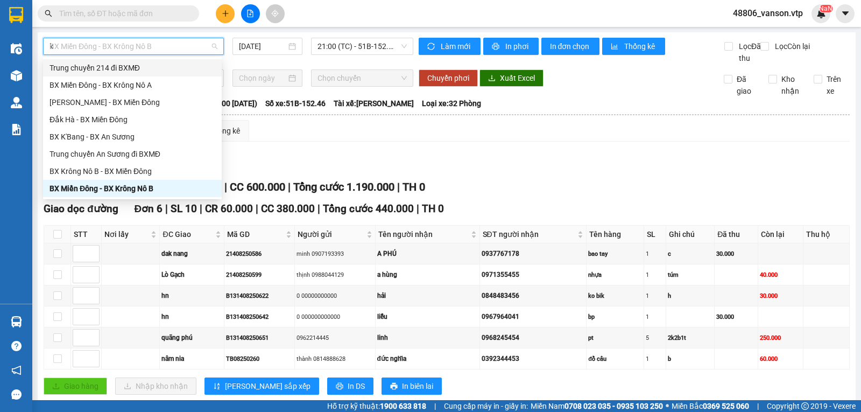
type input "kn"
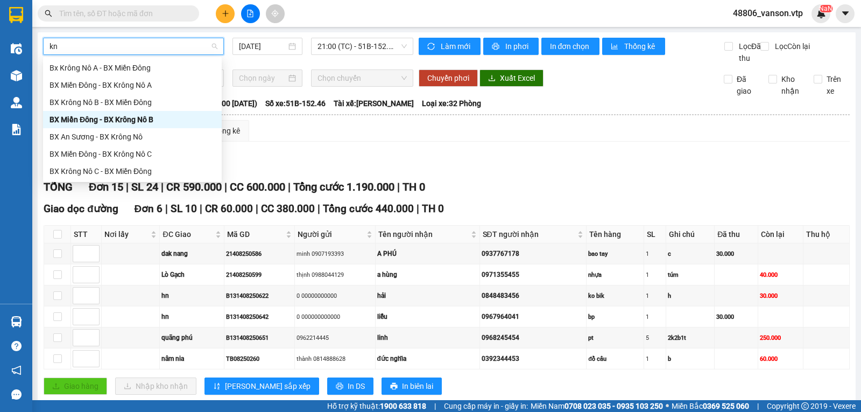
scroll to position [0, 0]
click at [160, 154] on div "BX Miền Đông - BX Krông Nô C" at bounding box center [132, 154] width 166 height 12
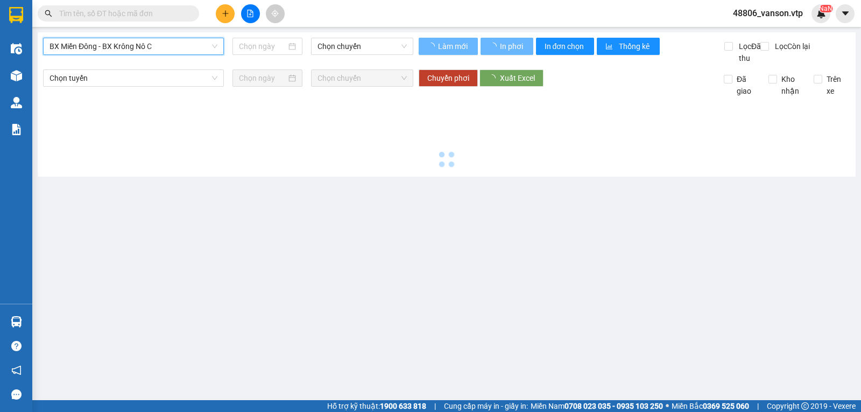
type input "[DATE]"
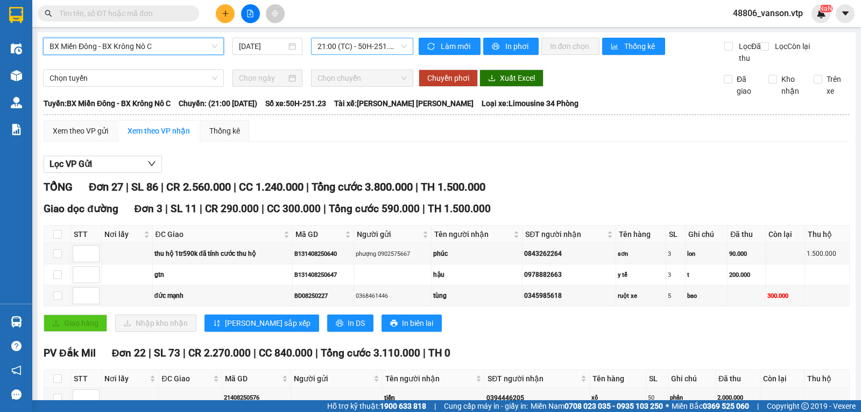
click at [396, 45] on span "21:00 (TC) - 50H-251.23" at bounding box center [361, 46] width 89 height 16
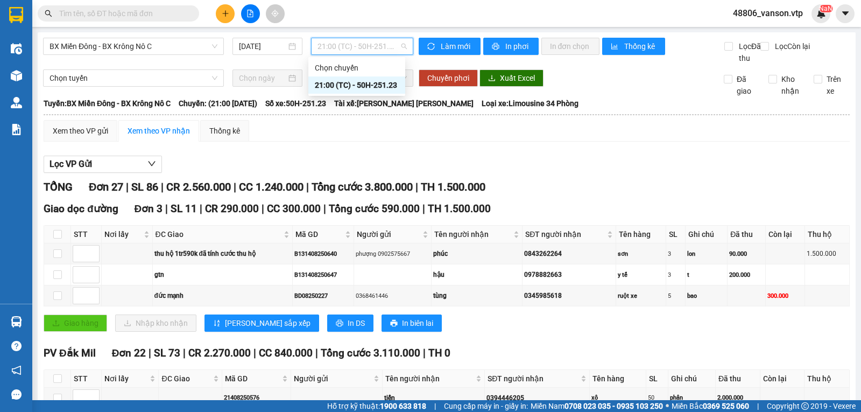
click at [387, 82] on div "21:00 (TC) - 50H-251.23" at bounding box center [357, 85] width 84 height 12
click at [514, 46] on span "In phơi" at bounding box center [517, 46] width 25 height 12
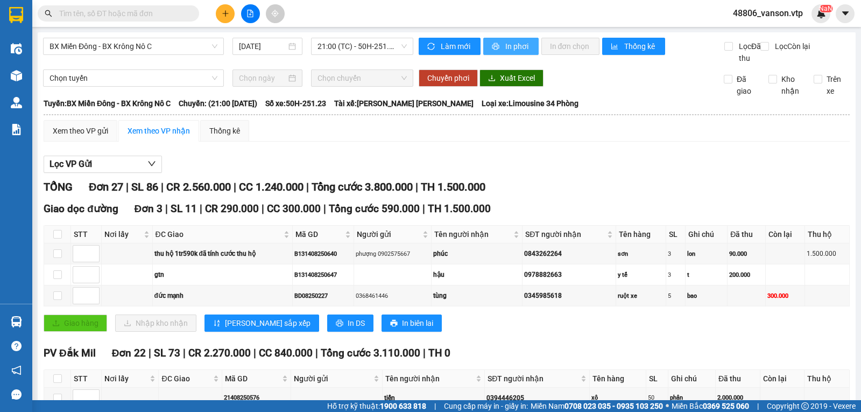
click at [505, 50] on span "In phơi" at bounding box center [517, 46] width 25 height 12
click at [162, 45] on span "BX Miền Đông - BX Krông Nô C" at bounding box center [133, 46] width 168 height 16
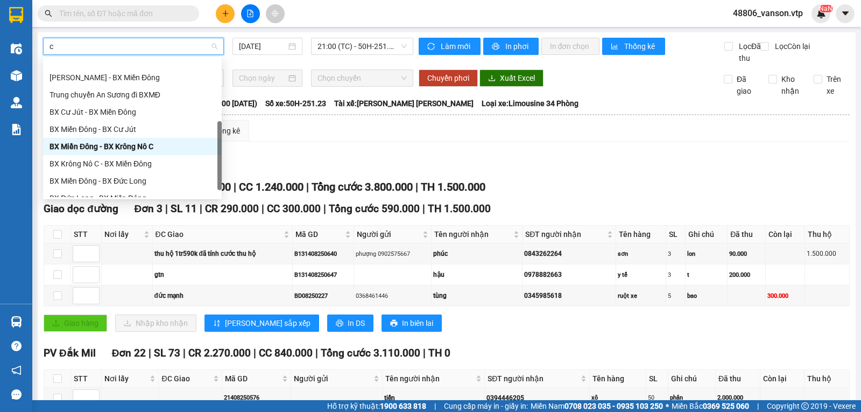
type input "cj"
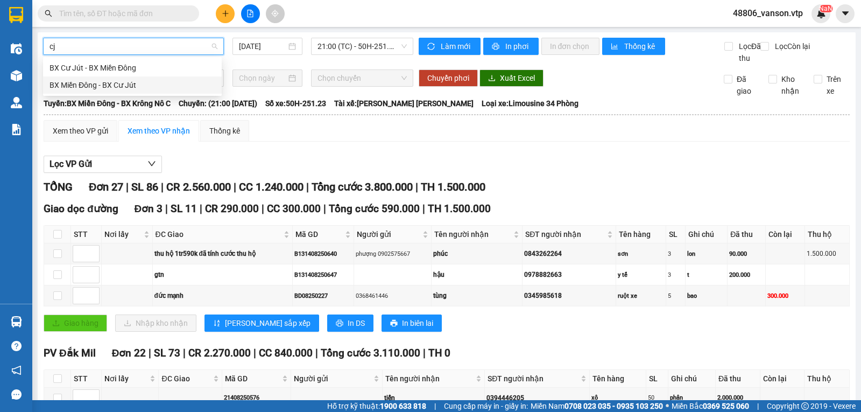
click at [153, 87] on div "BX Miền Đông - BX Cư Jút" at bounding box center [132, 85] width 166 height 12
type input "[DATE]"
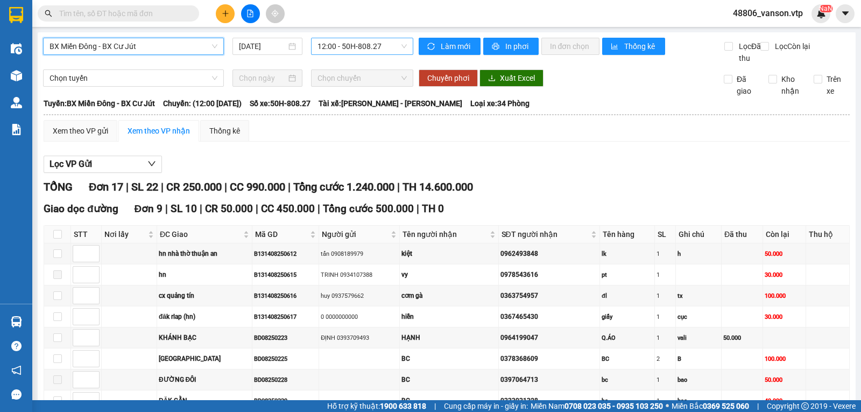
click at [386, 47] on span "12:00 - 50H-808.27" at bounding box center [361, 46] width 89 height 16
click at [380, 103] on div "21:00 - 50F-002.68" at bounding box center [357, 102] width 84 height 12
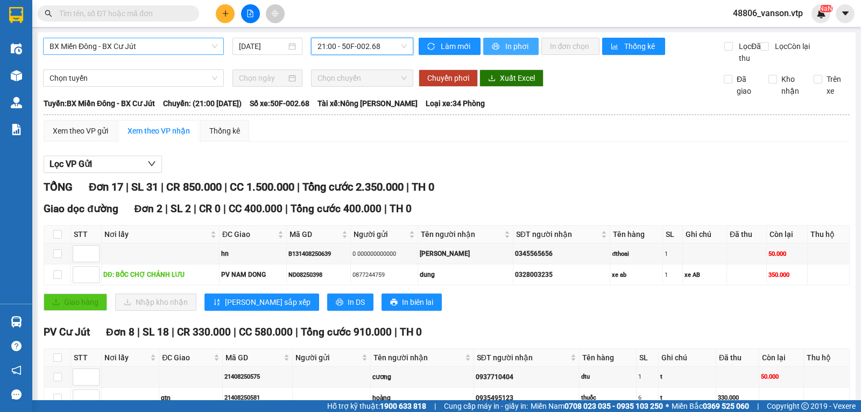
click at [495, 44] on span "printer" at bounding box center [496, 47] width 9 height 9
click at [515, 48] on span "In phơi" at bounding box center [517, 46] width 25 height 12
click at [195, 44] on span "BX Miền Đông - BX Cư Jút" at bounding box center [133, 46] width 168 height 16
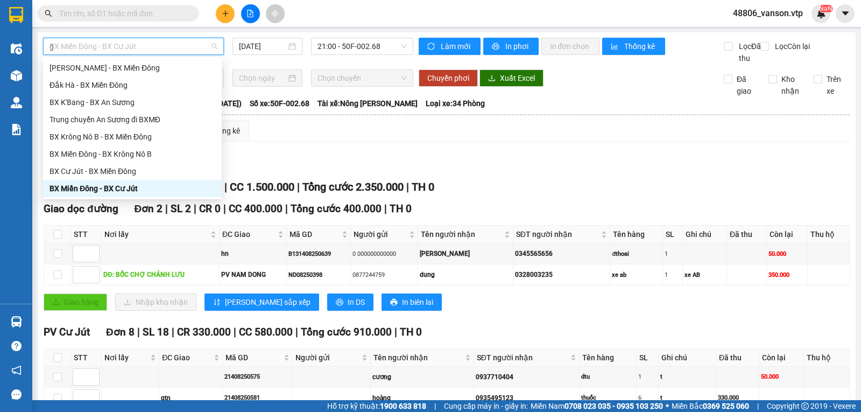
type input "gn"
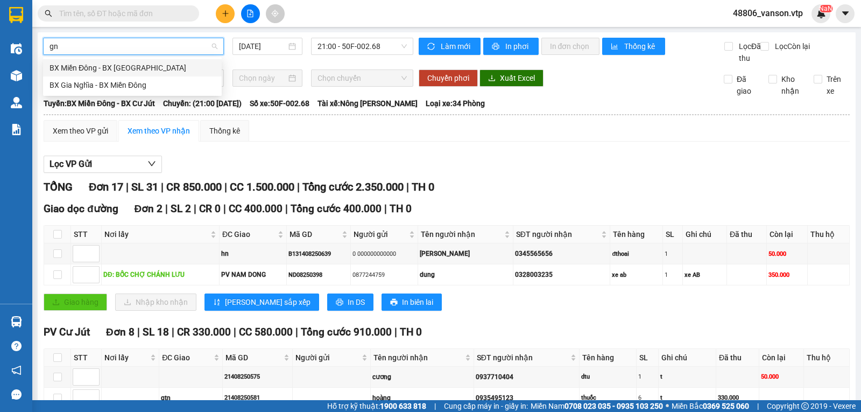
scroll to position [0, 0]
click at [183, 67] on div "BX Miền Đông - BX Gia Nghĩa" at bounding box center [132, 68] width 166 height 12
type input "[DATE]"
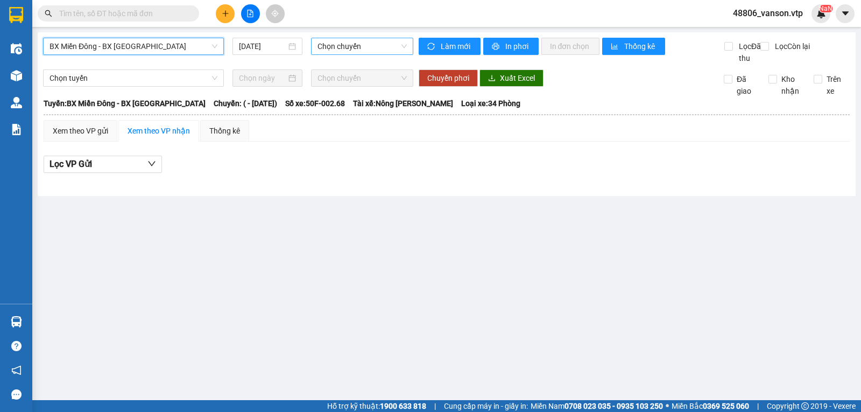
click at [366, 49] on span "Chọn chuyến" at bounding box center [361, 46] width 89 height 16
click at [145, 45] on span "BX Miền Đông - BX Gia Nghĩa" at bounding box center [133, 46] width 168 height 16
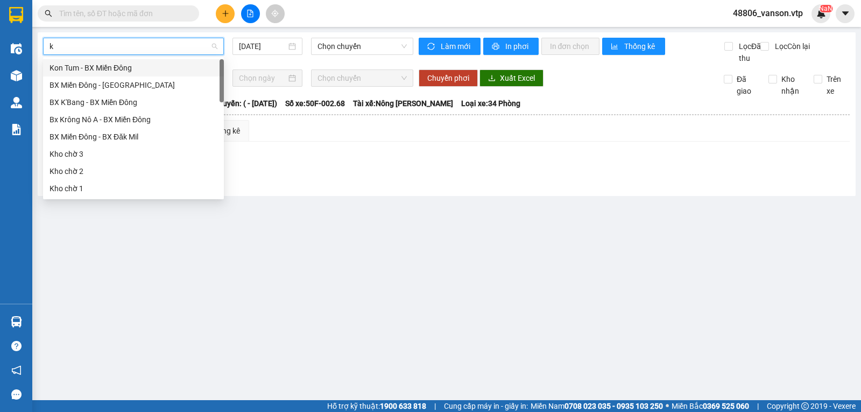
type input "kn"
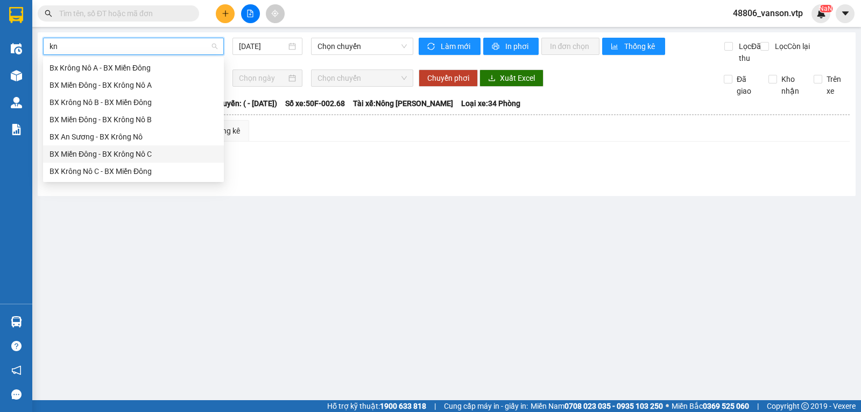
click at [162, 152] on div "BX Miền Đông - BX Krông Nô C" at bounding box center [133, 154] width 168 height 12
type input "[DATE]"
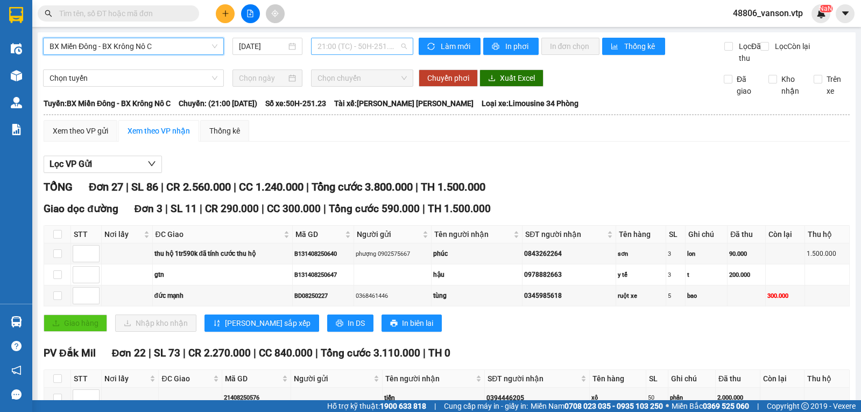
click at [364, 47] on span "21:00 (TC) - 50H-251.23" at bounding box center [361, 46] width 89 height 16
click at [181, 41] on span "BX Miền Đông - BX Krông Nô C" at bounding box center [133, 46] width 168 height 16
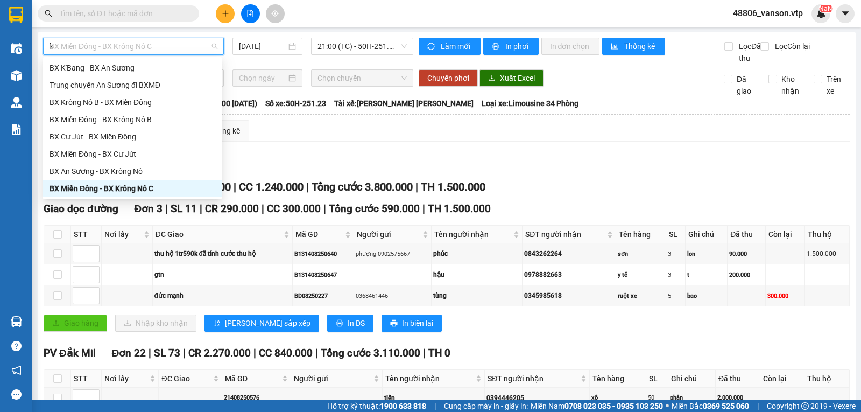
scroll to position [310, 0]
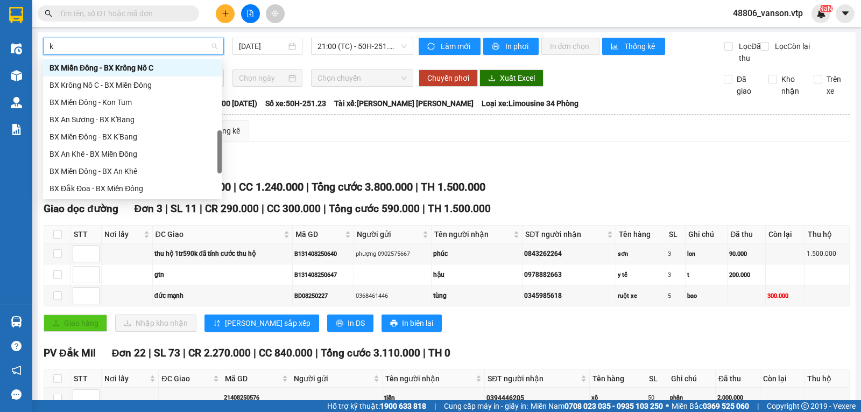
type input "kn"
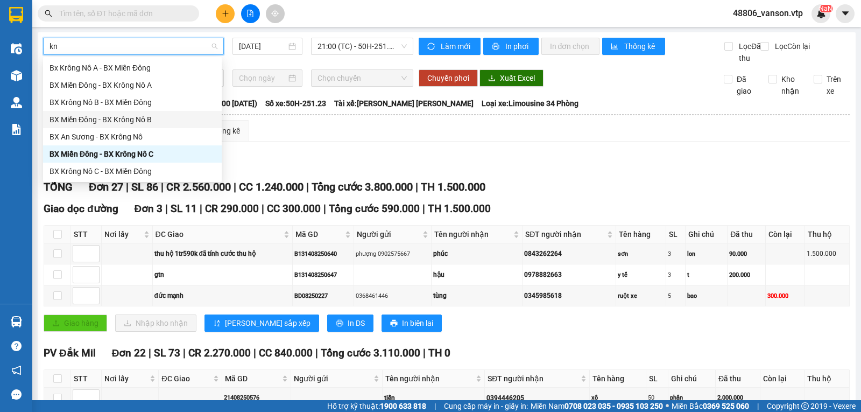
click at [152, 118] on div "BX Miền Đông - BX Krông Nô B" at bounding box center [132, 120] width 166 height 12
type input "[DATE]"
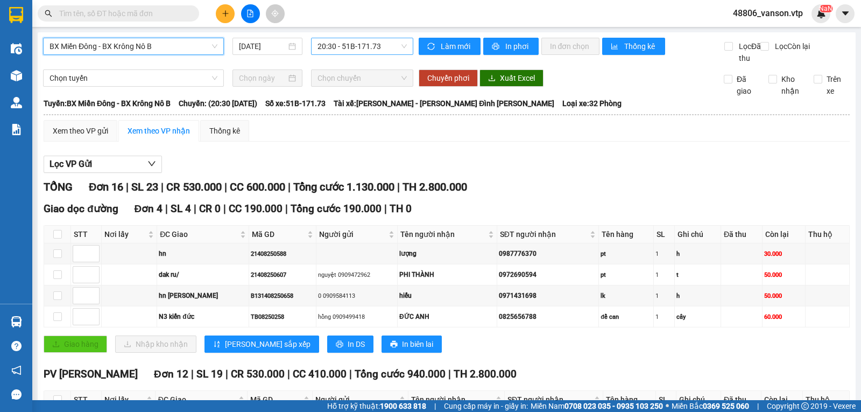
click at [377, 48] on span "20:30 - 51B-171.73" at bounding box center [361, 46] width 89 height 16
click at [363, 82] on div "20:30 - 51B-171.73" at bounding box center [357, 85] width 84 height 12
click at [506, 40] on span "In phơi" at bounding box center [517, 46] width 25 height 12
click at [485, 48] on button "In phơi" at bounding box center [510, 46] width 55 height 17
click at [152, 13] on input "text" at bounding box center [122, 14] width 127 height 12
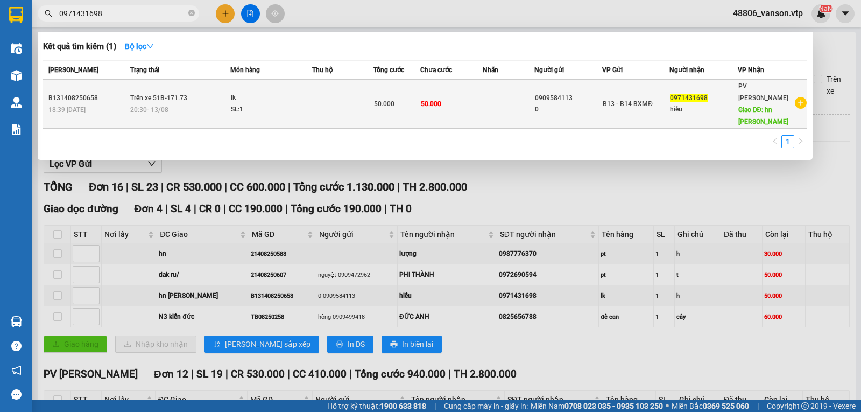
type input "0971431698"
click at [347, 100] on td at bounding box center [342, 104] width 61 height 49
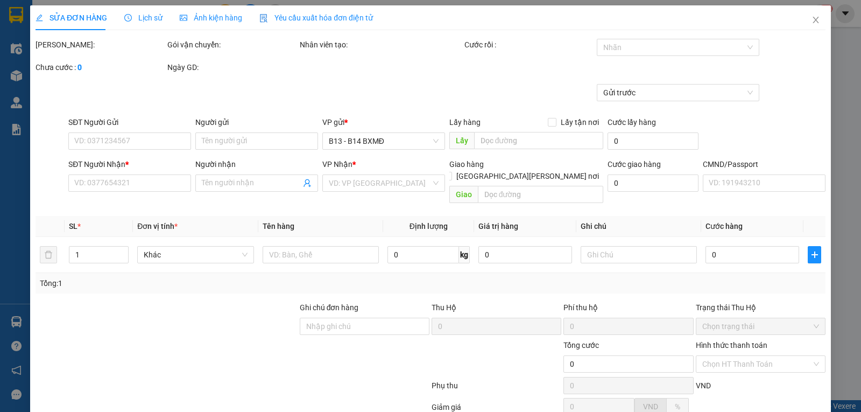
type input "2.500"
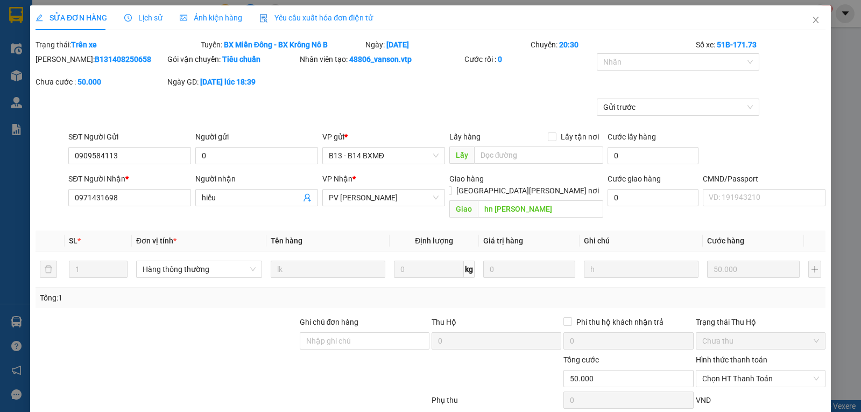
type input "0909584113"
type input "0"
type input "0971431698"
type input "hiếu"
type input "hn [GEOGRAPHIC_DATA]"
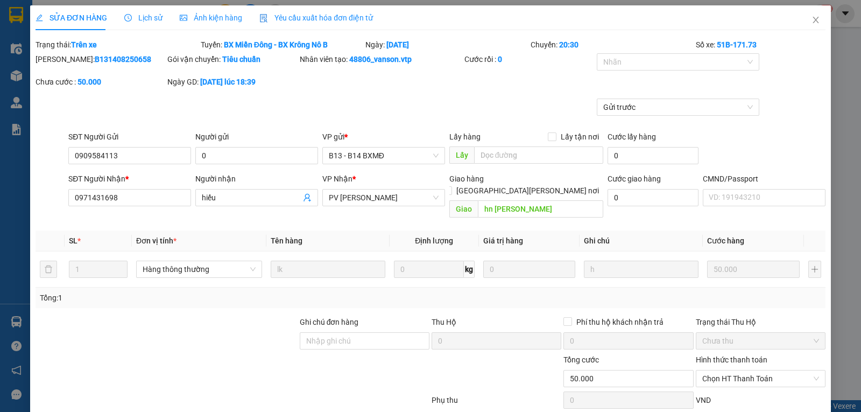
type input "50.000"
click at [811, 20] on icon "close" at bounding box center [815, 20] width 9 height 9
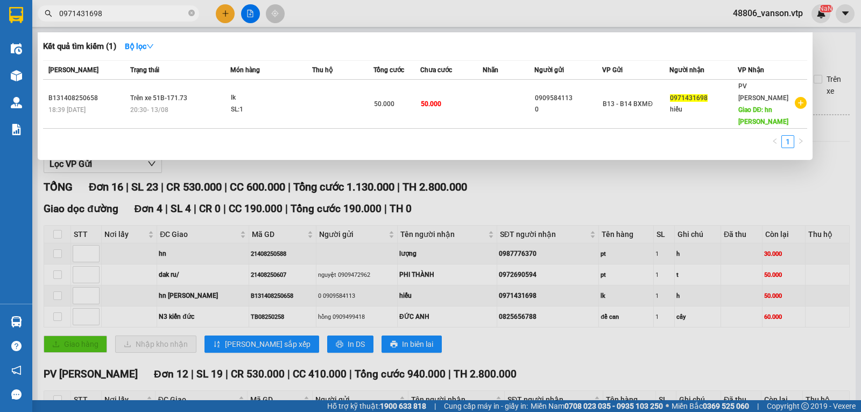
click at [140, 15] on input "0971431698" at bounding box center [122, 14] width 127 height 12
click at [533, 199] on div at bounding box center [430, 206] width 861 height 412
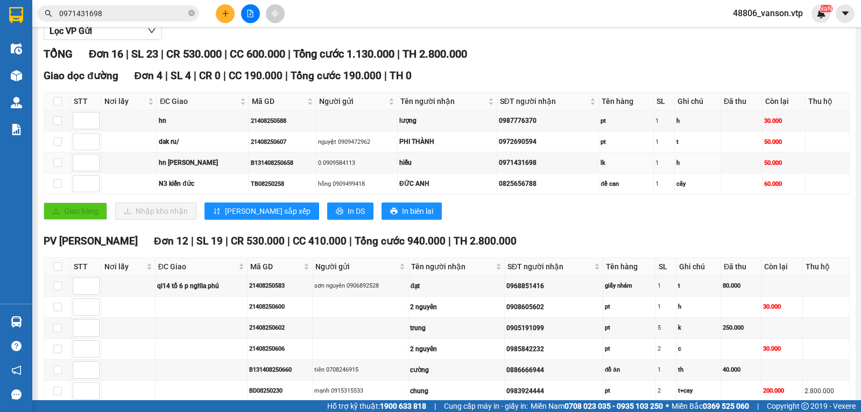
scroll to position [161, 0]
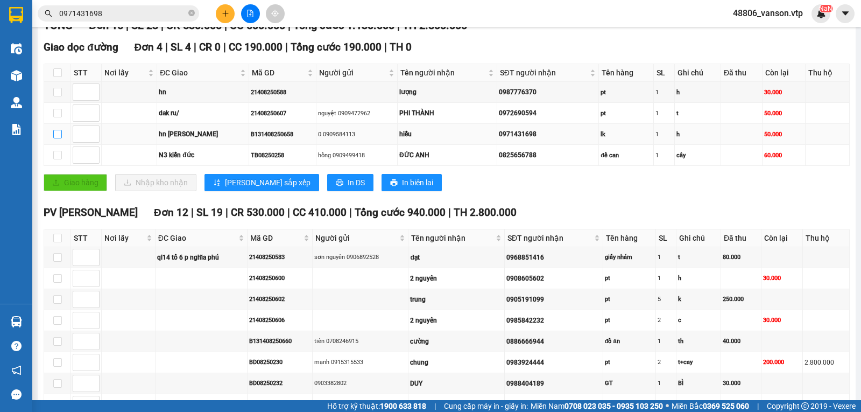
click at [58, 138] on input "checkbox" at bounding box center [57, 134] width 9 height 9
checkbox input "true"
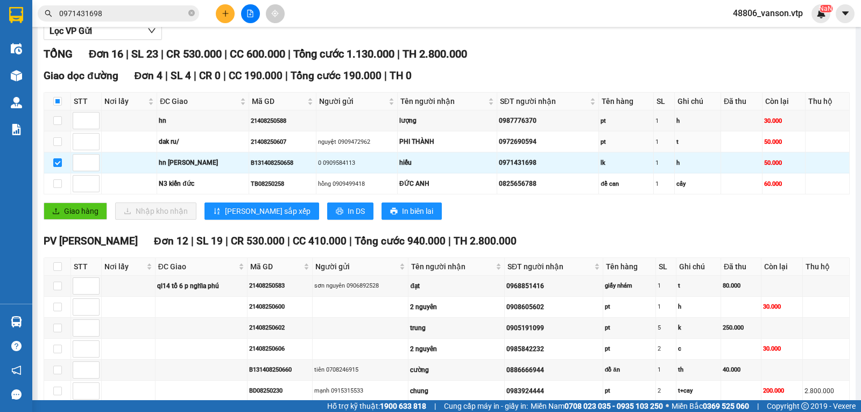
scroll to position [0, 0]
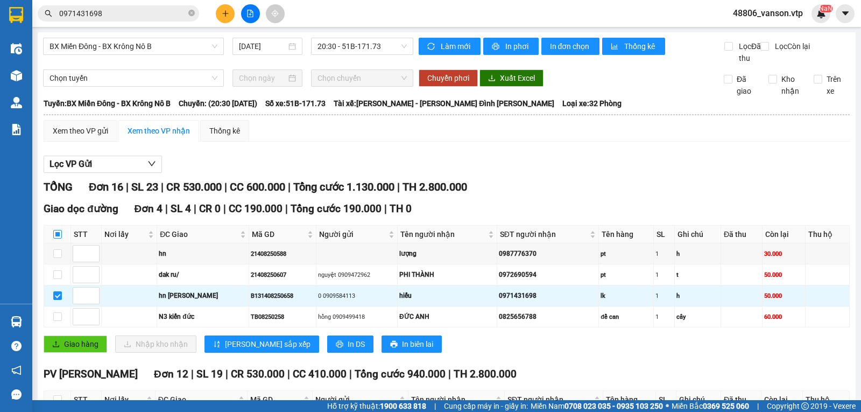
click at [58, 238] on input "checkbox" at bounding box center [57, 234] width 9 height 9
checkbox input "true"
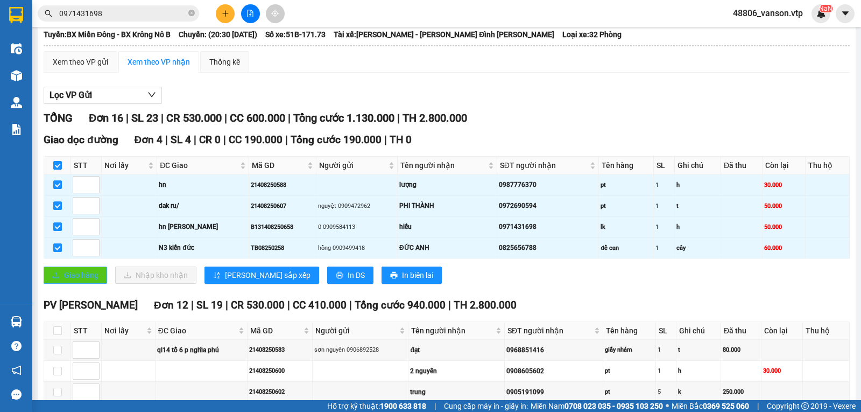
scroll to position [161, 0]
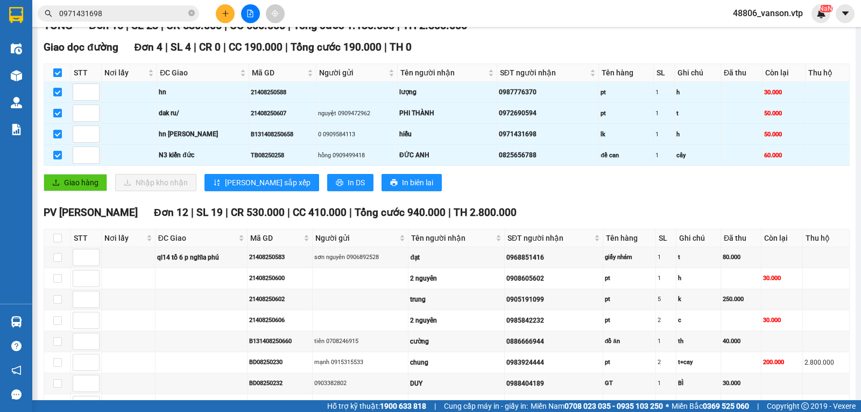
click at [59, 77] on input "checkbox" at bounding box center [57, 72] width 9 height 9
checkbox input "false"
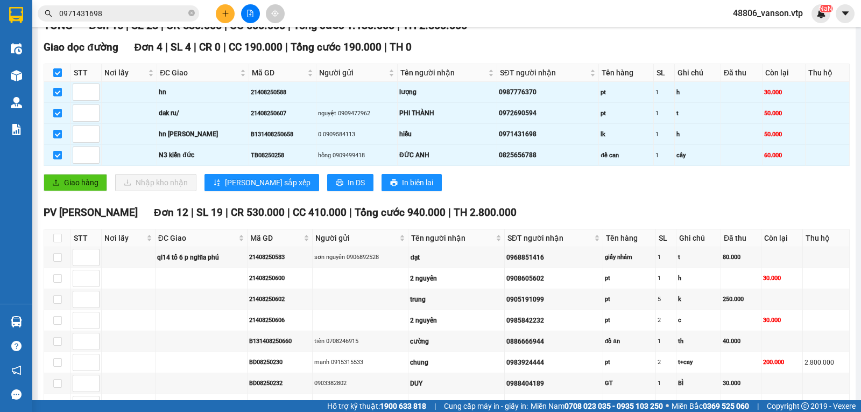
checkbox input "false"
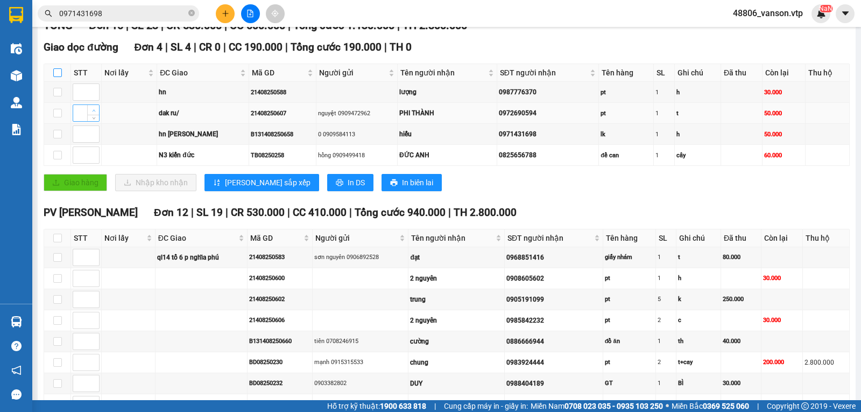
scroll to position [0, 0]
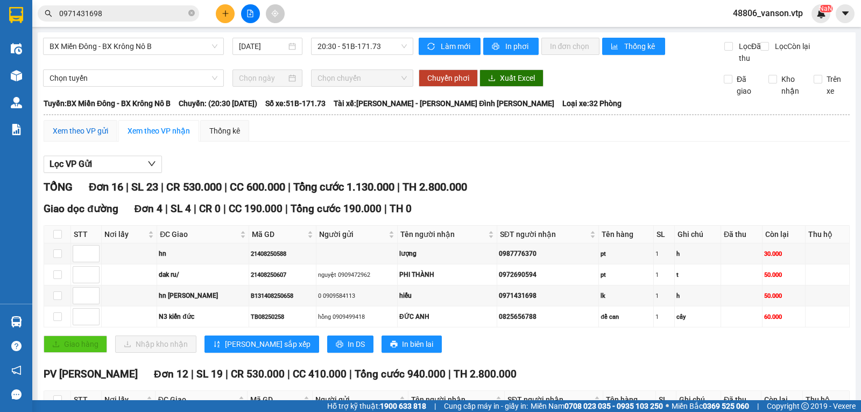
drag, startPoint x: 74, startPoint y: 139, endPoint x: 90, endPoint y: 153, distance: 21.7
click at [74, 137] on div "Xem theo VP gửi" at bounding box center [80, 131] width 55 height 12
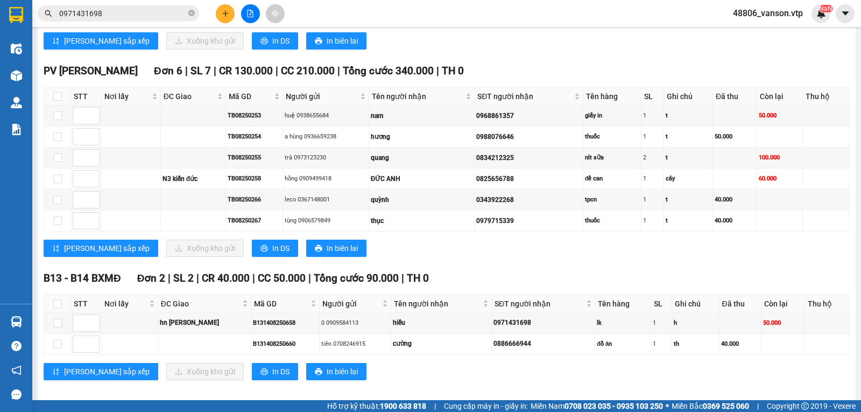
scroll to position [490, 0]
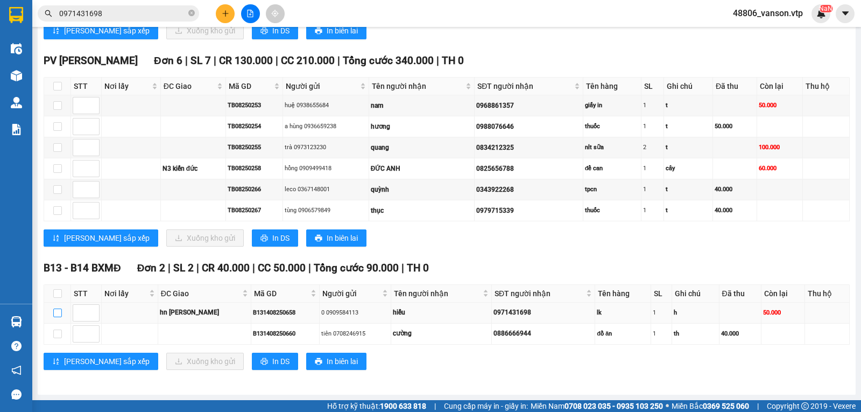
click at [58, 311] on input "checkbox" at bounding box center [57, 312] width 9 height 9
checkbox input "true"
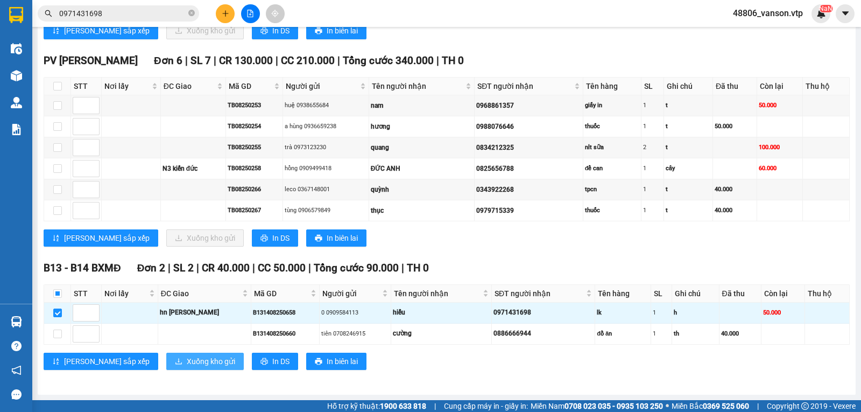
click at [187, 359] on span "Xuống kho gửi" at bounding box center [211, 361] width 48 height 12
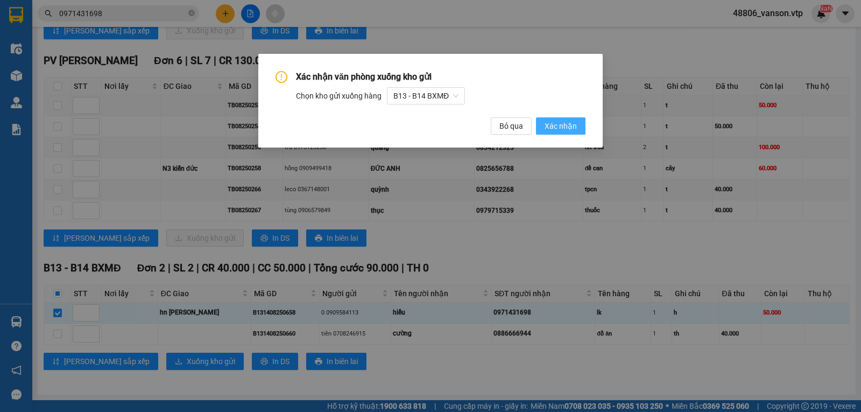
click at [572, 127] on span "Xác nhận" at bounding box center [560, 126] width 32 height 12
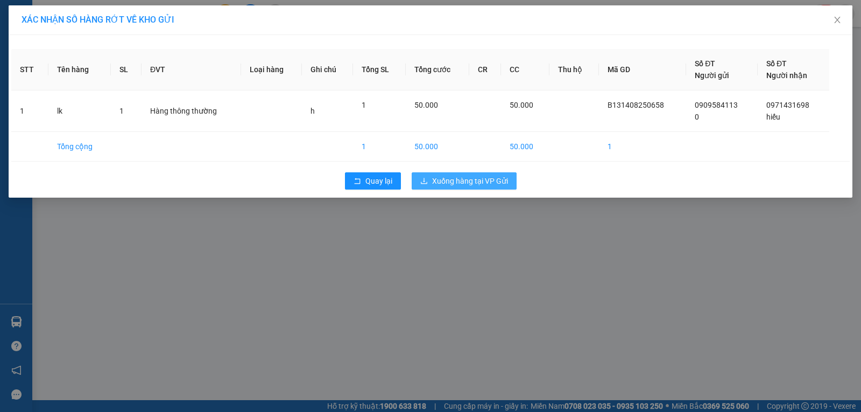
click at [486, 181] on span "Xuống hàng tại VP Gửi" at bounding box center [470, 181] width 76 height 12
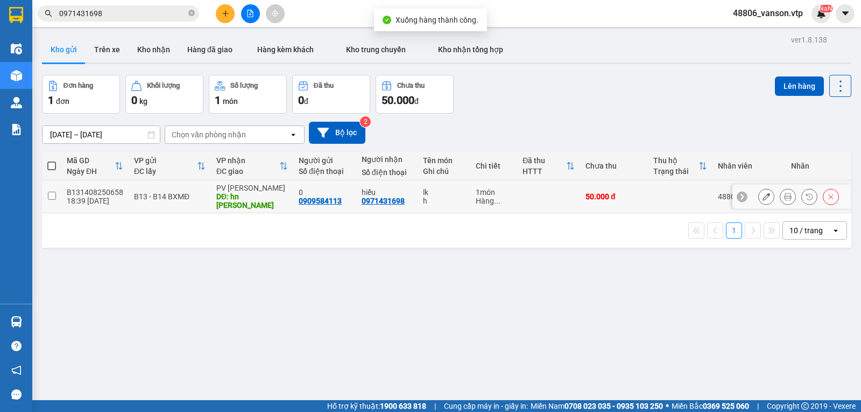
click at [49, 195] on input "checkbox" at bounding box center [52, 196] width 8 height 8
checkbox input "true"
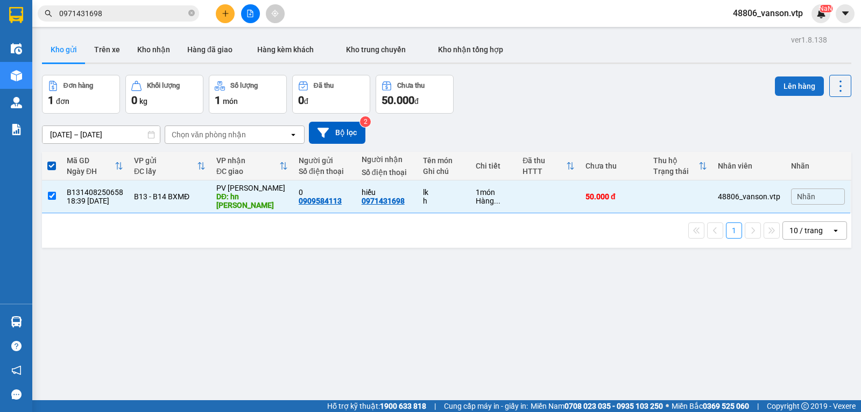
click at [787, 83] on button "Lên hàng" at bounding box center [799, 85] width 49 height 19
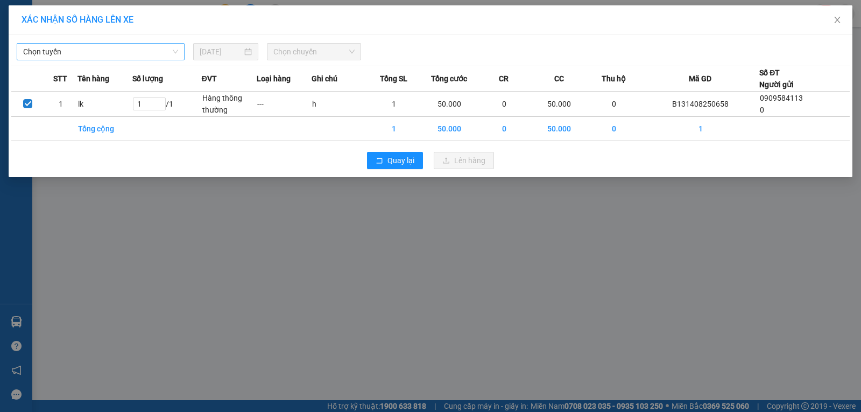
click at [164, 52] on span "Chọn tuyến" at bounding box center [100, 52] width 155 height 16
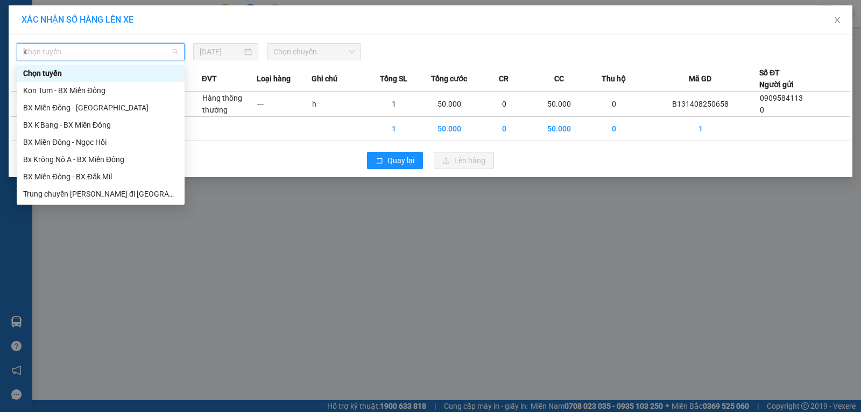
type input "kn"
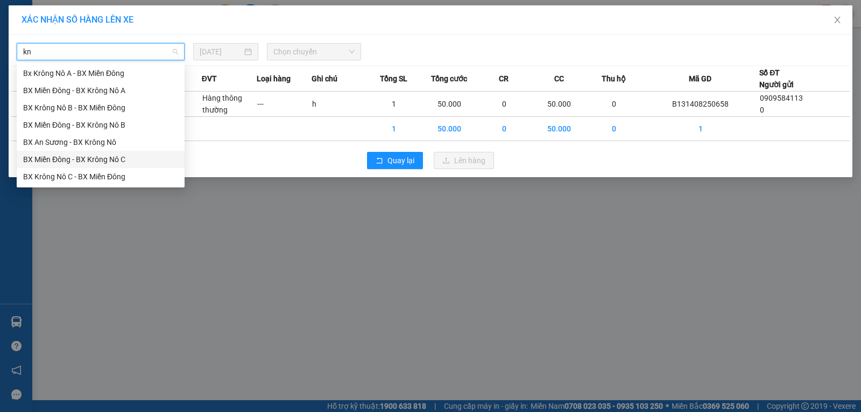
click at [135, 159] on div "BX Miền Đông - BX Krông Nô C" at bounding box center [100, 159] width 155 height 12
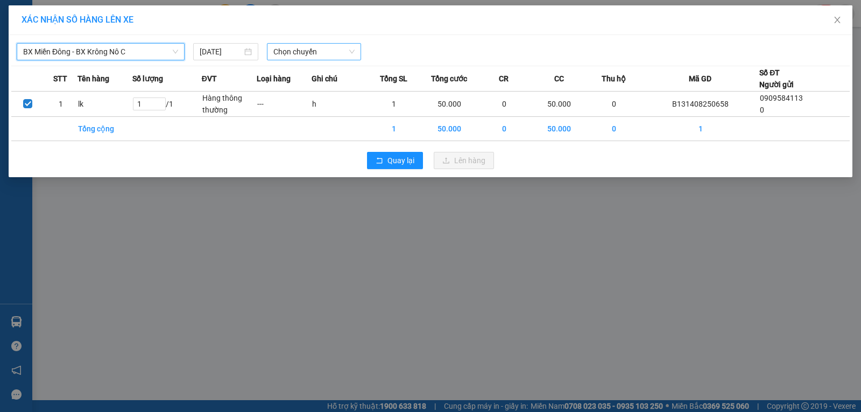
click at [293, 56] on span "Chọn chuyến" at bounding box center [313, 52] width 81 height 16
click at [174, 53] on span "BX Miền Đông - BX Krông Nô C" at bounding box center [100, 52] width 155 height 16
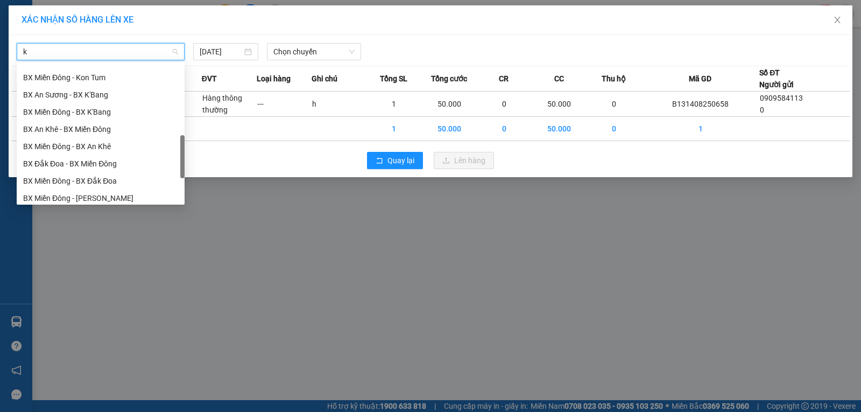
scroll to position [301, 0]
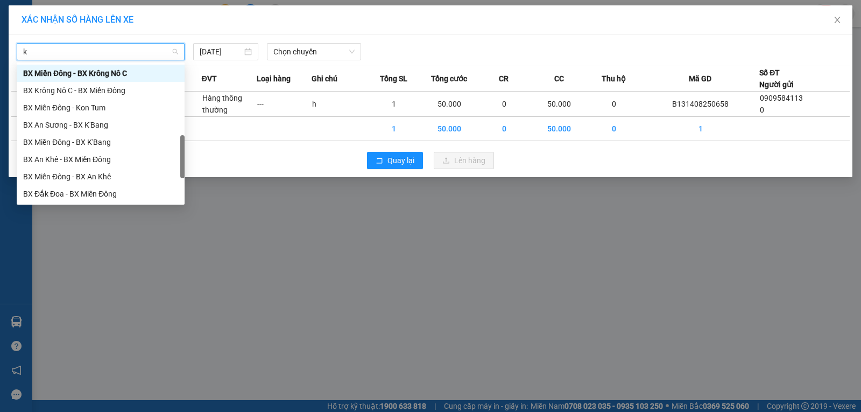
type input "kn"
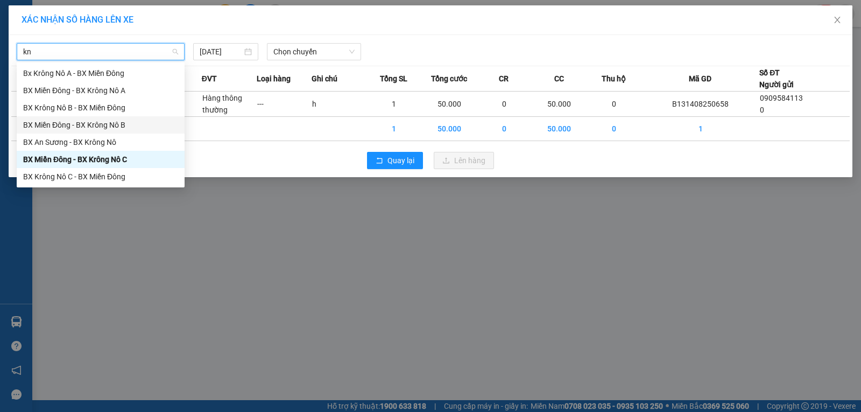
click at [113, 122] on div "BX Miền Đông - BX Krông Nô B" at bounding box center [100, 125] width 155 height 12
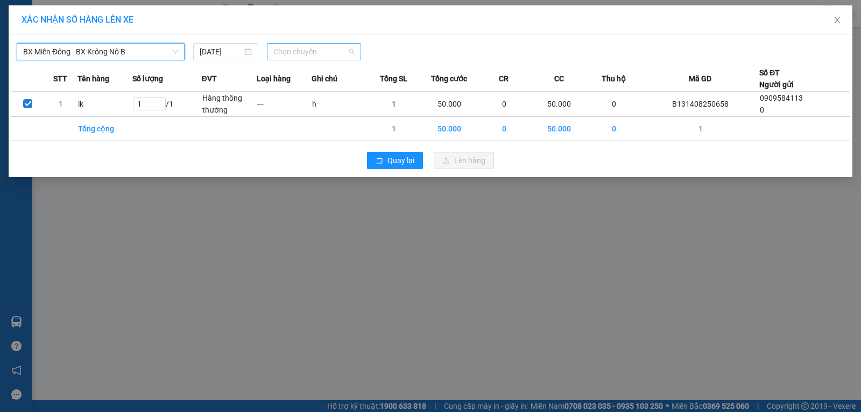
click at [343, 55] on span "Chọn chuyến" at bounding box center [313, 52] width 81 height 16
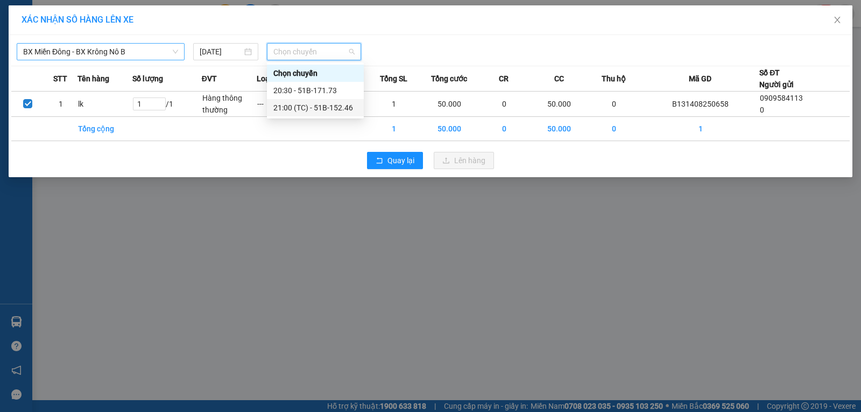
click at [344, 107] on div "21:00 (TC) - 51B-152.46" at bounding box center [315, 108] width 84 height 12
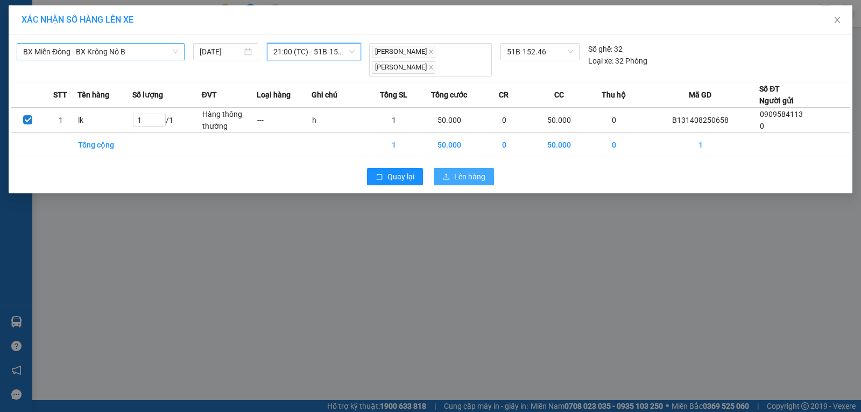
click at [476, 176] on span "Lên hàng" at bounding box center [469, 177] width 31 height 12
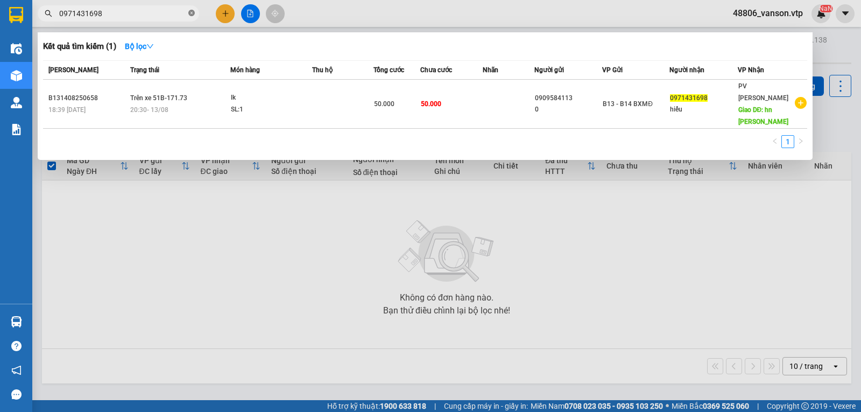
click at [192, 11] on icon "close-circle" at bounding box center [191, 13] width 6 height 6
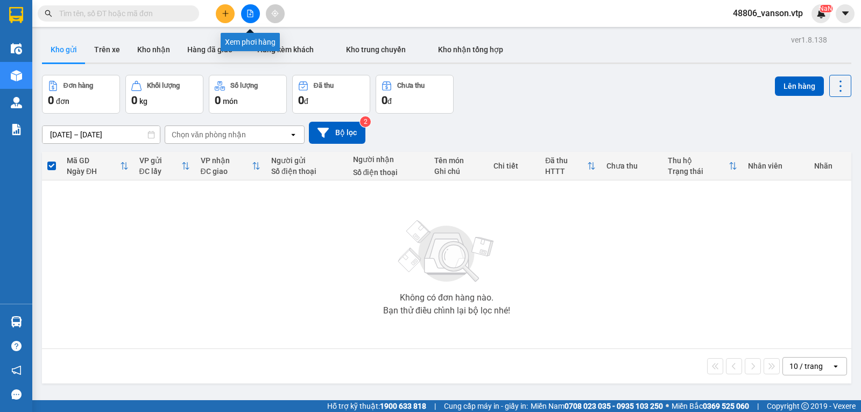
drag, startPoint x: 254, startPoint y: 18, endPoint x: 256, endPoint y: 26, distance: 8.8
click at [254, 18] on button at bounding box center [250, 13] width 19 height 19
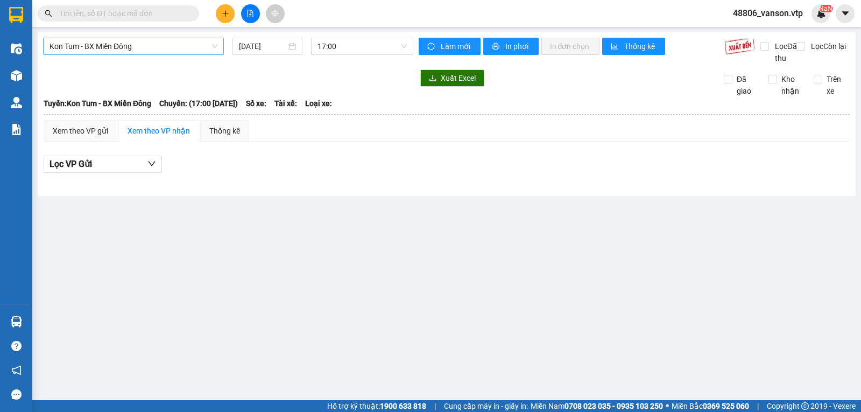
click at [187, 52] on span "Kon Tum - BX Miền Đông" at bounding box center [133, 46] width 168 height 16
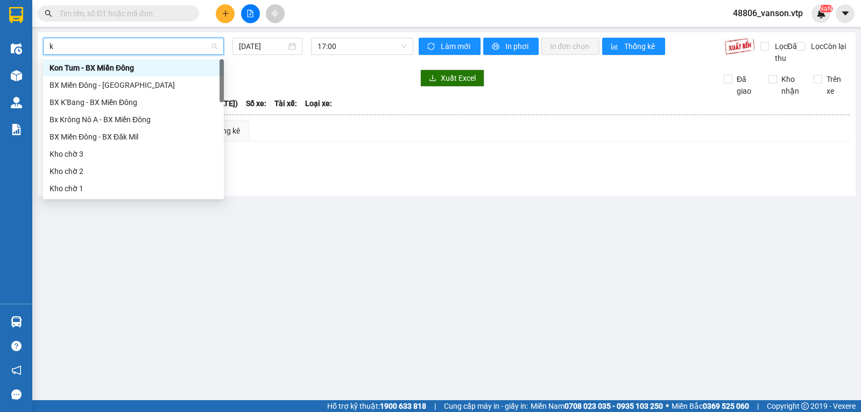
type input "kn"
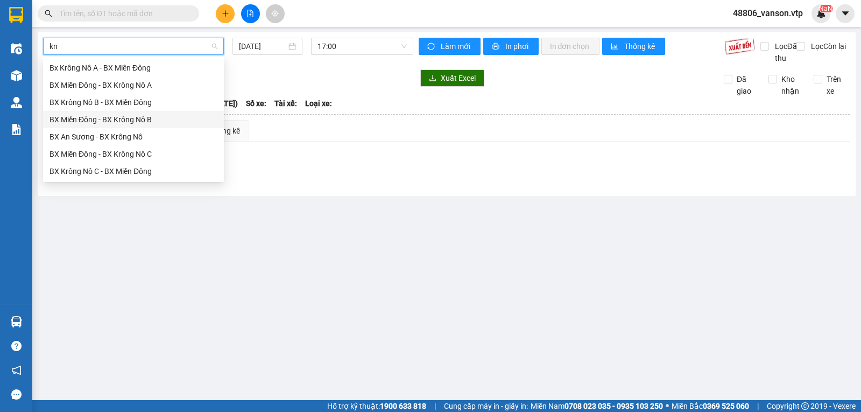
click at [151, 121] on div "BX Miền Đông - BX Krông Nô B" at bounding box center [133, 120] width 168 height 12
type input "[DATE]"
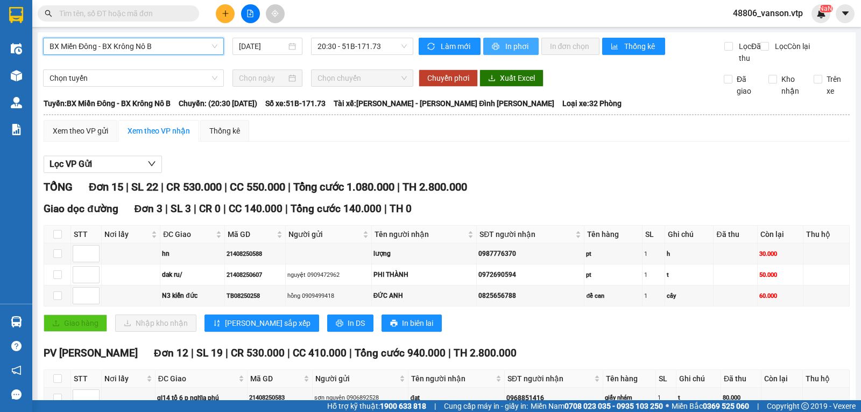
click at [496, 46] on span "printer" at bounding box center [496, 47] width 9 height 9
click at [505, 41] on span "In phơi" at bounding box center [517, 46] width 25 height 12
click at [165, 44] on span "BX Miền Đông - BX Krông Nô B" at bounding box center [133, 46] width 168 height 16
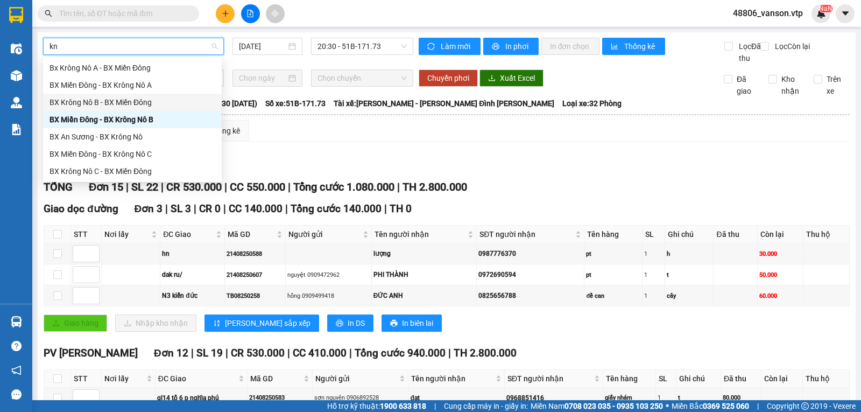
type input "kn"
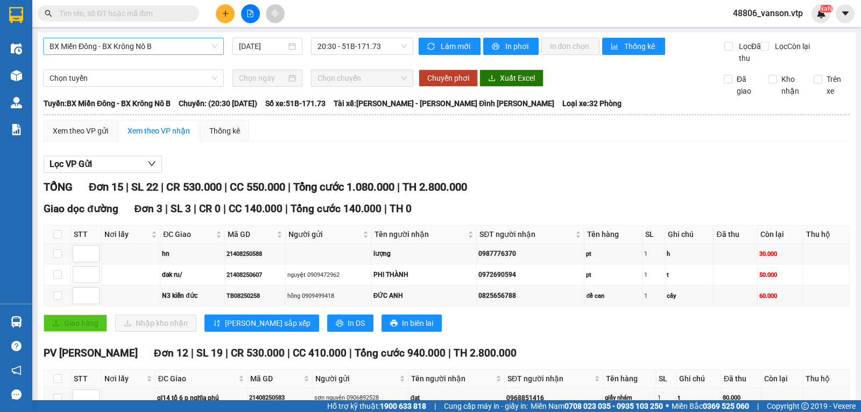
click at [481, 171] on div "Lọc VP Gửi" at bounding box center [447, 164] width 806 height 18
click at [387, 43] on span "20:30 - 51B-171.73" at bounding box center [361, 46] width 89 height 16
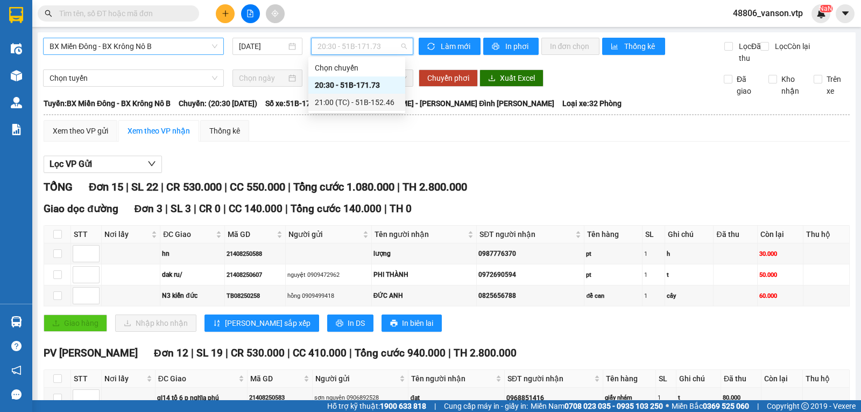
click at [380, 101] on div "21:00 (TC) - 51B-152.46" at bounding box center [357, 102] width 84 height 12
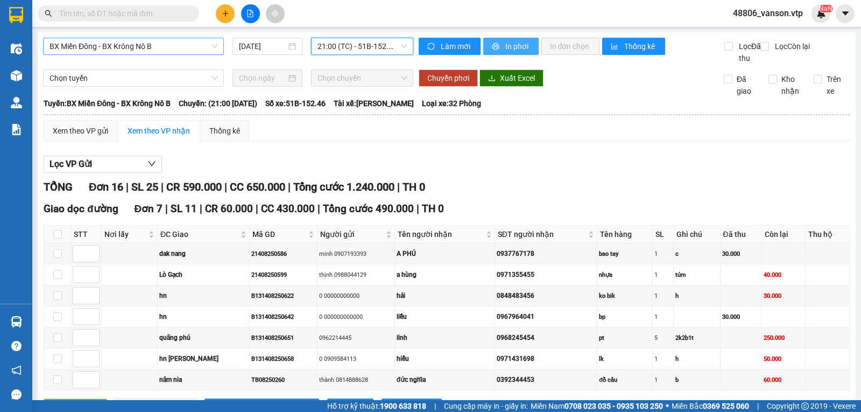
click at [521, 43] on span "In phơi" at bounding box center [517, 46] width 25 height 12
click at [495, 44] on span "printer" at bounding box center [496, 47] width 9 height 9
checkbox input "true"
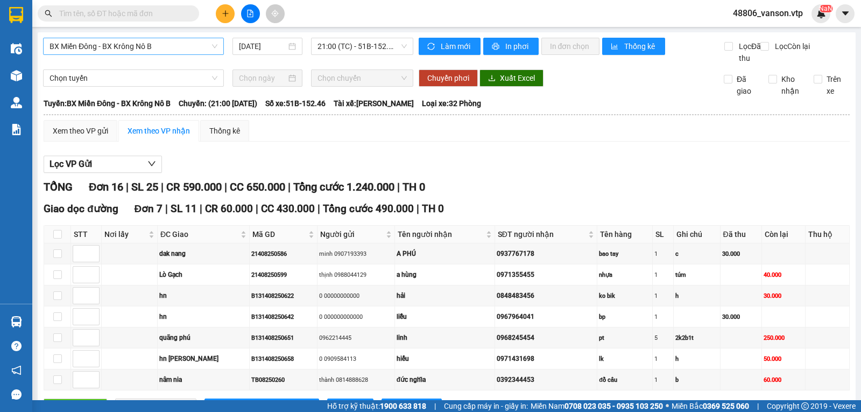
checkbox input "true"
click at [228, 18] on button at bounding box center [225, 13] width 19 height 19
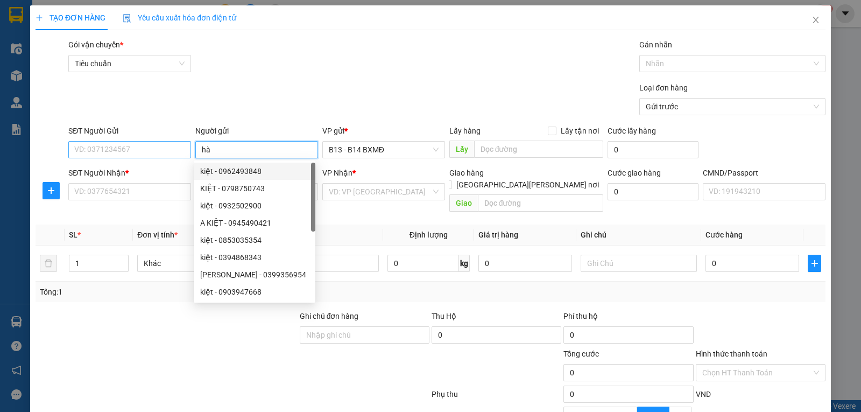
type input "hà"
click at [156, 155] on input "SĐT Người Gửi" at bounding box center [129, 149] width 123 height 17
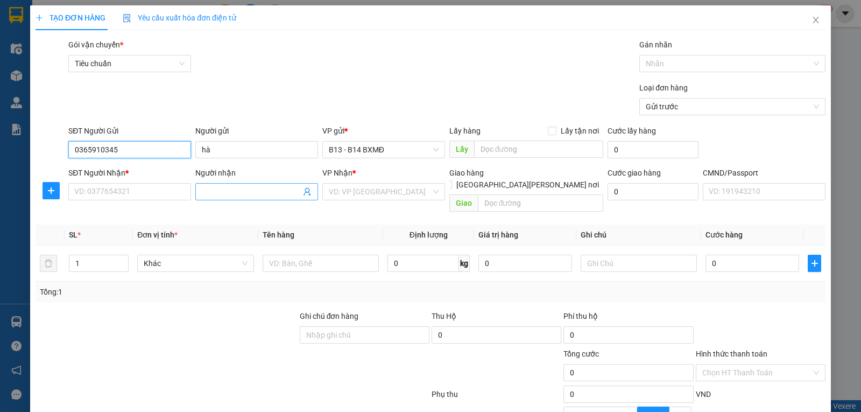
type input "0365910345"
click at [233, 195] on input "Người nhận" at bounding box center [251, 192] width 99 height 12
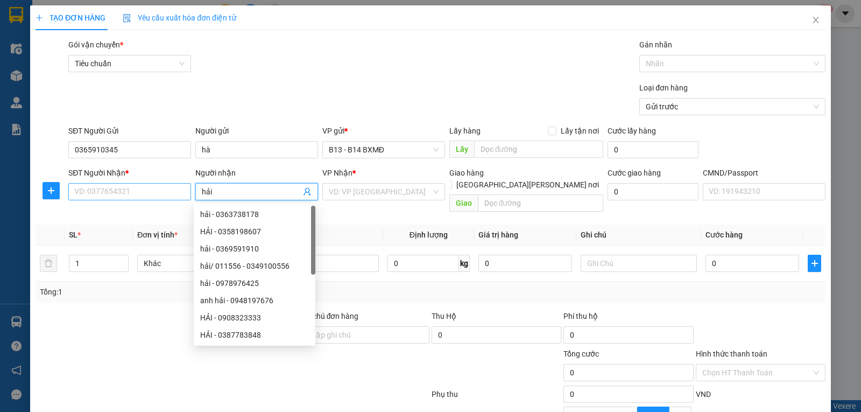
type input "hải"
click at [131, 191] on input "SĐT Người Nhận *" at bounding box center [129, 191] width 123 height 17
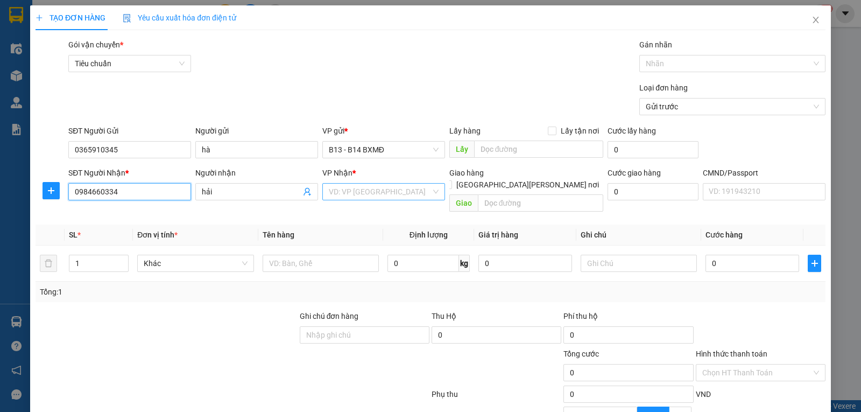
type input "0984660334"
click at [376, 200] on input "search" at bounding box center [380, 191] width 102 height 16
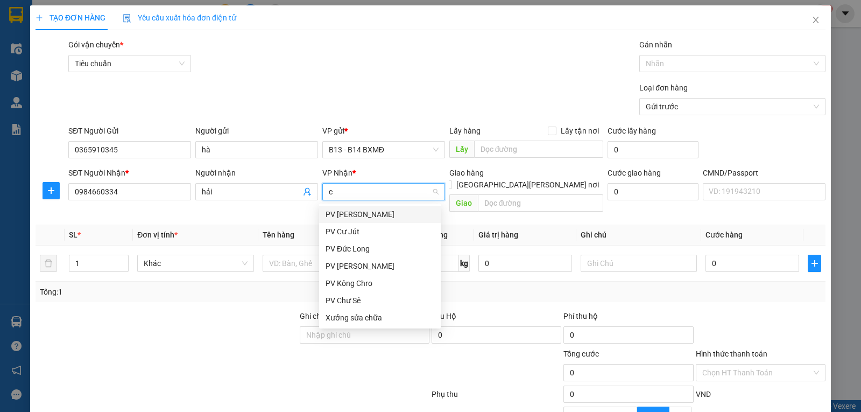
type input "cj"
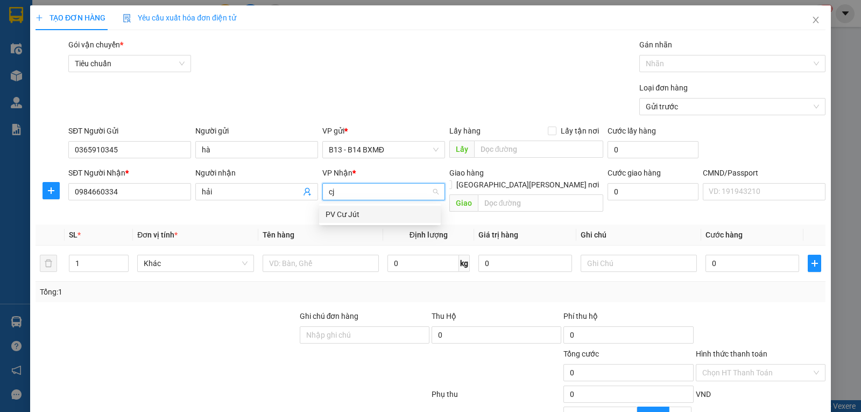
click at [372, 216] on div "PV Cư Jút" at bounding box center [379, 214] width 109 height 12
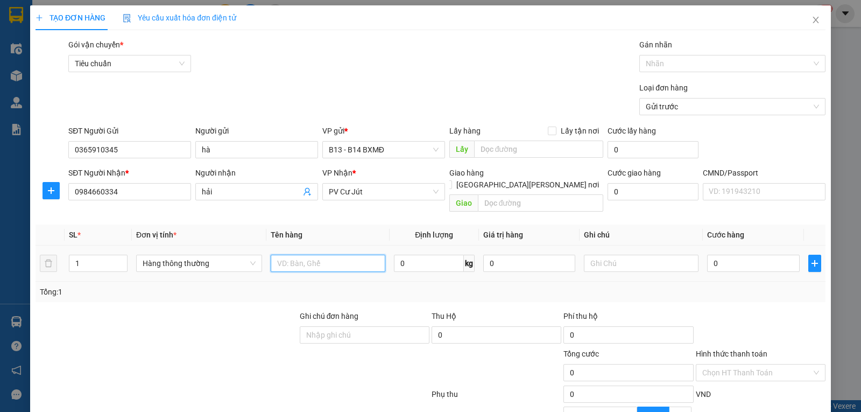
click at [310, 254] on input "text" at bounding box center [328, 262] width 115 height 17
type input "d"
type input "đồ"
drag, startPoint x: 100, startPoint y: 254, endPoint x: 90, endPoint y: 249, distance: 11.3
click at [100, 255] on input "1" at bounding box center [98, 263] width 58 height 16
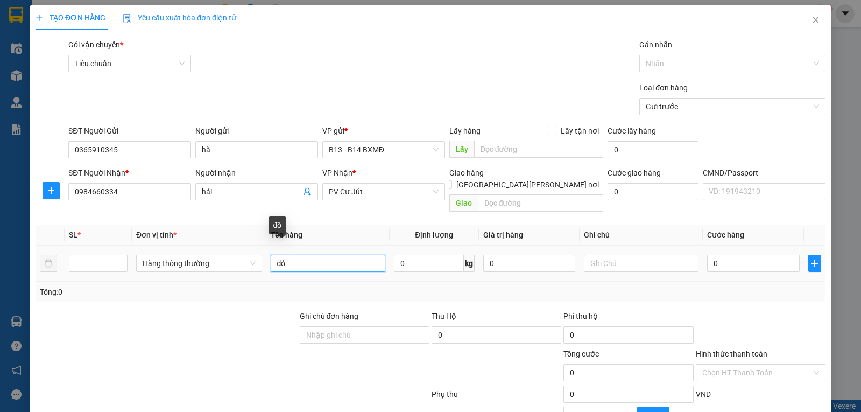
click at [307, 257] on input "đồ" at bounding box center [328, 262] width 115 height 17
type input "đ"
type input "quạt+đồ"
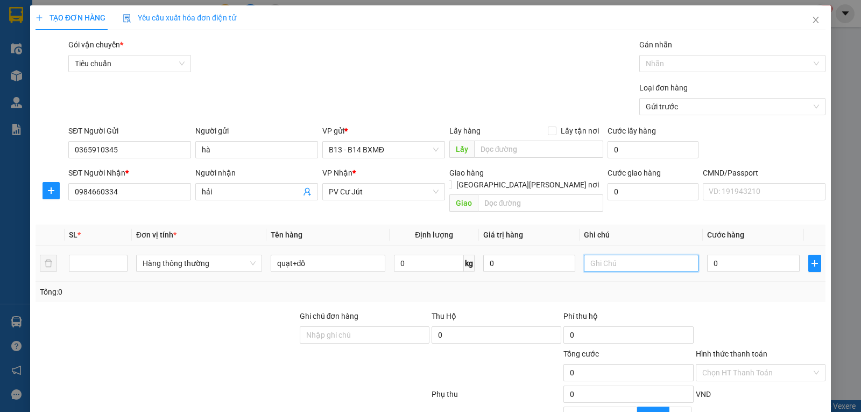
click at [617, 256] on input "text" at bounding box center [641, 262] width 115 height 17
type input "1quat+1th"
click at [731, 254] on input "0" at bounding box center [753, 262] width 92 height 17
type input "1"
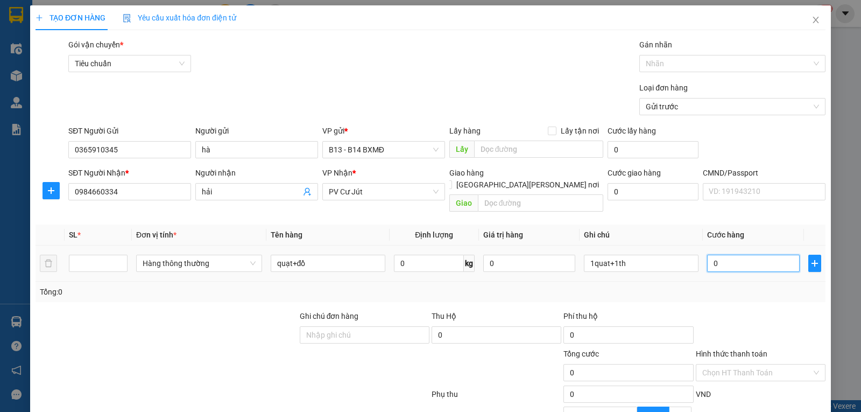
type input "1"
type input "12"
type input "120"
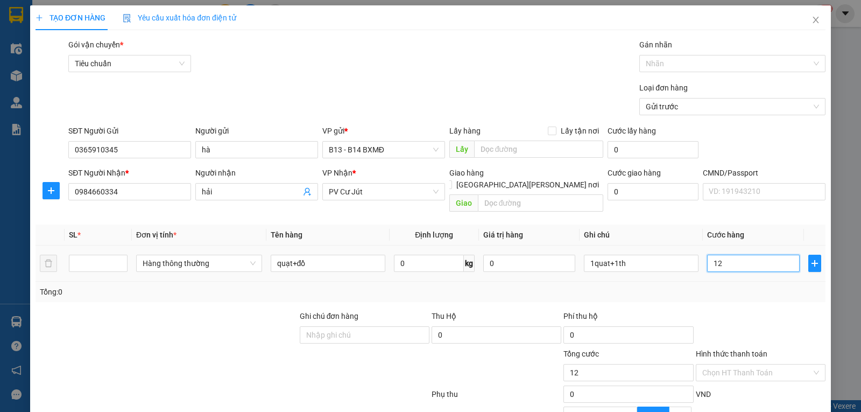
type input "120"
type input "1.200"
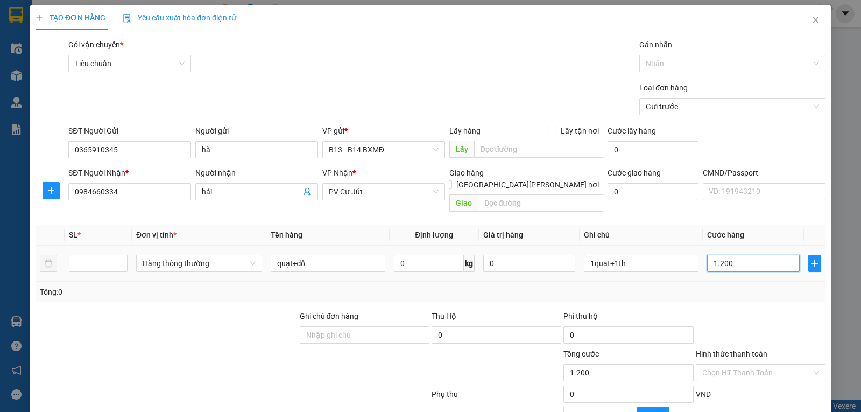
type input "12.000"
type input "120.000"
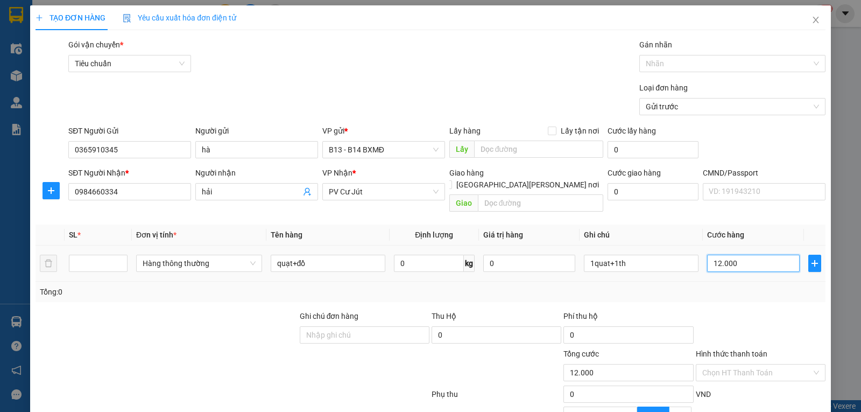
type input "120.000"
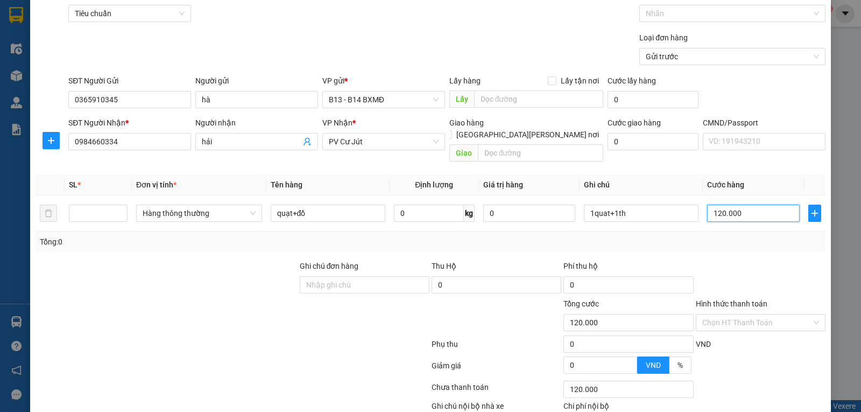
scroll to position [108, 0]
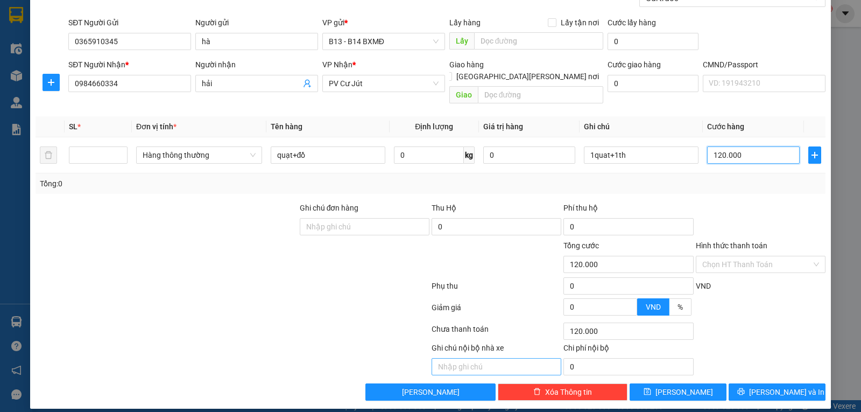
type input "120.000"
click at [497, 358] on input "text" at bounding box center [496, 366] width 130 height 17
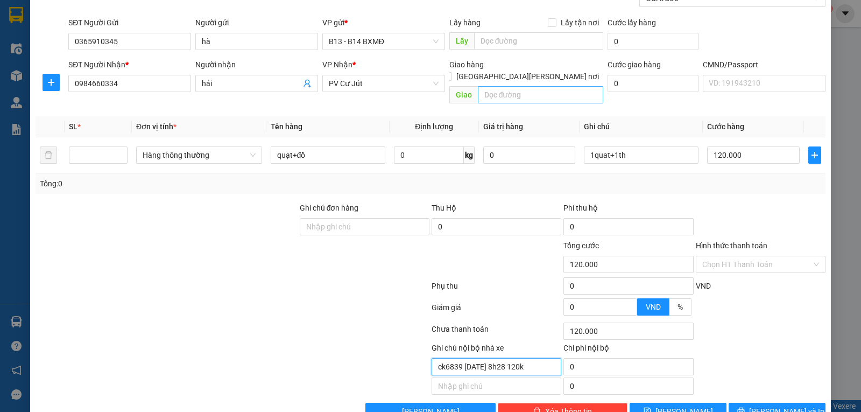
type input "ck6839 13/8 8h28 120k"
click at [525, 86] on input "text" at bounding box center [541, 94] width 126 height 17
type input "cẩn thận dễ vỡ"
click at [758, 256] on input "Hình thức thanh toán" at bounding box center [756, 264] width 109 height 16
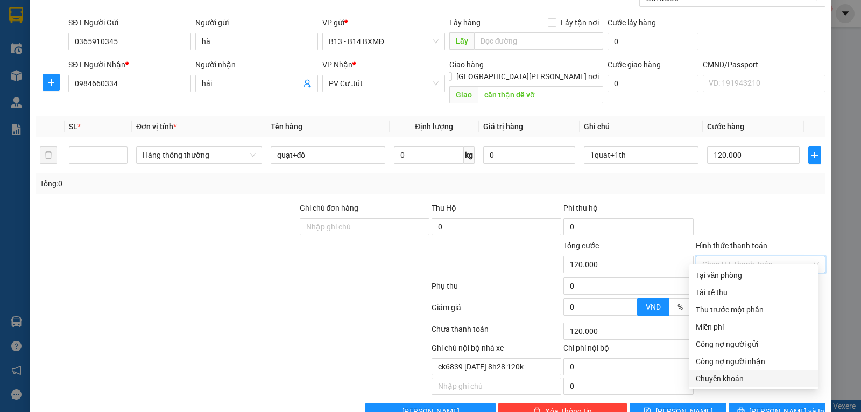
click at [733, 376] on div "Chuyển khoản" at bounding box center [754, 378] width 116 height 12
type input "0"
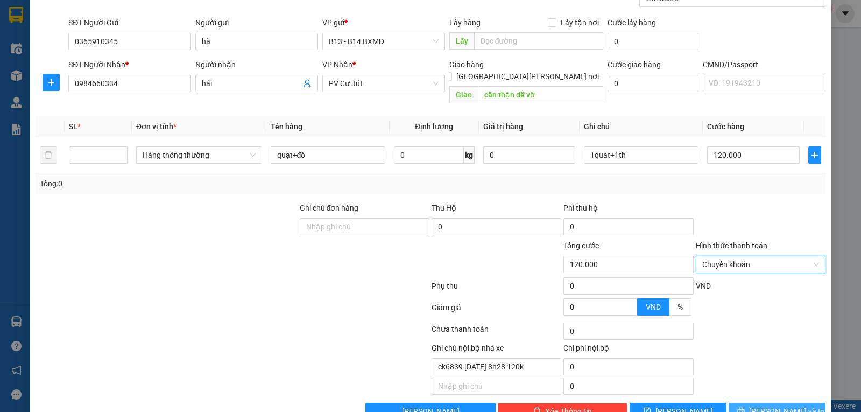
click at [747, 402] on button "[PERSON_NAME] và In" at bounding box center [776, 410] width 97 height 17
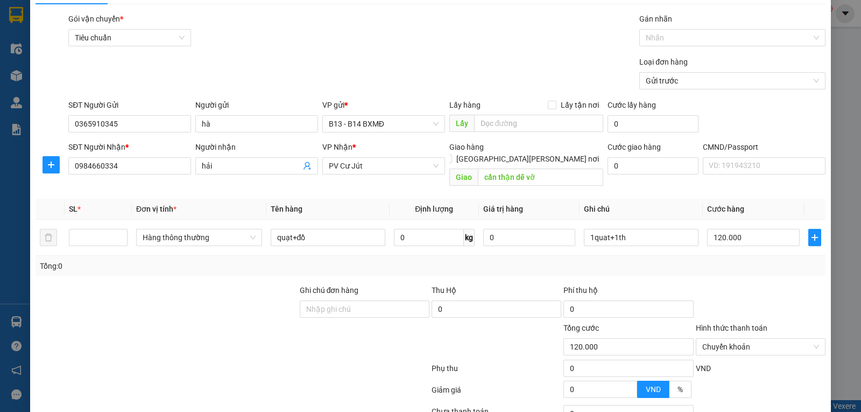
scroll to position [128, 0]
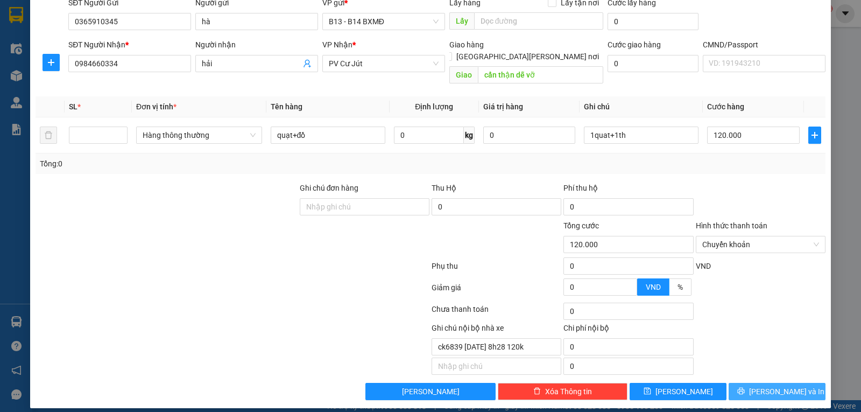
click at [775, 385] on span "[PERSON_NAME] và In" at bounding box center [786, 391] width 75 height 12
click at [99, 128] on input "number" at bounding box center [98, 135] width 58 height 16
type input "2"
click at [761, 385] on span "[PERSON_NAME] và In" at bounding box center [786, 391] width 75 height 12
type input "0"
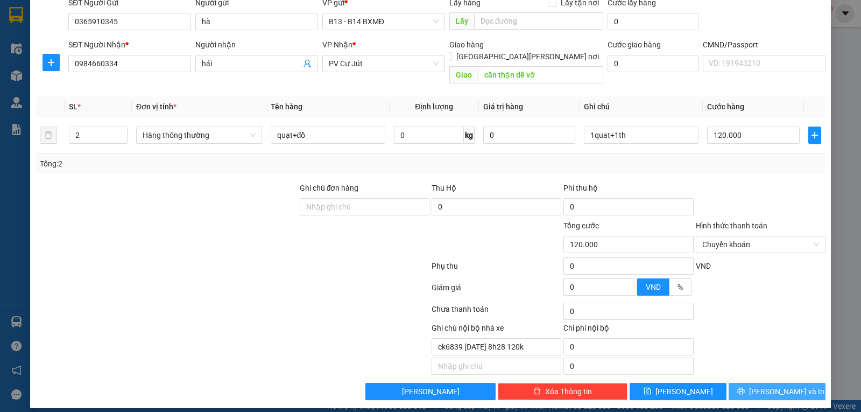
type input "0"
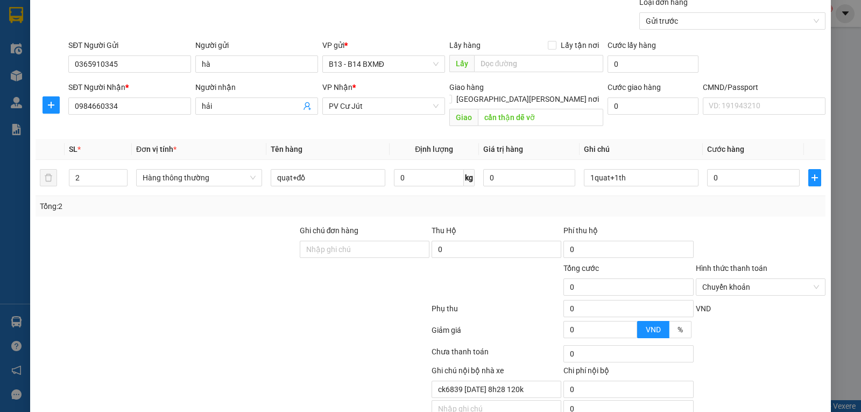
scroll to position [0, 0]
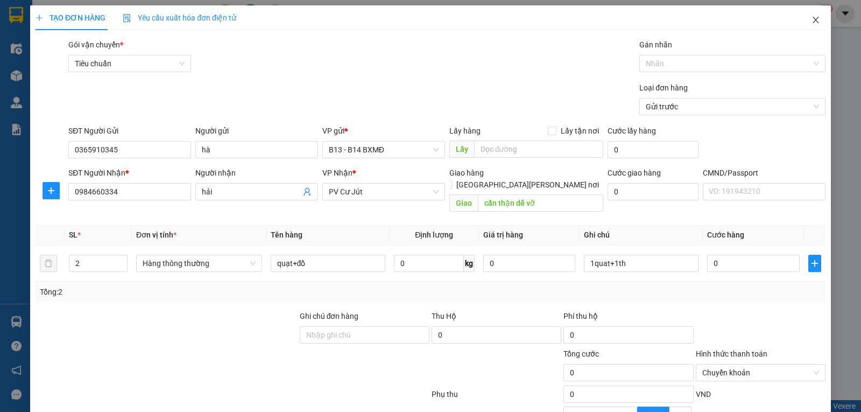
click at [812, 21] on icon "close" at bounding box center [815, 20] width 6 height 6
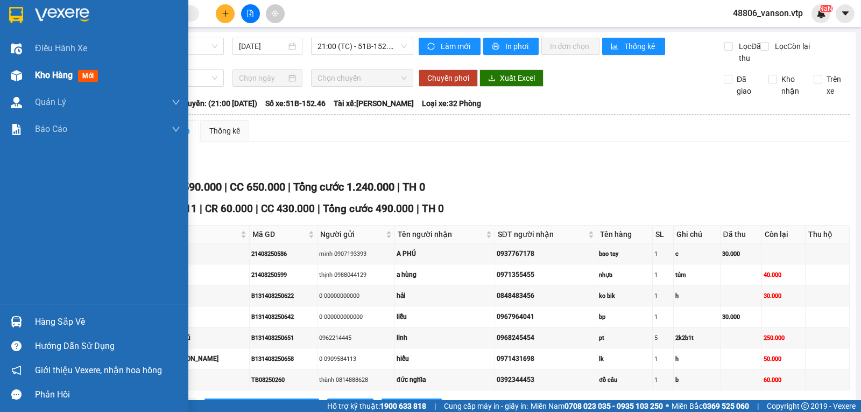
click at [47, 70] on span "Kho hàng" at bounding box center [54, 75] width 38 height 10
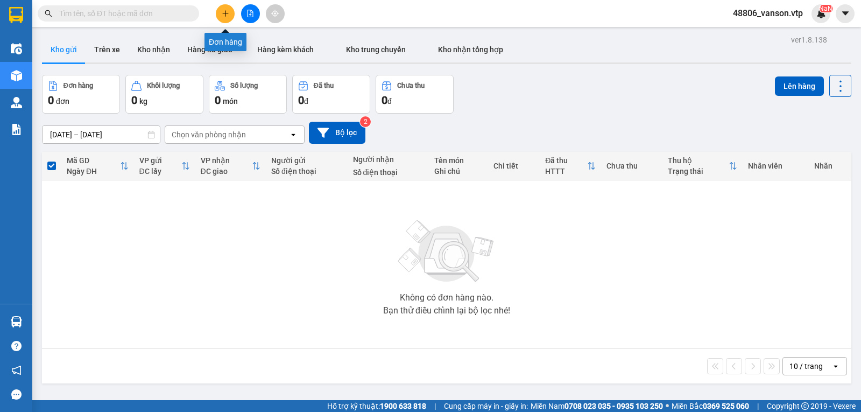
click at [226, 18] on button at bounding box center [225, 13] width 19 height 19
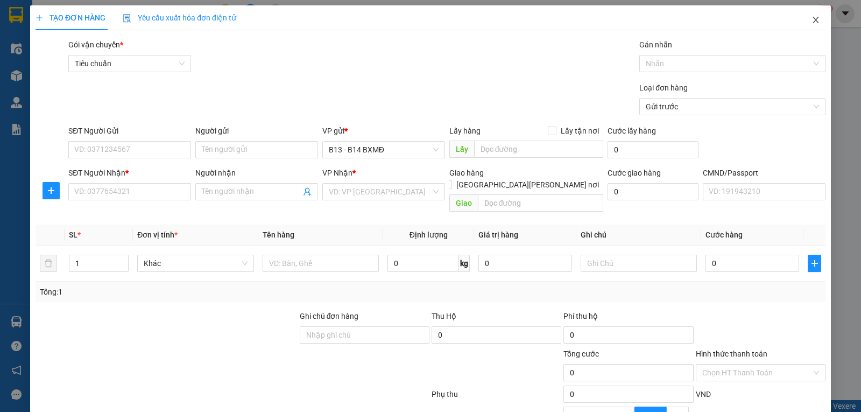
click at [811, 21] on icon "close" at bounding box center [815, 20] width 9 height 9
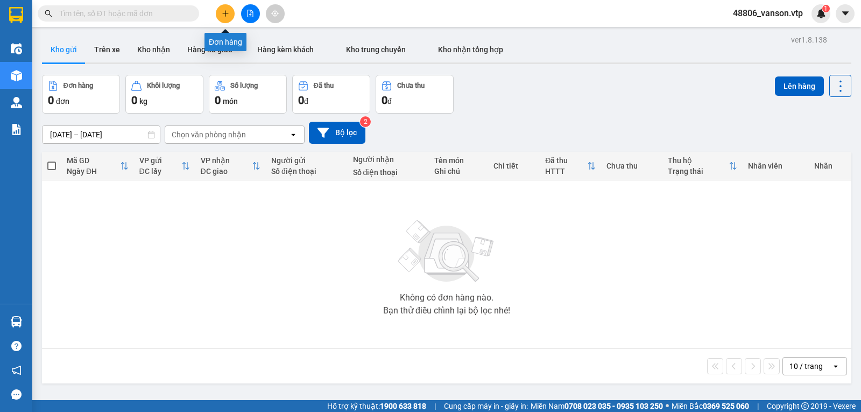
click at [225, 13] on icon "plus" at bounding box center [225, 13] width 6 height 1
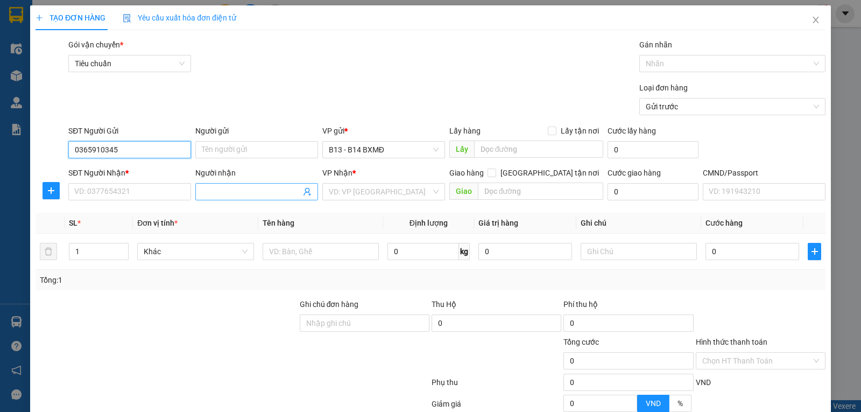
type input "0365910345"
click at [220, 195] on input "Người nhận" at bounding box center [251, 192] width 99 height 12
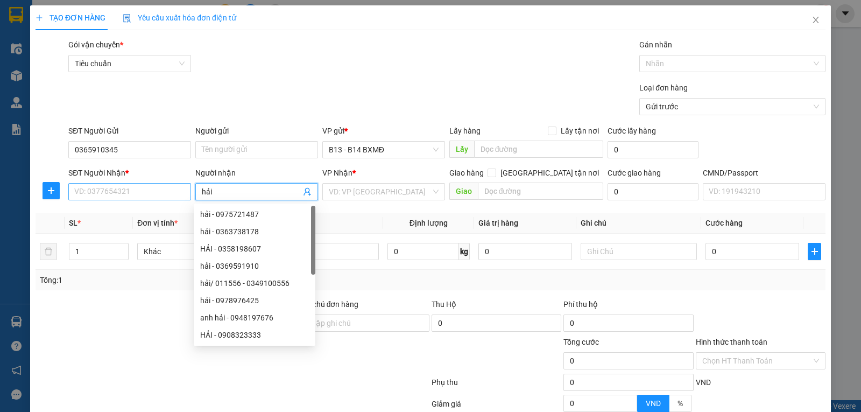
type input "hải"
click at [161, 185] on input "SĐT Người Nhận *" at bounding box center [129, 191] width 123 height 17
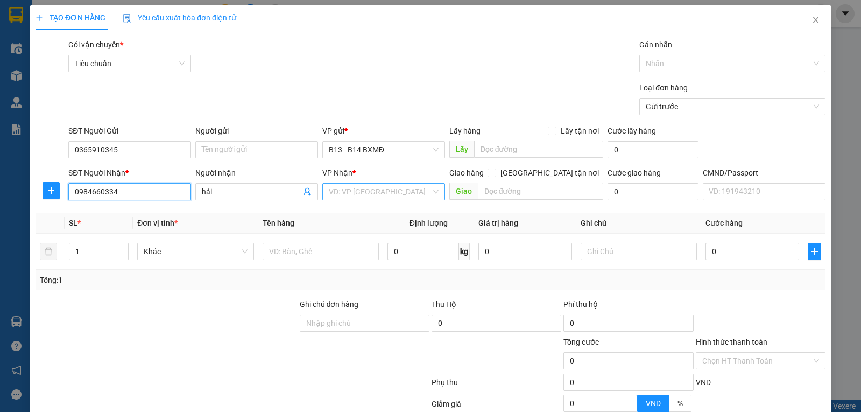
type input "0984660334"
click at [348, 197] on input "search" at bounding box center [380, 191] width 102 height 16
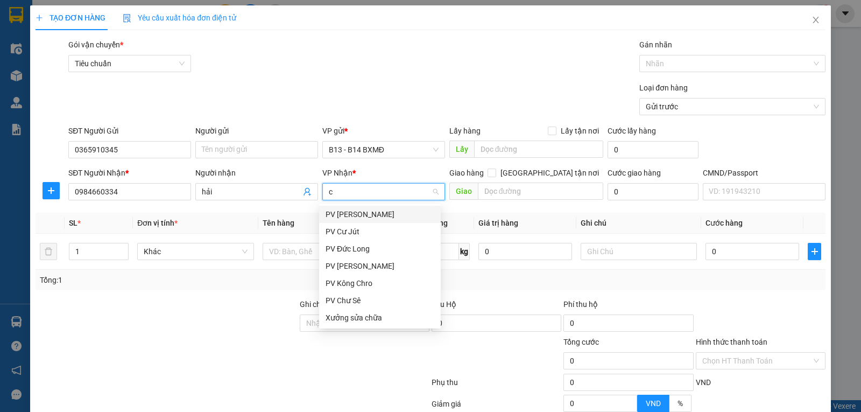
type input "cj"
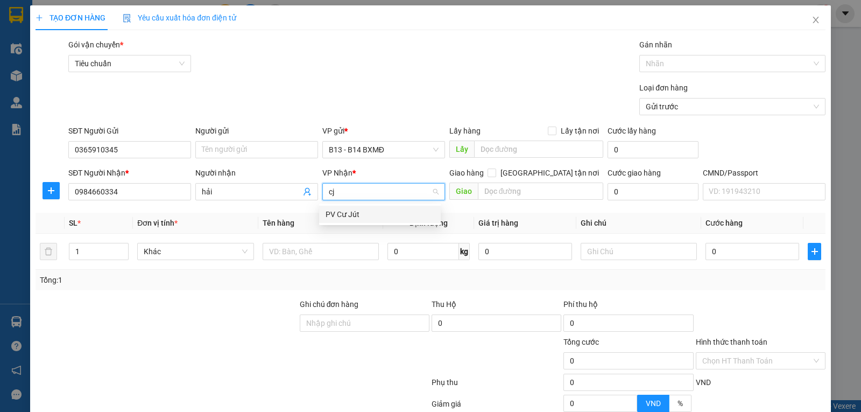
click at [348, 212] on div "PV Cư Jút" at bounding box center [379, 214] width 109 height 12
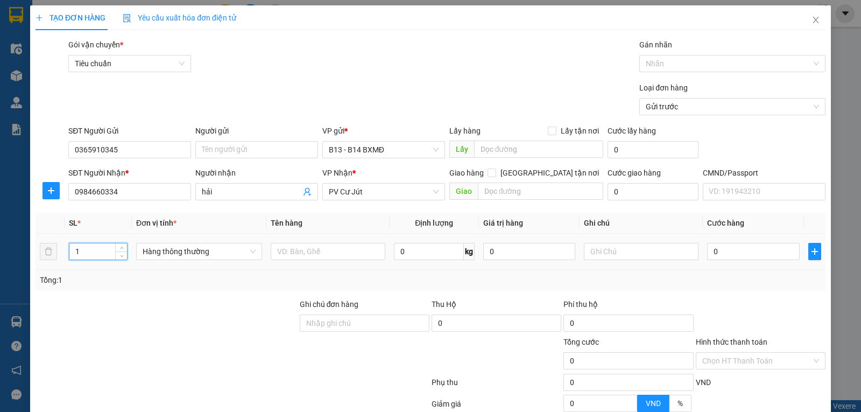
click at [104, 257] on input "1" at bounding box center [98, 251] width 58 height 16
type input "2"
click at [492, 189] on input "text" at bounding box center [541, 190] width 126 height 17
type input "hàng dễ vỡ xin nhẹ tay"
click at [315, 251] on input "text" at bounding box center [328, 251] width 115 height 17
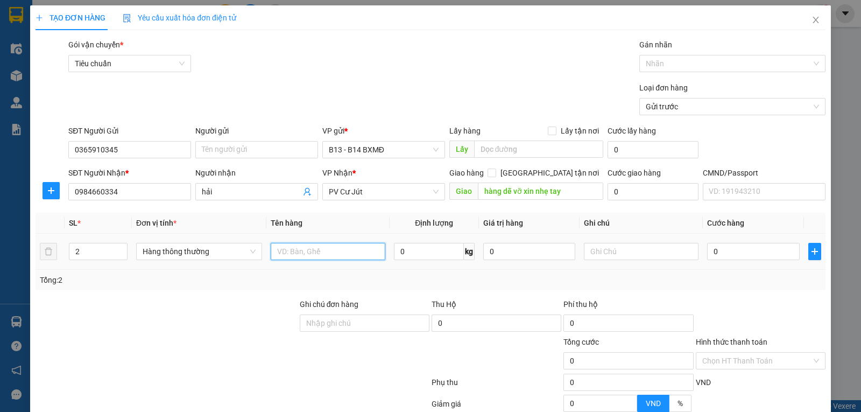
type input "d"
type input "đồ+ quạt"
click at [624, 252] on input "text" at bounding box center [641, 251] width 115 height 17
type input "1quat+1th đồ"
click at [714, 250] on input "0" at bounding box center [753, 251] width 92 height 17
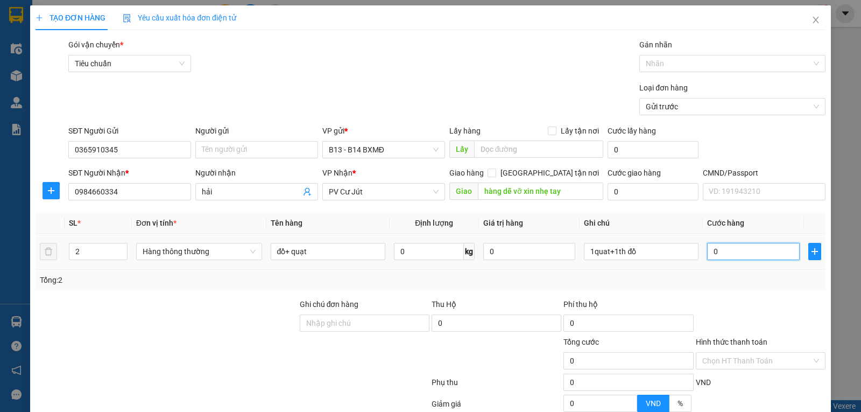
type input "1"
type input "12"
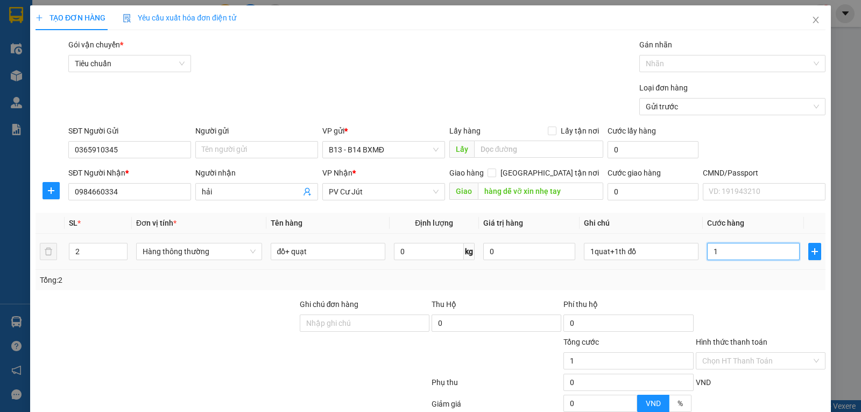
type input "12"
type input "120"
type input "1.200"
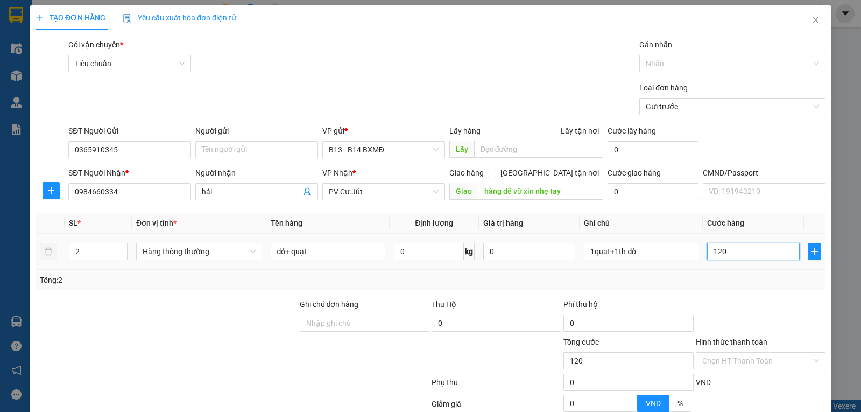
type input "1.200"
type input "12.000"
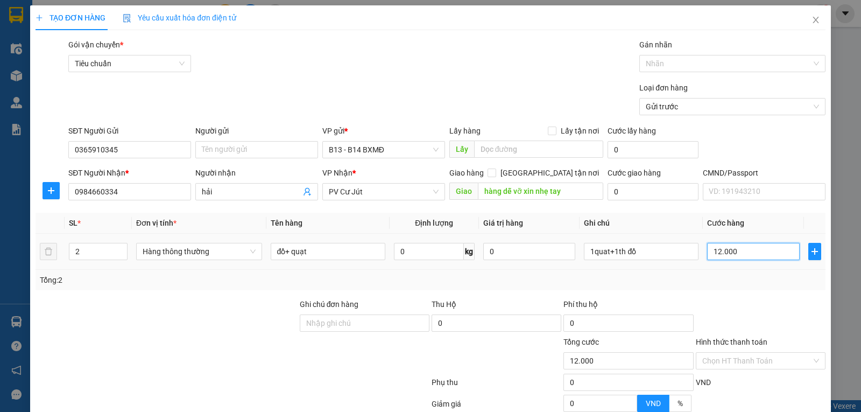
type input "120.000"
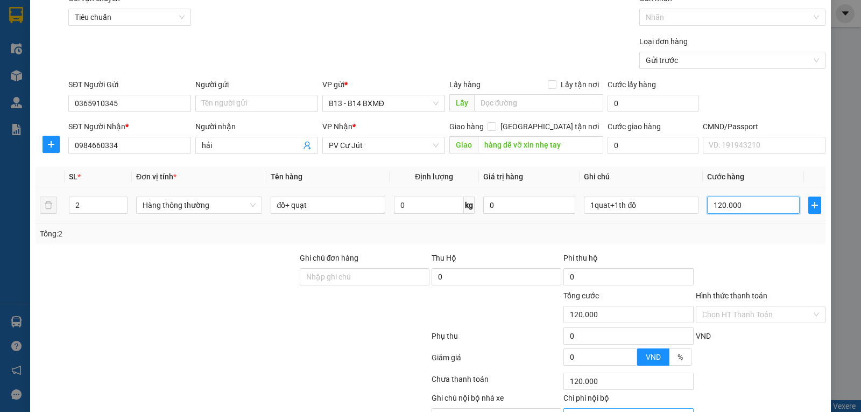
scroll to position [108, 0]
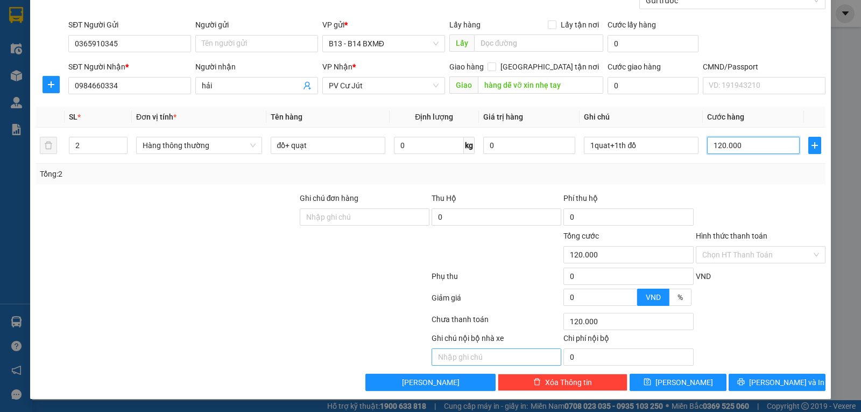
type input "120.000"
click at [502, 358] on input "text" at bounding box center [496, 356] width 130 height 17
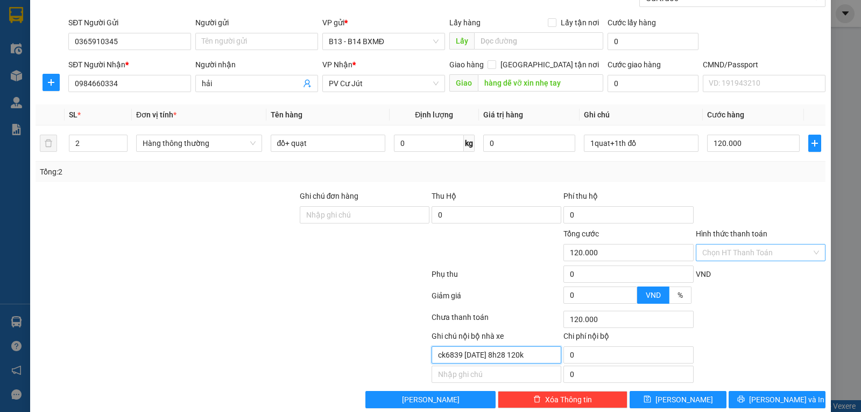
type input "ck6839 13/8 8h28 120k"
click at [764, 259] on input "Hình thức thanh toán" at bounding box center [756, 252] width 109 height 16
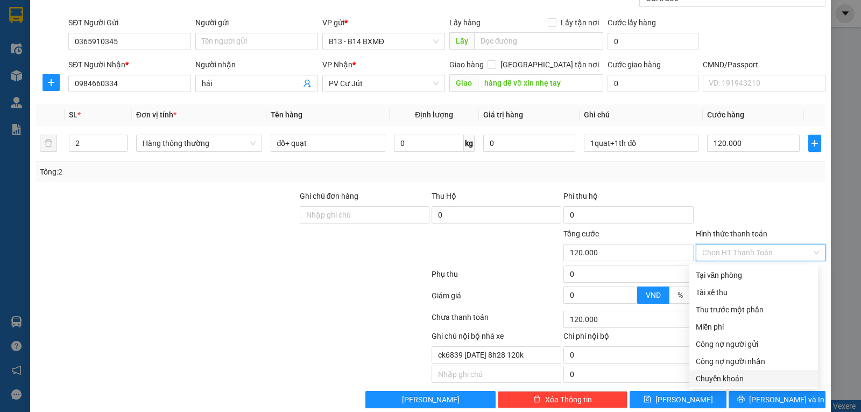
click at [720, 378] on div "Chuyển khoản" at bounding box center [754, 378] width 116 height 12
type input "0"
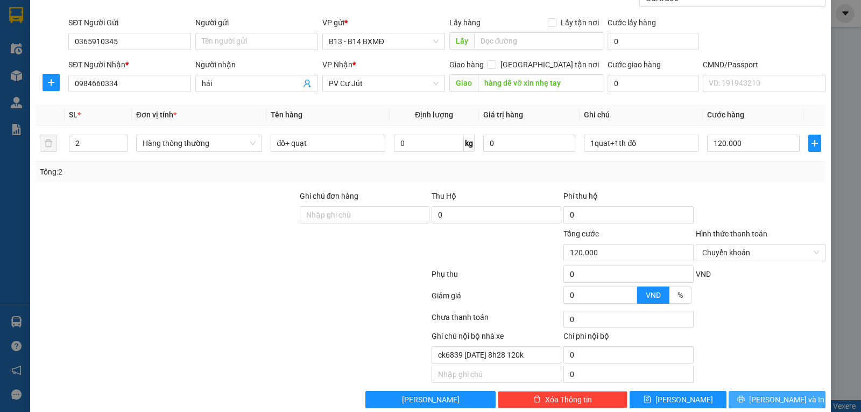
click at [745, 401] on button "[PERSON_NAME] và In" at bounding box center [776, 399] width 97 height 17
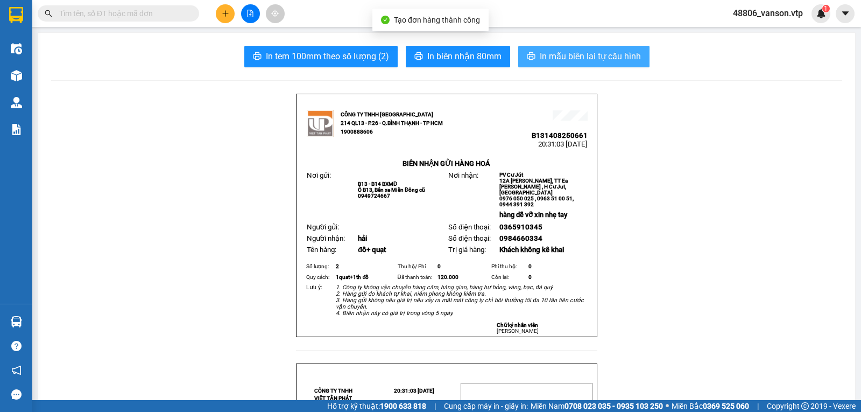
click at [590, 60] on span "In mẫu biên lai tự cấu hình" at bounding box center [590, 55] width 101 height 13
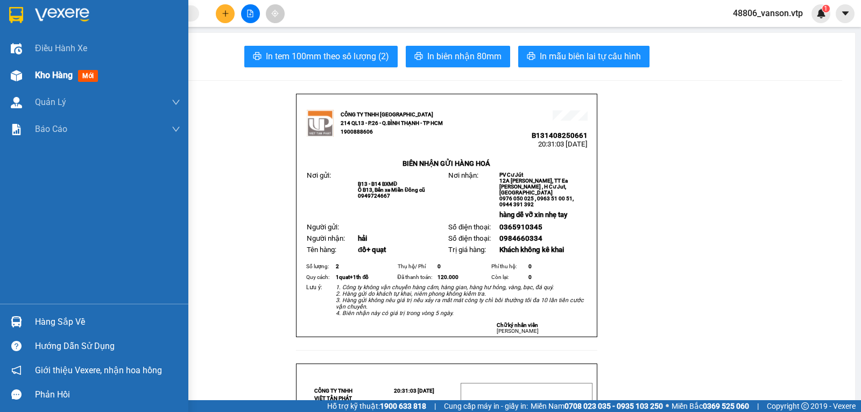
click at [22, 74] on div at bounding box center [16, 75] width 19 height 19
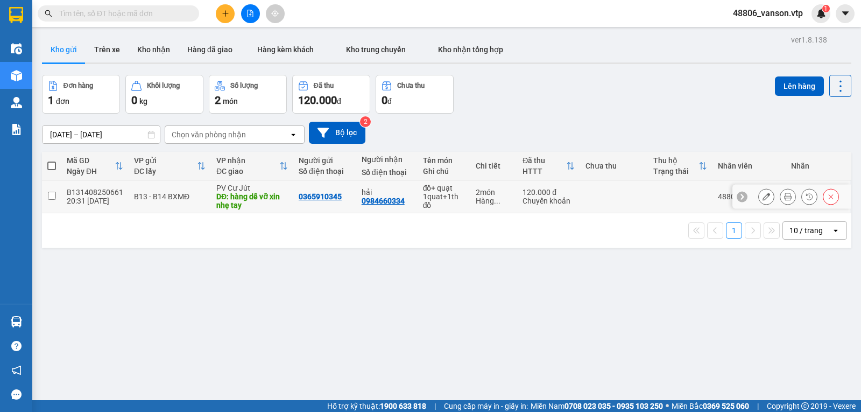
click at [48, 200] on input "checkbox" at bounding box center [52, 196] width 8 height 8
checkbox input "true"
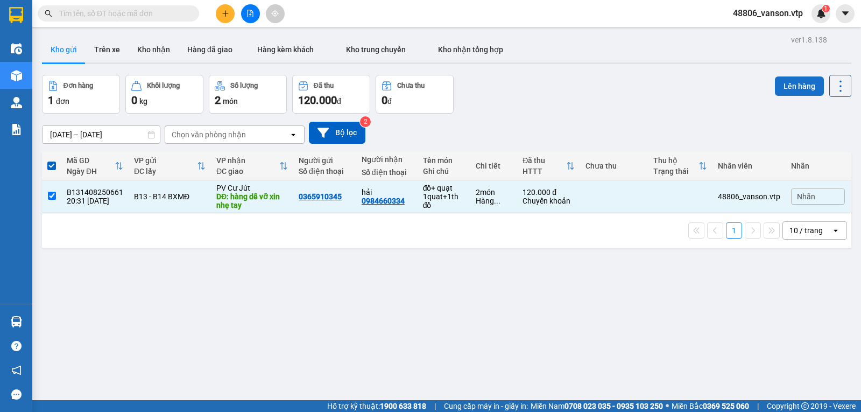
click at [786, 83] on button "Lên hàng" at bounding box center [799, 85] width 49 height 19
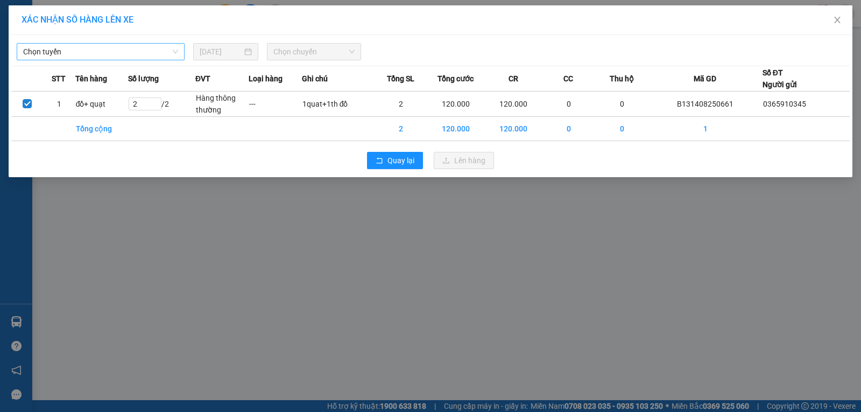
click at [139, 56] on span "Chọn tuyến" at bounding box center [100, 52] width 155 height 16
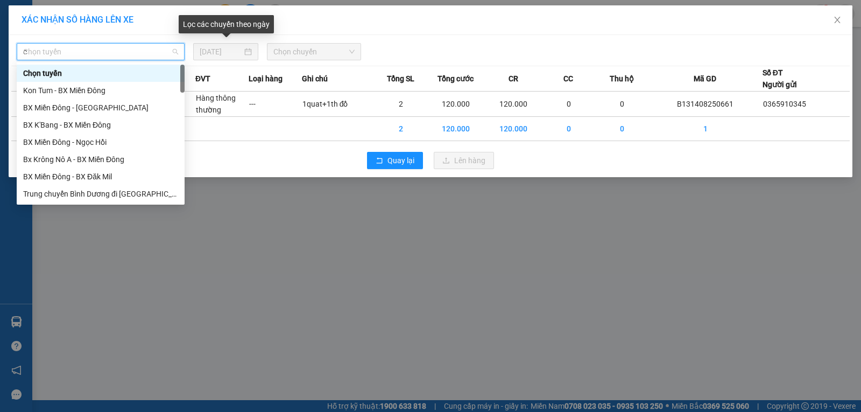
type input "cj"
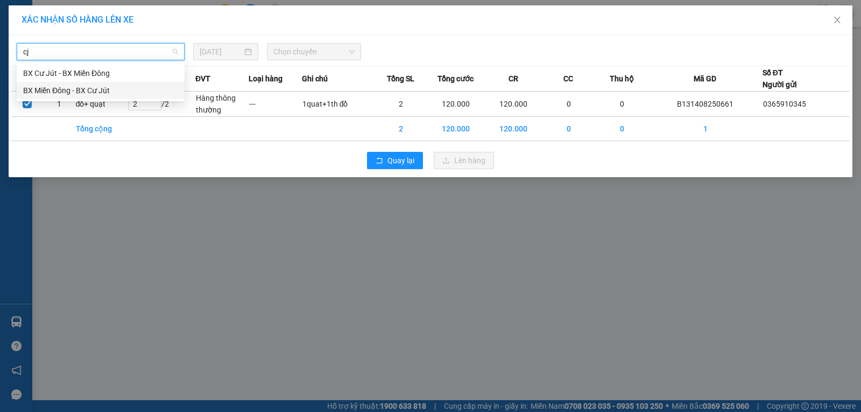
click at [112, 93] on div "BX Miền Đông - BX Cư Jút" at bounding box center [100, 90] width 155 height 12
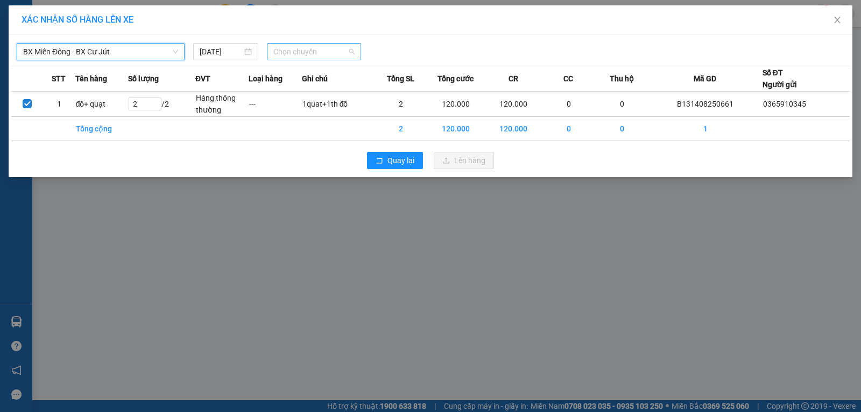
click at [320, 53] on span "Chọn chuyến" at bounding box center [313, 52] width 81 height 16
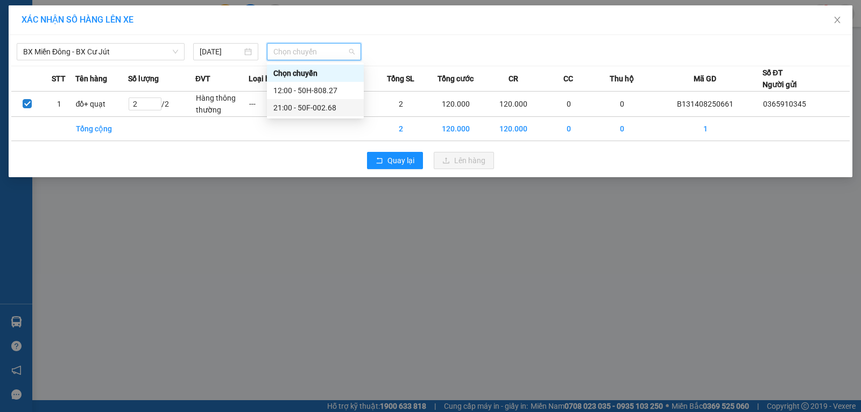
click at [330, 109] on div "21:00 - 50F-002.68" at bounding box center [315, 108] width 84 height 12
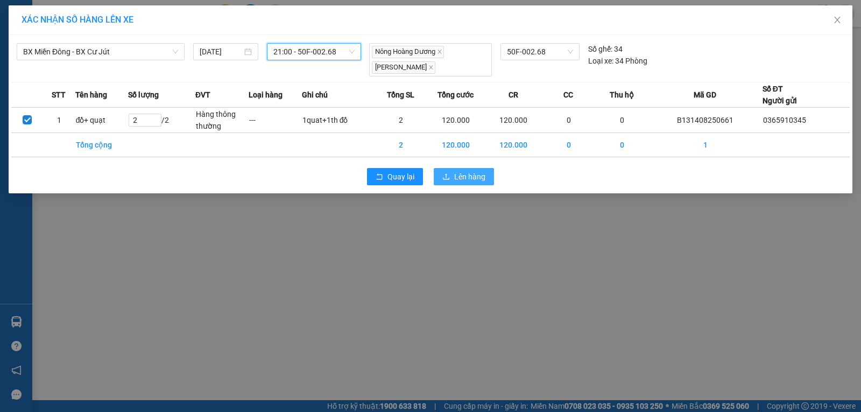
click at [453, 172] on button "Lên hàng" at bounding box center [464, 176] width 60 height 17
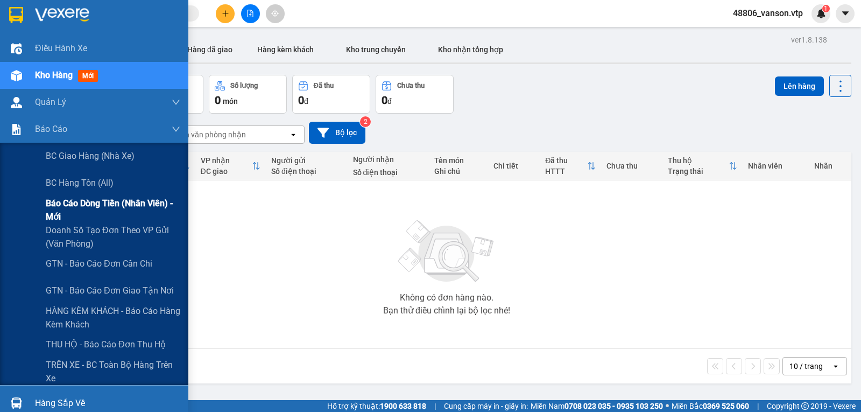
click at [95, 209] on span "Báo cáo dòng tiền (nhân viên) - mới" at bounding box center [113, 209] width 134 height 27
